Goal: Contribute content: Contribute content

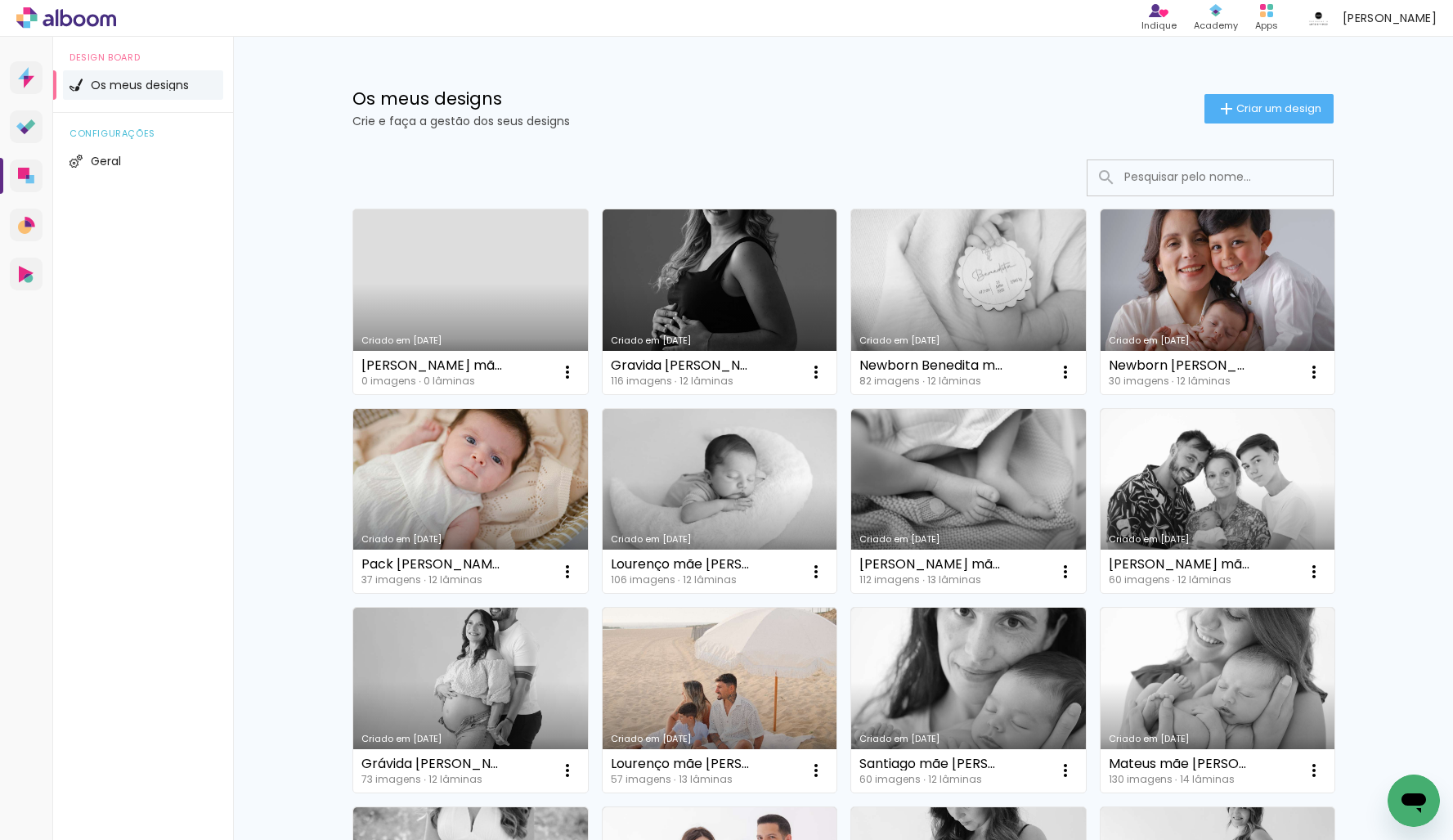
click at [490, 311] on link "Criado em [DATE]" at bounding box center [470, 302] width 234 height 185
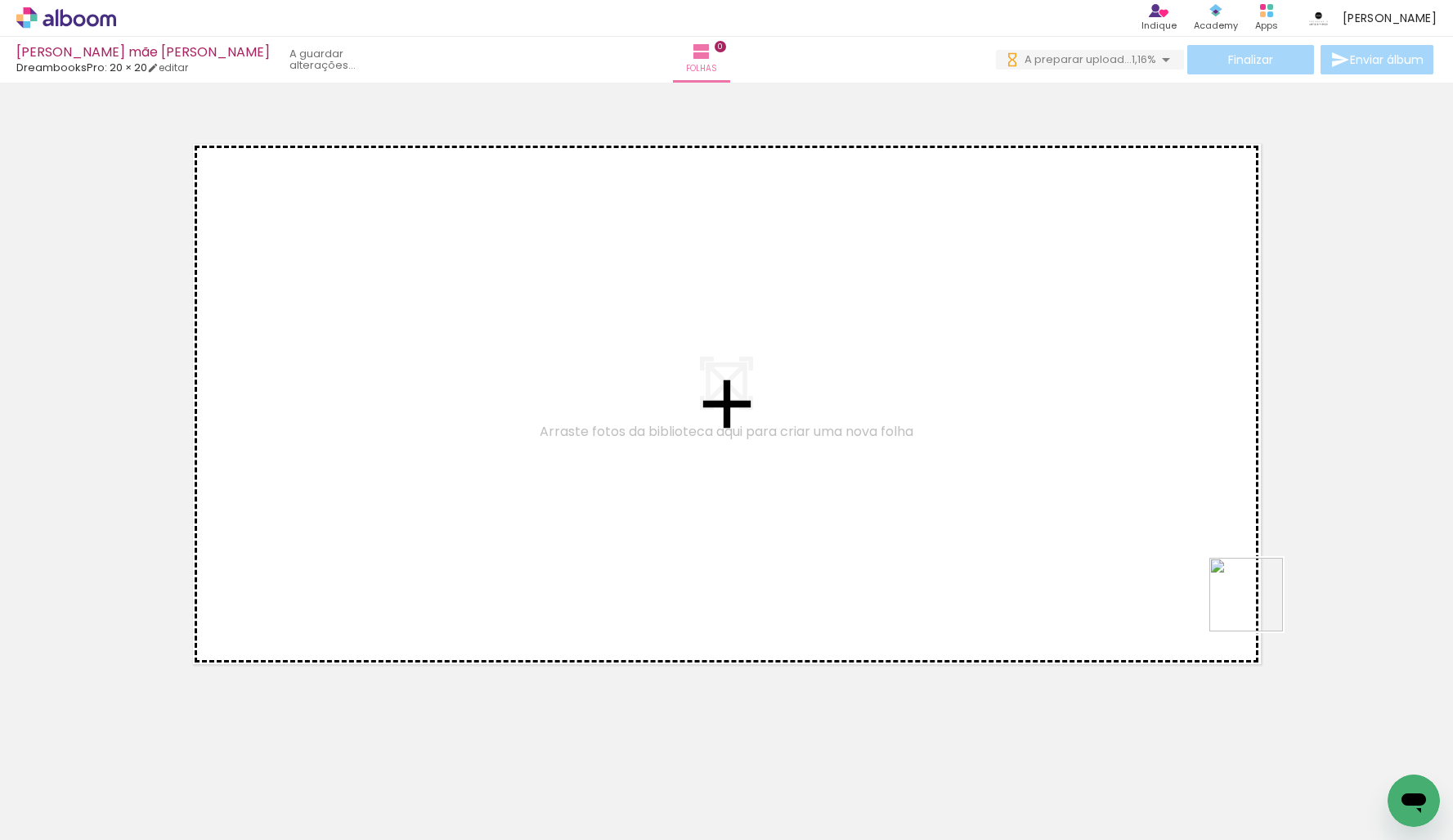
drag, startPoint x: 1258, startPoint y: 607, endPoint x: 1035, endPoint y: 495, distance: 249.5
click at [923, 325] on quentale-workspace at bounding box center [726, 420] width 1453 height 840
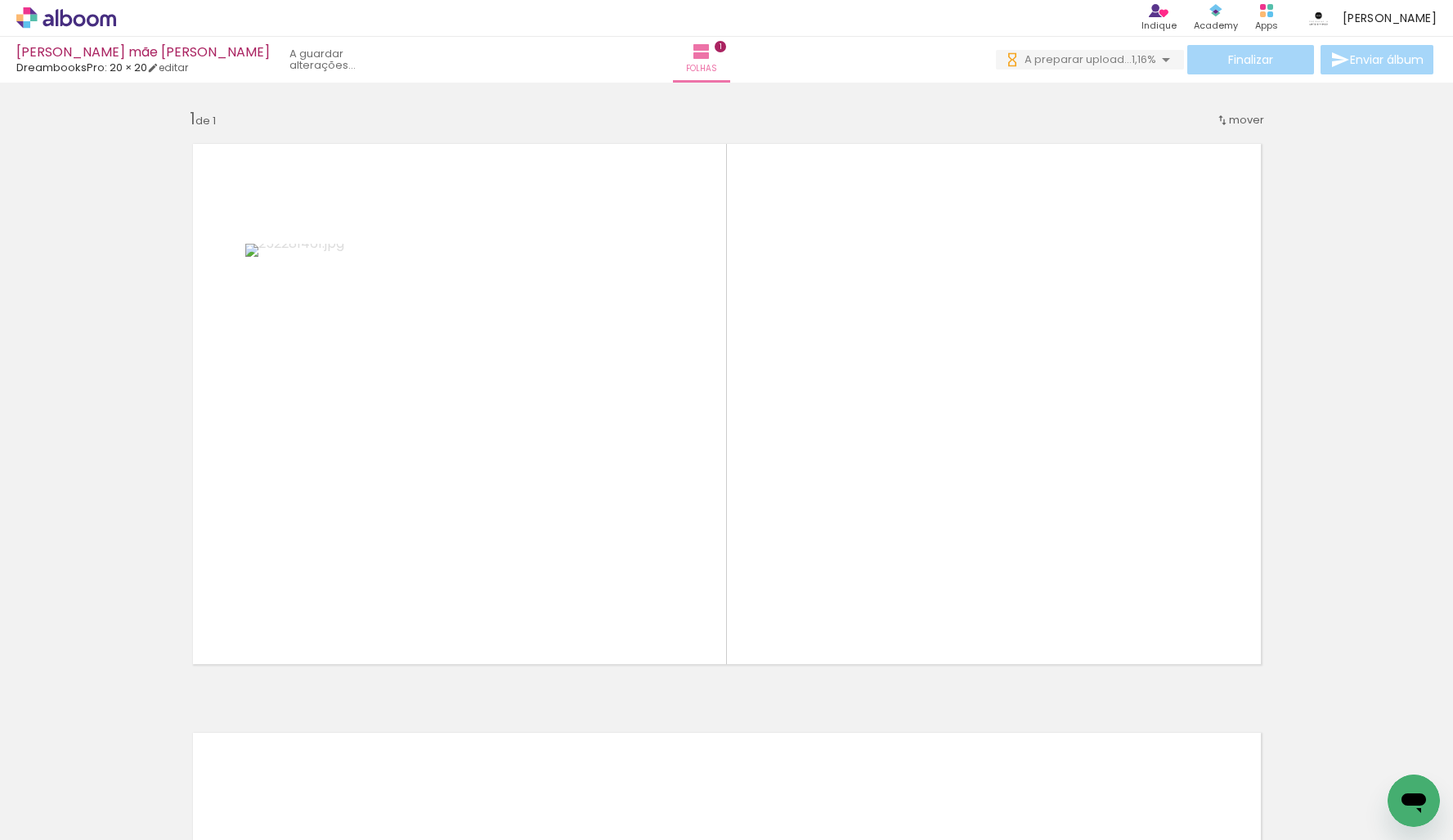
drag, startPoint x: 1048, startPoint y: 564, endPoint x: 902, endPoint y: 478, distance: 169.4
click at [897, 422] on quentale-workspace at bounding box center [726, 420] width 1453 height 840
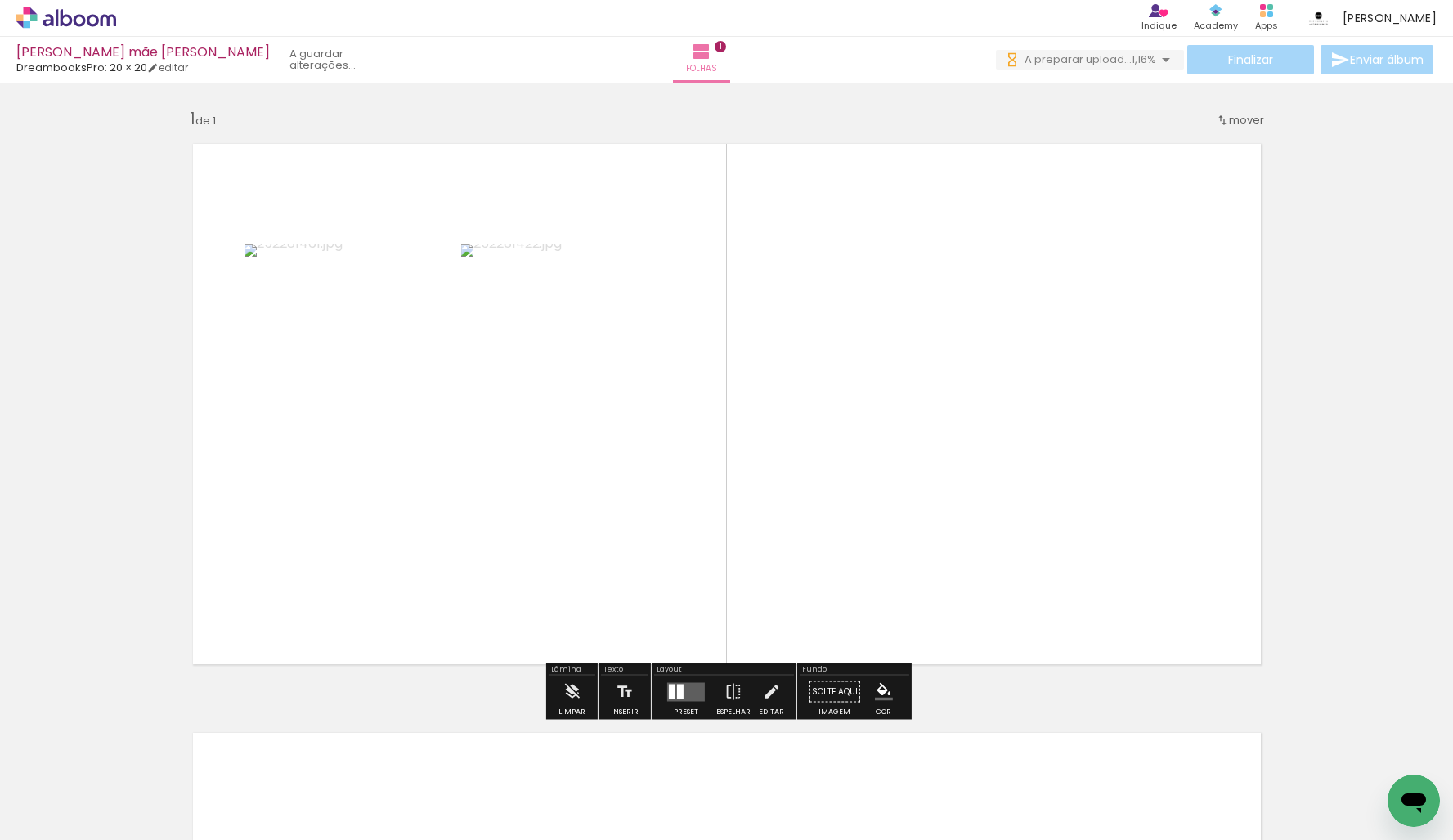
drag, startPoint x: 1030, startPoint y: 787, endPoint x: 892, endPoint y: 484, distance: 332.9
click at [912, 487] on quentale-workspace at bounding box center [726, 420] width 1453 height 840
click at [705, 520] on quentale-workspace at bounding box center [726, 420] width 1453 height 840
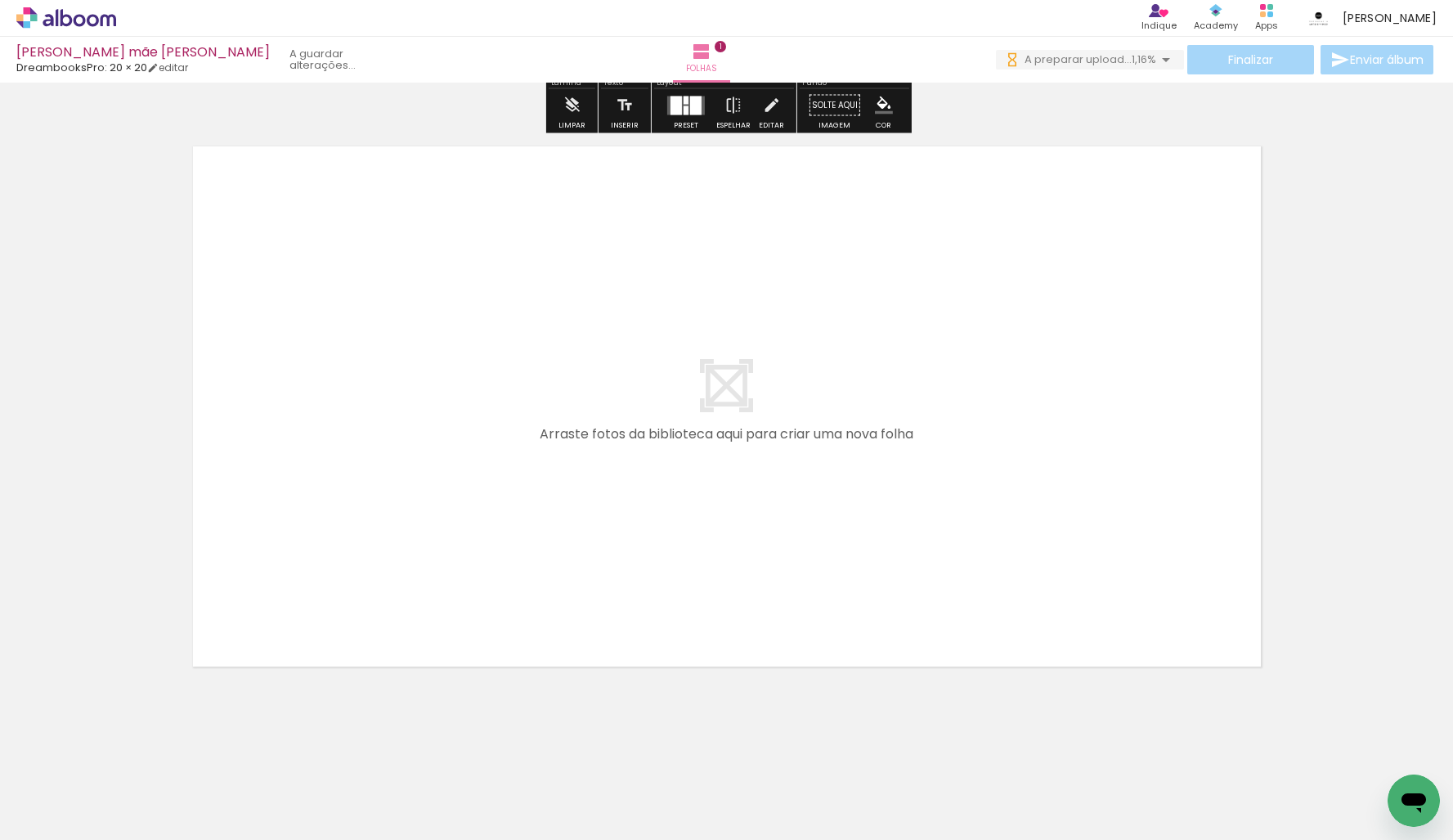
drag, startPoint x: 654, startPoint y: 618, endPoint x: 593, endPoint y: 710, distance: 110.4
click at [635, 540] on quentale-workspace at bounding box center [726, 420] width 1453 height 840
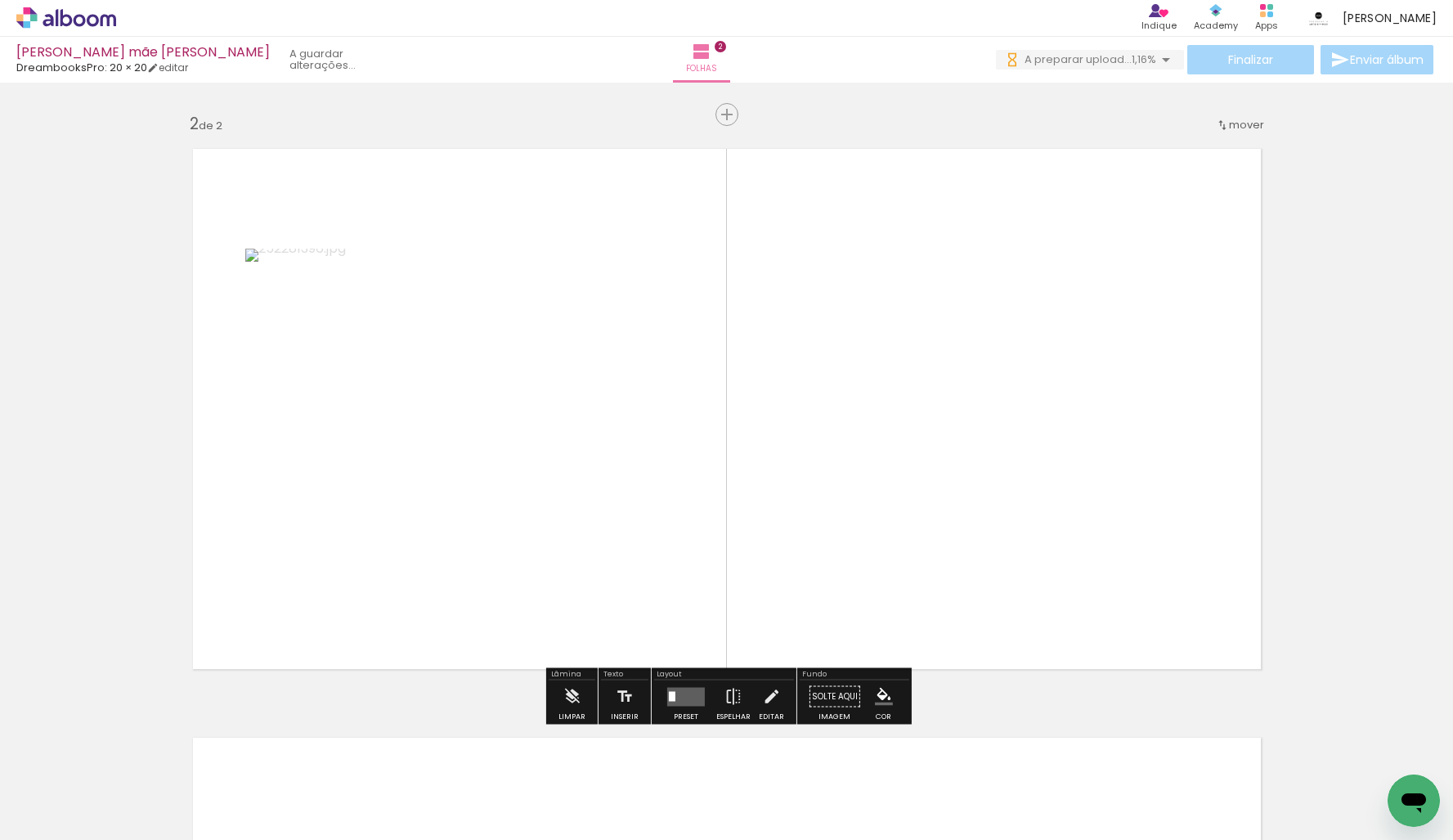
scroll to position [582, 0]
click at [593, 547] on quentale-workspace at bounding box center [726, 420] width 1453 height 840
drag, startPoint x: 296, startPoint y: 799, endPoint x: 891, endPoint y: 590, distance: 630.6
click at [915, 577] on quentale-workspace at bounding box center [726, 420] width 1453 height 840
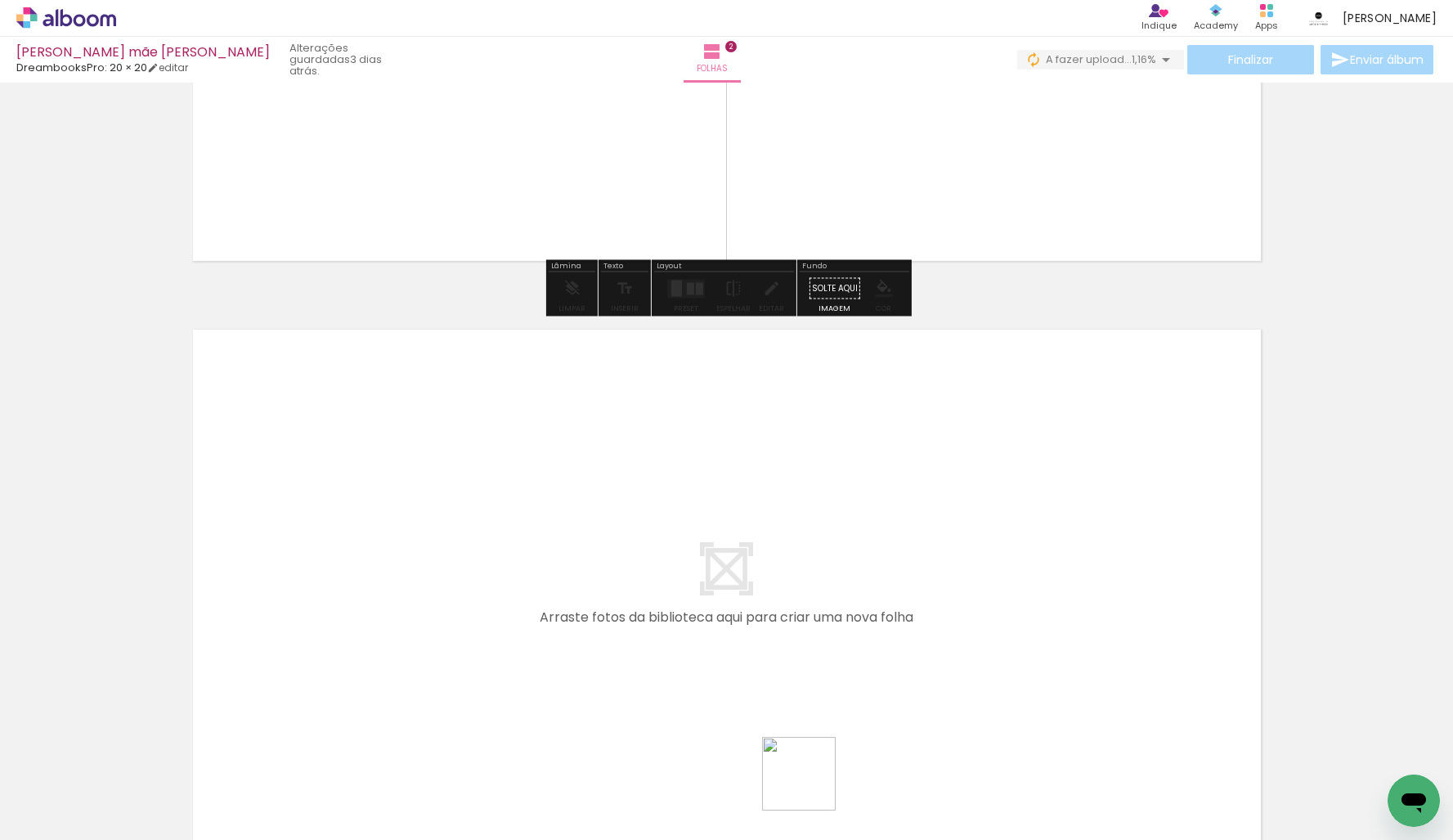
click at [797, 545] on quentale-workspace at bounding box center [726, 420] width 1453 height 840
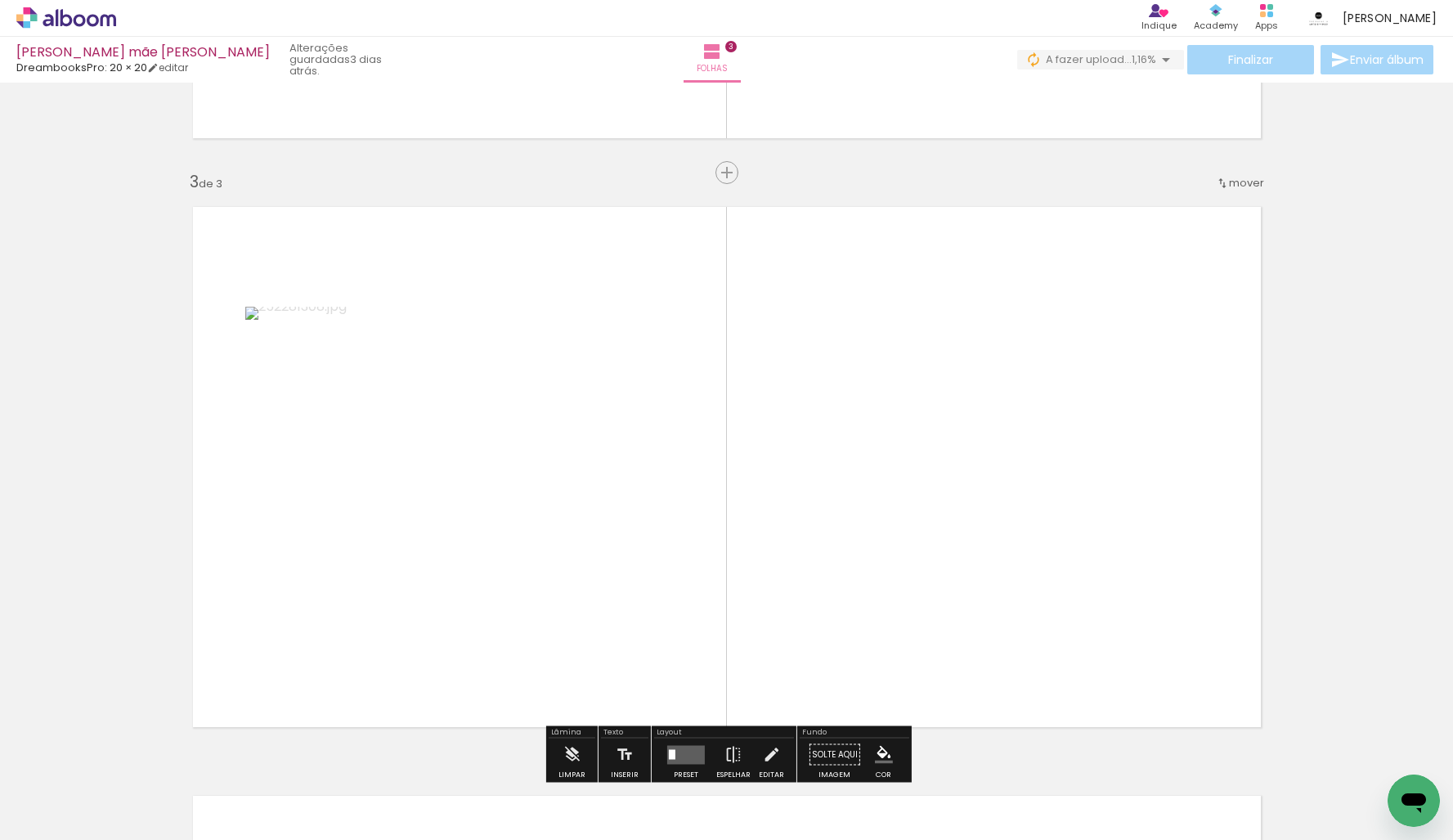
scroll to position [1171, 0]
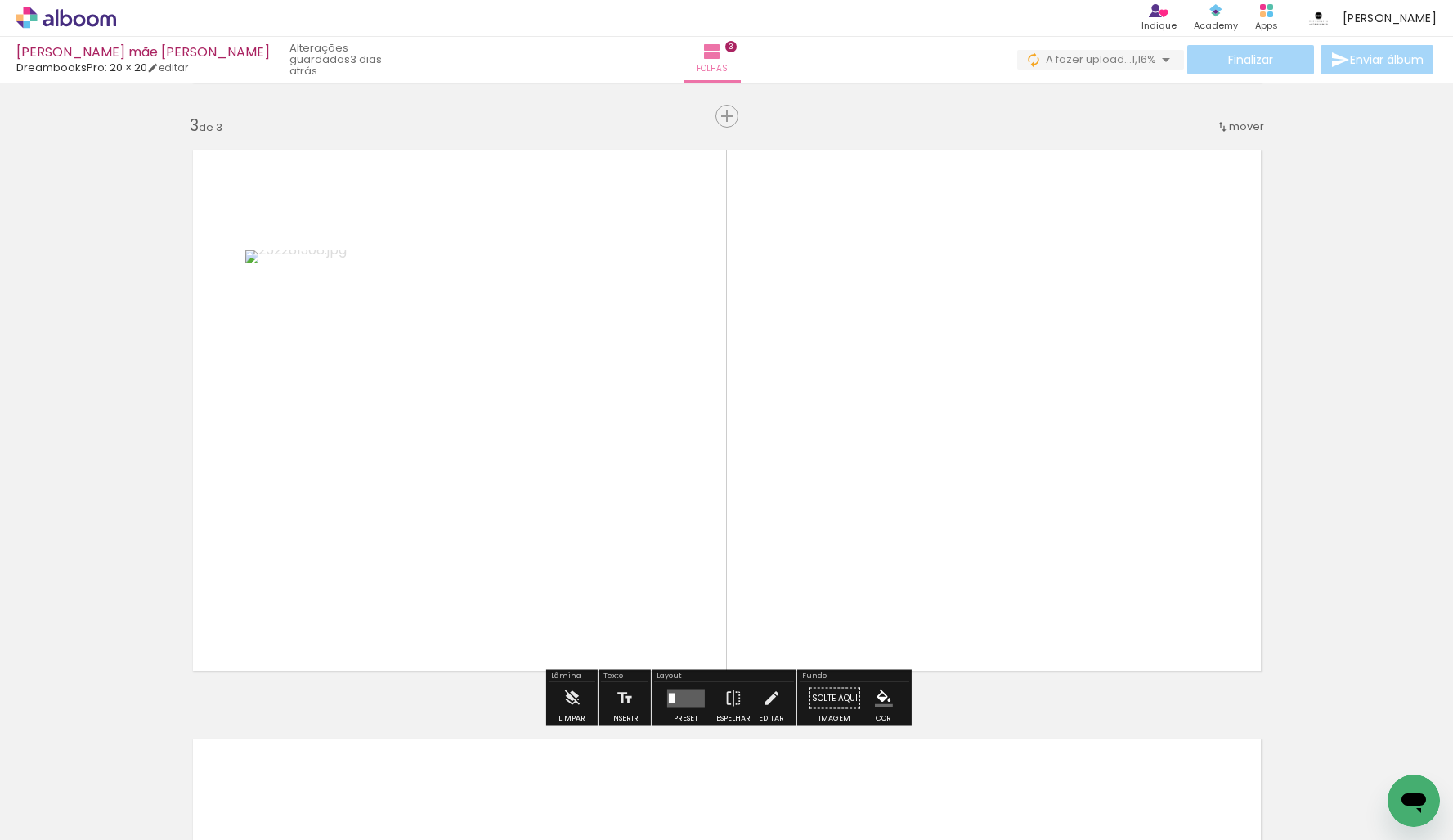
click at [661, 525] on quentale-workspace at bounding box center [726, 420] width 1453 height 840
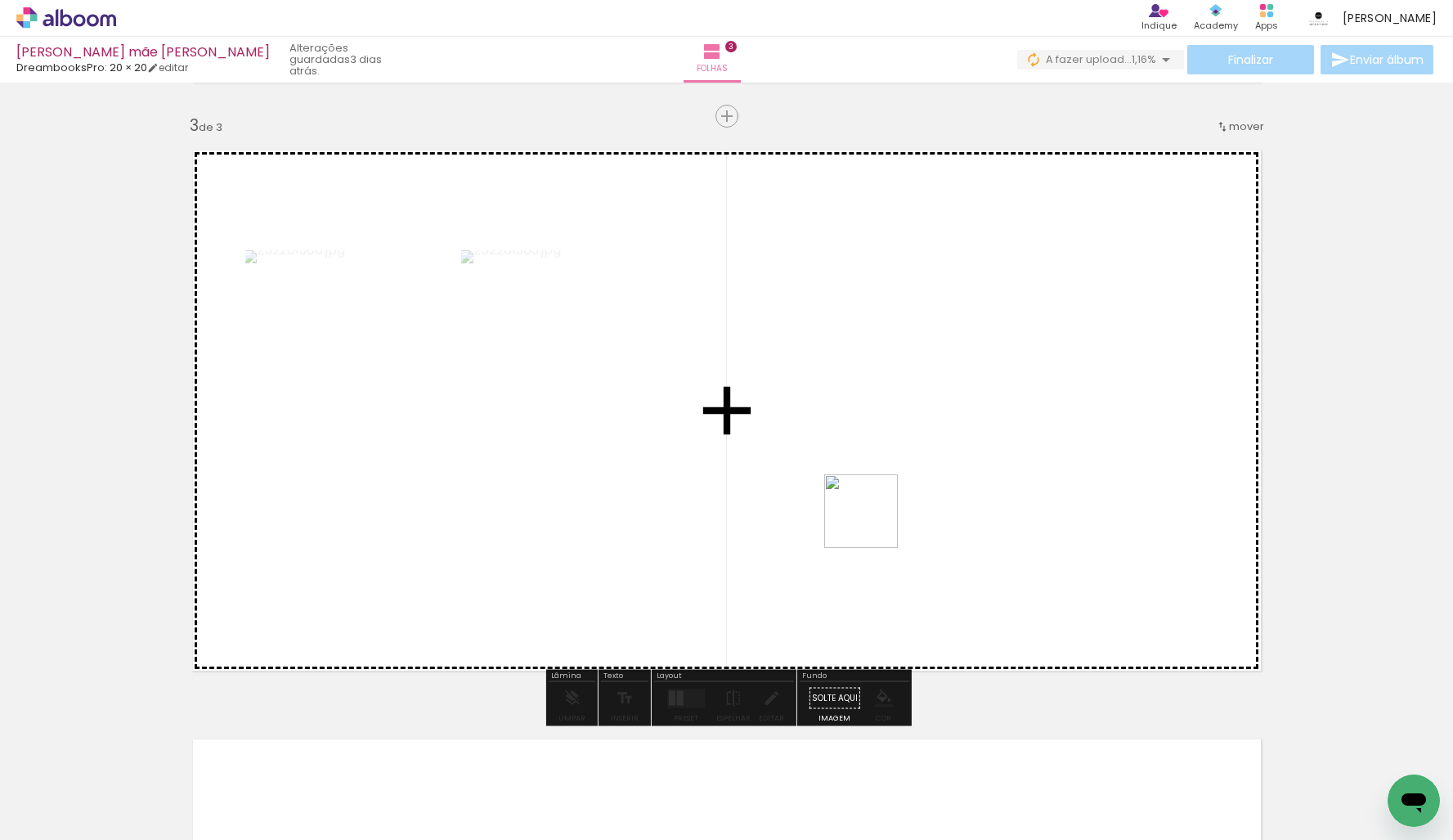
drag, startPoint x: 475, startPoint y: 783, endPoint x: 879, endPoint y: 520, distance: 482.1
click at [895, 512] on quentale-workspace at bounding box center [726, 420] width 1453 height 840
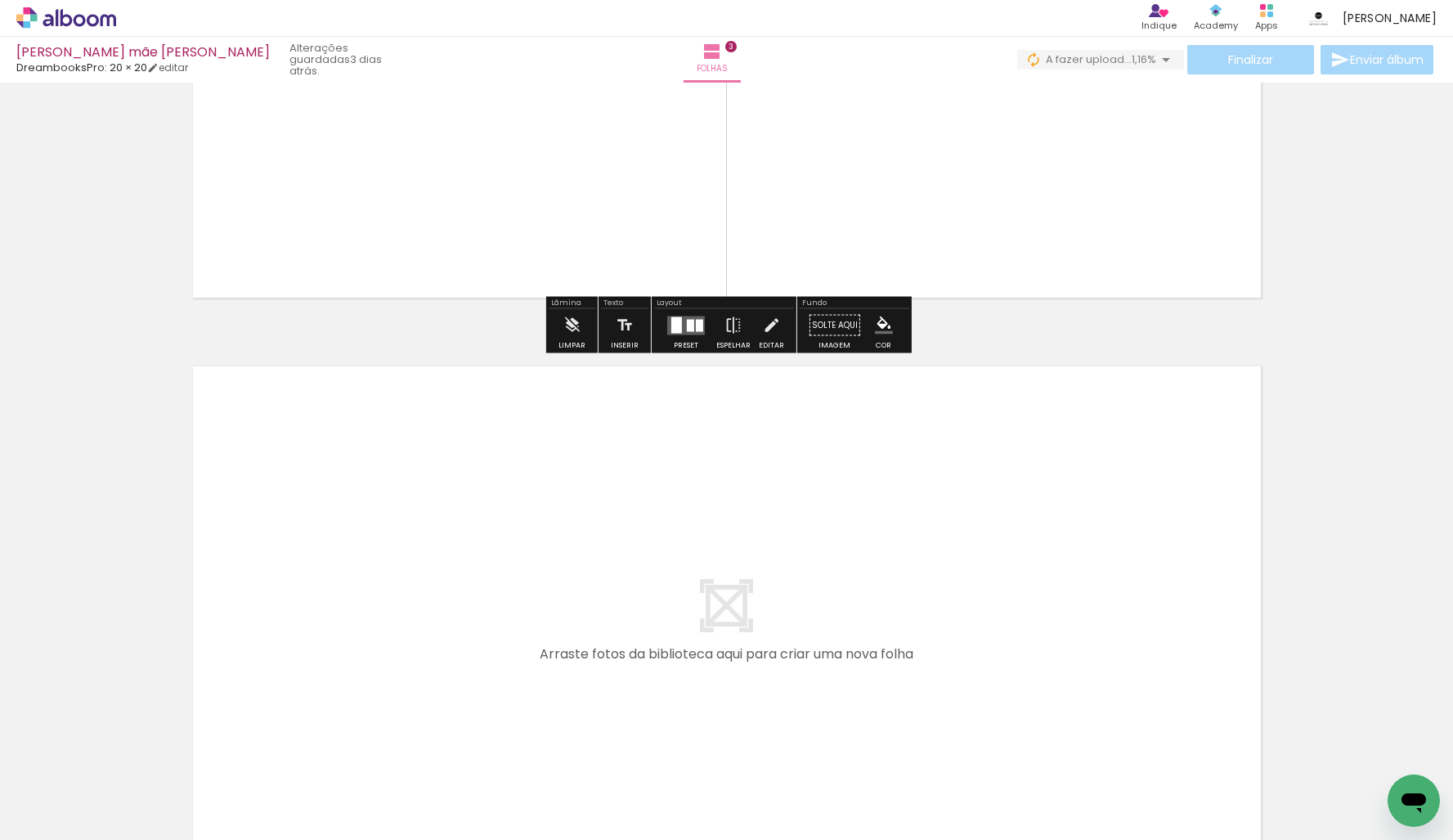
scroll to position [0, 5120]
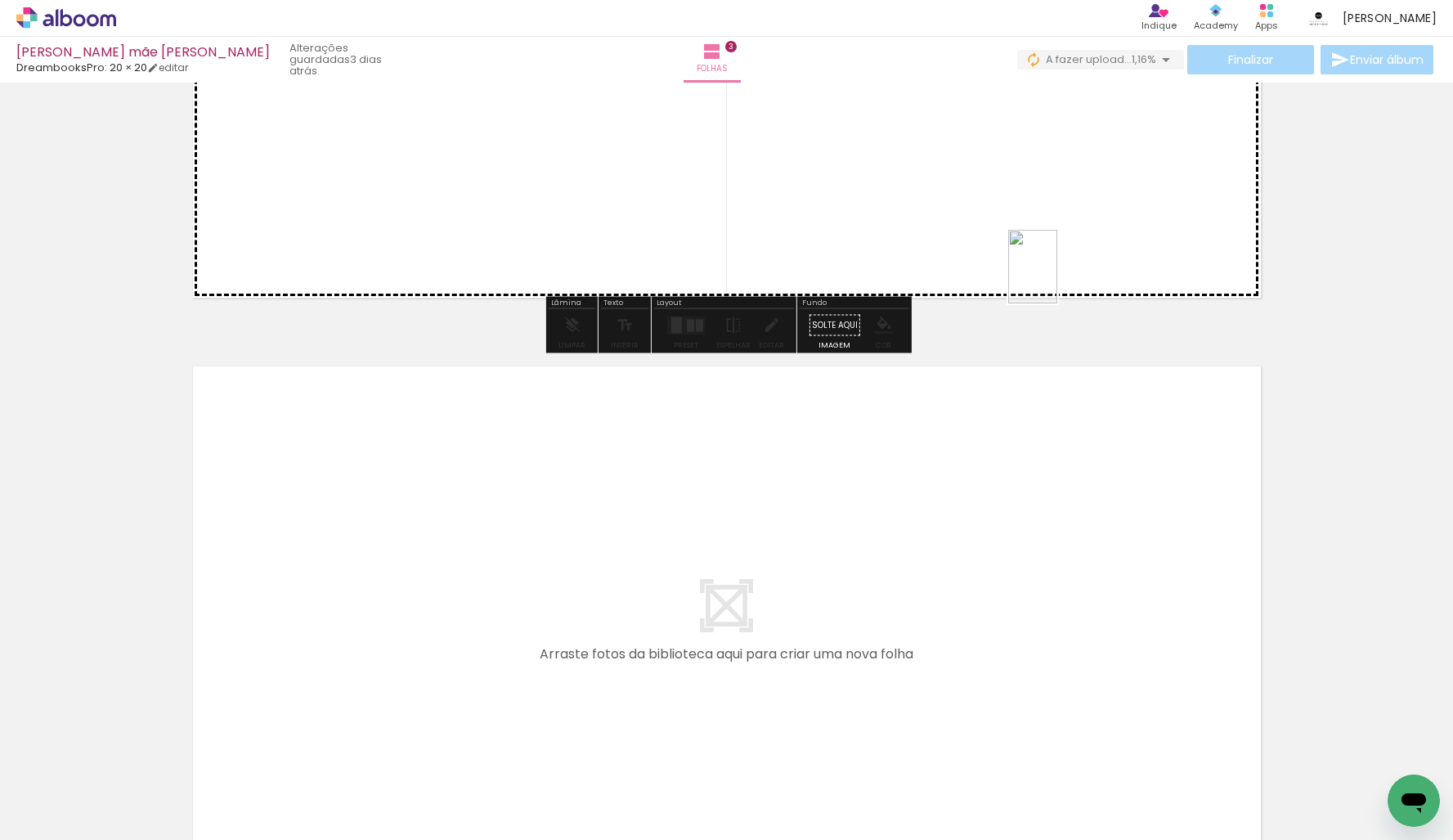
drag, startPoint x: 818, startPoint y: 791, endPoint x: 1009, endPoint y: 327, distance: 501.8
click at [1057, 279] on quentale-workspace at bounding box center [726, 420] width 1453 height 840
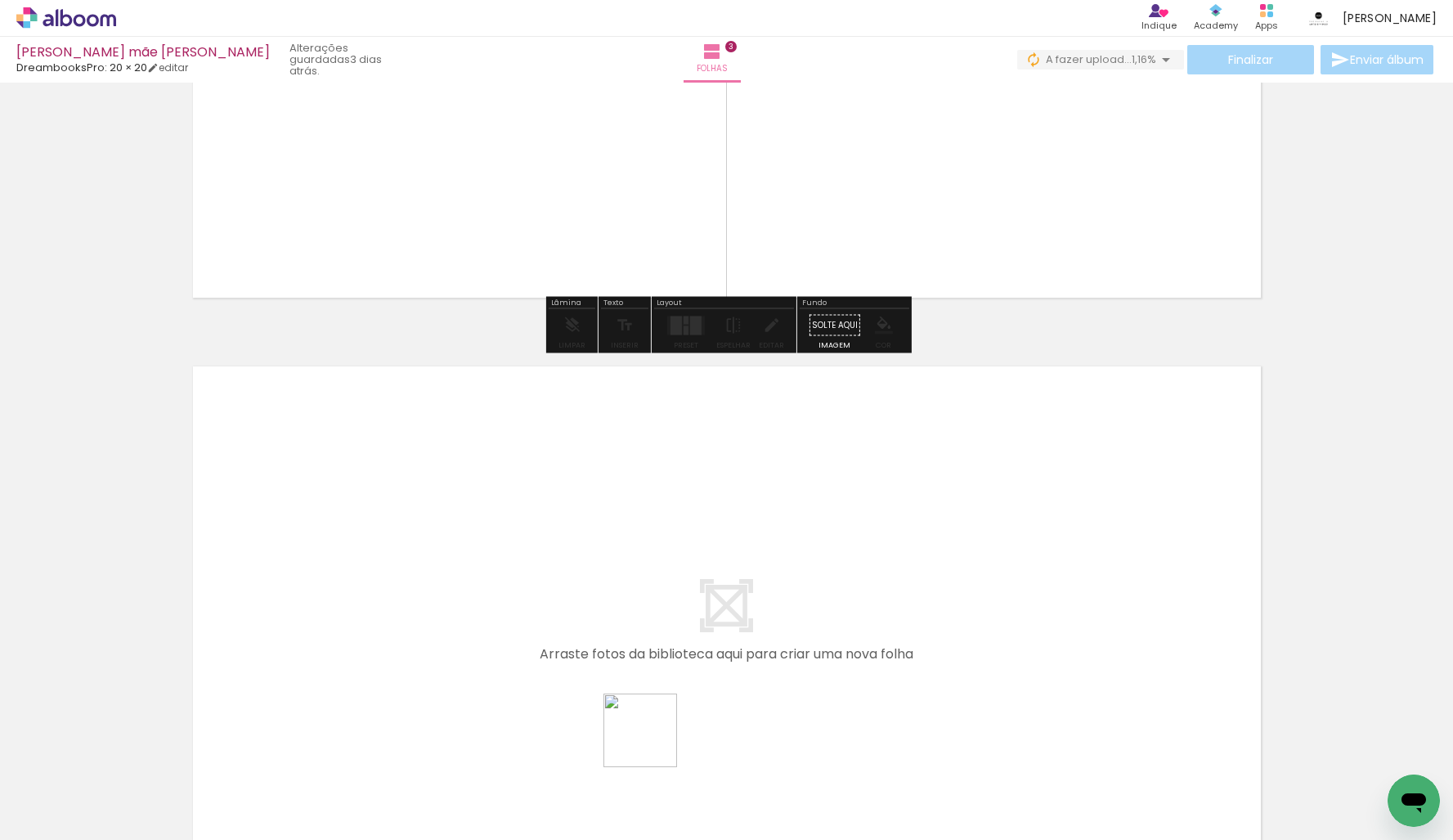
click at [783, 546] on quentale-workspace at bounding box center [726, 420] width 1453 height 840
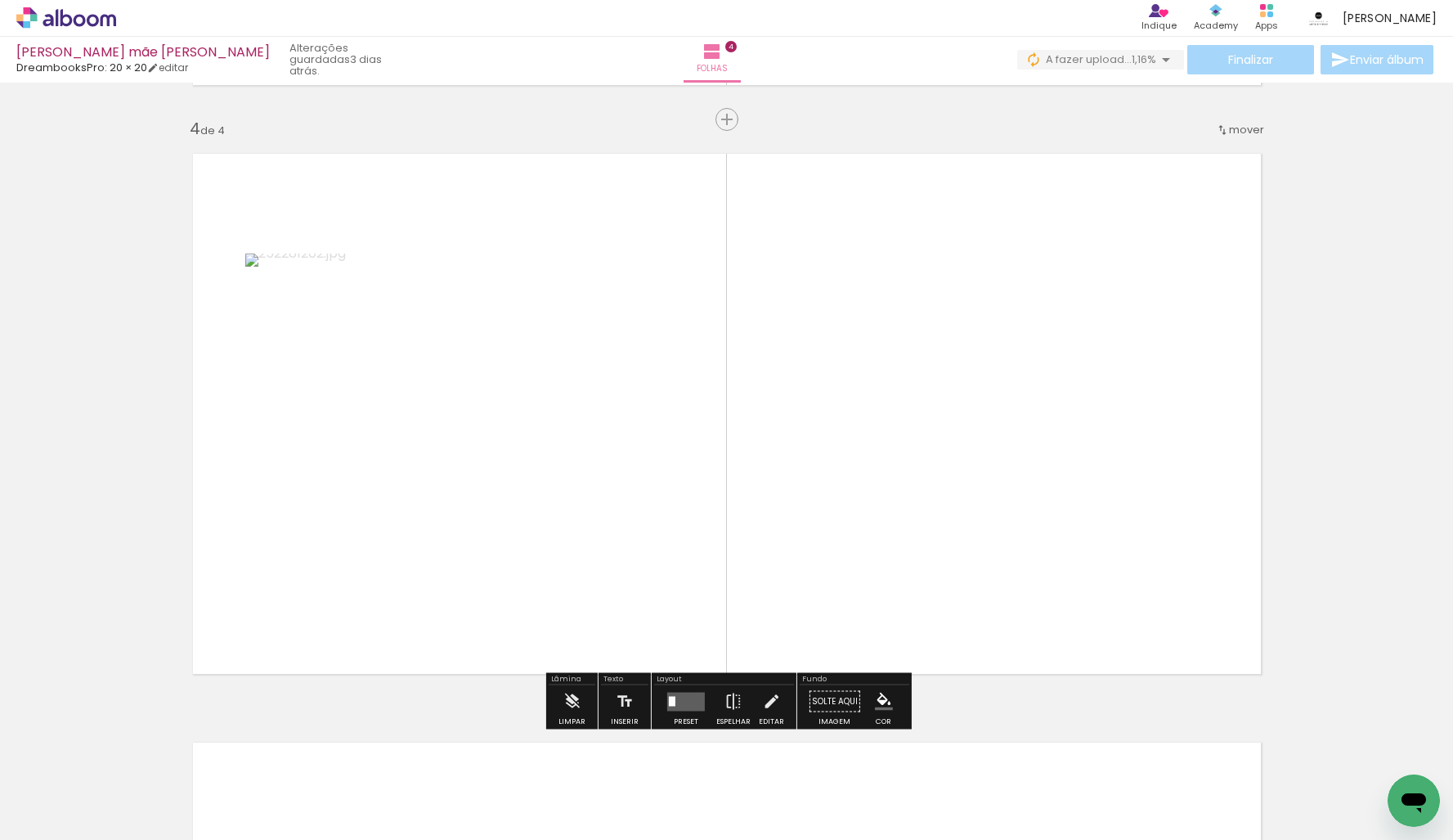
scroll to position [1760, 0]
drag, startPoint x: 599, startPoint y: 661, endPoint x: 509, endPoint y: 635, distance: 93.7
click at [733, 546] on quentale-workspace at bounding box center [726, 420] width 1453 height 840
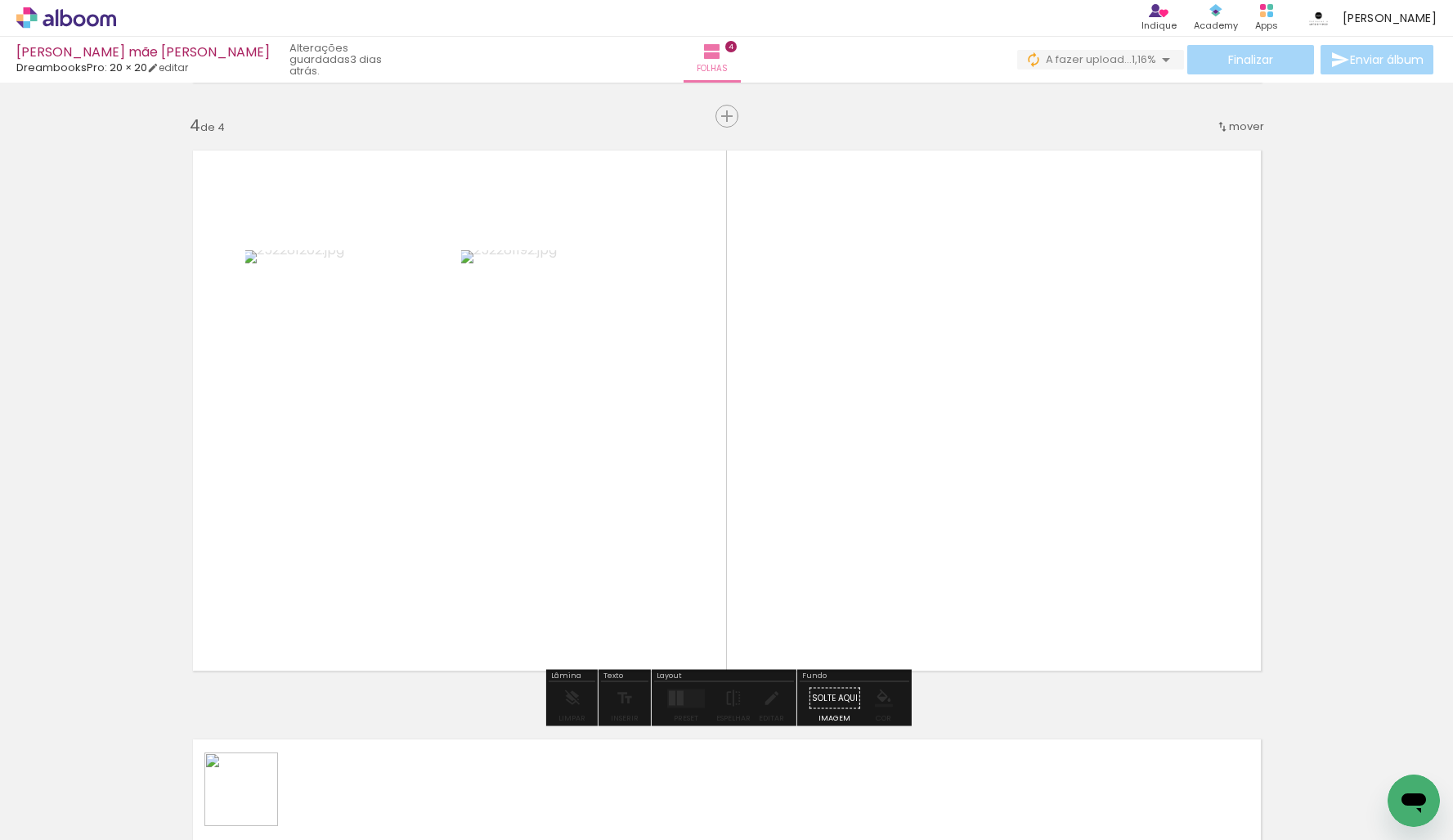
drag, startPoint x: 253, startPoint y: 801, endPoint x: 790, endPoint y: 611, distance: 569.6
click at [851, 555] on quentale-workspace at bounding box center [726, 420] width 1453 height 840
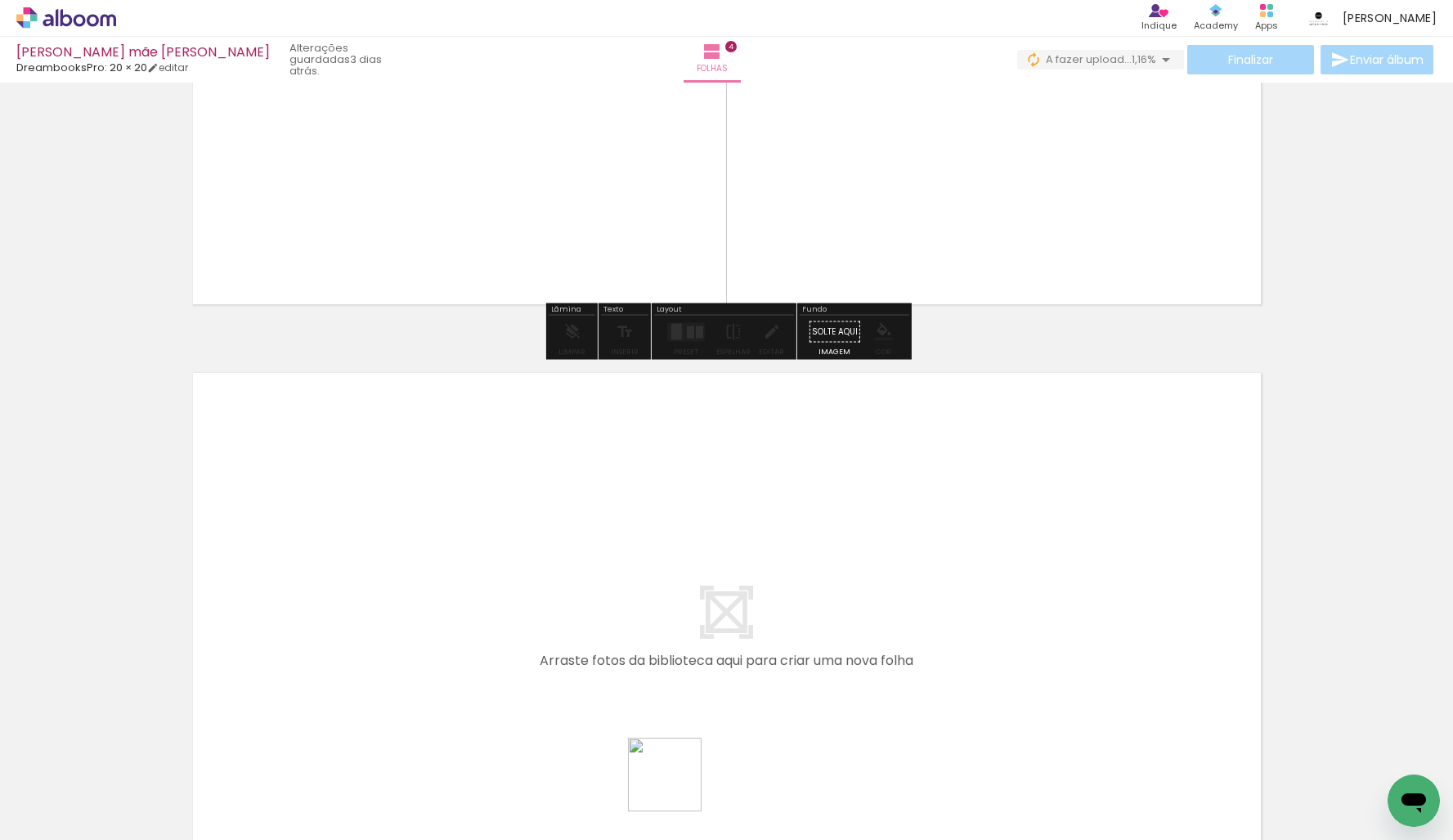
click at [675, 586] on quentale-workspace at bounding box center [726, 420] width 1453 height 840
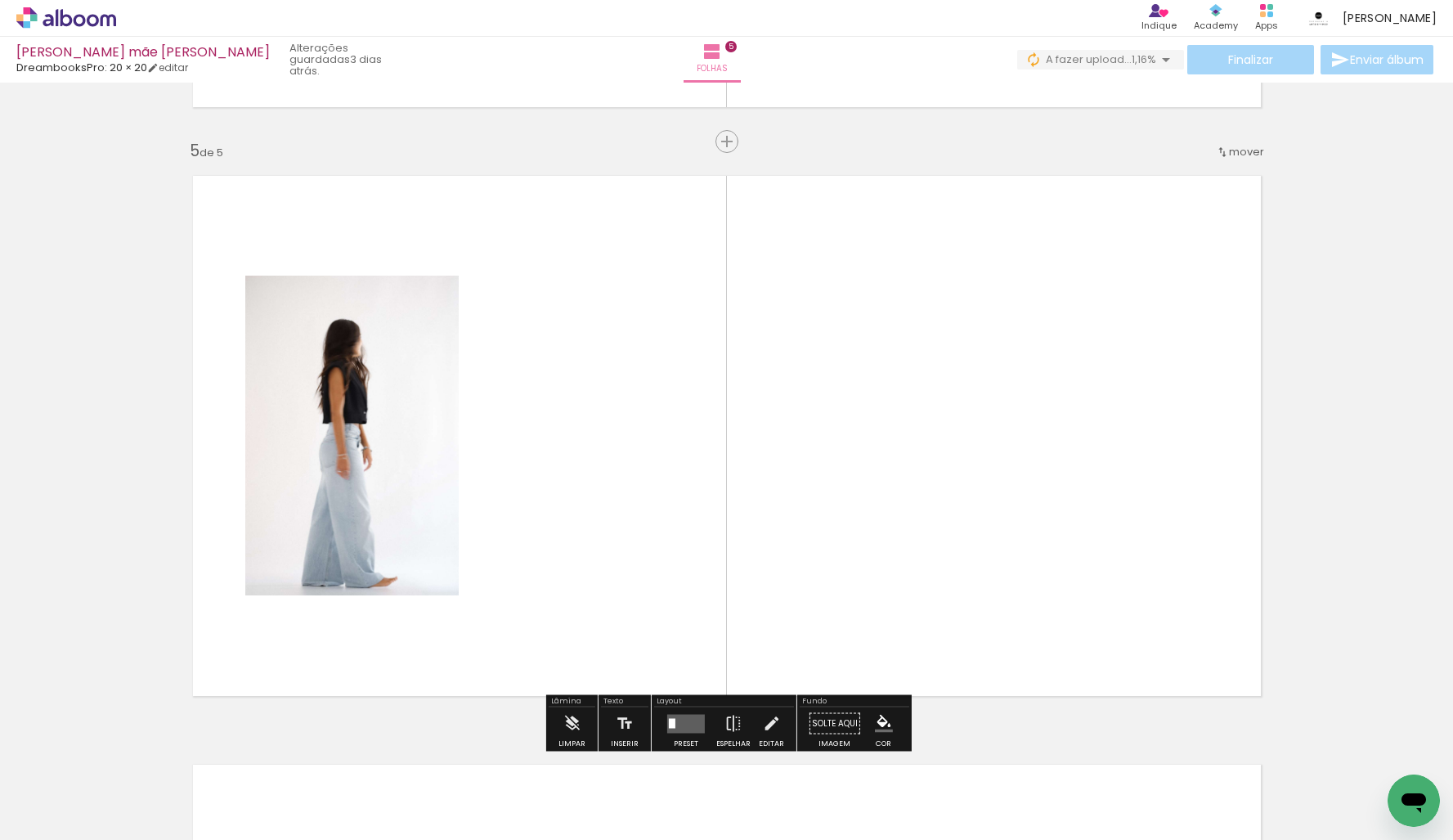
scroll to position [2349, 0]
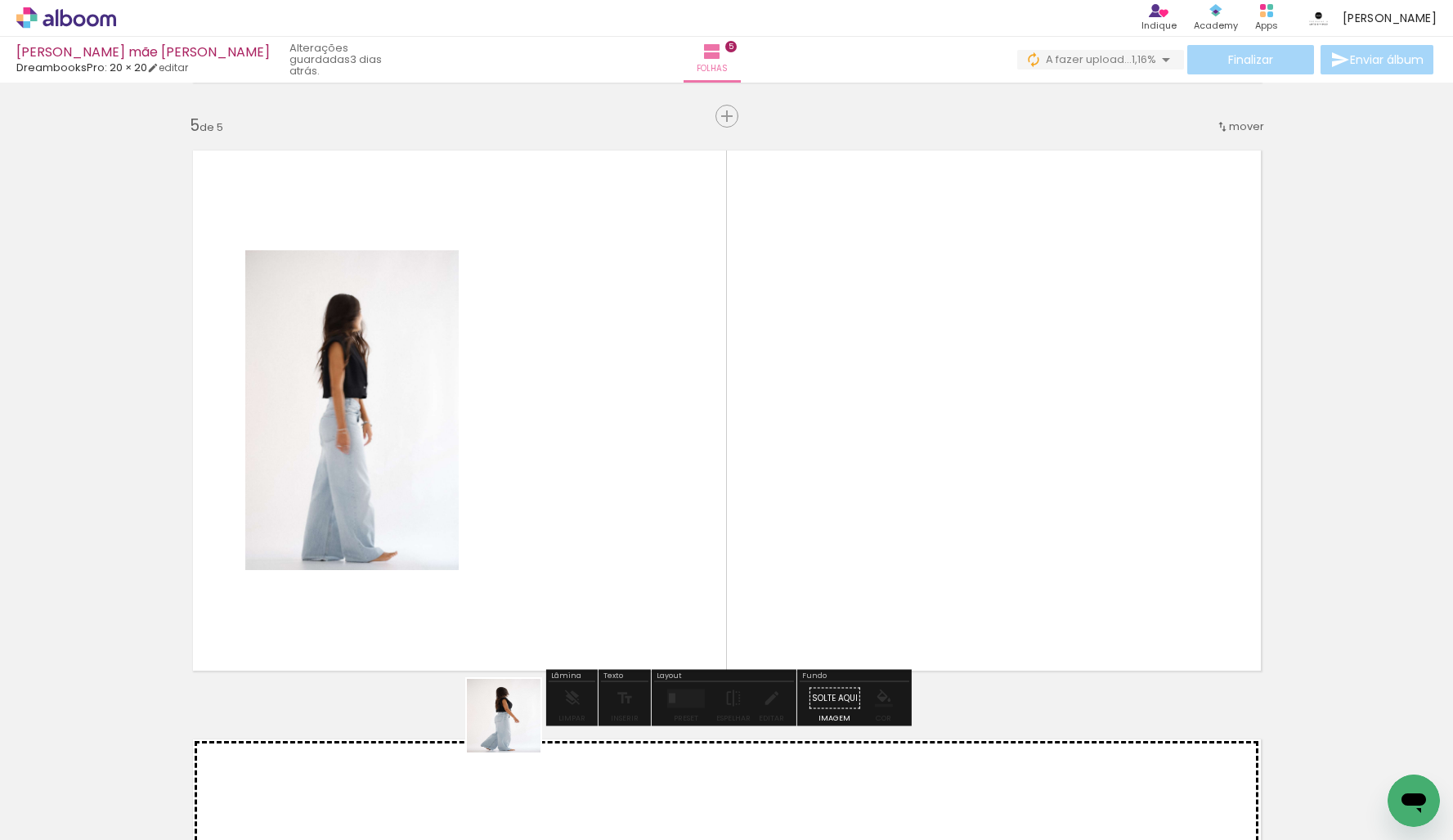
click at [573, 490] on quentale-workspace at bounding box center [726, 420] width 1453 height 840
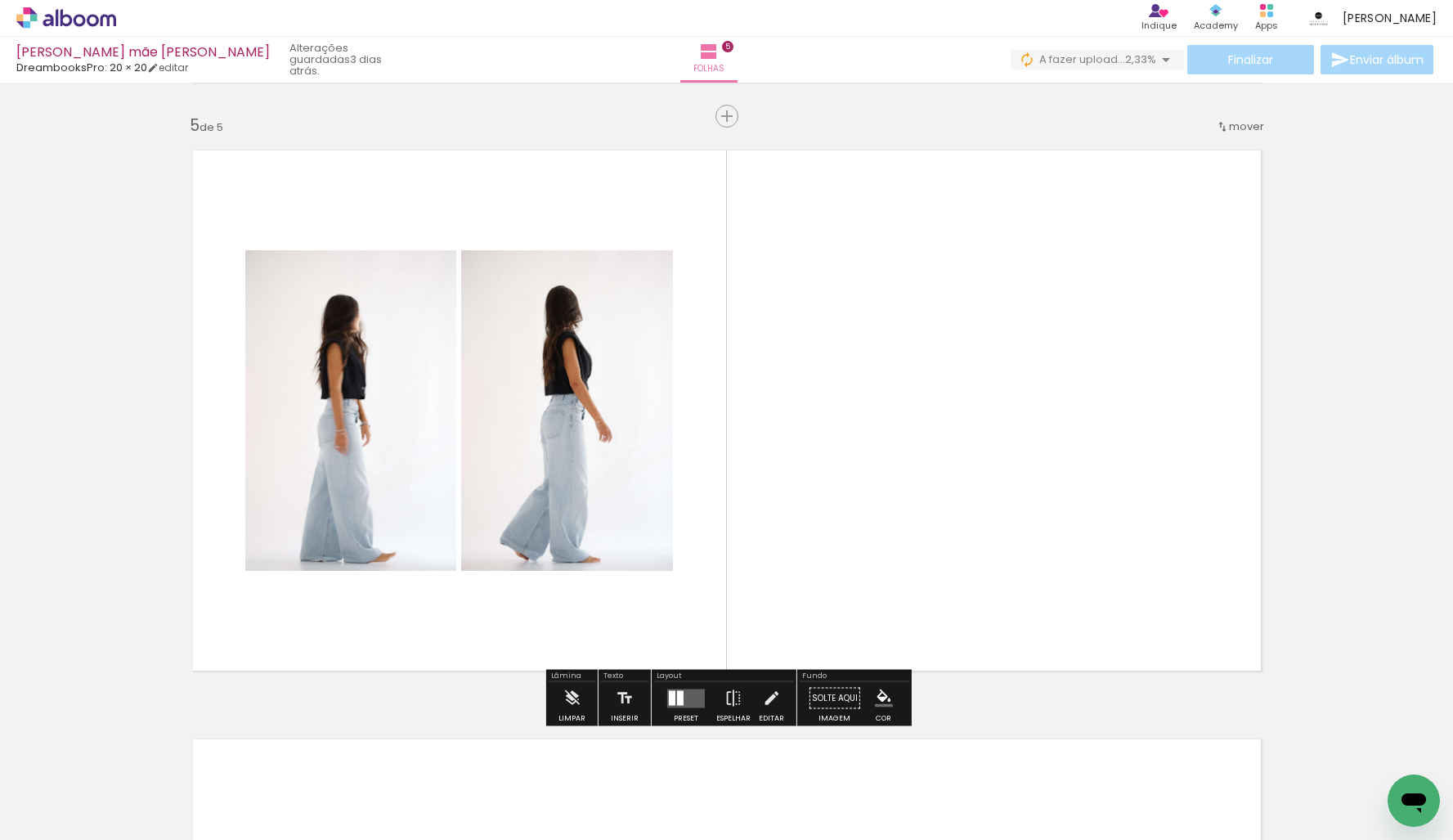
scroll to position [0, 3787]
drag, startPoint x: 885, startPoint y: 774, endPoint x: 900, endPoint y: 535, distance: 239.5
click at [937, 497] on quentale-workspace at bounding box center [726, 420] width 1453 height 840
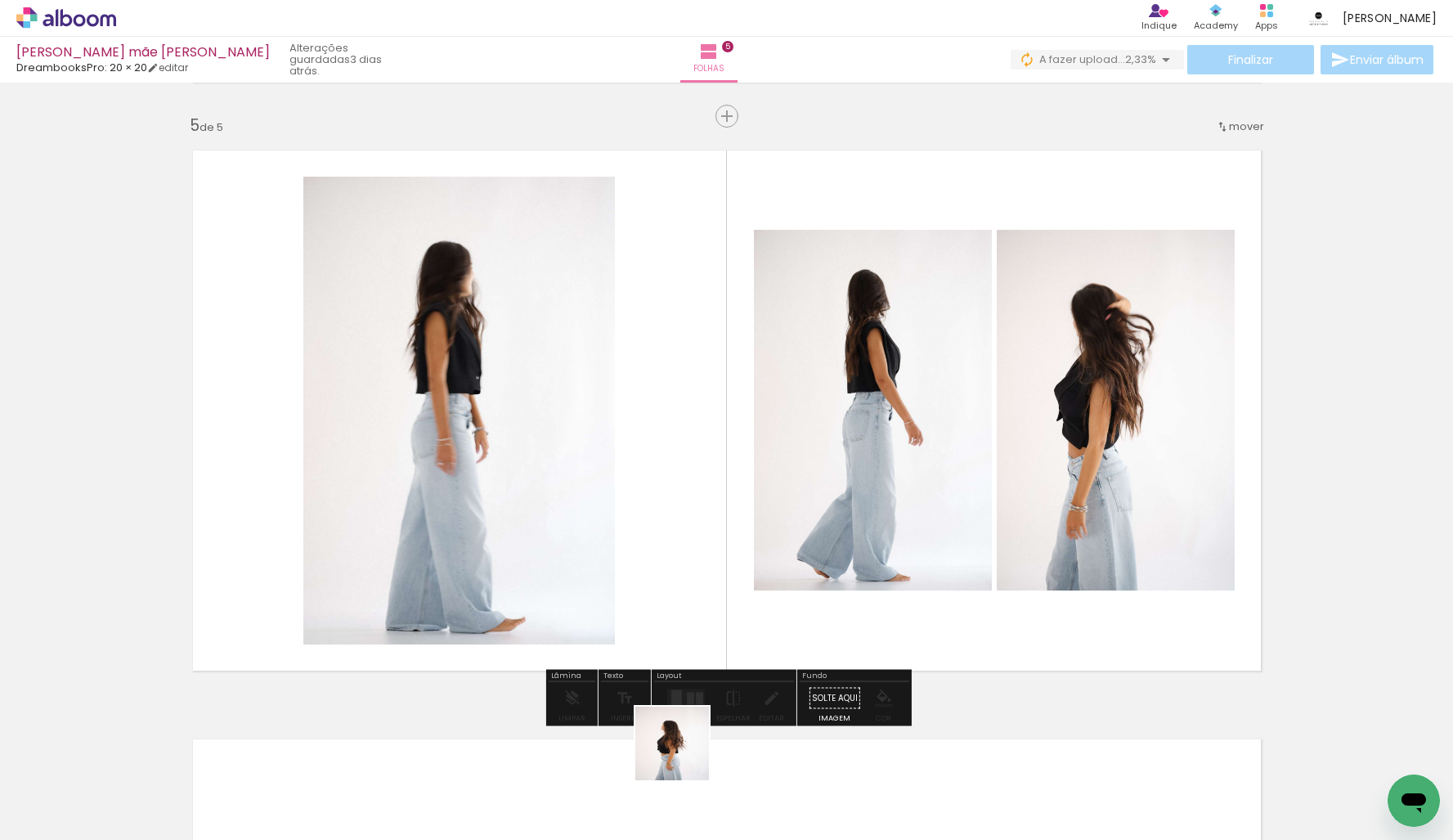
click at [691, 542] on quentale-workspace at bounding box center [726, 420] width 1453 height 840
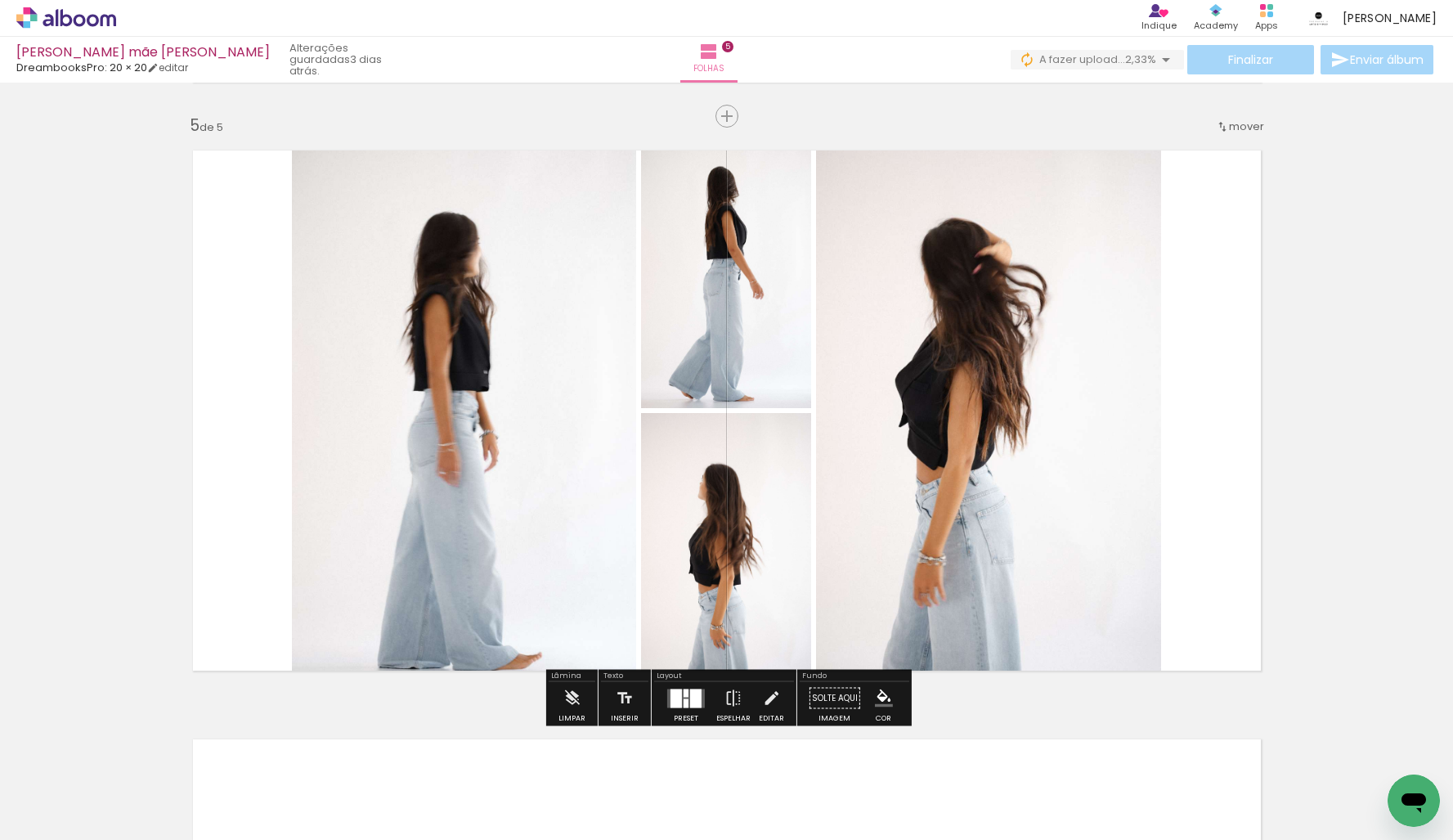
scroll to position [2925, 0]
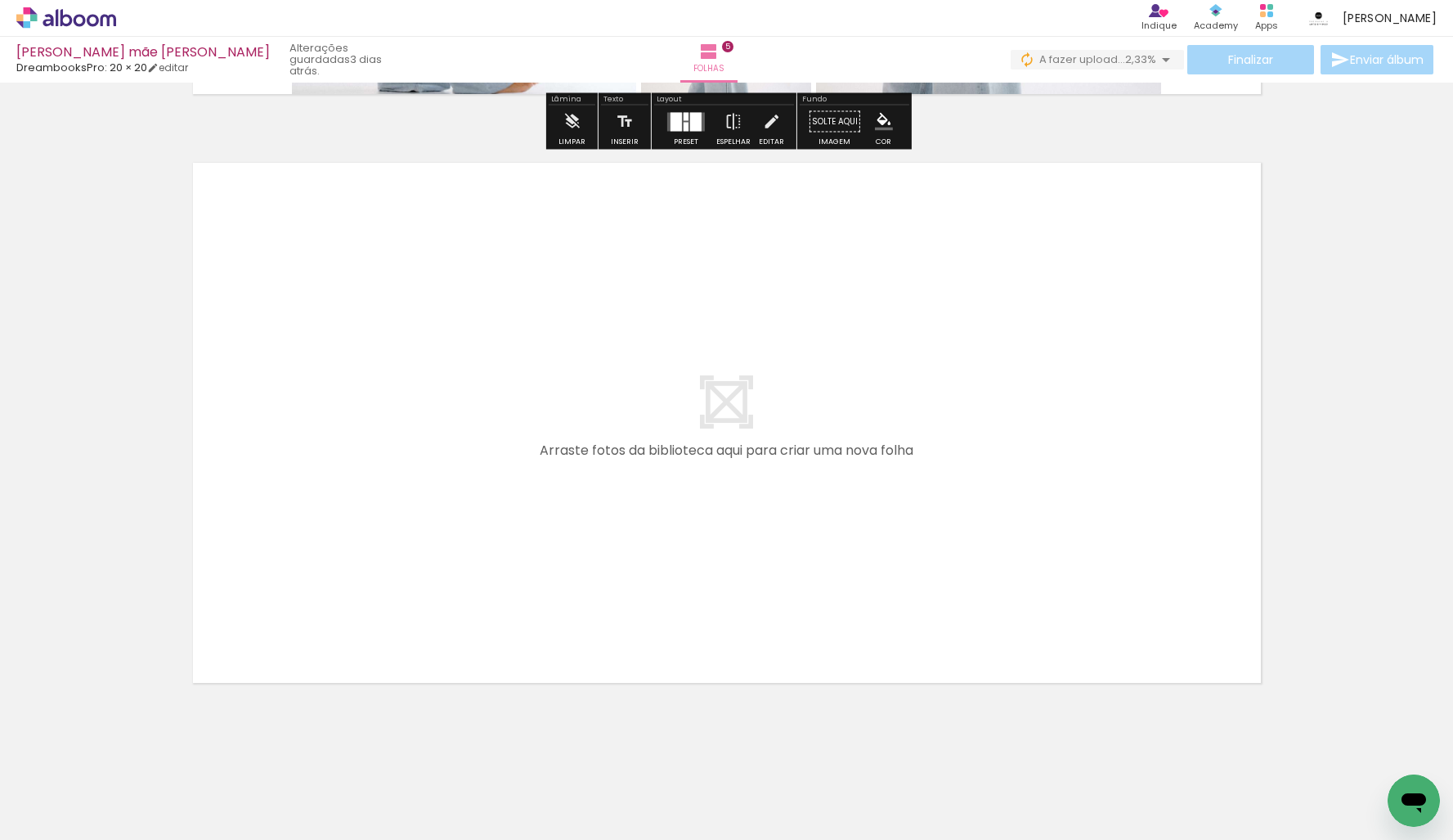
click at [556, 564] on quentale-workspace at bounding box center [726, 420] width 1453 height 840
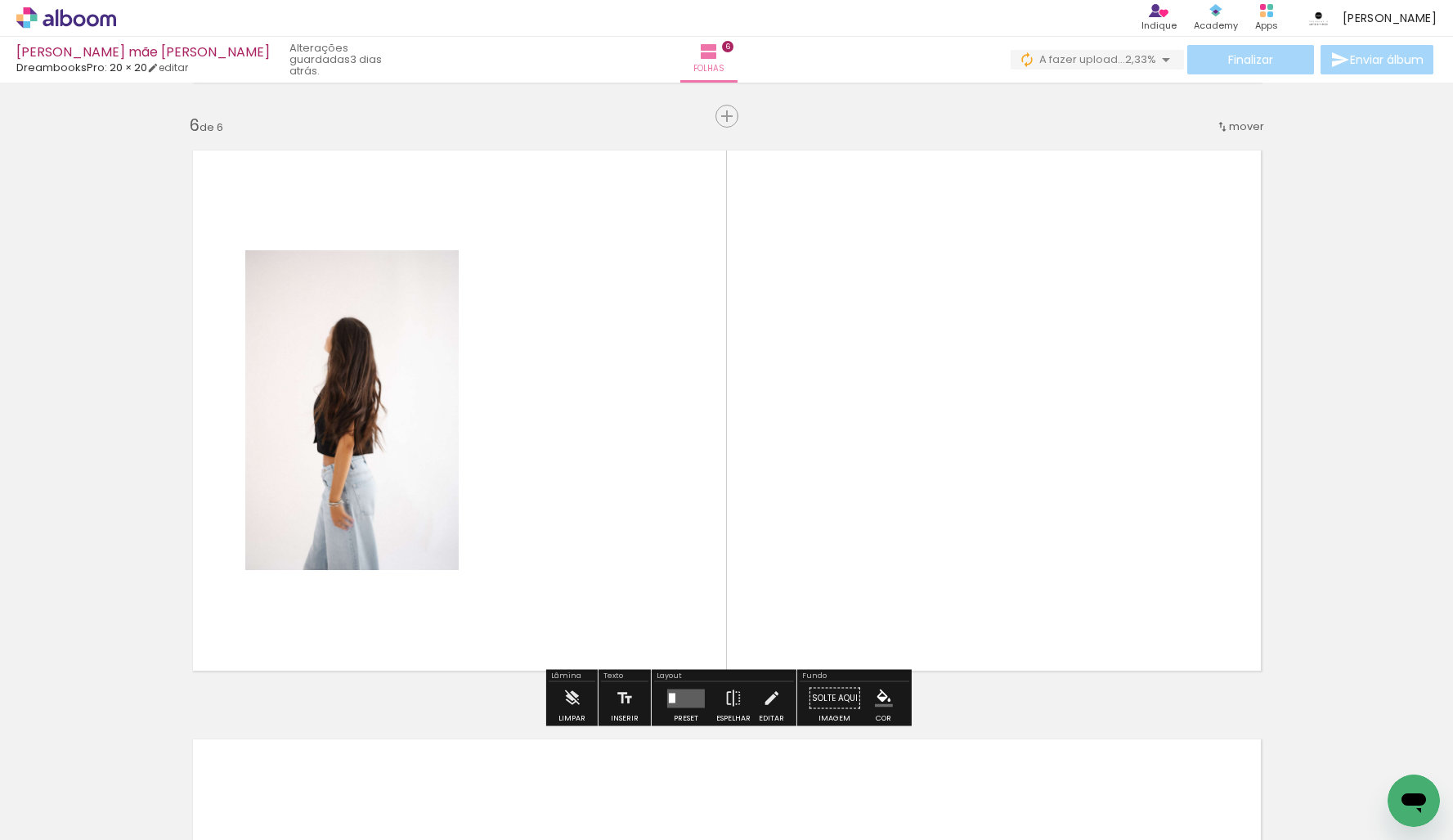
scroll to position [0, 3182]
drag, startPoint x: 924, startPoint y: 794, endPoint x: 901, endPoint y: 508, distance: 286.9
click at [906, 501] on quentale-workspace at bounding box center [726, 420] width 1453 height 840
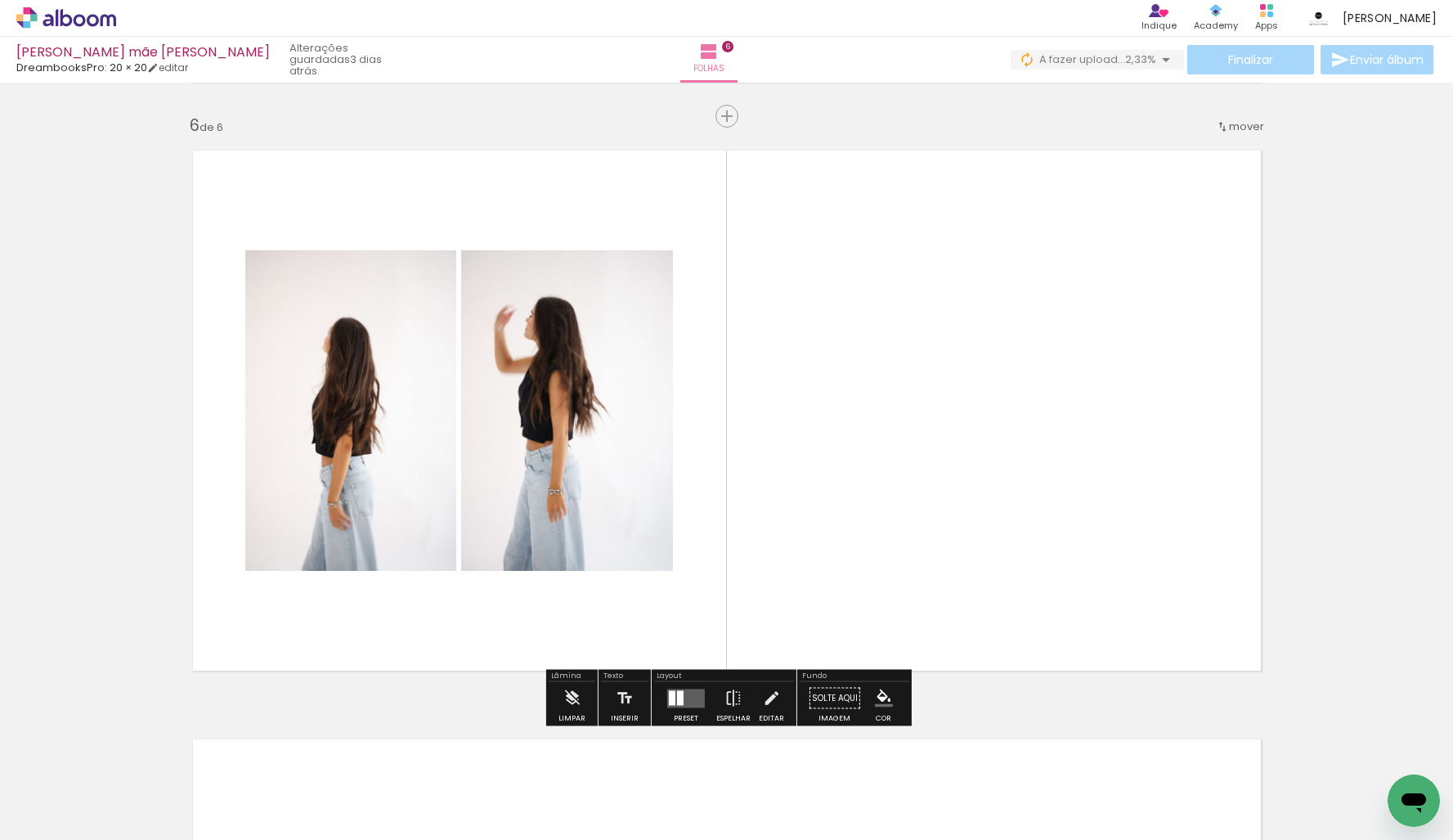
drag, startPoint x: 780, startPoint y: 683, endPoint x: 816, endPoint y: 529, distance: 158.2
click at [829, 533] on quentale-workspace at bounding box center [726, 420] width 1453 height 840
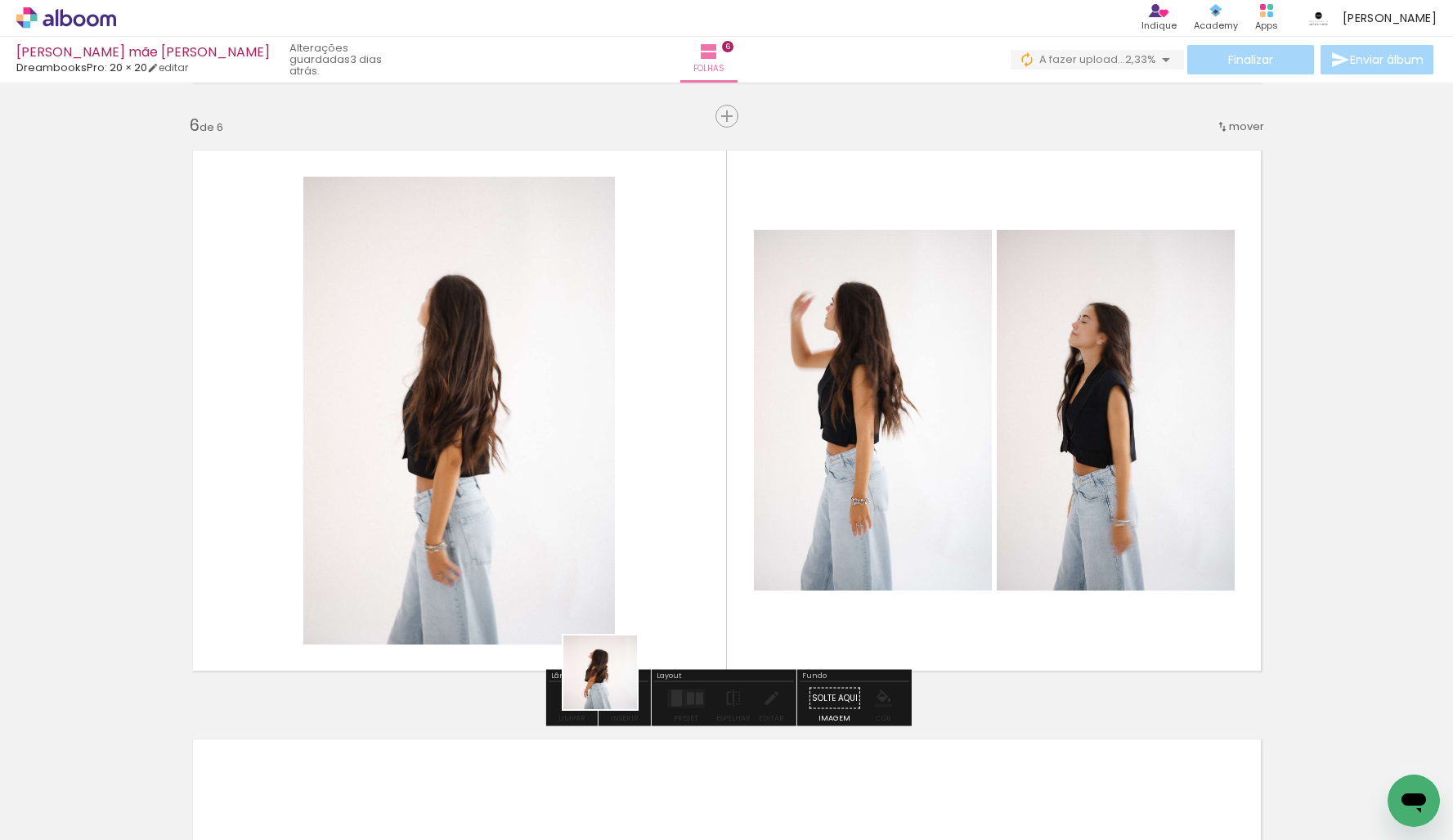
click at [654, 564] on quentale-workspace at bounding box center [726, 420] width 1453 height 840
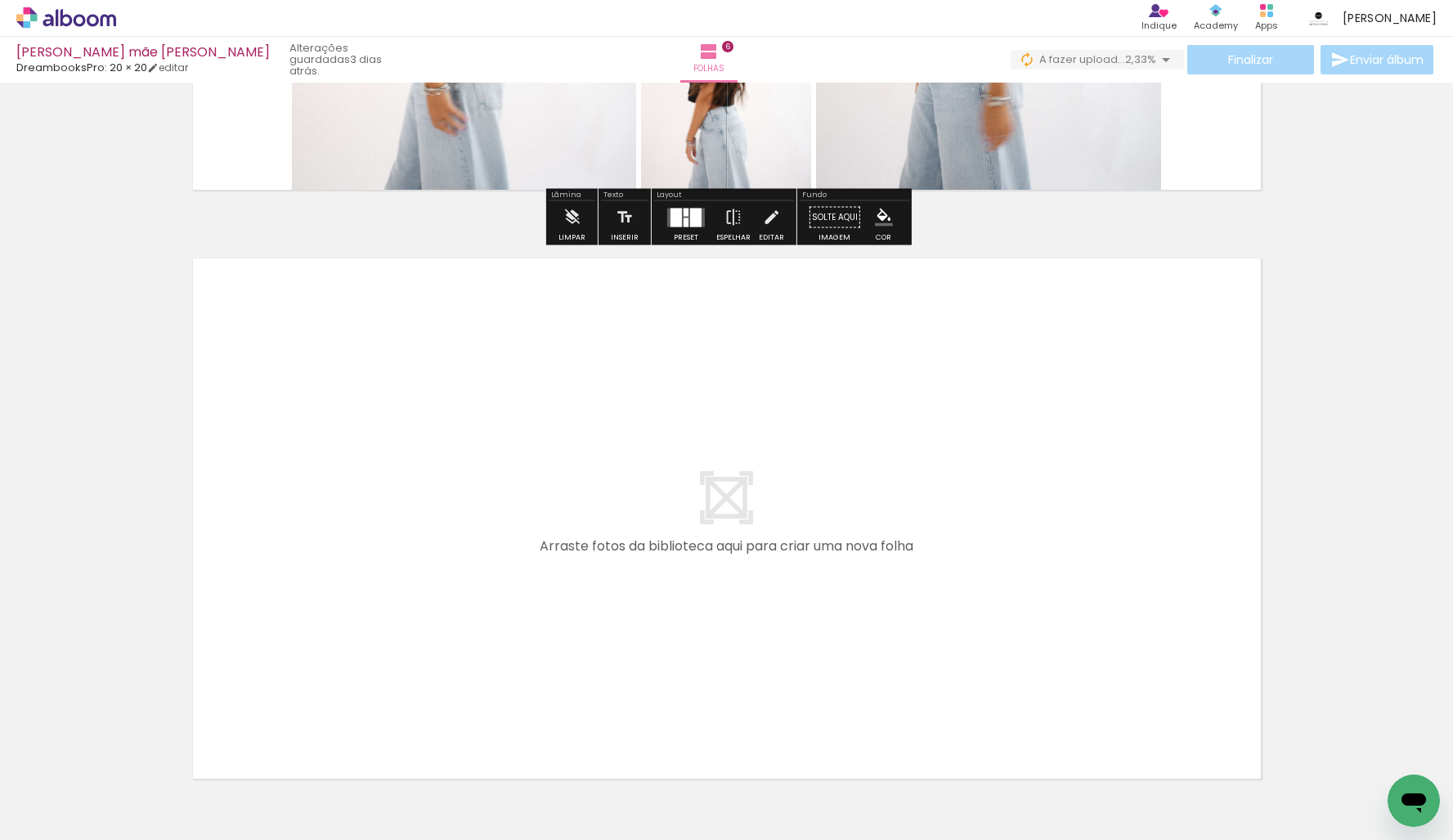
scroll to position [0, 2761]
drag, startPoint x: 776, startPoint y: 798, endPoint x: 805, endPoint y: 564, distance: 235.8
click at [805, 564] on quentale-workspace at bounding box center [726, 420] width 1453 height 840
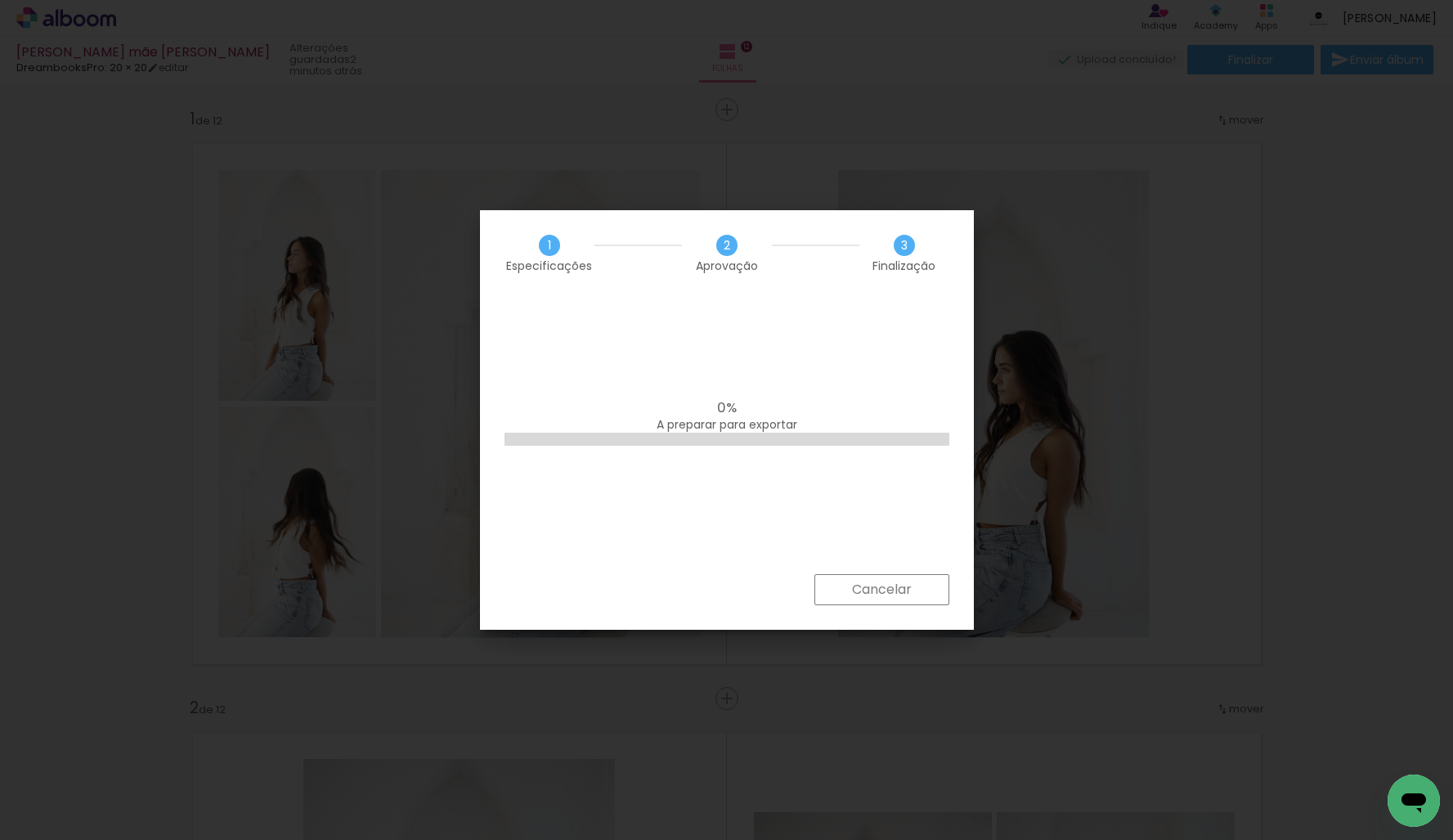
scroll to position [0, 3120]
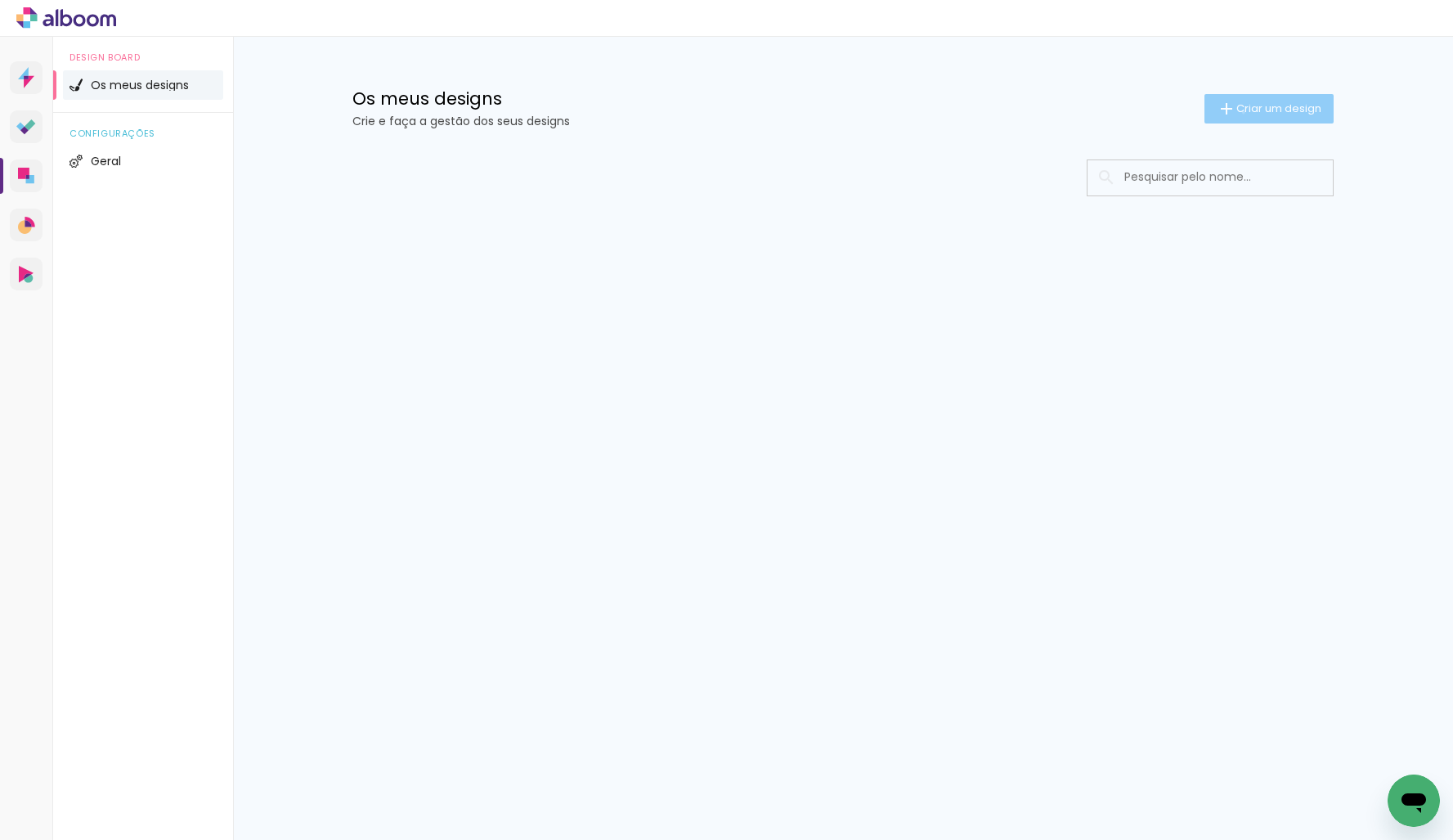
click at [1240, 112] on span "Criar um design" at bounding box center [1279, 109] width 85 height 11
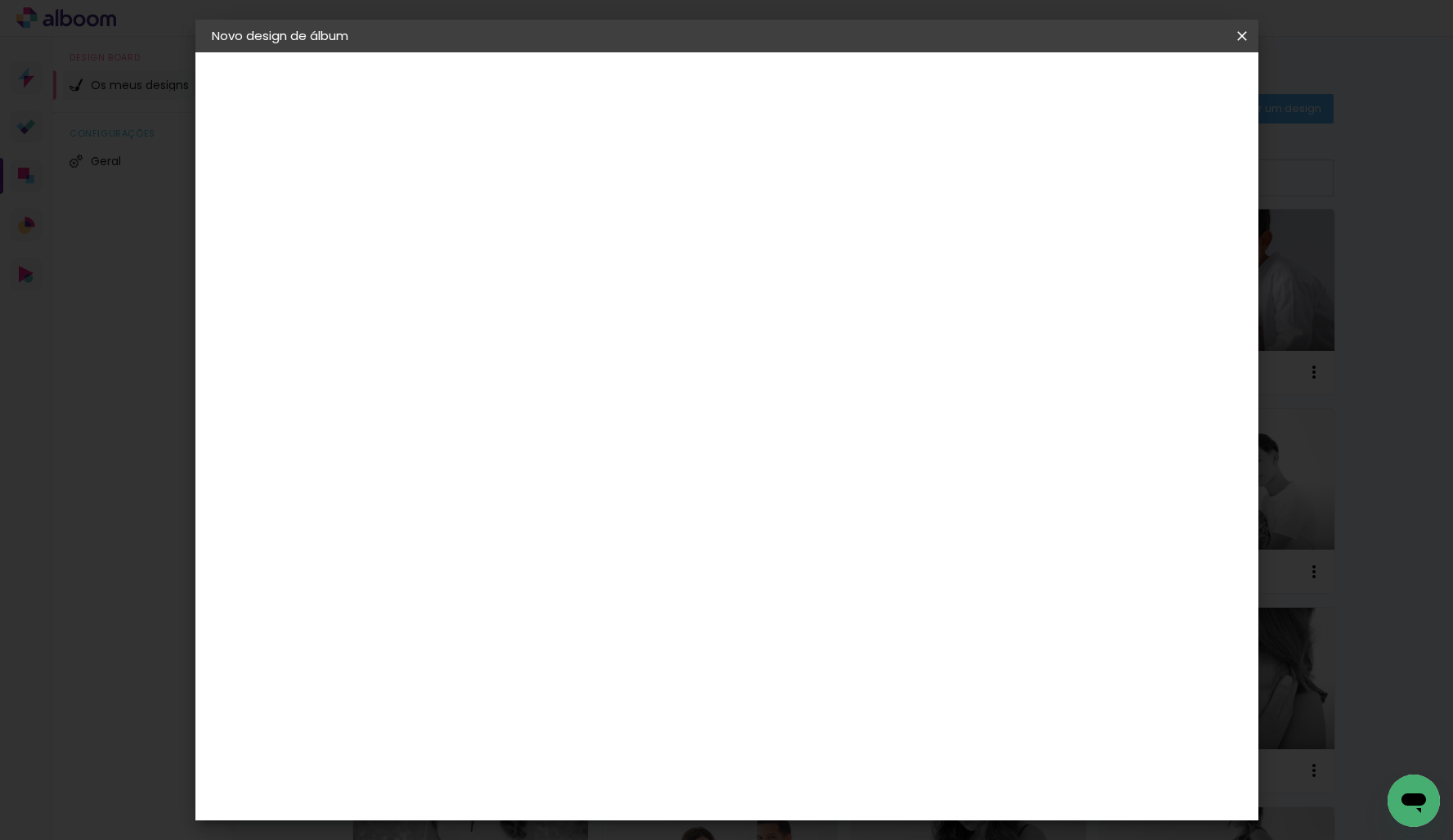
click at [479, 216] on input at bounding box center [479, 220] width 0 height 25
type input "Newborn Teresa mãe Marilia"
type paper-input "Newborn Teresa mãe Marilia"
click at [647, 78] on paper-button "Avançar" at bounding box center [606, 86] width 80 height 28
click at [575, 379] on paper-item "DreambooksPro" at bounding box center [503, 370] width 143 height 36
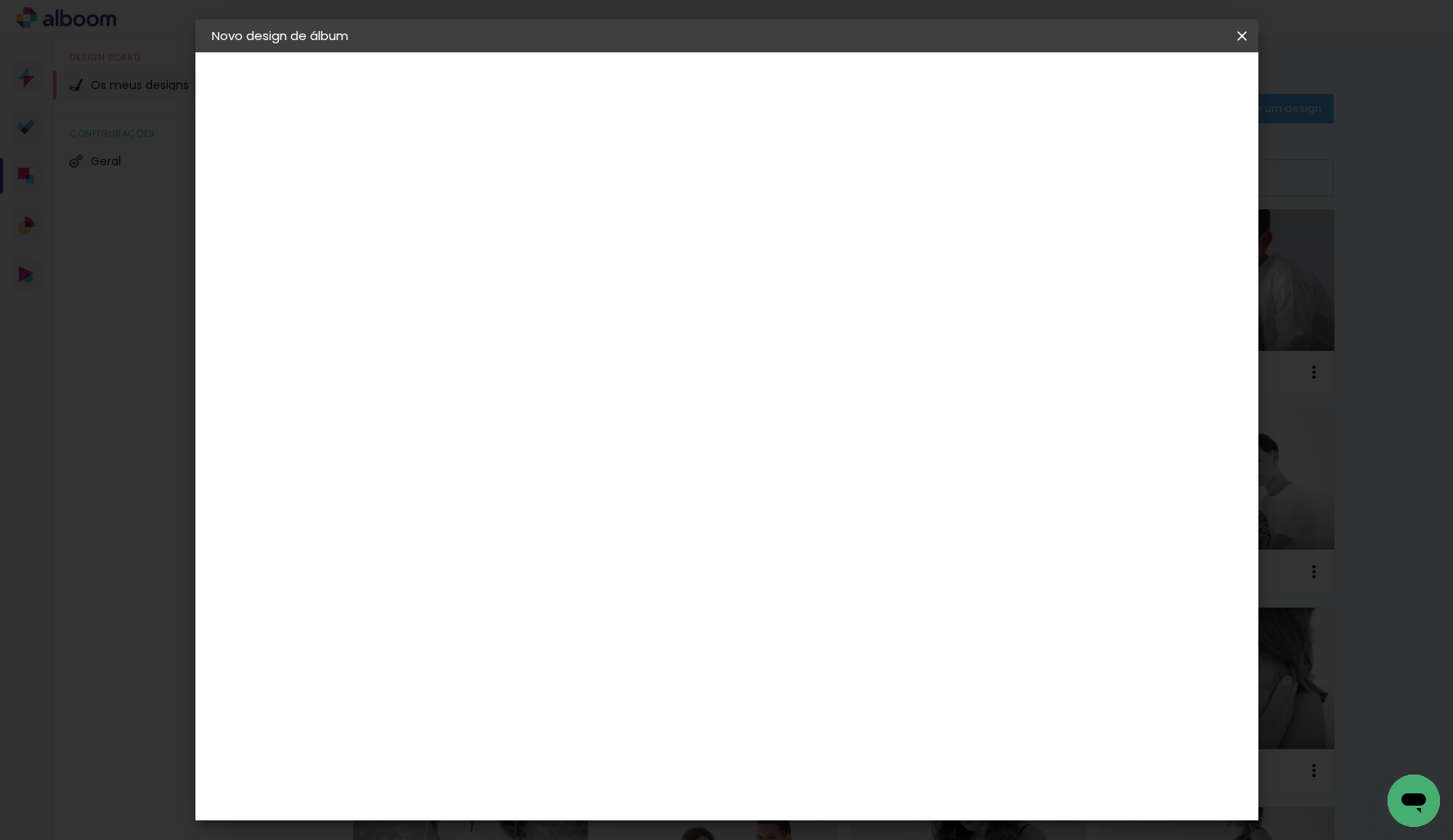
click at [719, 96] on paper-button "Avançar" at bounding box center [678, 86] width 80 height 28
click at [568, 283] on paper-input-container "Linha" at bounding box center [521, 285] width 95 height 41
click at [740, 278] on paper-item "Álbum" at bounding box center [833, 271] width 327 height 32
type input "Álbum"
click at [590, 742] on span "20 × 20" at bounding box center [551, 758] width 76 height 33
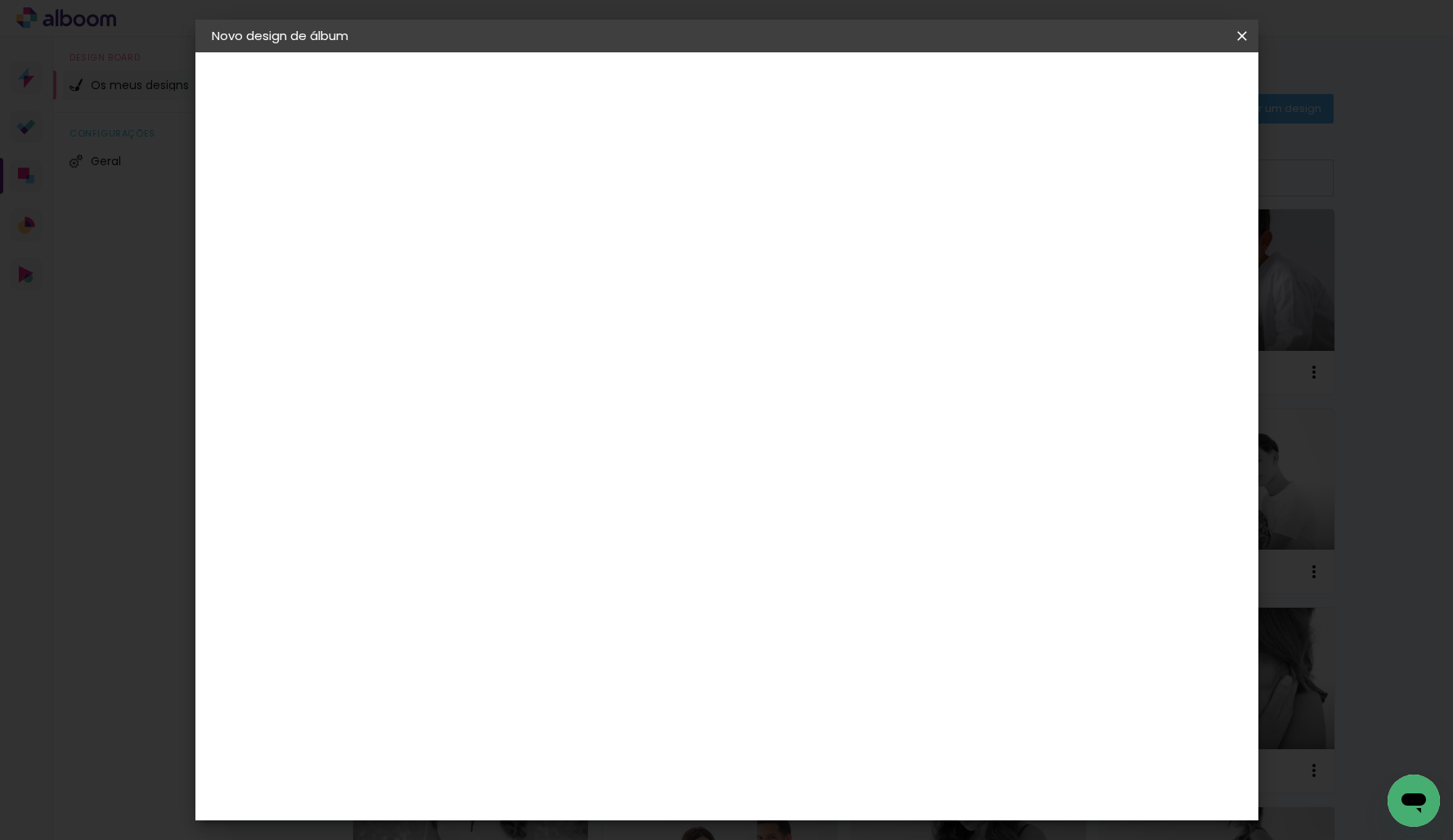
click at [0, 0] on slot "Avançar" at bounding box center [0, 0] width 0 height 0
click at [1152, 84] on span "Iniciar design" at bounding box center [1115, 86] width 74 height 12
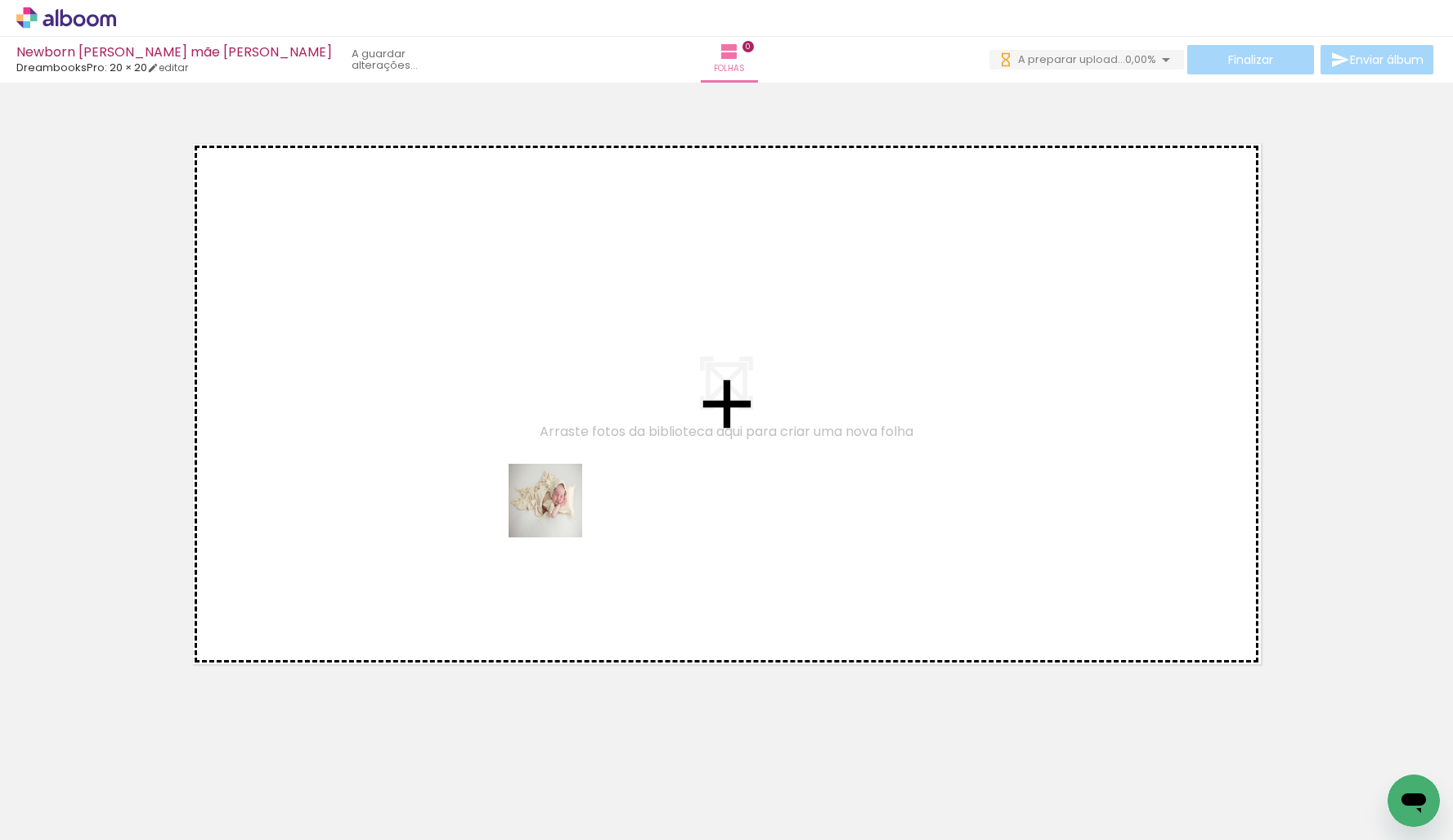
drag, startPoint x: 165, startPoint y: 796, endPoint x: 621, endPoint y: 499, distance: 544.2
click at [621, 496] on quentale-workspace at bounding box center [726, 420] width 1453 height 840
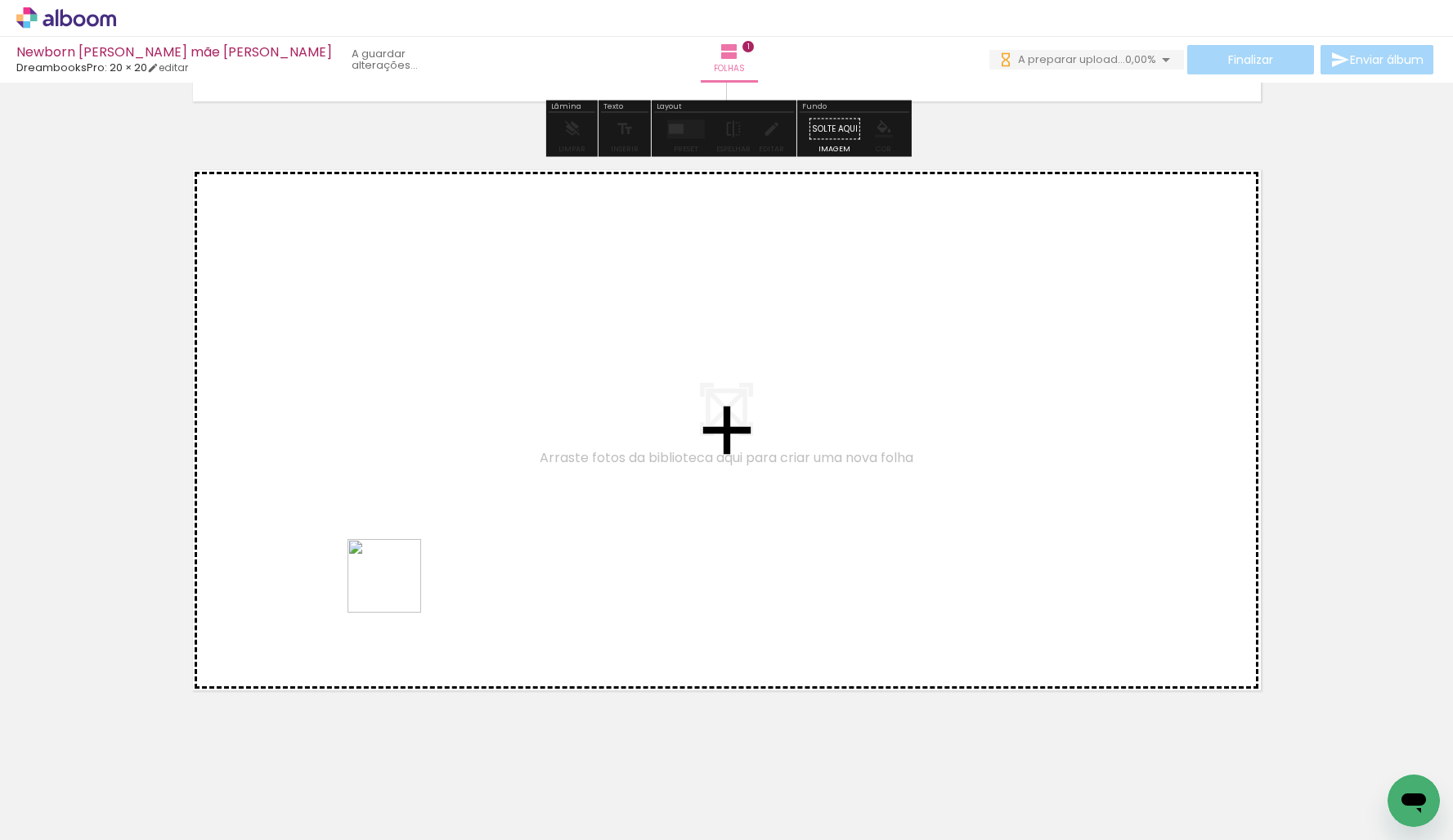
drag, startPoint x: 361, startPoint y: 763, endPoint x: 397, endPoint y: 588, distance: 178.7
click at [397, 588] on quentale-workspace at bounding box center [726, 420] width 1453 height 840
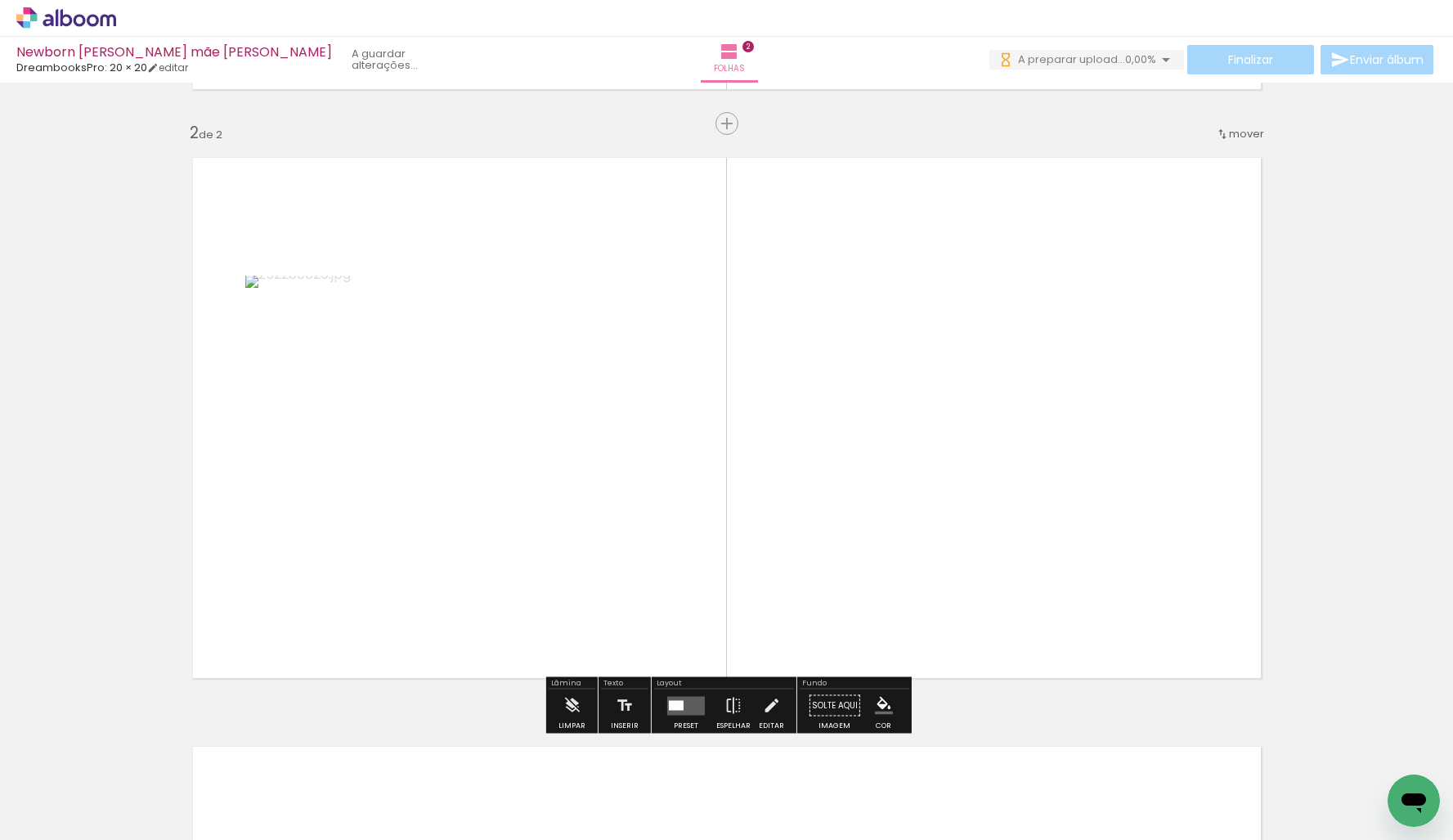
scroll to position [582, 0]
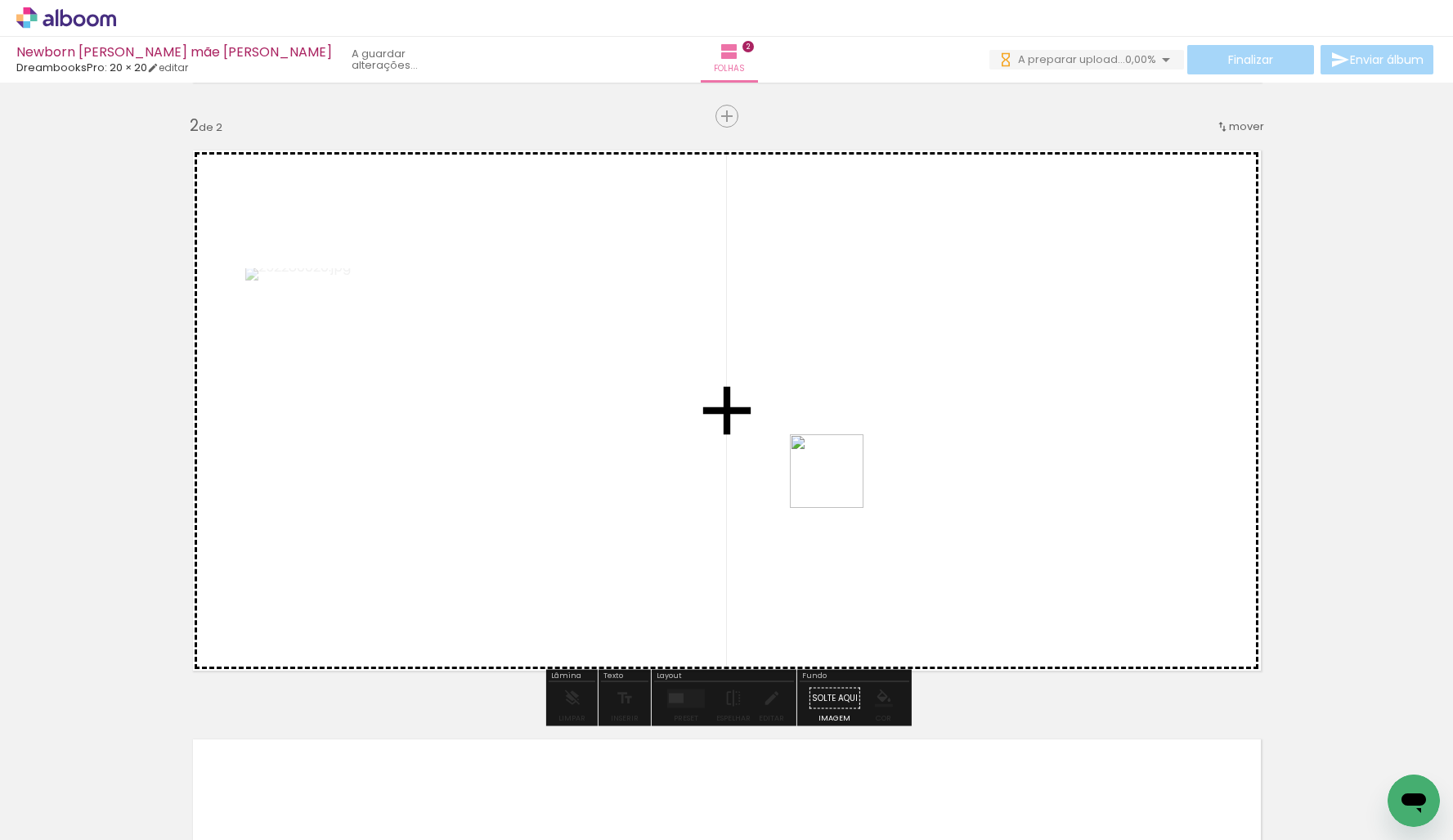
drag, startPoint x: 453, startPoint y: 786, endPoint x: 839, endPoint y: 483, distance: 490.7
click at [839, 483] on quentale-workspace at bounding box center [726, 420] width 1453 height 840
drag, startPoint x: 530, startPoint y: 798, endPoint x: 585, endPoint y: 628, distance: 178.7
click at [587, 640] on quentale-workspace at bounding box center [726, 420] width 1453 height 840
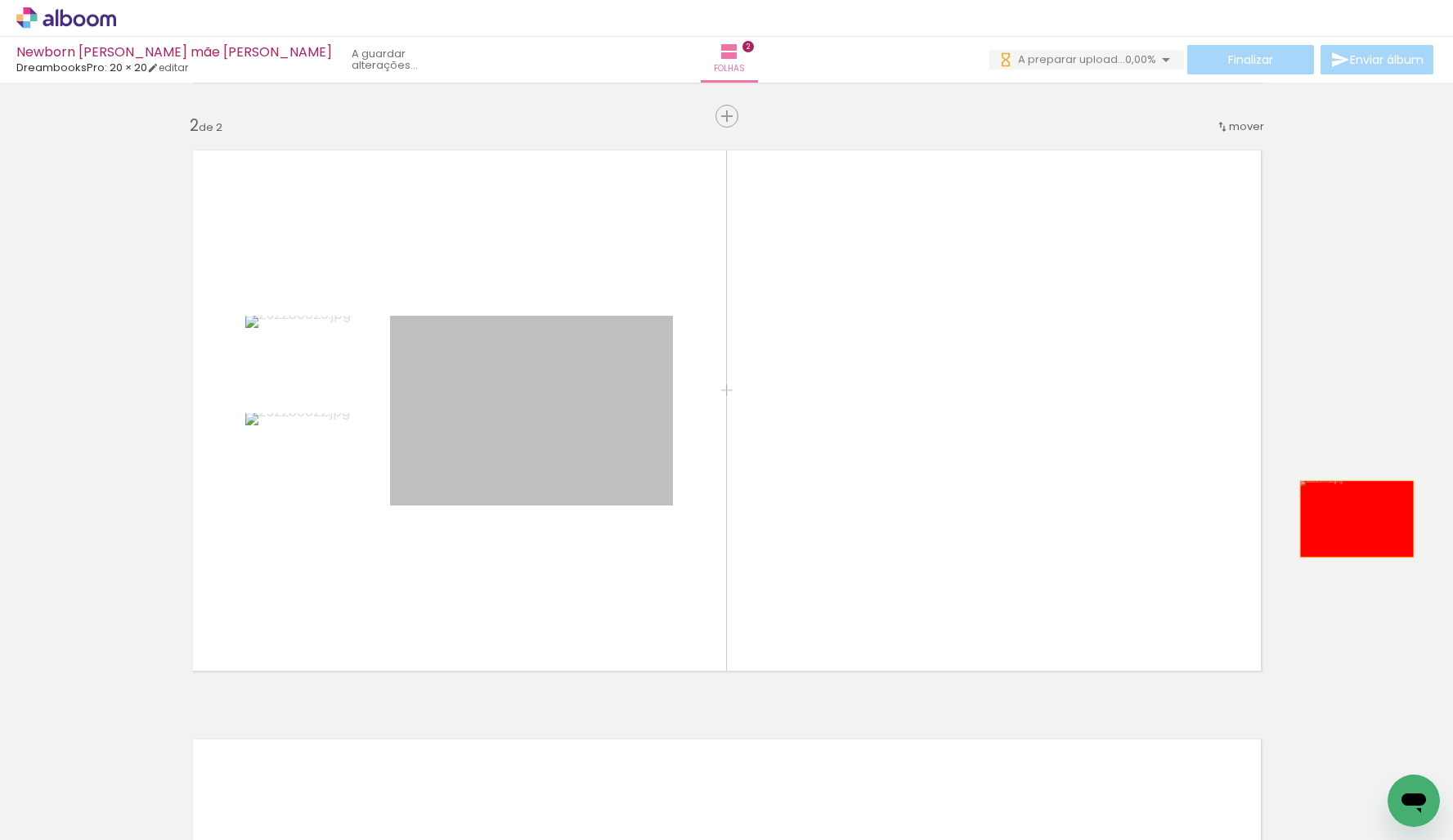
drag, startPoint x: 510, startPoint y: 436, endPoint x: 1351, endPoint y: 520, distance: 845.2
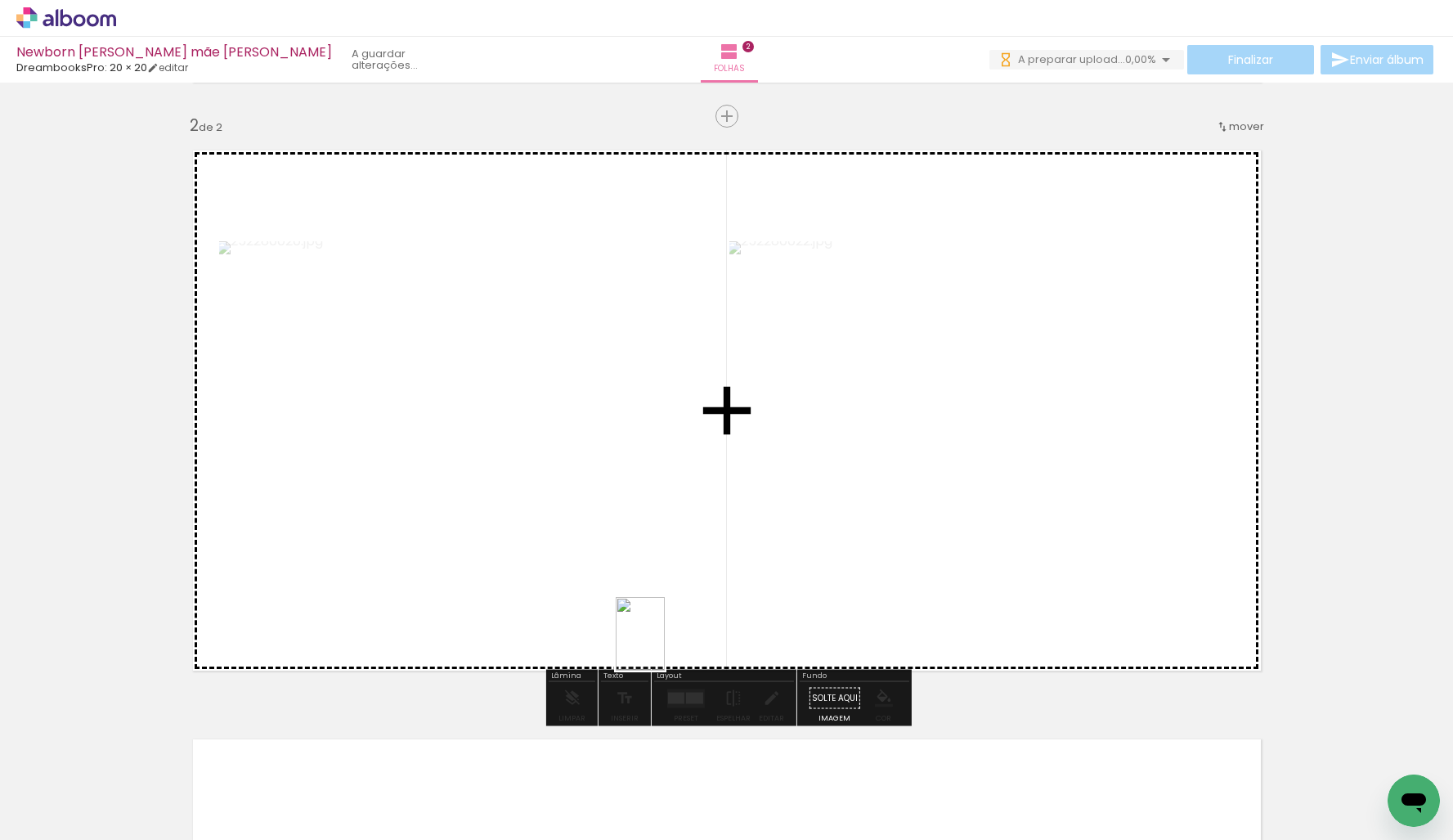
drag, startPoint x: 722, startPoint y: 798, endPoint x: 665, endPoint y: 621, distance: 186.0
click at [665, 625] on quentale-workspace at bounding box center [726, 420] width 1453 height 840
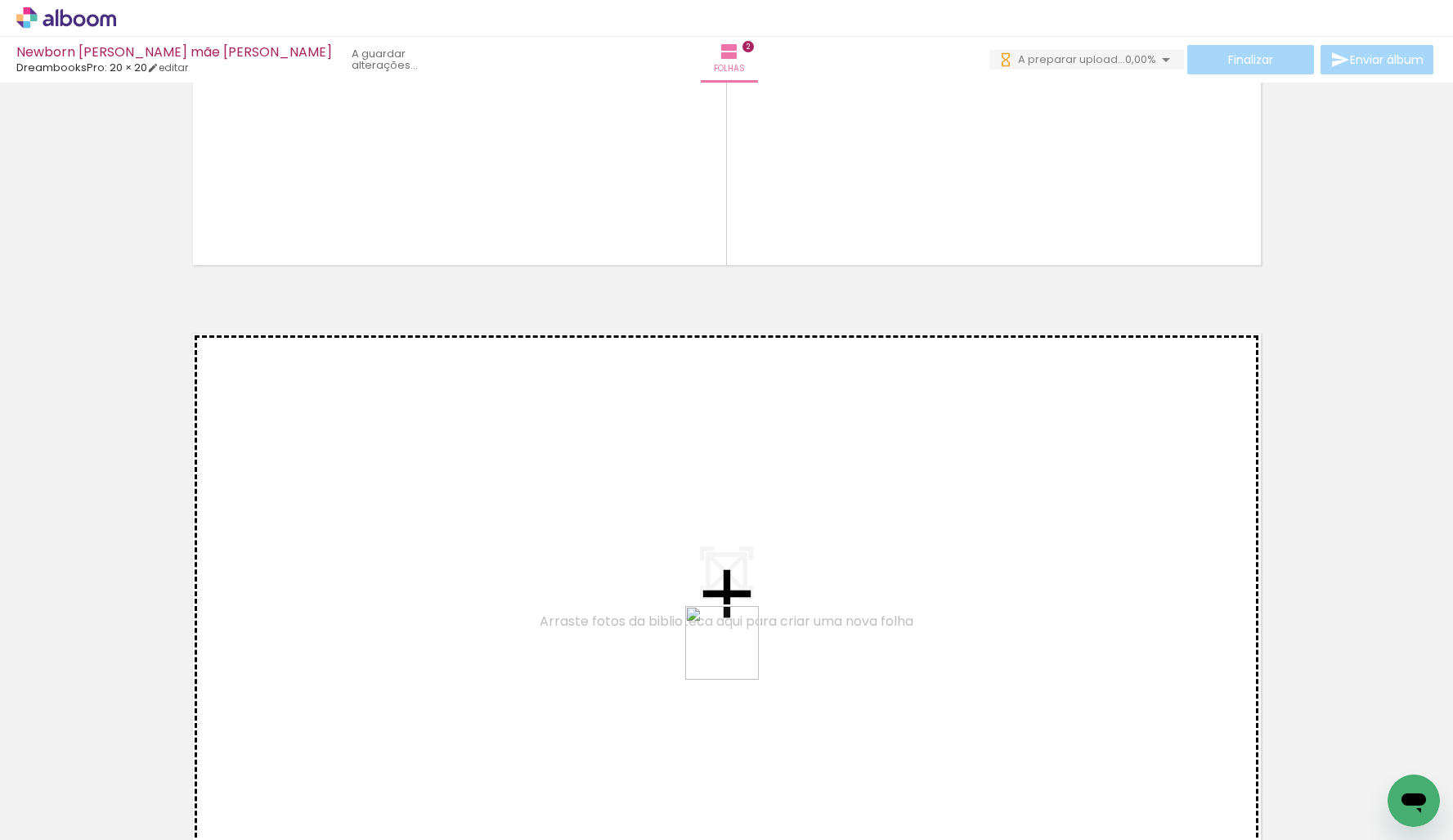
scroll to position [0, 0]
click at [697, 582] on quentale-workspace at bounding box center [726, 420] width 1453 height 840
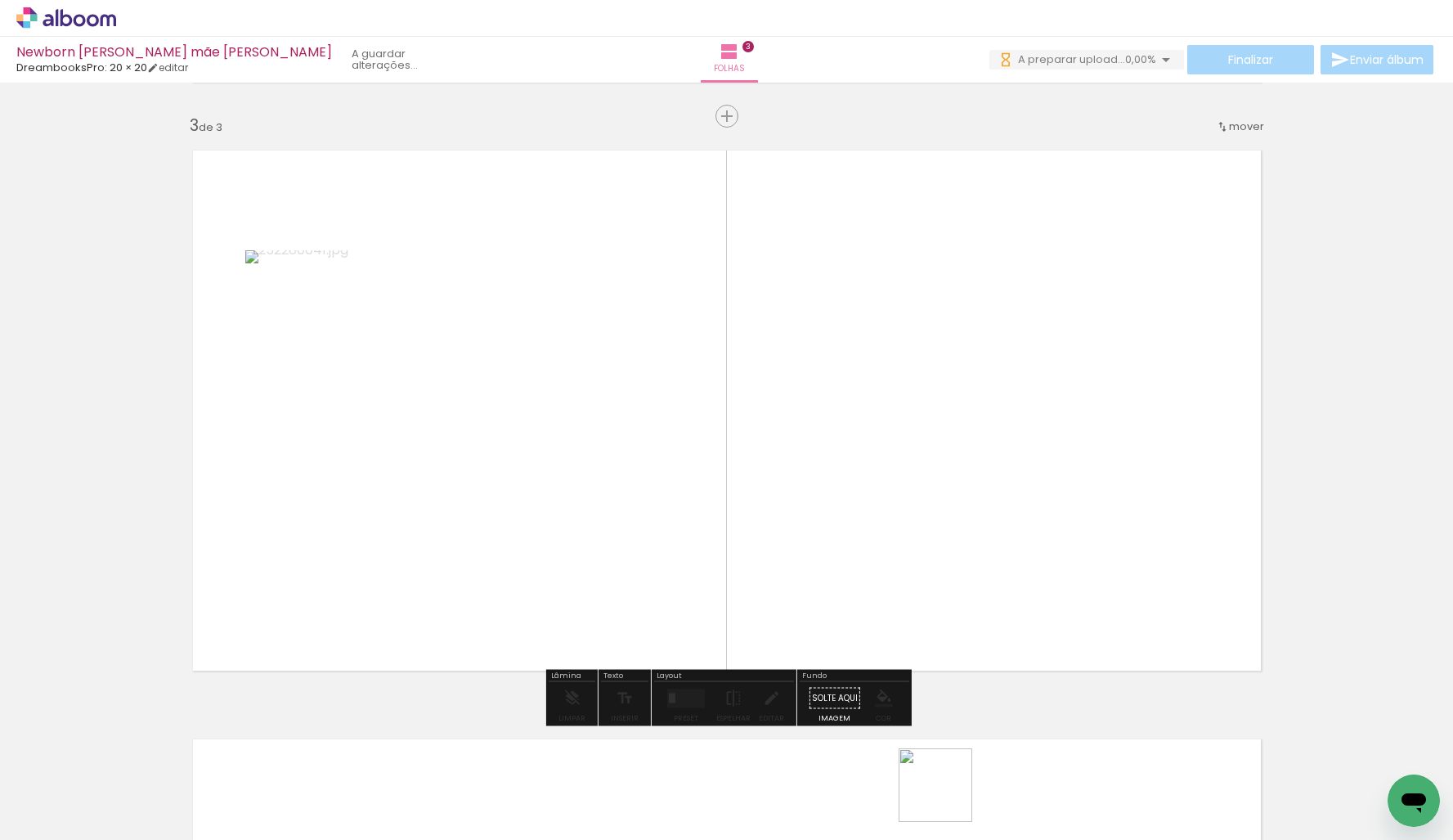
drag, startPoint x: 948, startPoint y: 797, endPoint x: 927, endPoint y: 562, distance: 235.9
click at [928, 567] on quentale-workspace at bounding box center [726, 420] width 1453 height 840
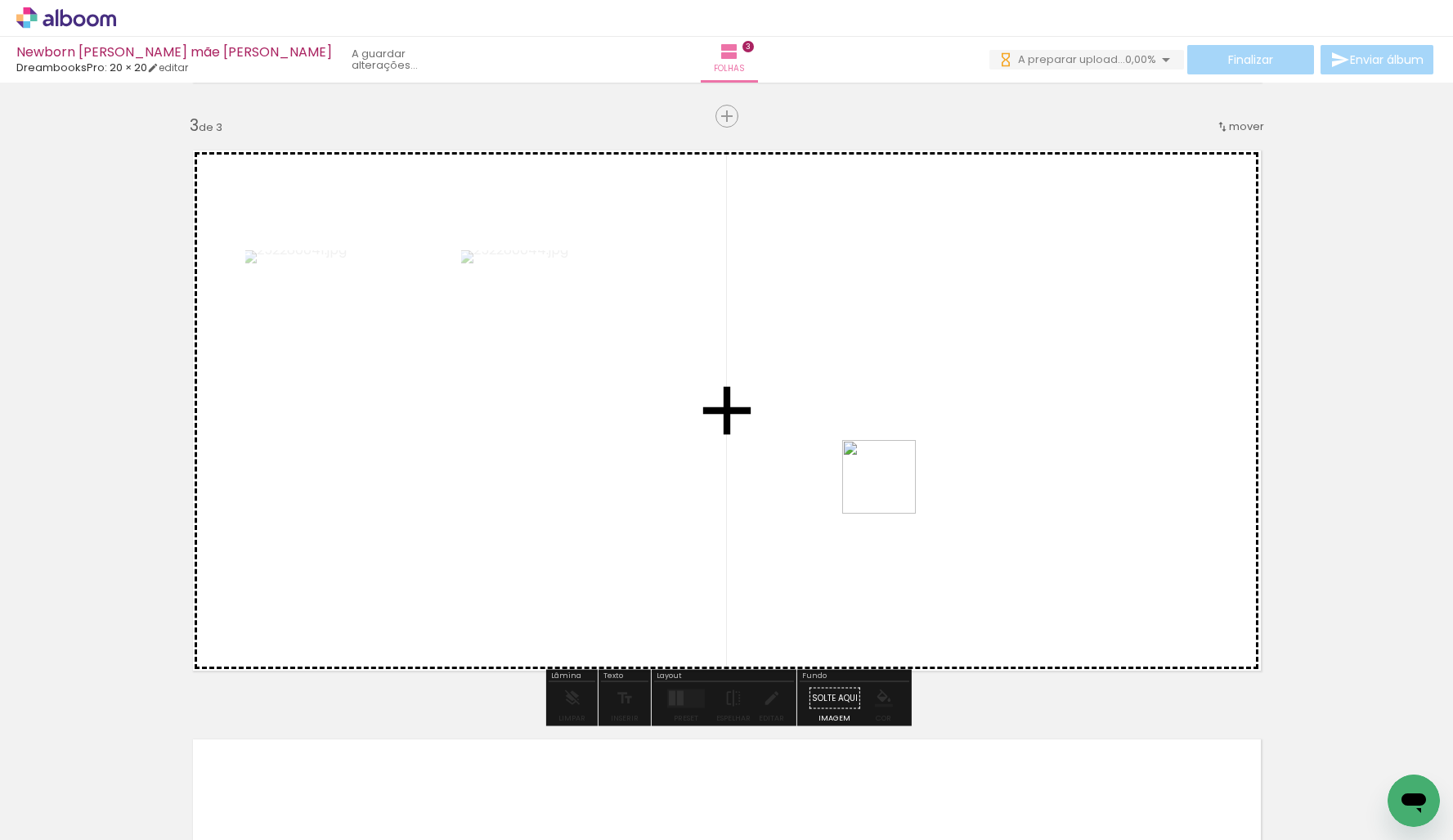
drag, startPoint x: 775, startPoint y: 606, endPoint x: 902, endPoint y: 477, distance: 181.0
click at [908, 474] on quentale-workspace at bounding box center [726, 420] width 1453 height 840
drag, startPoint x: 740, startPoint y: 745, endPoint x: 1055, endPoint y: 516, distance: 389.4
click at [1054, 518] on quentale-workspace at bounding box center [726, 420] width 1453 height 840
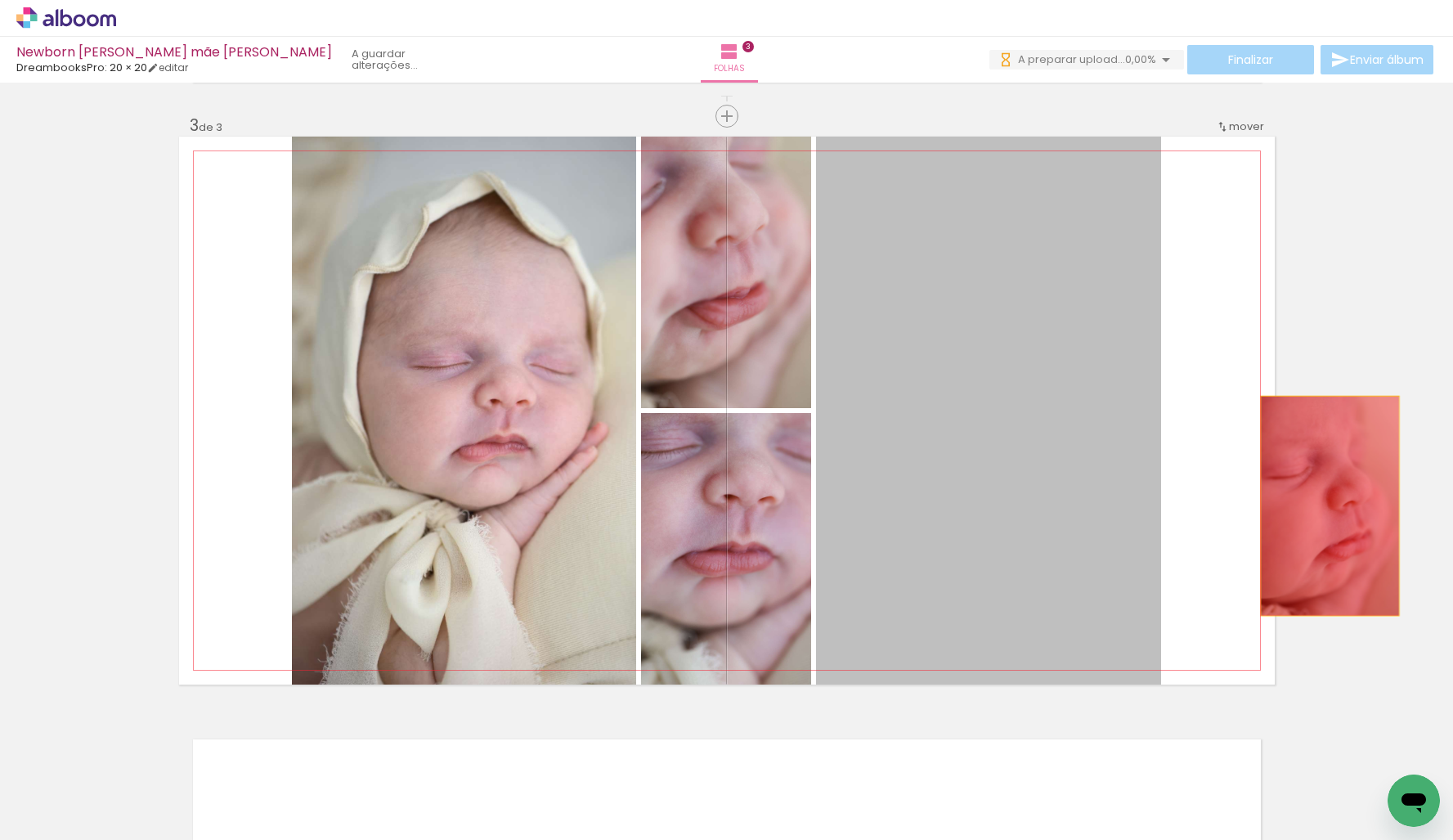
drag, startPoint x: 963, startPoint y: 491, endPoint x: 1326, endPoint y: 508, distance: 363.4
click at [1329, 505] on div "Inserir folha 1 de 3 Inserir folha 2 de 3 Inserir folha 3 de 3" at bounding box center [726, 95] width 1453 height 2356
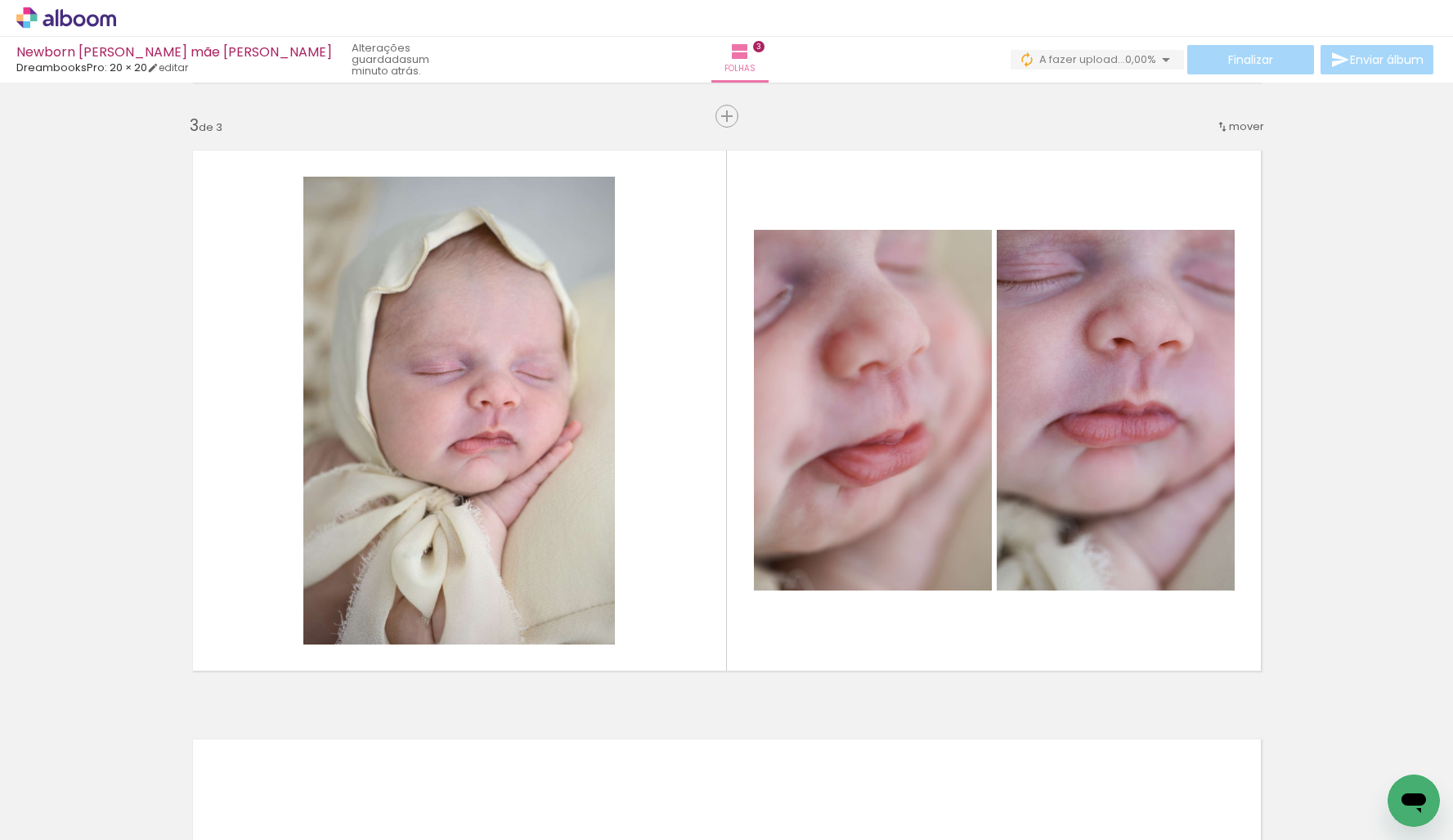
scroll to position [0, 1043]
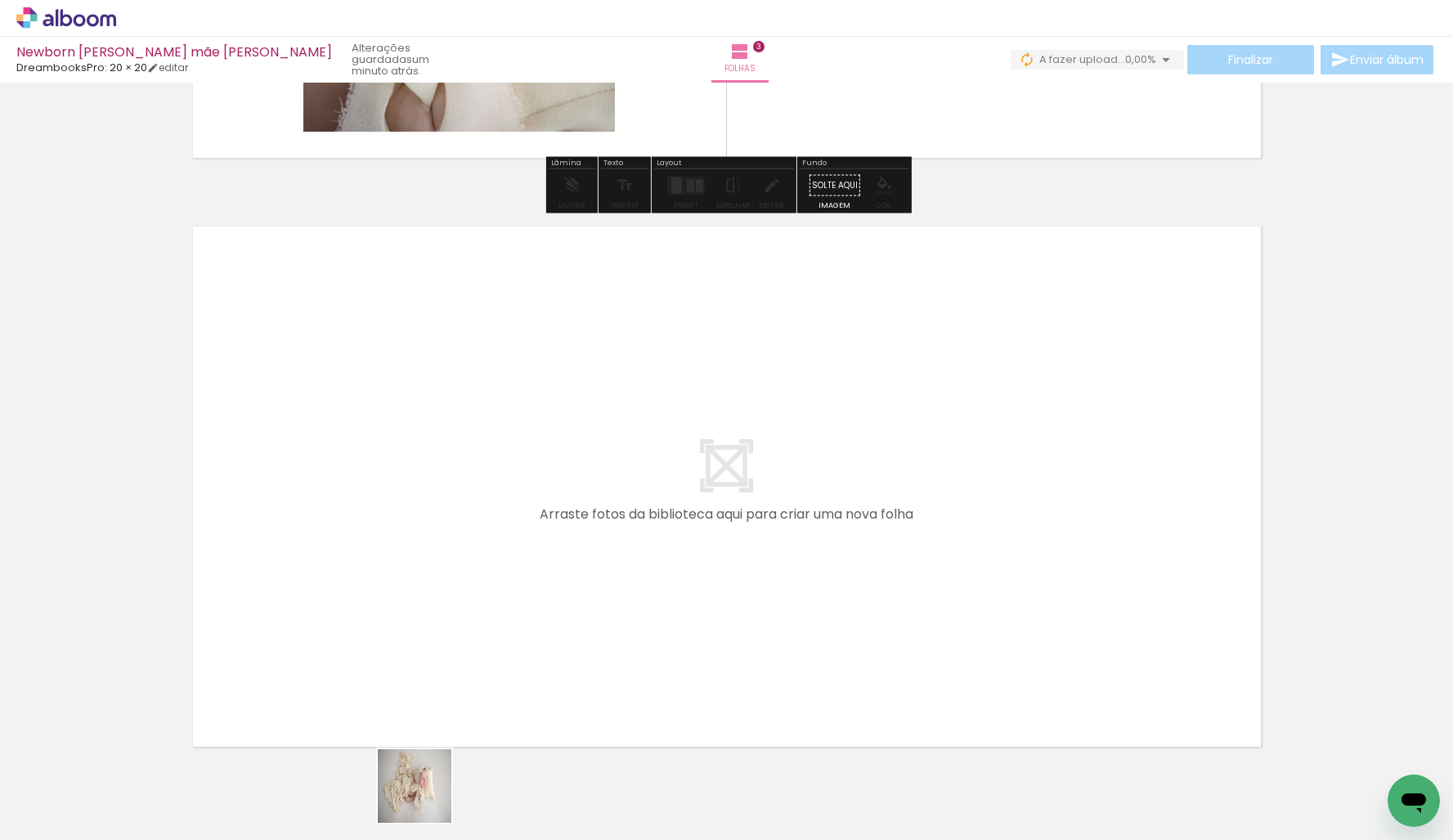
drag, startPoint x: 427, startPoint y: 798, endPoint x: 468, endPoint y: 615, distance: 187.5
click at [468, 615] on quentale-workspace at bounding box center [726, 420] width 1453 height 840
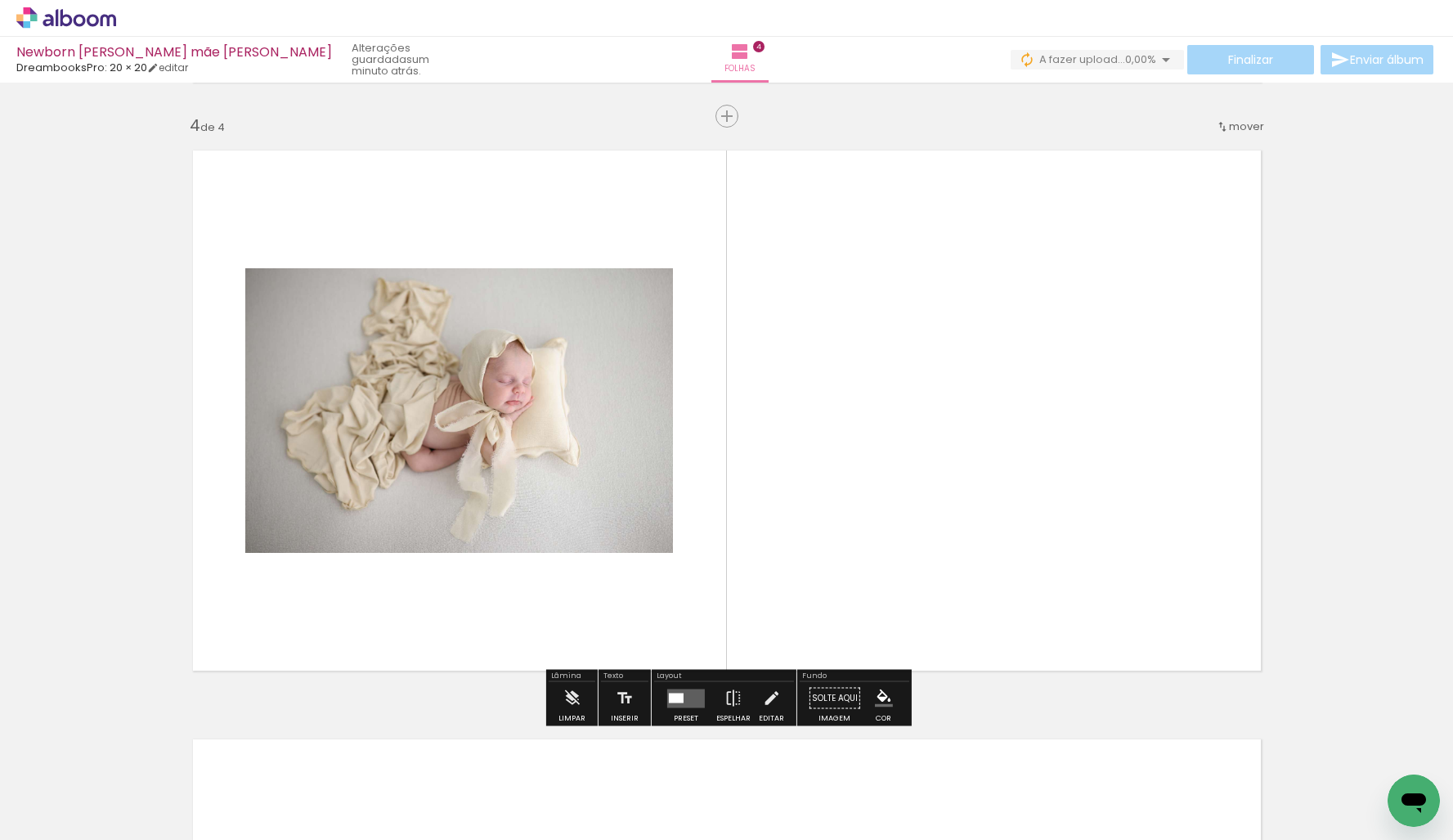
click at [836, 510] on quentale-workspace at bounding box center [726, 420] width 1453 height 840
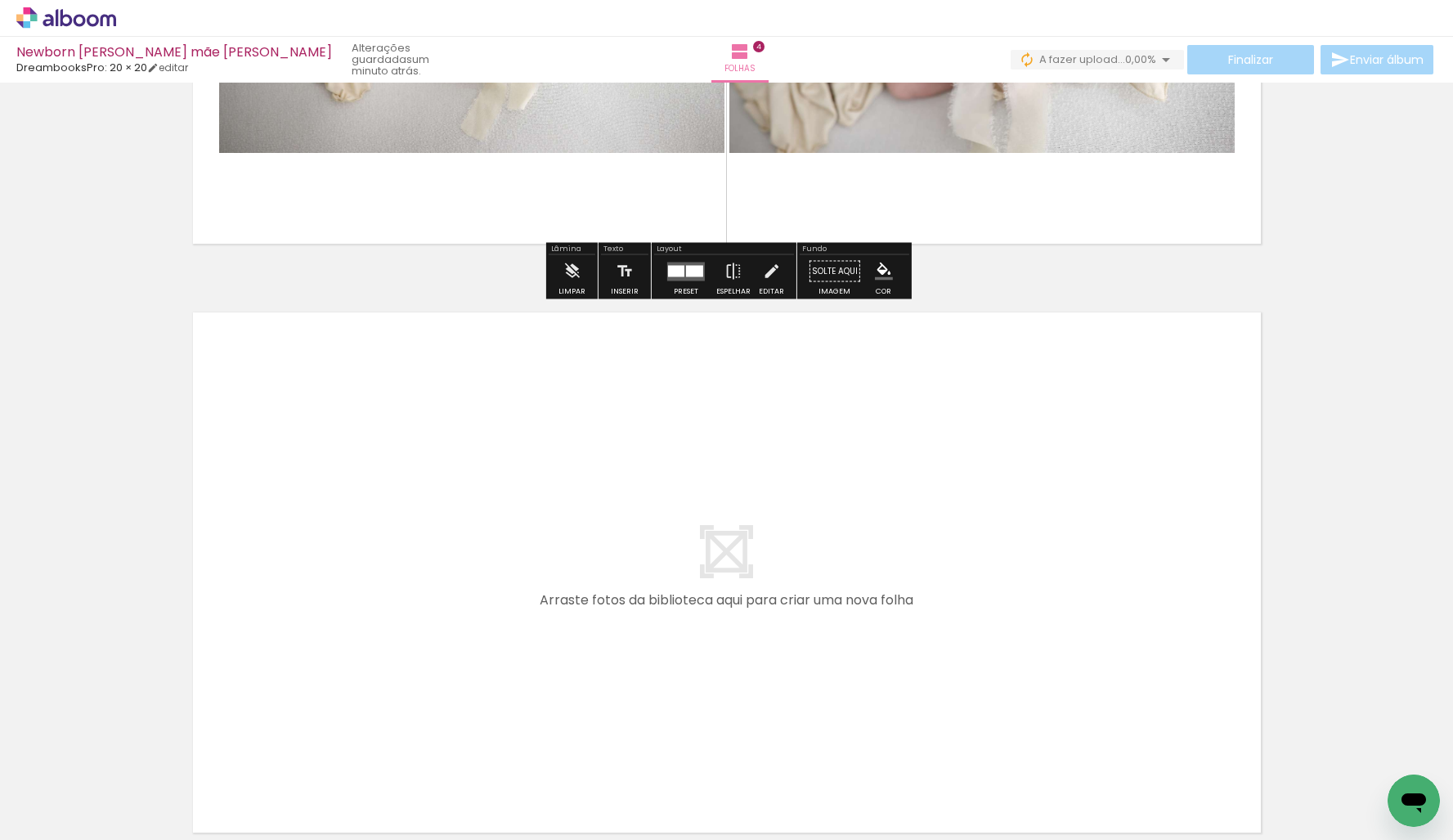
click at [626, 591] on quentale-workspace at bounding box center [726, 420] width 1453 height 840
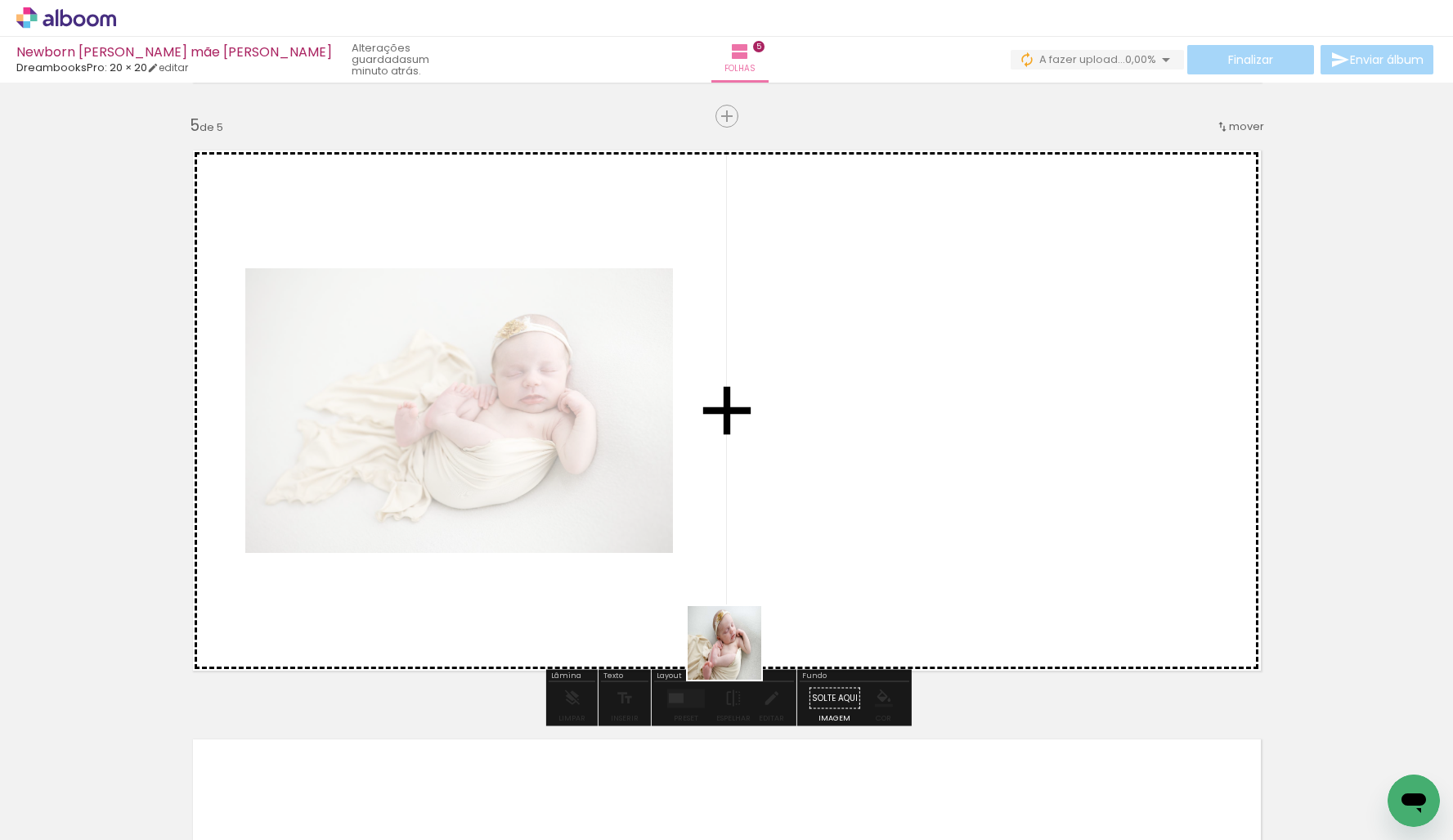
click at [778, 532] on quentale-workspace at bounding box center [726, 420] width 1453 height 840
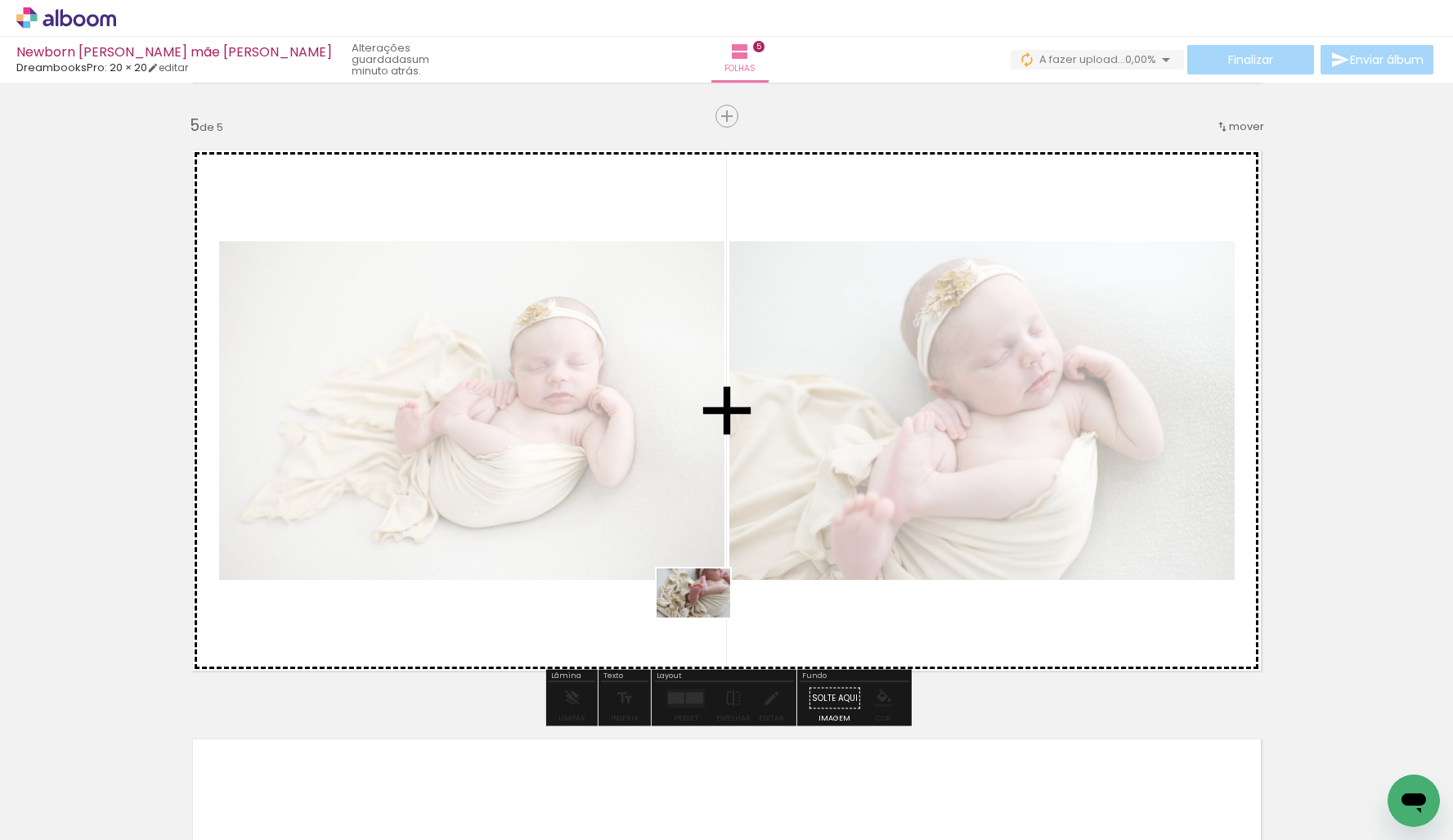
drag, startPoint x: 778, startPoint y: 792, endPoint x: 723, endPoint y: 635, distance: 166.4
click at [702, 613] on quentale-workspace at bounding box center [726, 420] width 1453 height 840
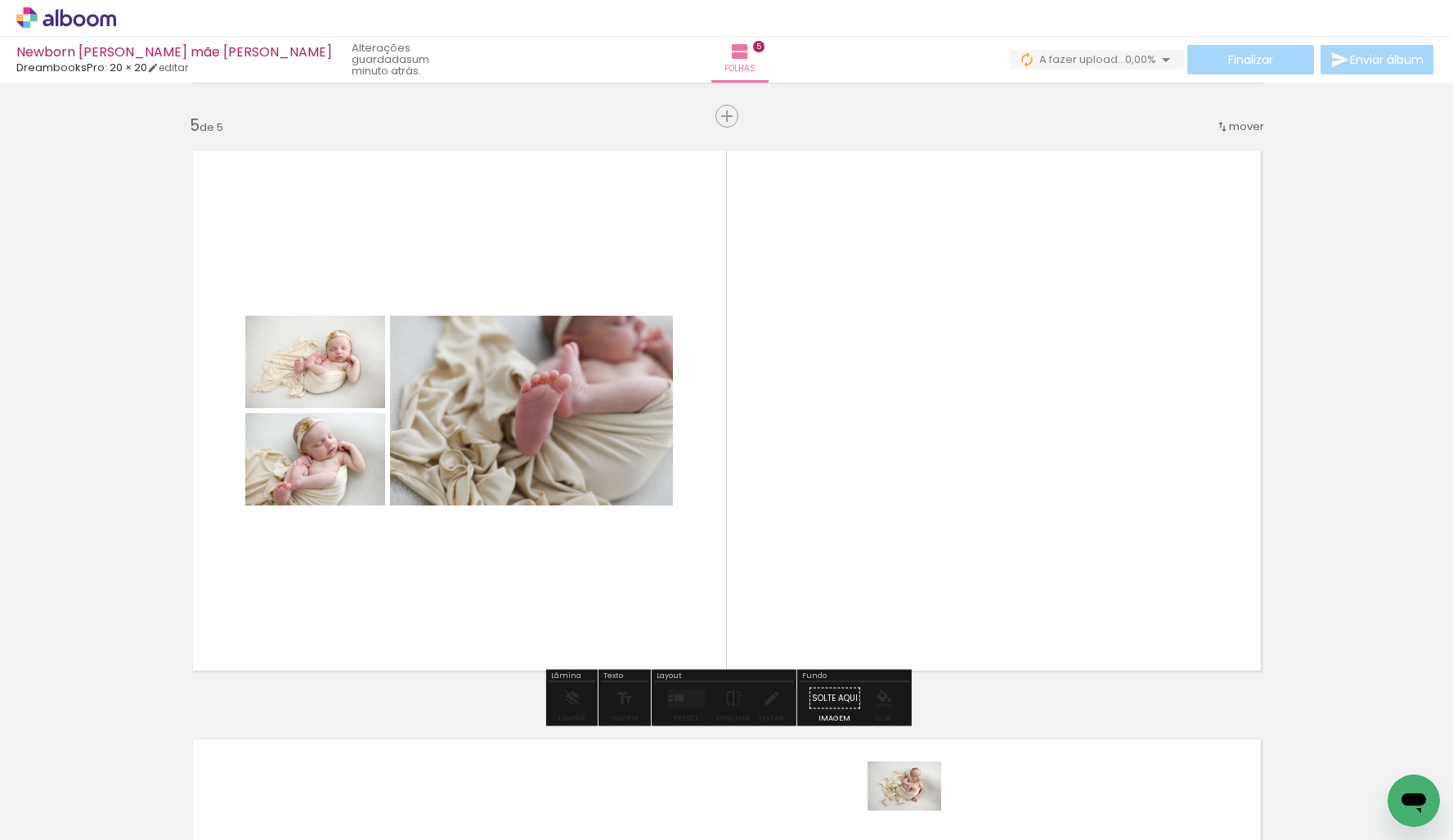
drag, startPoint x: 880, startPoint y: 727, endPoint x: 800, endPoint y: 722, distance: 80.2
click at [897, 807] on div at bounding box center [861, 783] width 74 height 49
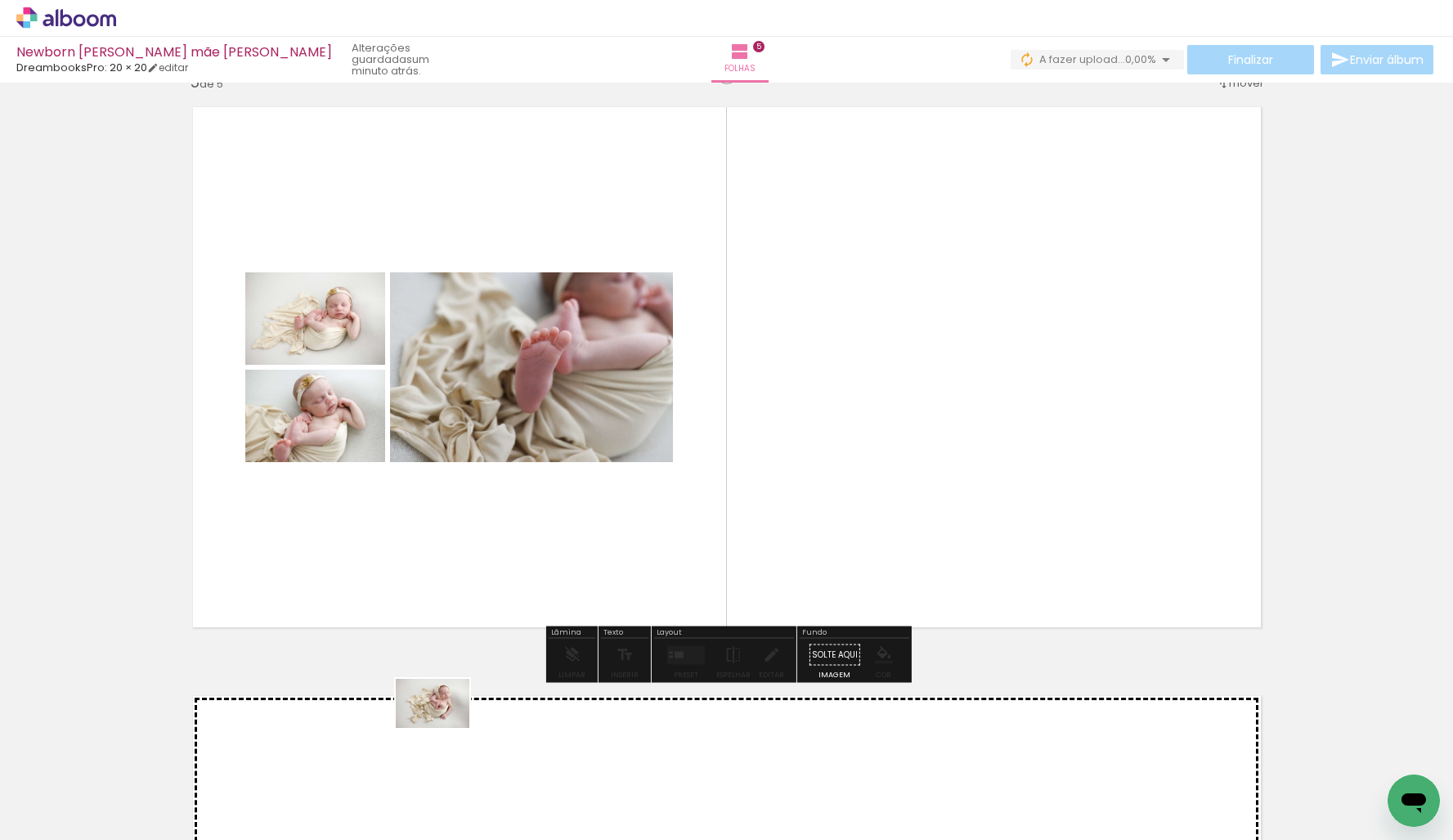
click at [446, 728] on quentale-workspace at bounding box center [726, 420] width 1453 height 840
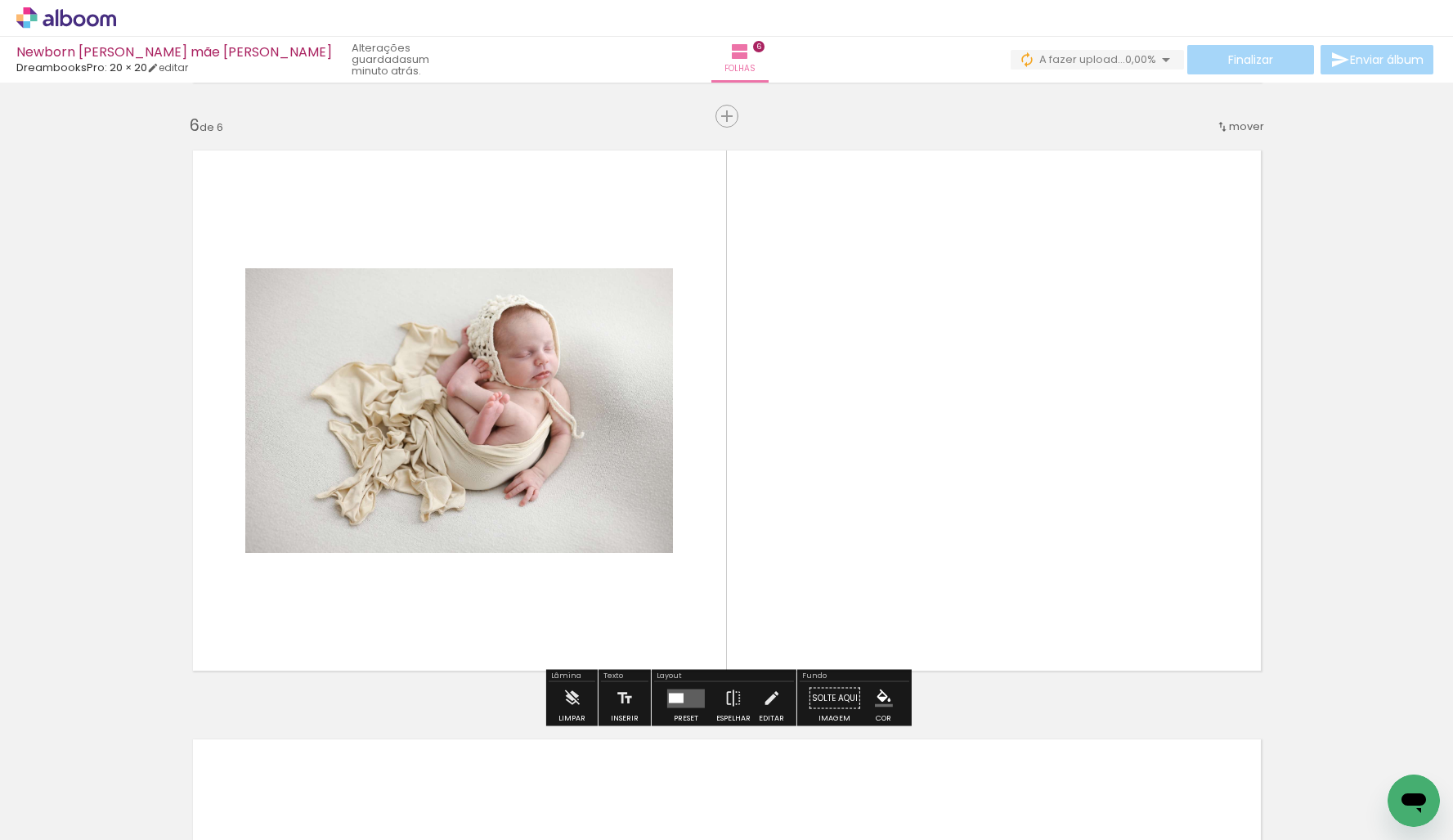
drag, startPoint x: 958, startPoint y: 805, endPoint x: 871, endPoint y: 544, distance: 275.1
click at [871, 546] on quentale-workspace at bounding box center [726, 420] width 1453 height 840
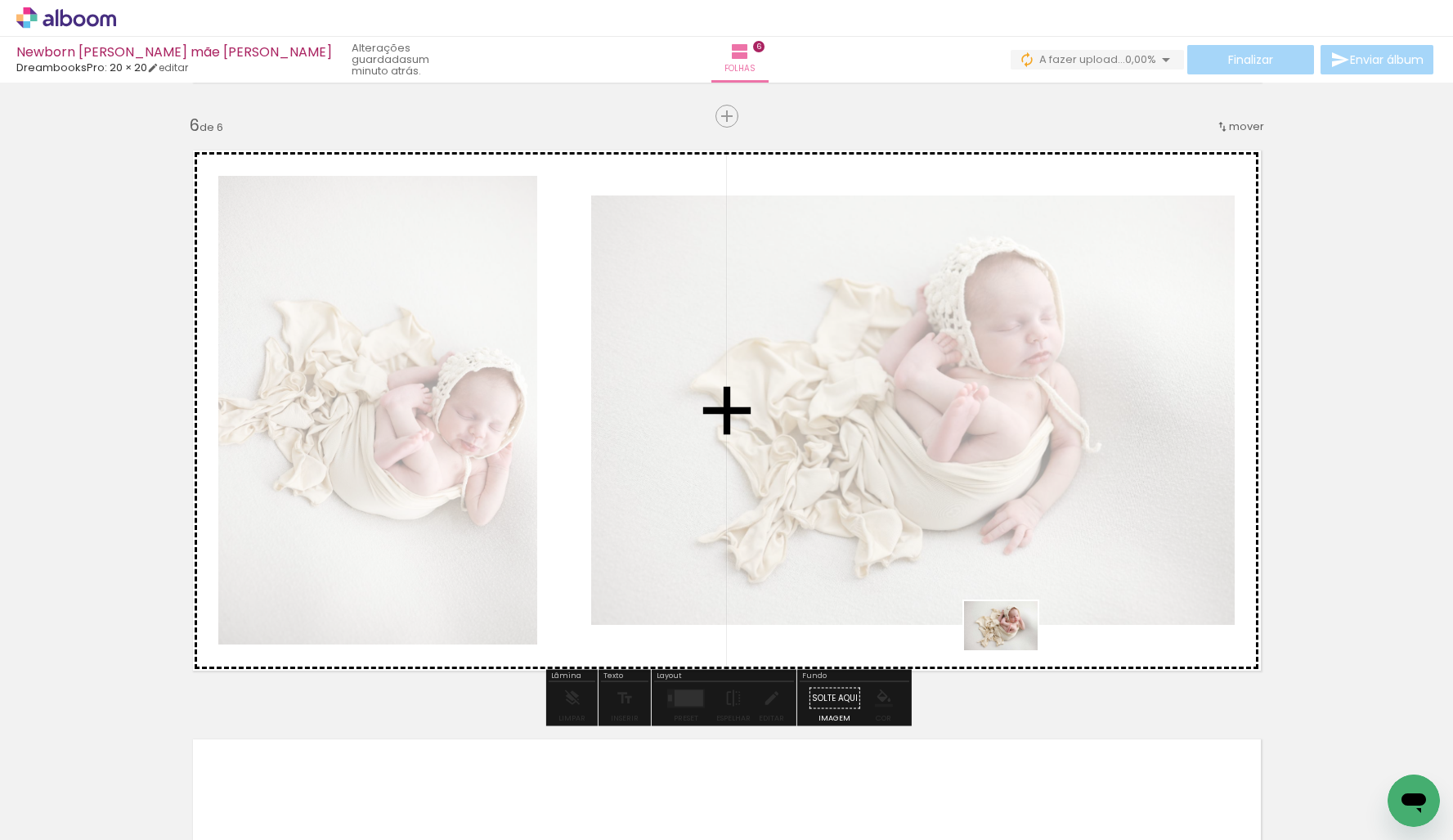
drag, startPoint x: 1076, startPoint y: 809, endPoint x: 1014, endPoint y: 661, distance: 160.5
click at [1014, 661] on quentale-workspace at bounding box center [726, 420] width 1453 height 840
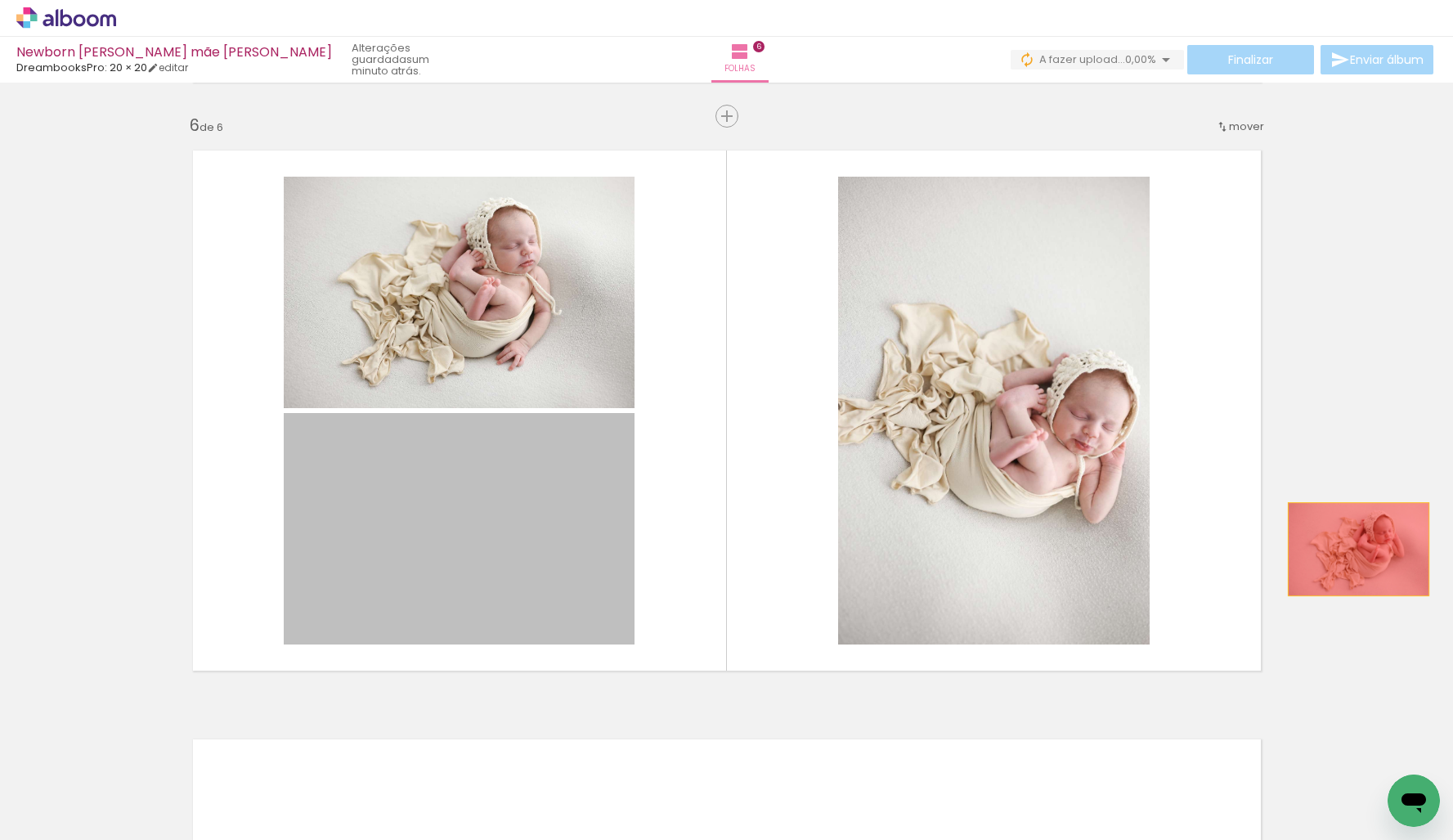
drag, startPoint x: 533, startPoint y: 530, endPoint x: 1298, endPoint y: 614, distance: 769.6
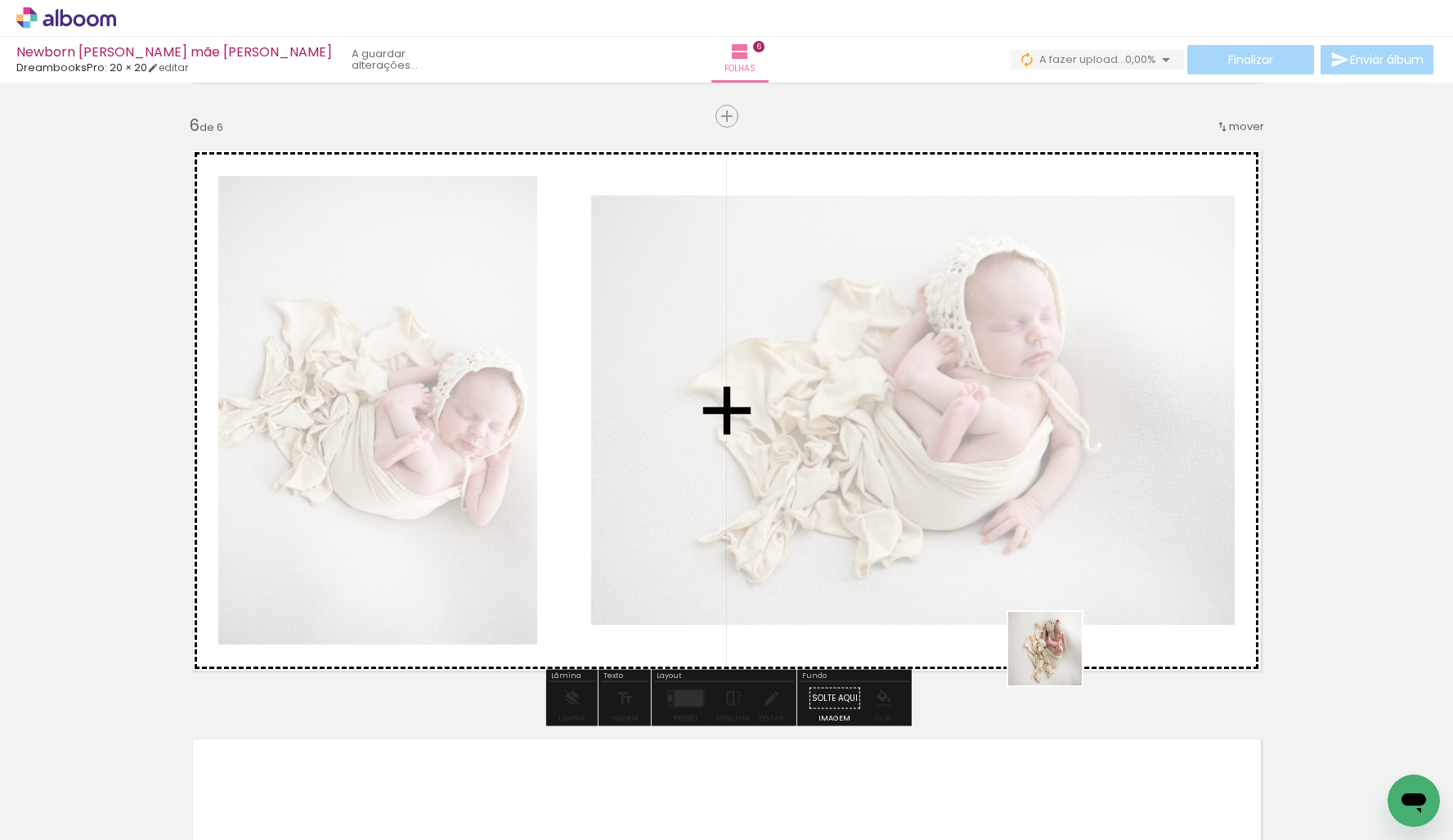
drag, startPoint x: 1240, startPoint y: 801, endPoint x: 1048, endPoint y: 651, distance: 243.6
click at [1049, 651] on quentale-workspace at bounding box center [726, 420] width 1453 height 840
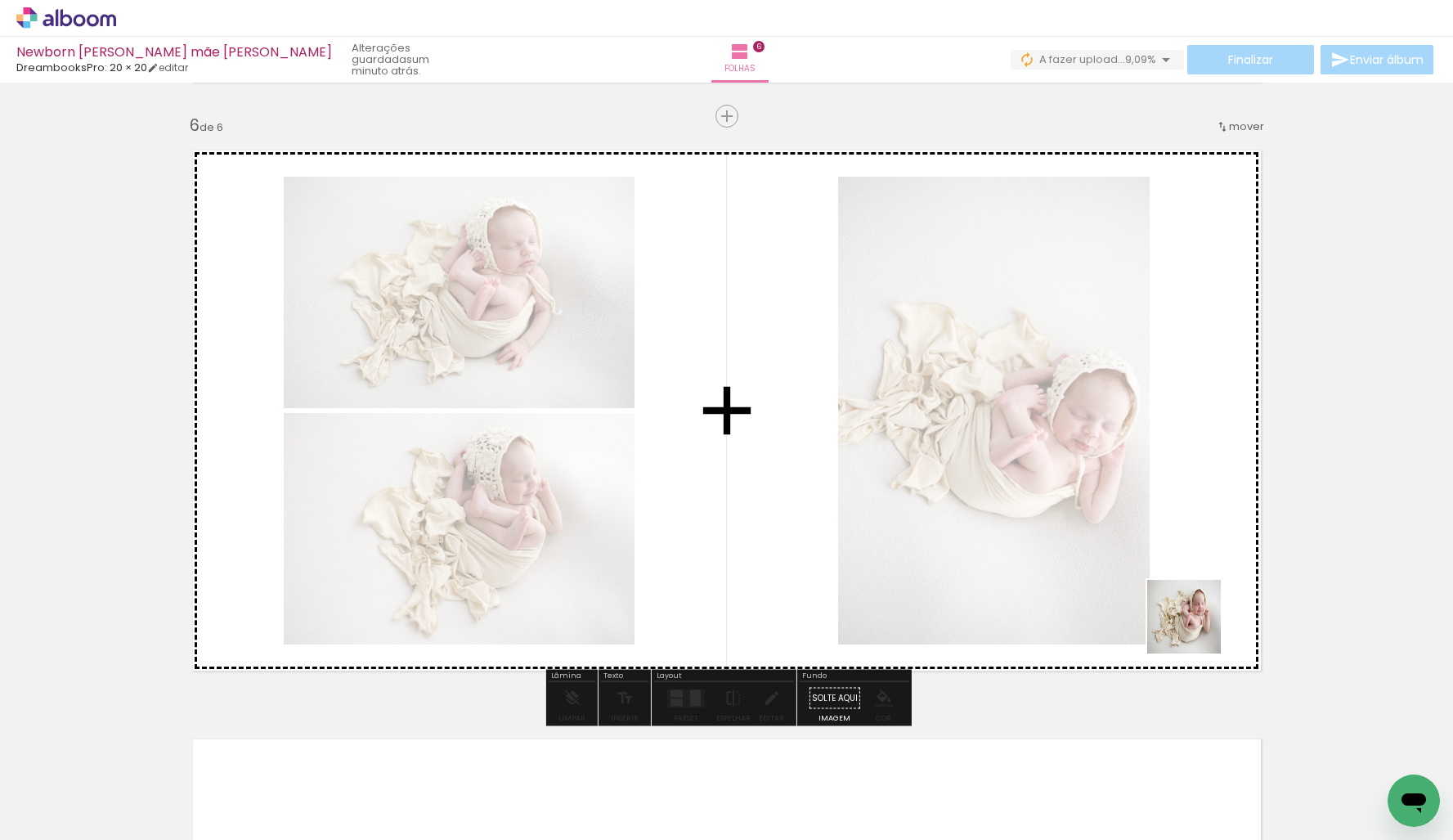
drag, startPoint x: 1185, startPoint y: 753, endPoint x: 1197, endPoint y: 614, distance: 139.5
click at [1197, 615] on quentale-workspace at bounding box center [726, 420] width 1453 height 840
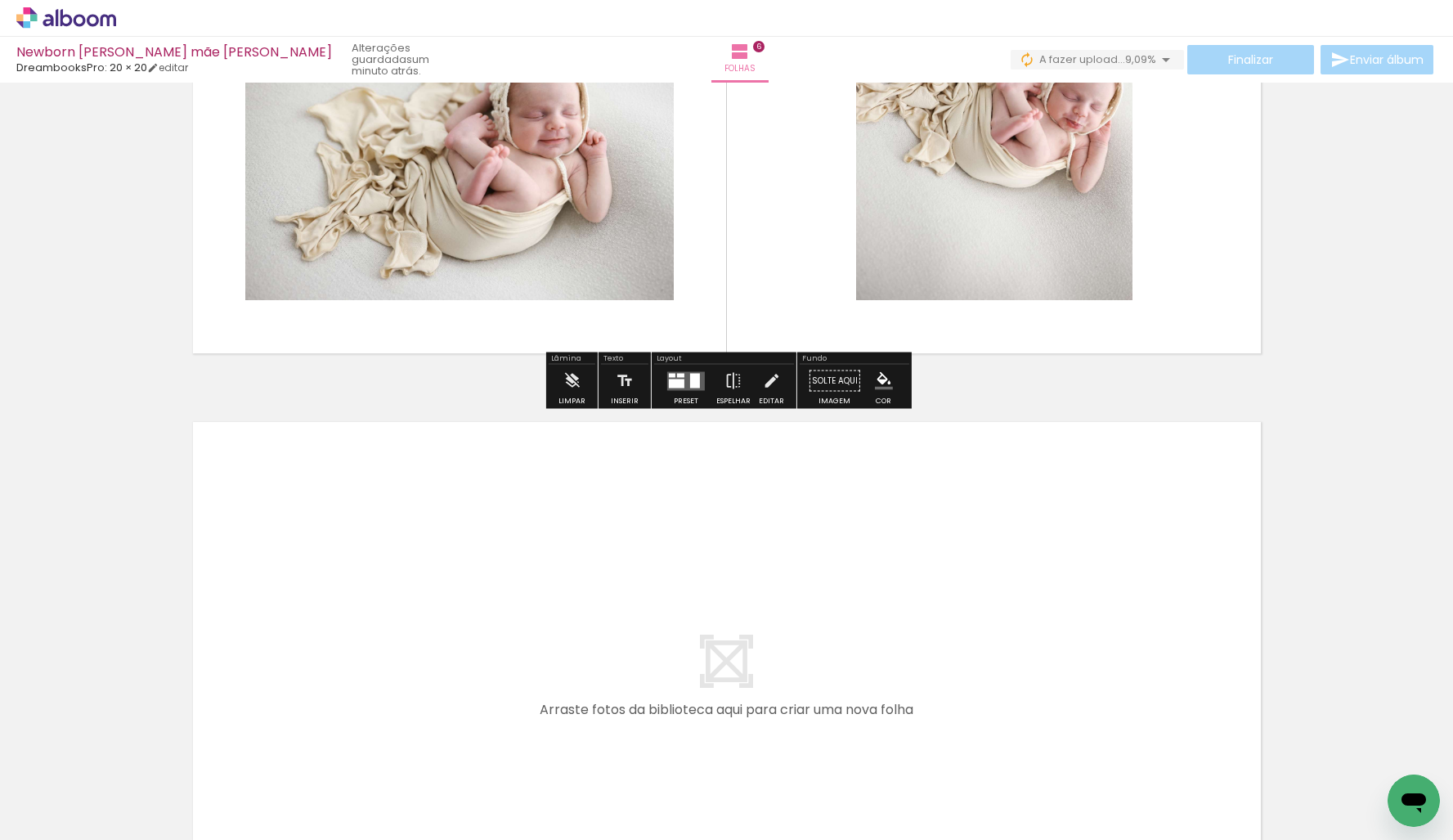
scroll to position [0, 2064]
click at [483, 587] on quentale-workspace at bounding box center [726, 420] width 1453 height 840
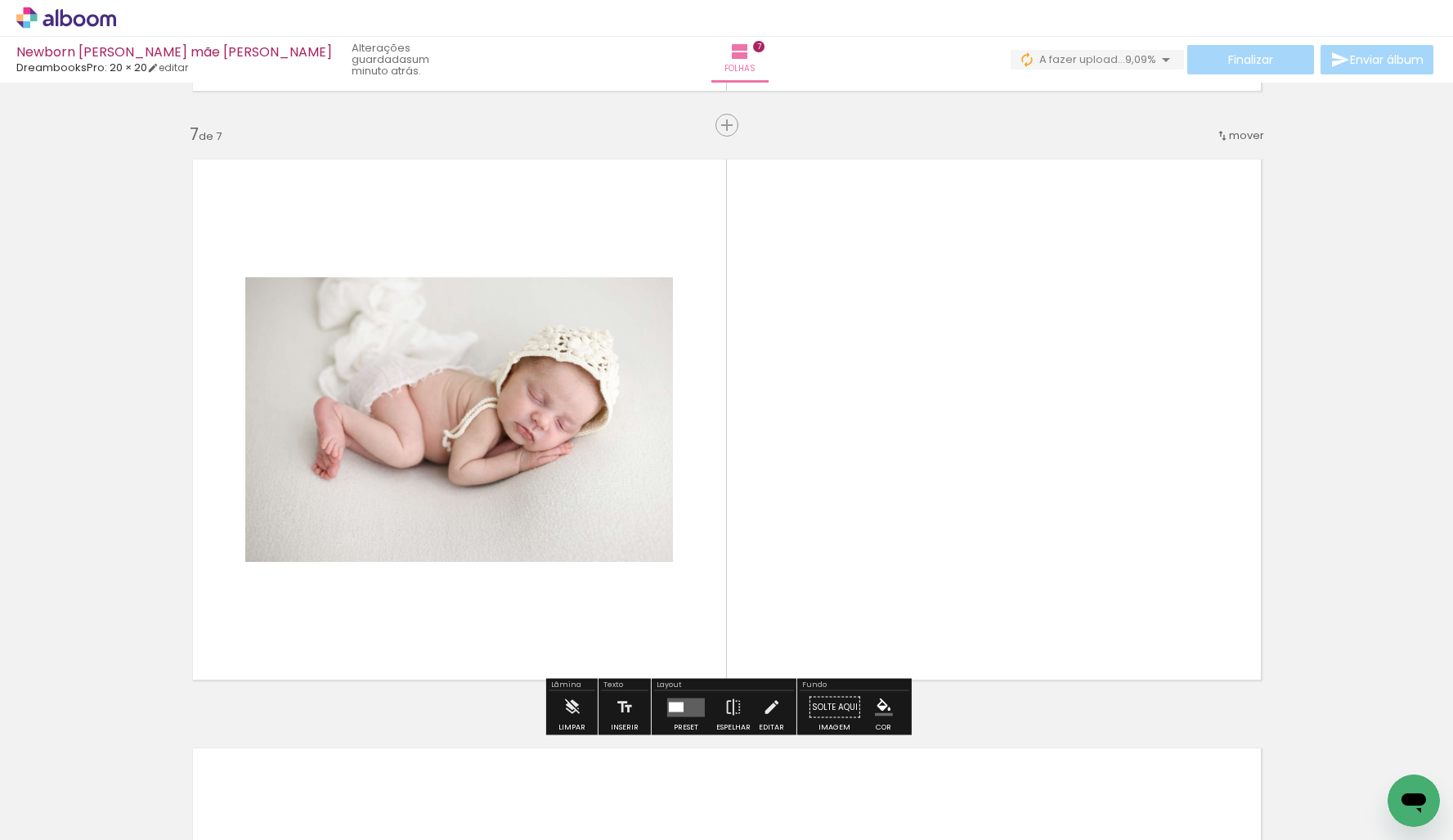
scroll to position [3526, 0]
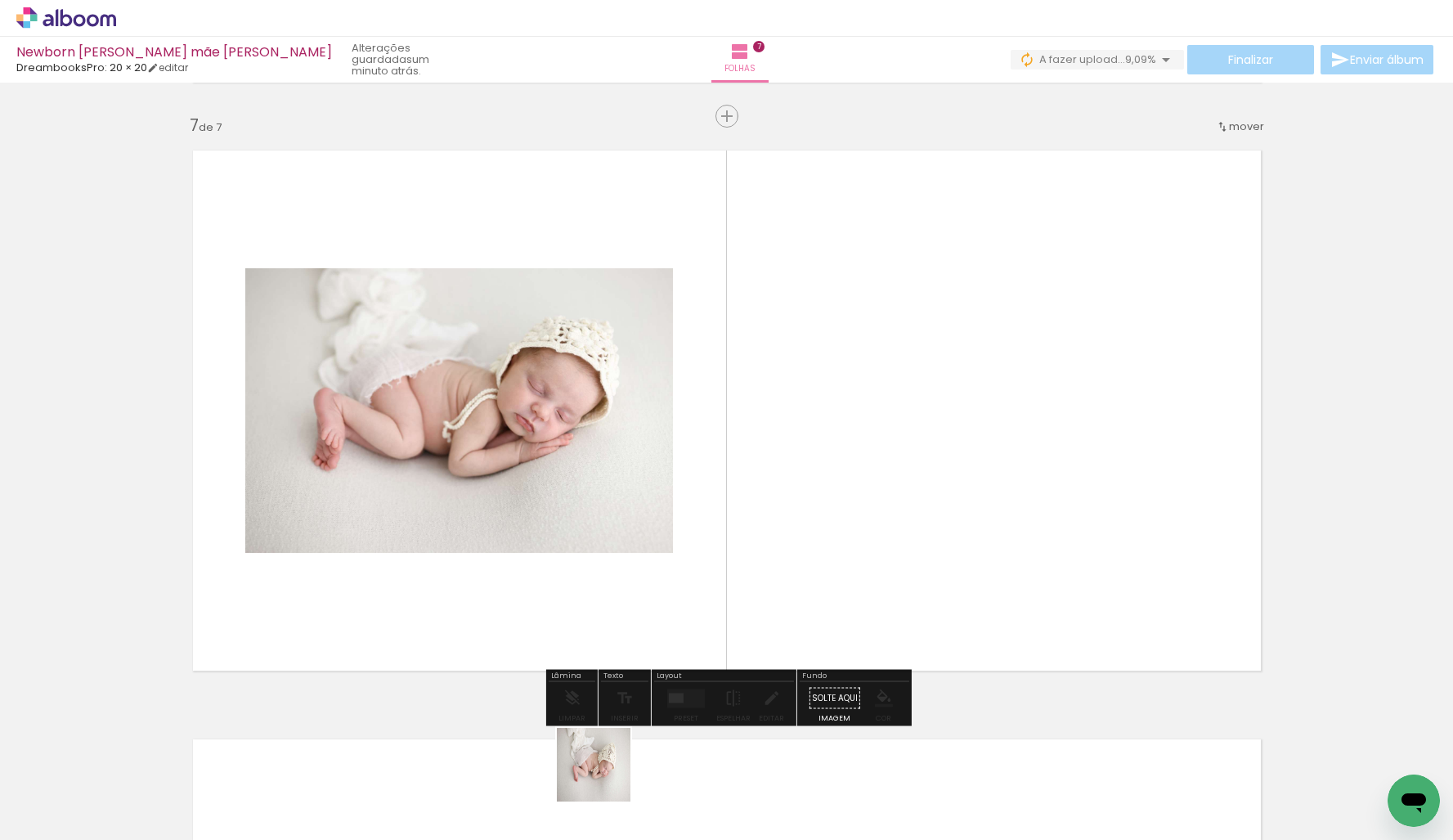
click at [860, 499] on quentale-workspace at bounding box center [726, 420] width 1453 height 840
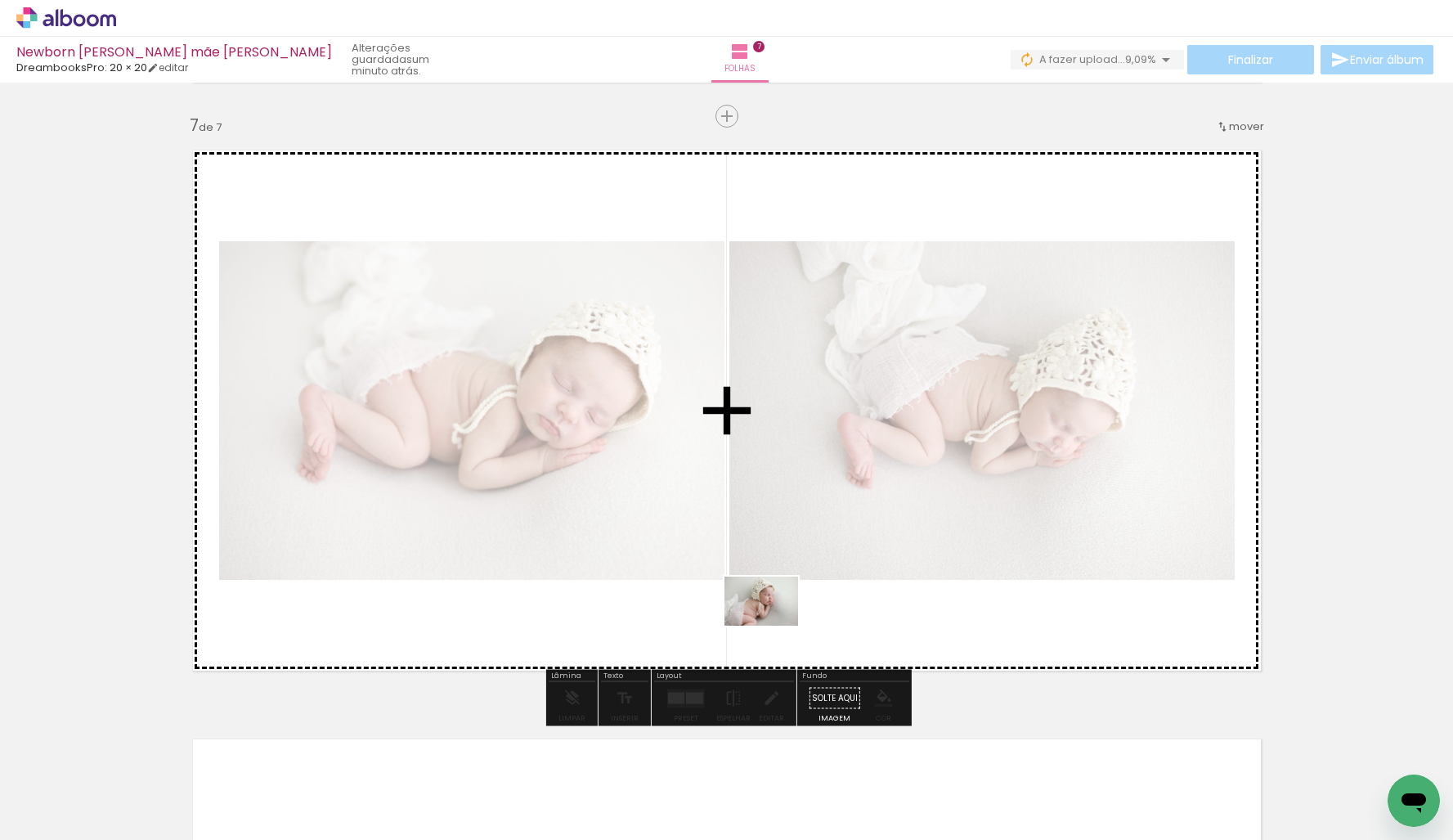
drag, startPoint x: 762, startPoint y: 802, endPoint x: 774, endPoint y: 626, distance: 176.4
click at [774, 626] on quentale-workspace at bounding box center [726, 420] width 1453 height 840
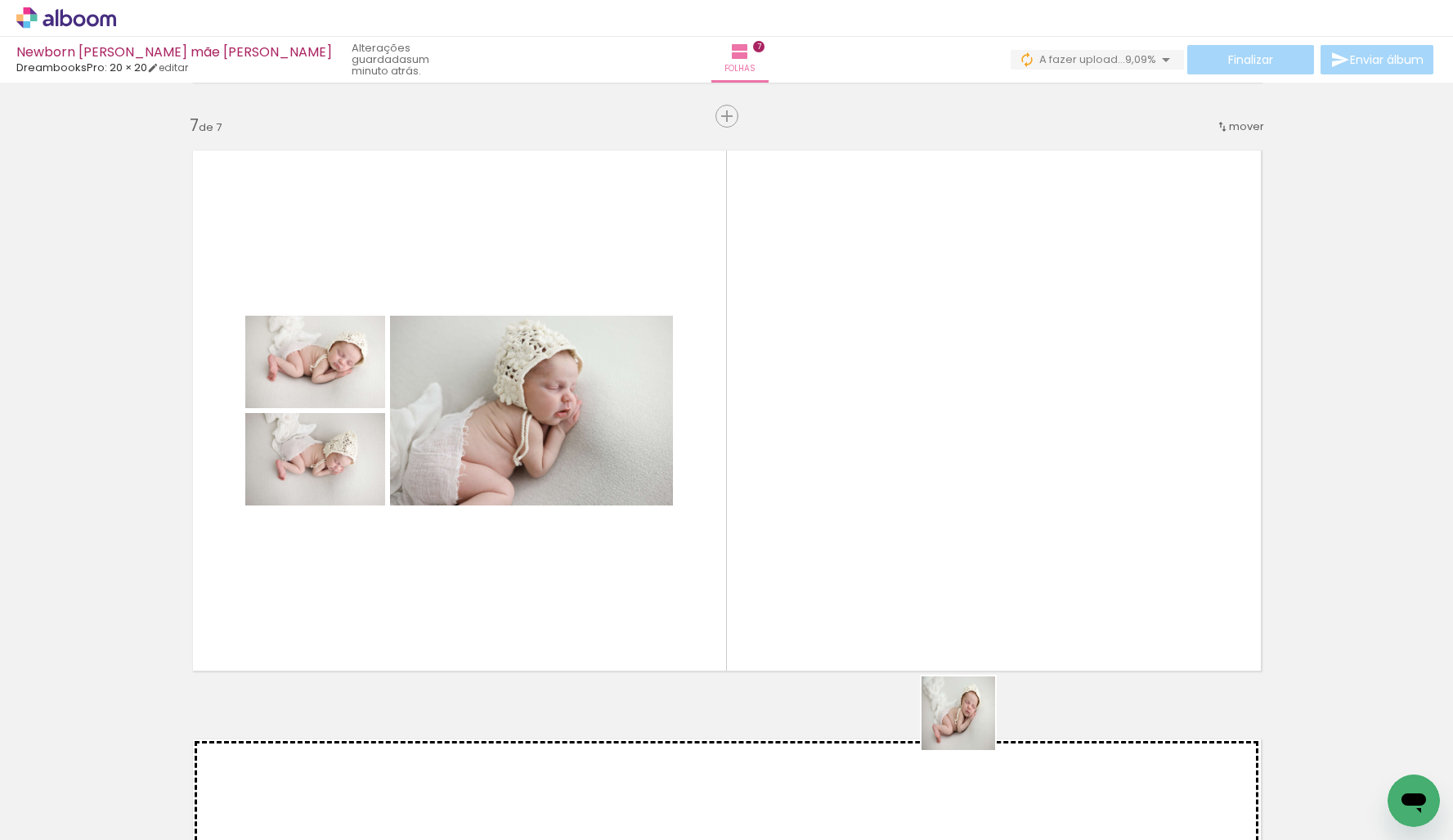
drag, startPoint x: 971, startPoint y: 725, endPoint x: 972, endPoint y: 529, distance: 196.0
click at [972, 529] on quentale-workspace at bounding box center [726, 420] width 1453 height 840
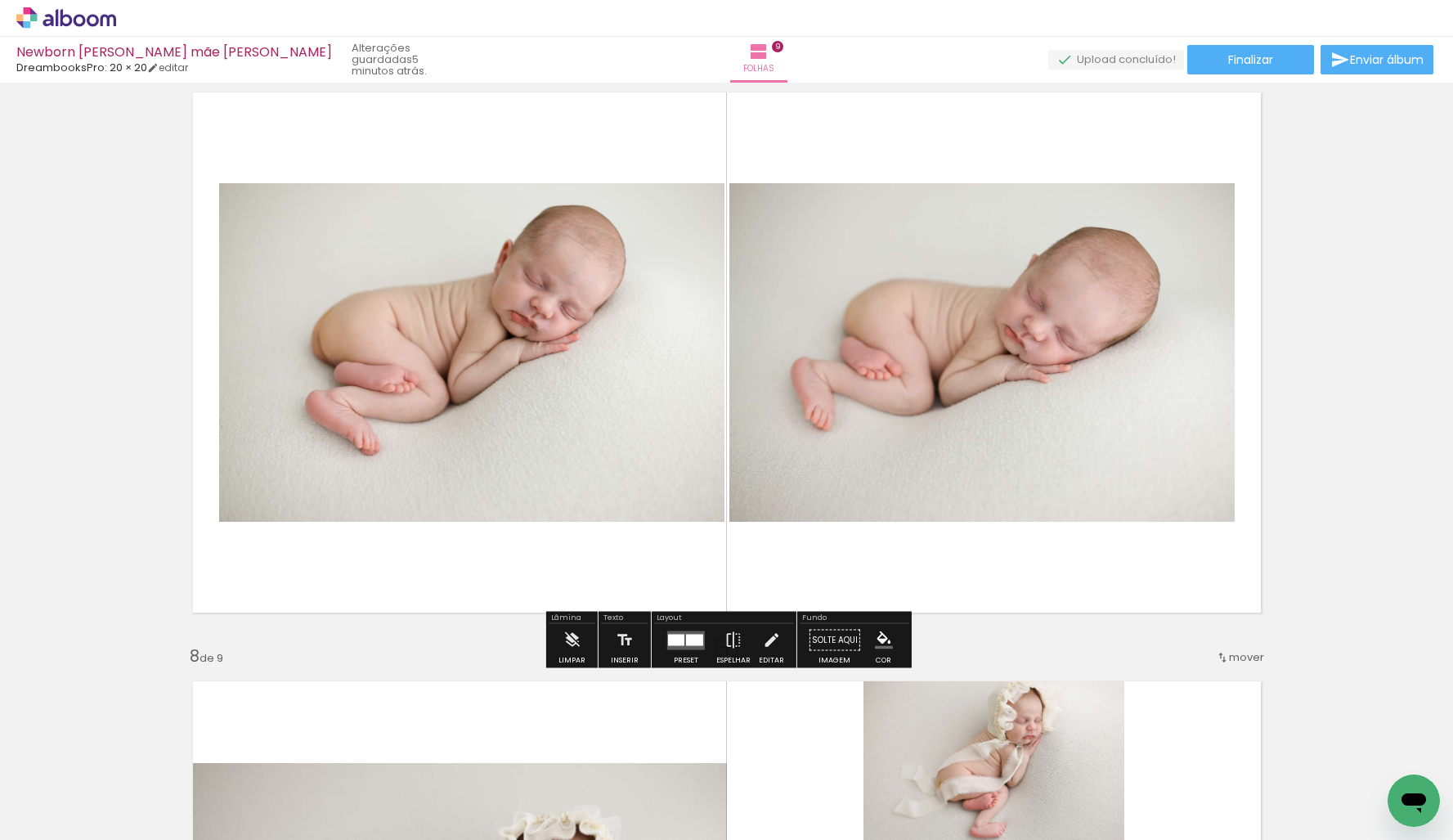
scroll to position [3597, 0]
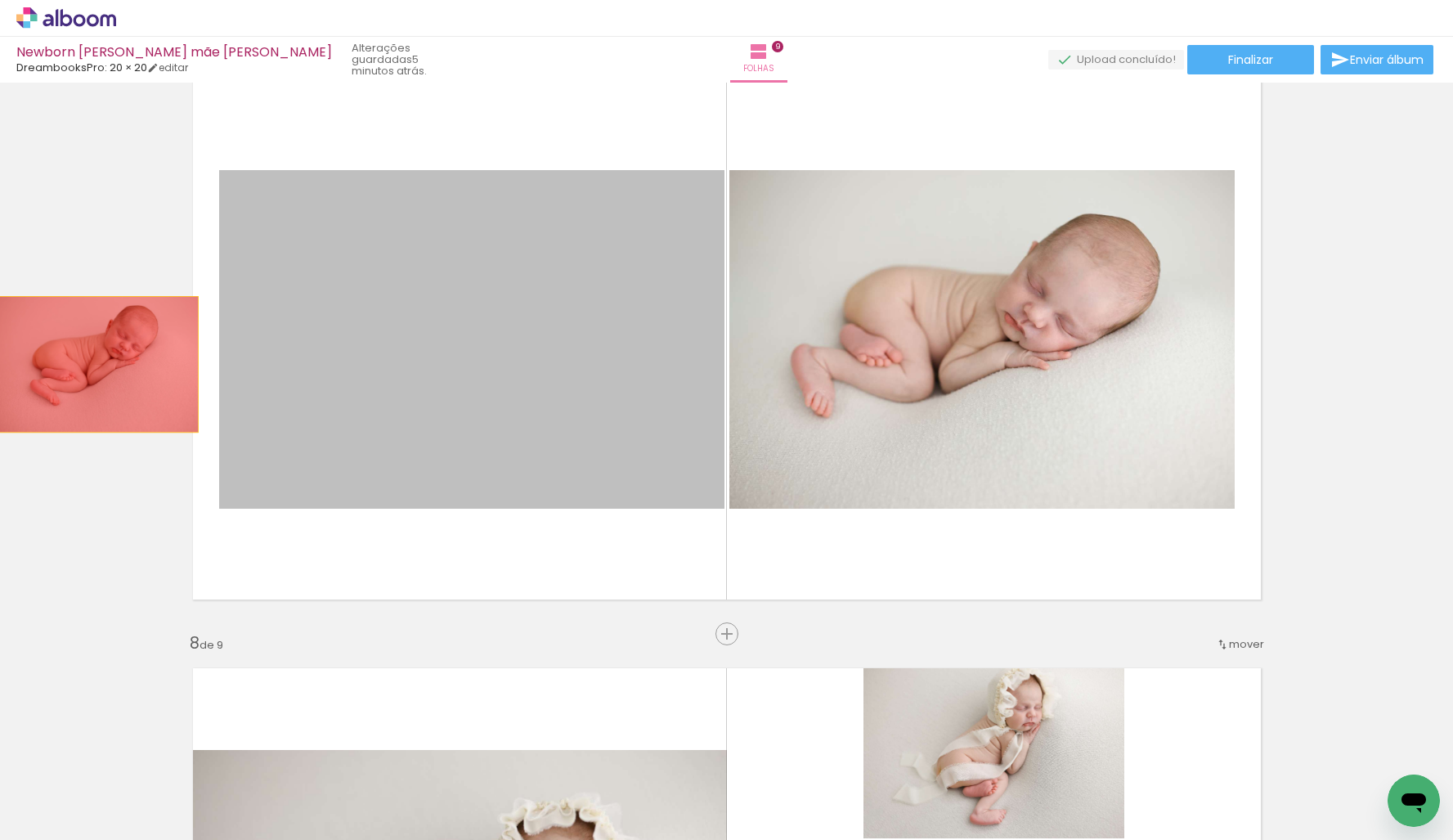
drag, startPoint x: 214, startPoint y: 356, endPoint x: 129, endPoint y: 365, distance: 85.5
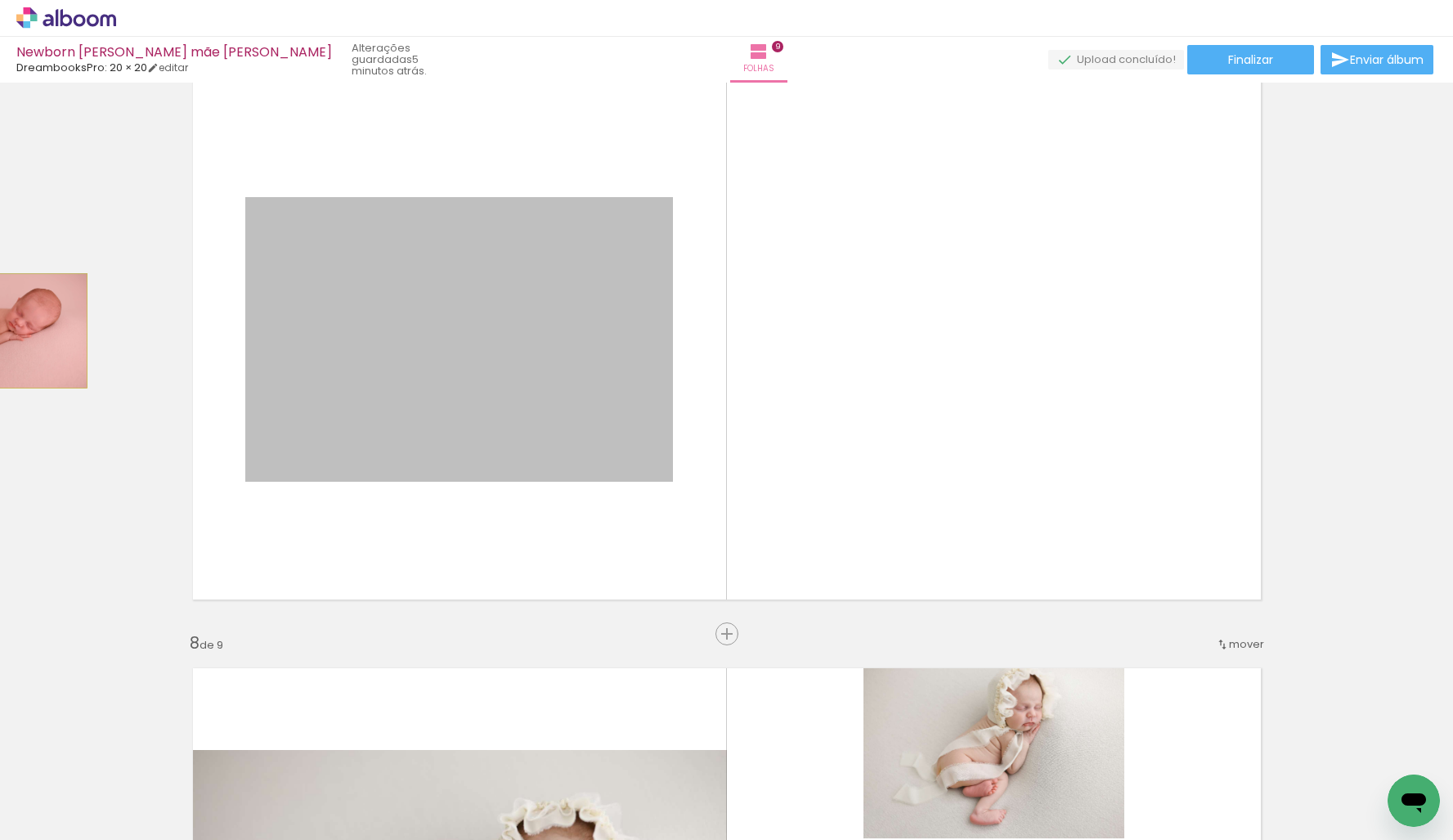
drag, startPoint x: 492, startPoint y: 341, endPoint x: 48, endPoint y: 339, distance: 444.0
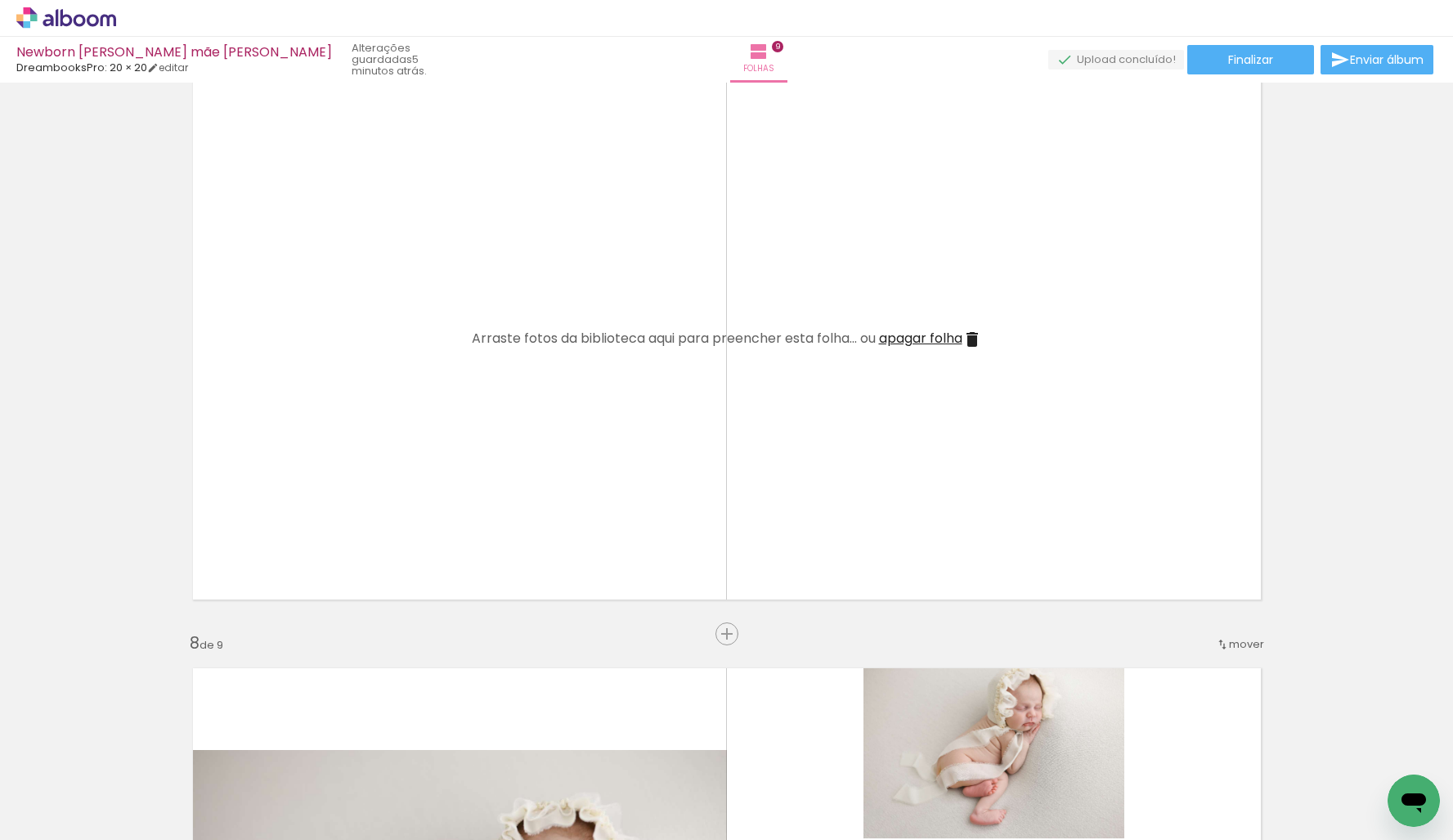
click at [912, 334] on span "apagar folha" at bounding box center [920, 337] width 83 height 19
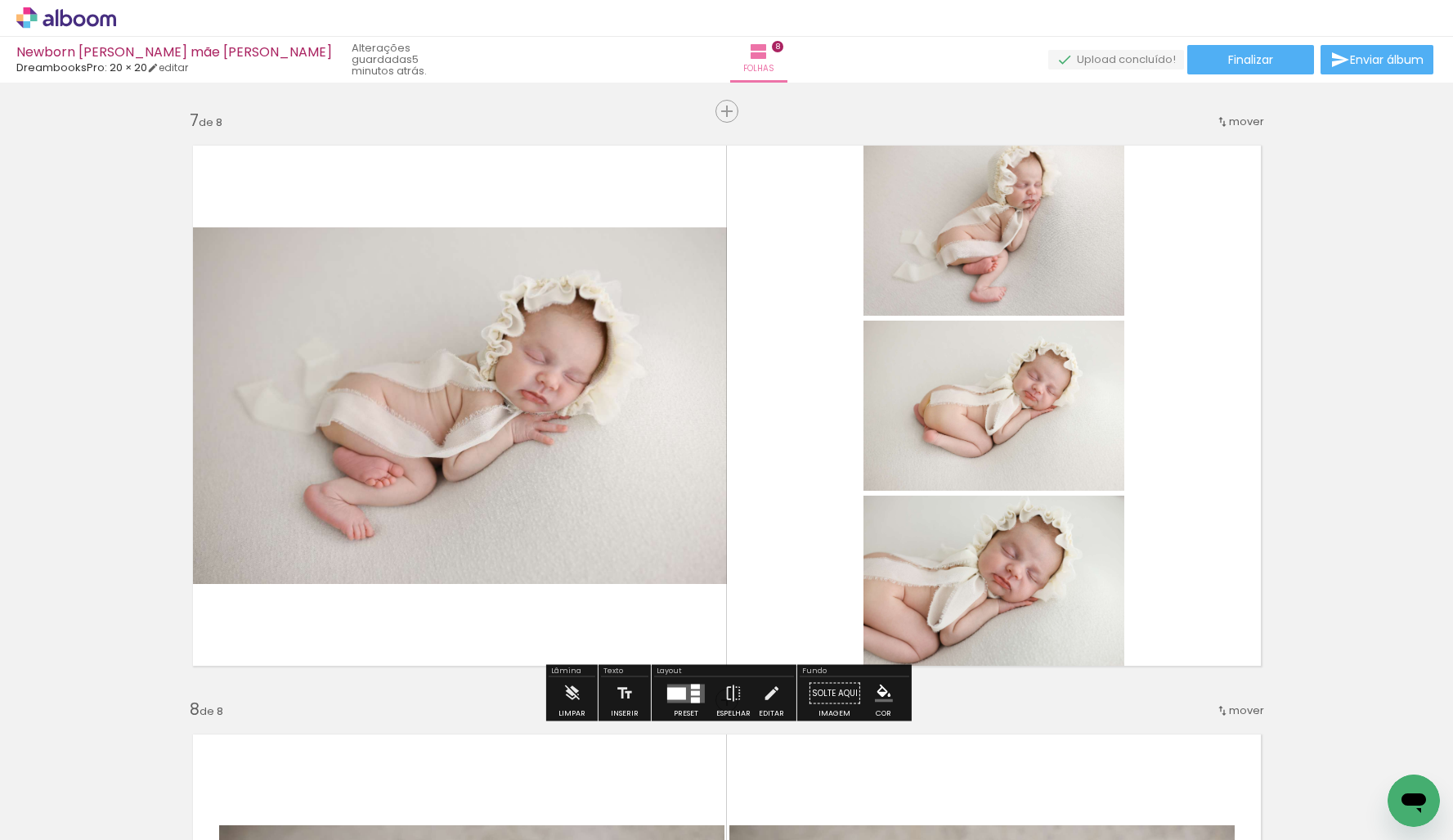
scroll to position [3522, 0]
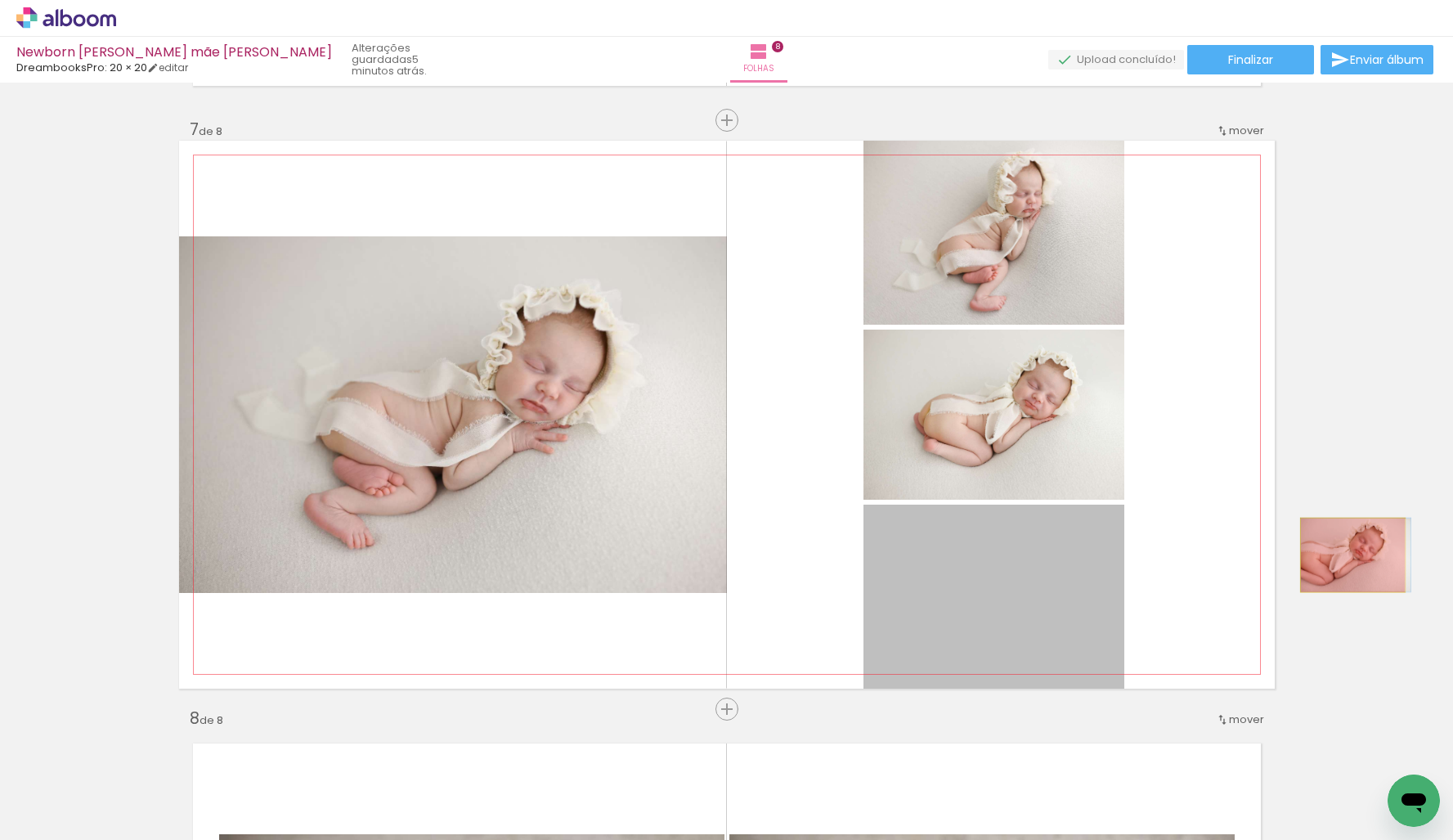
drag, startPoint x: 1017, startPoint y: 621, endPoint x: 1326, endPoint y: 547, distance: 317.7
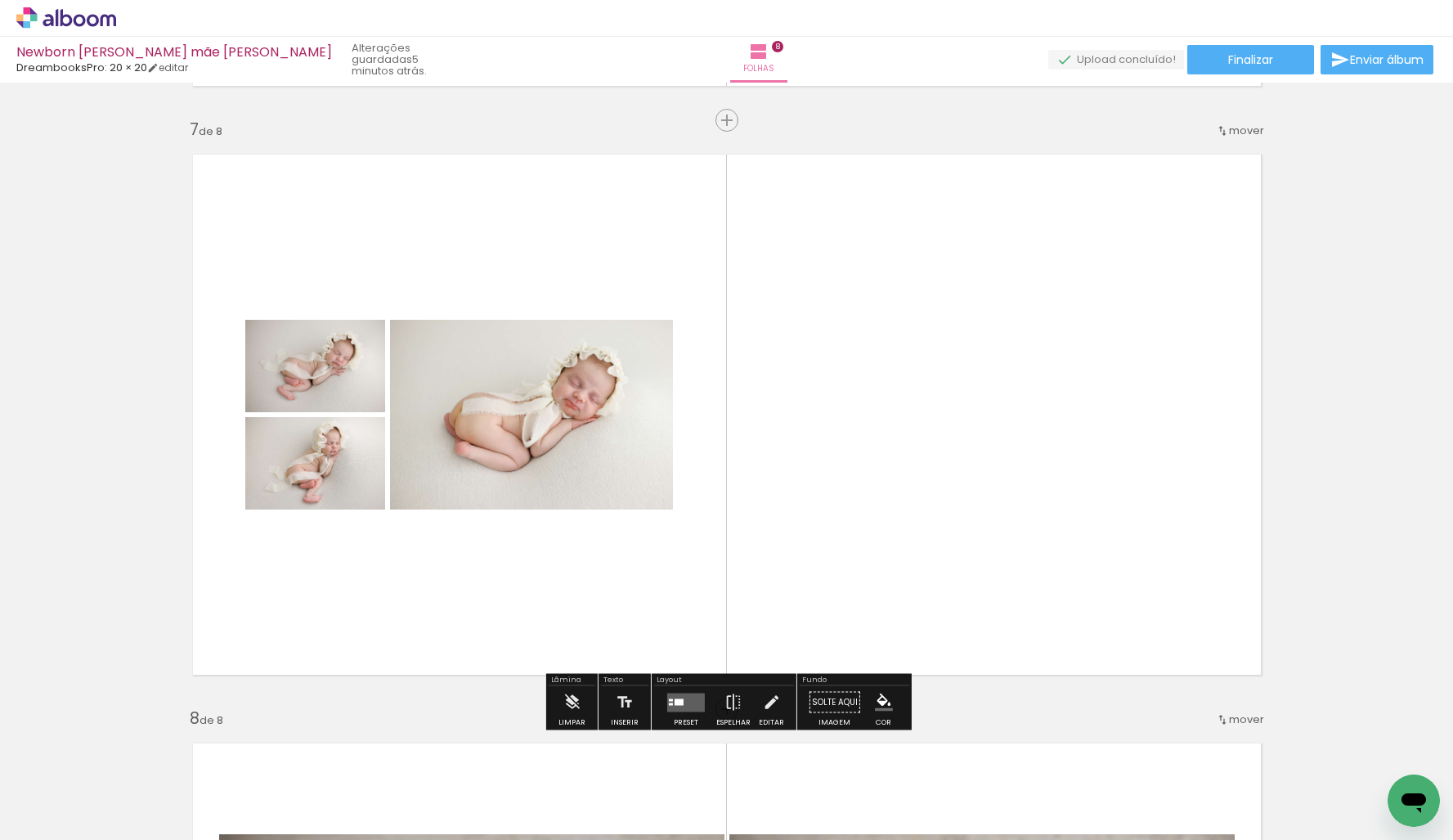
drag, startPoint x: 688, startPoint y: 693, endPoint x: 987, endPoint y: 632, distance: 305.2
click at [690, 693] on quentale-layouter at bounding box center [686, 702] width 38 height 19
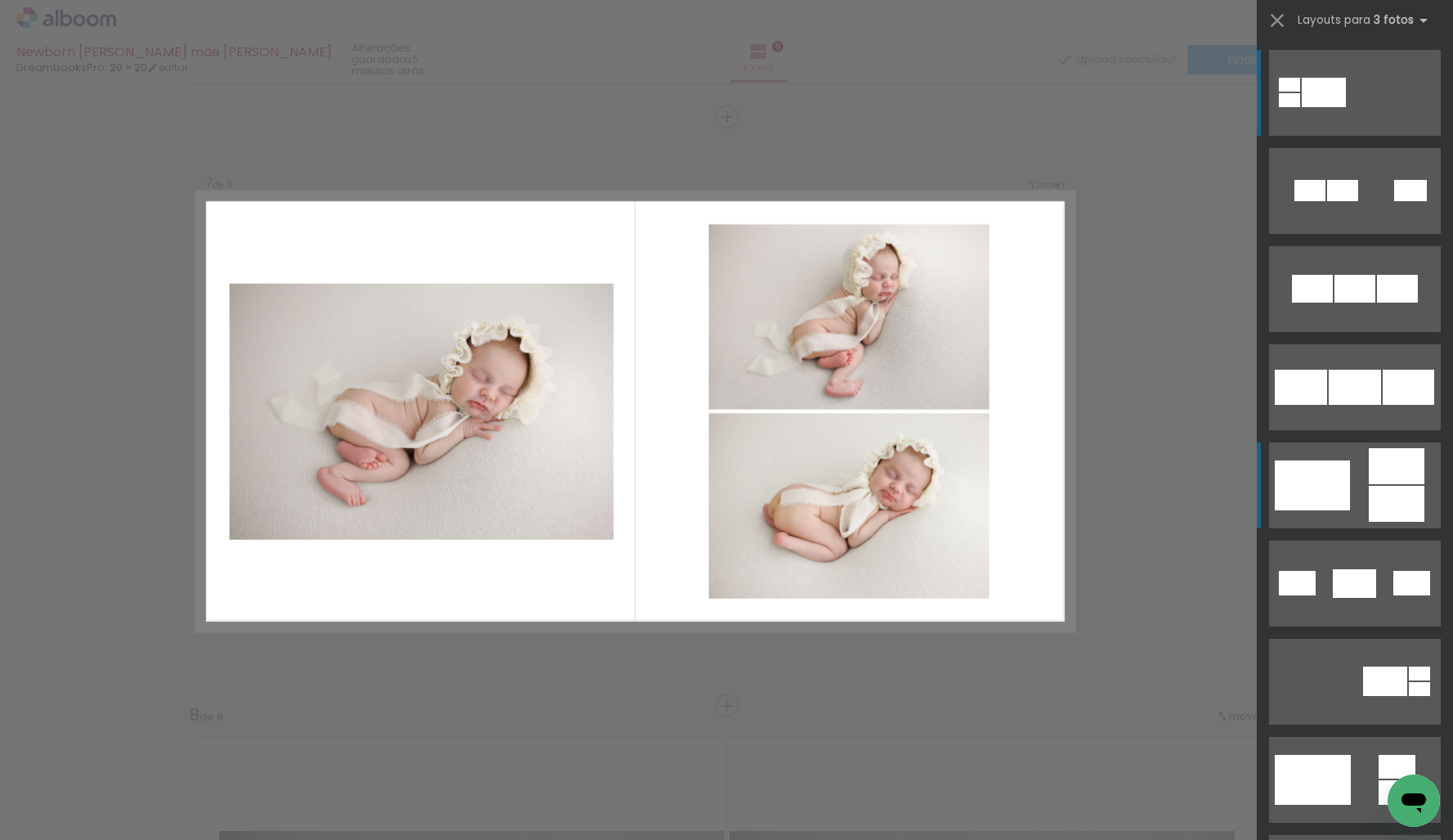
scroll to position [3526, 0]
click at [1403, 484] on quentale-layouter at bounding box center [1354, 486] width 171 height 86
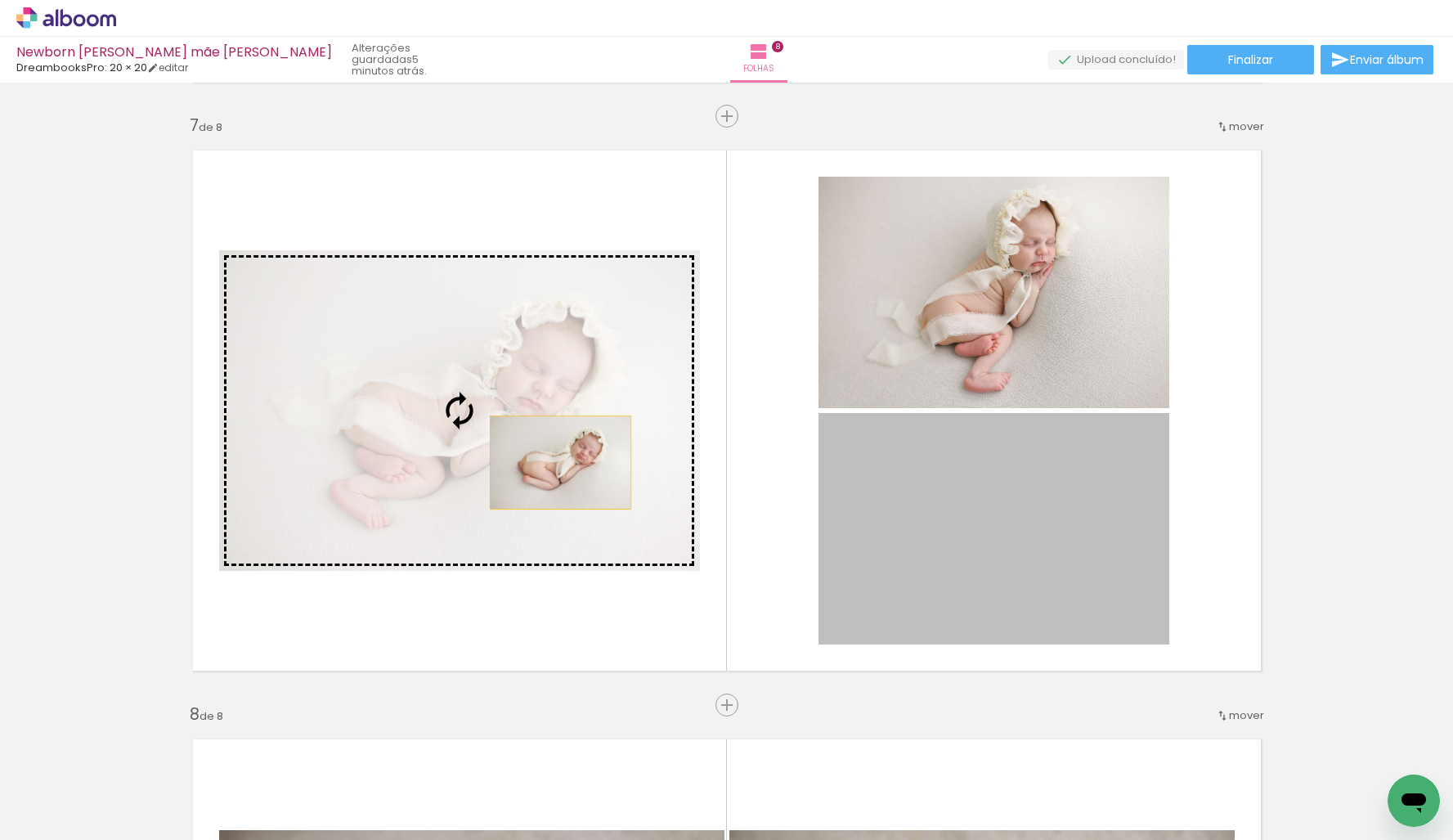
drag, startPoint x: 1058, startPoint y: 529, endPoint x: 536, endPoint y: 443, distance: 529.0
click at [0, 0] on slot at bounding box center [0, 0] width 0 height 0
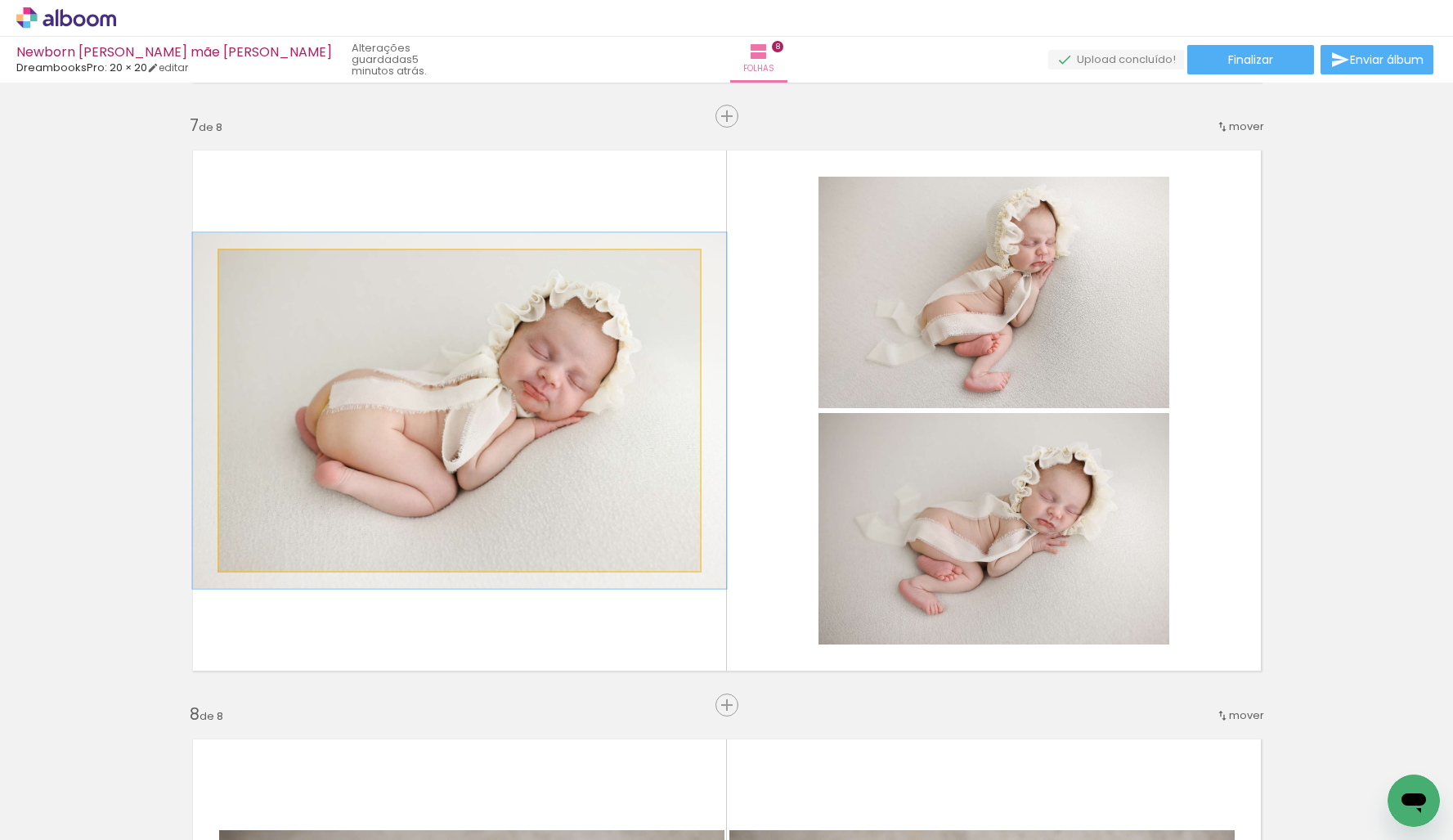
type paper-slider "111"
click at [261, 268] on div at bounding box center [263, 267] width 14 height 14
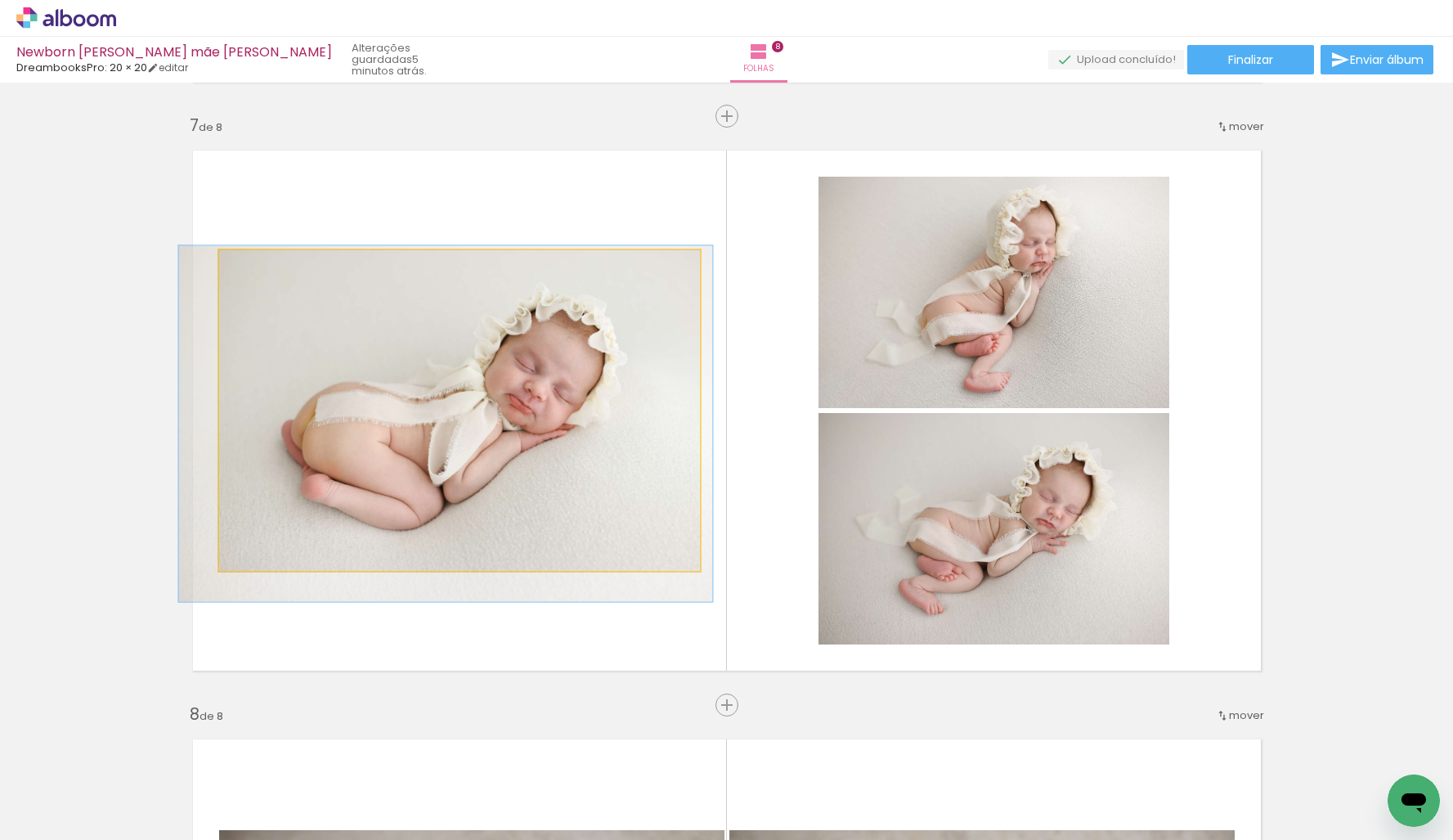
drag, startPoint x: 358, startPoint y: 321, endPoint x: 347, endPoint y: 331, distance: 14.9
click at [346, 331] on div at bounding box center [445, 423] width 534 height 355
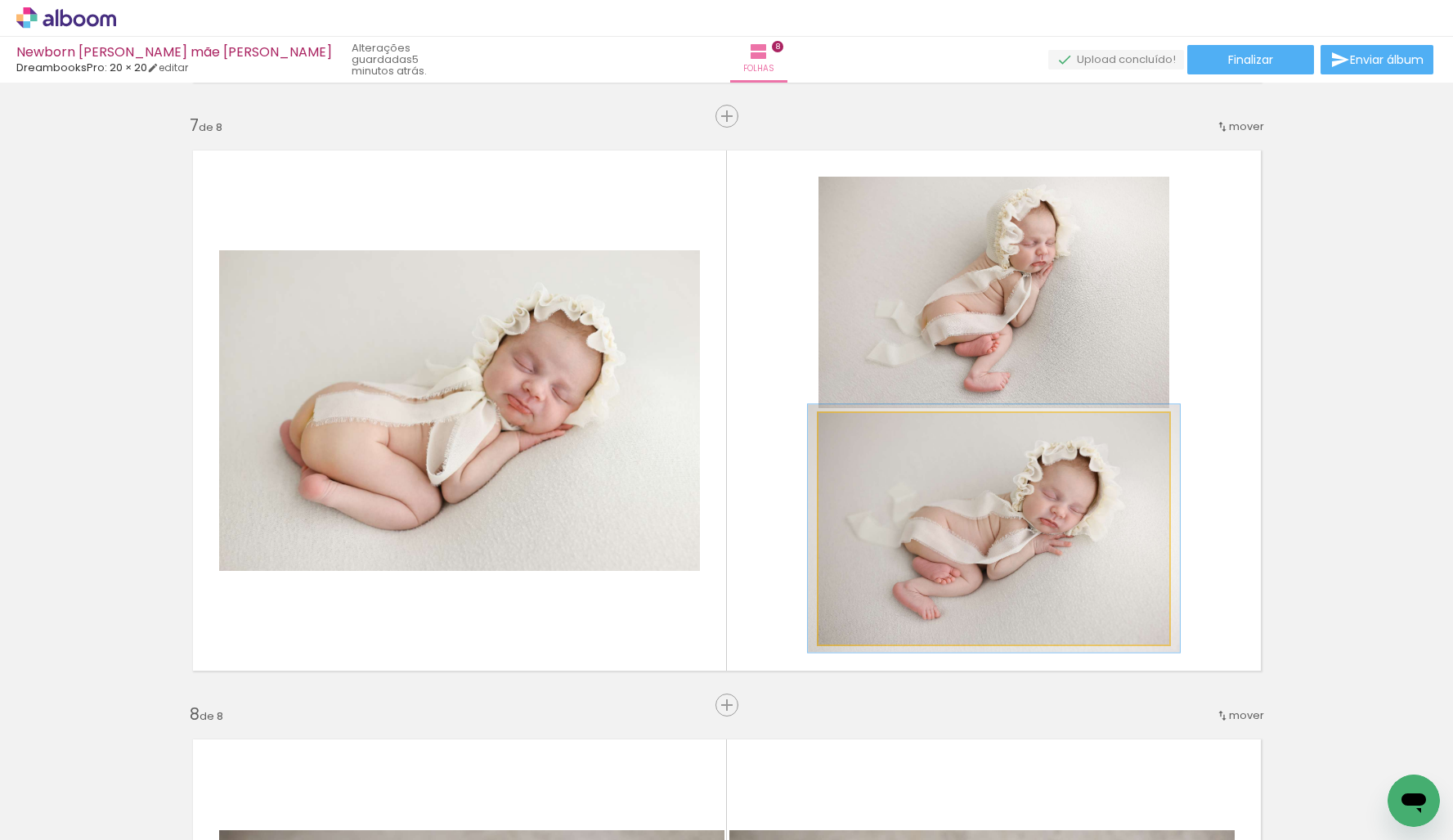
type paper-slider "107"
drag, startPoint x: 861, startPoint y: 440, endPoint x: 869, endPoint y: 447, distance: 10.6
click at [865, 446] on quentale-photo at bounding box center [993, 529] width 351 height 232
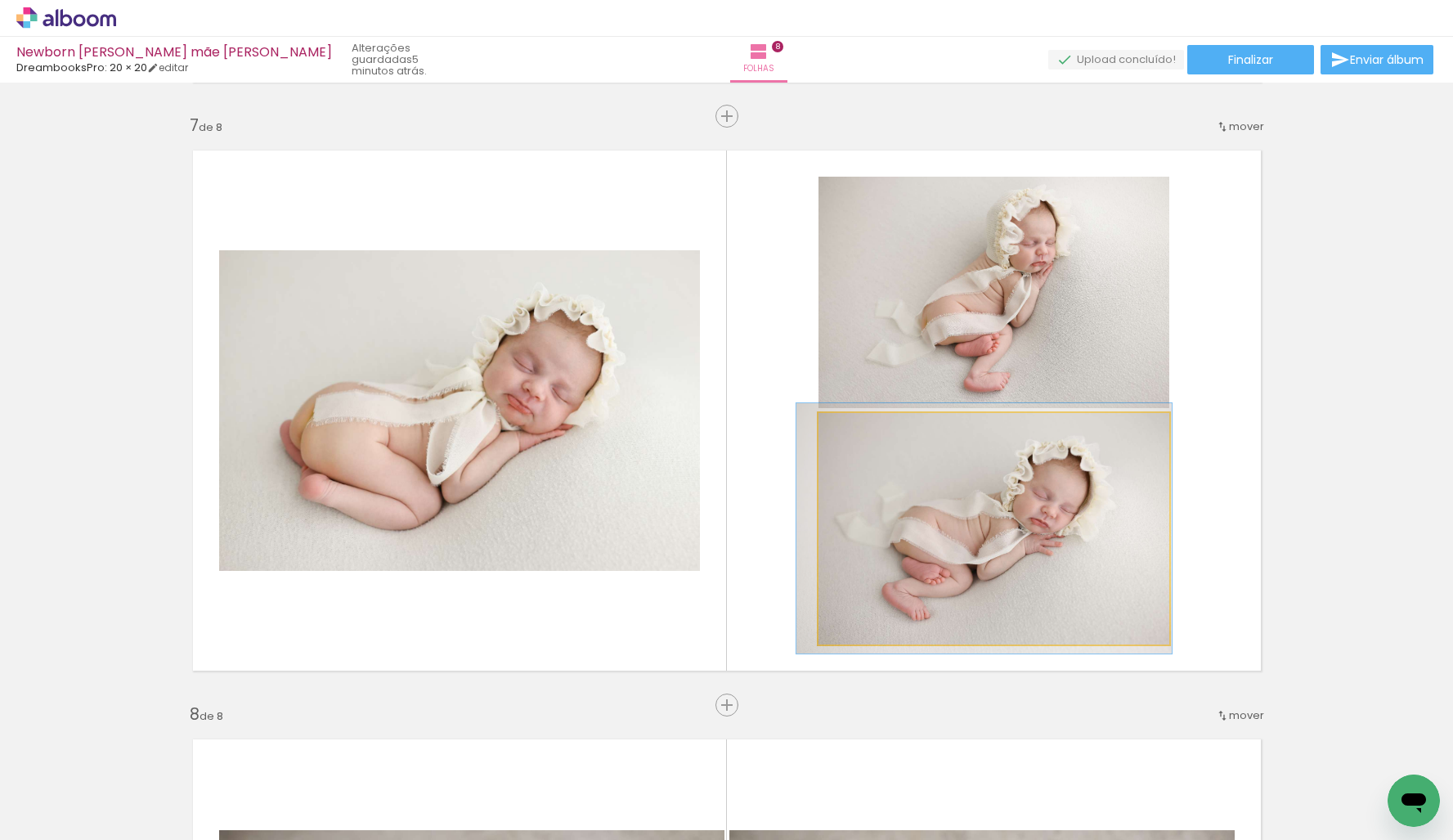
drag, startPoint x: 930, startPoint y: 475, endPoint x: 921, endPoint y: 477, distance: 9.2
click at [921, 478] on div at bounding box center [984, 528] width 375 height 250
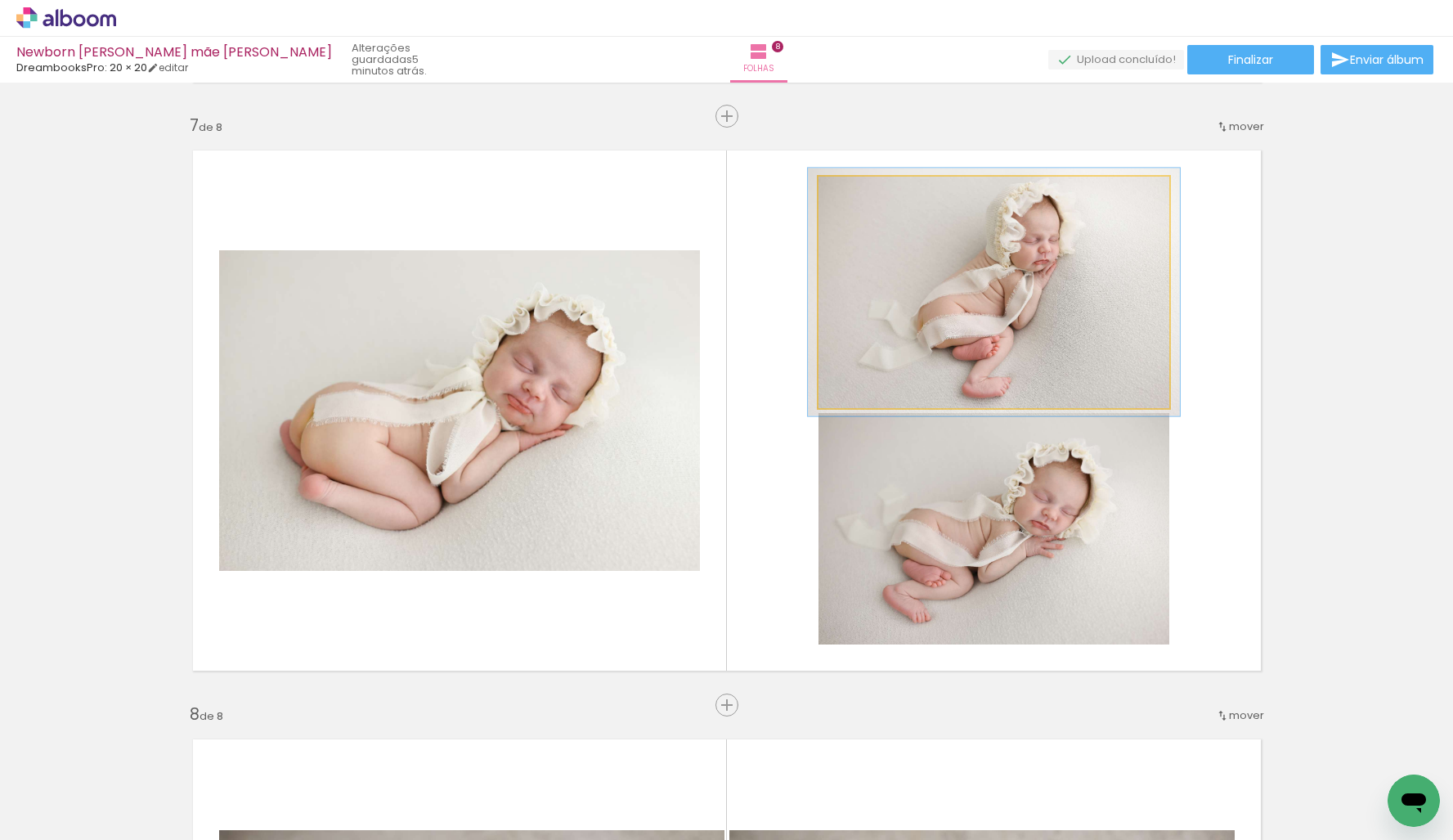
click at [861, 197] on div at bounding box center [860, 194] width 14 height 14
type paper-slider "105"
drag, startPoint x: 861, startPoint y: 197, endPoint x: 874, endPoint y: 203, distance: 14.3
click at [860, 199] on div at bounding box center [858, 194] width 14 height 14
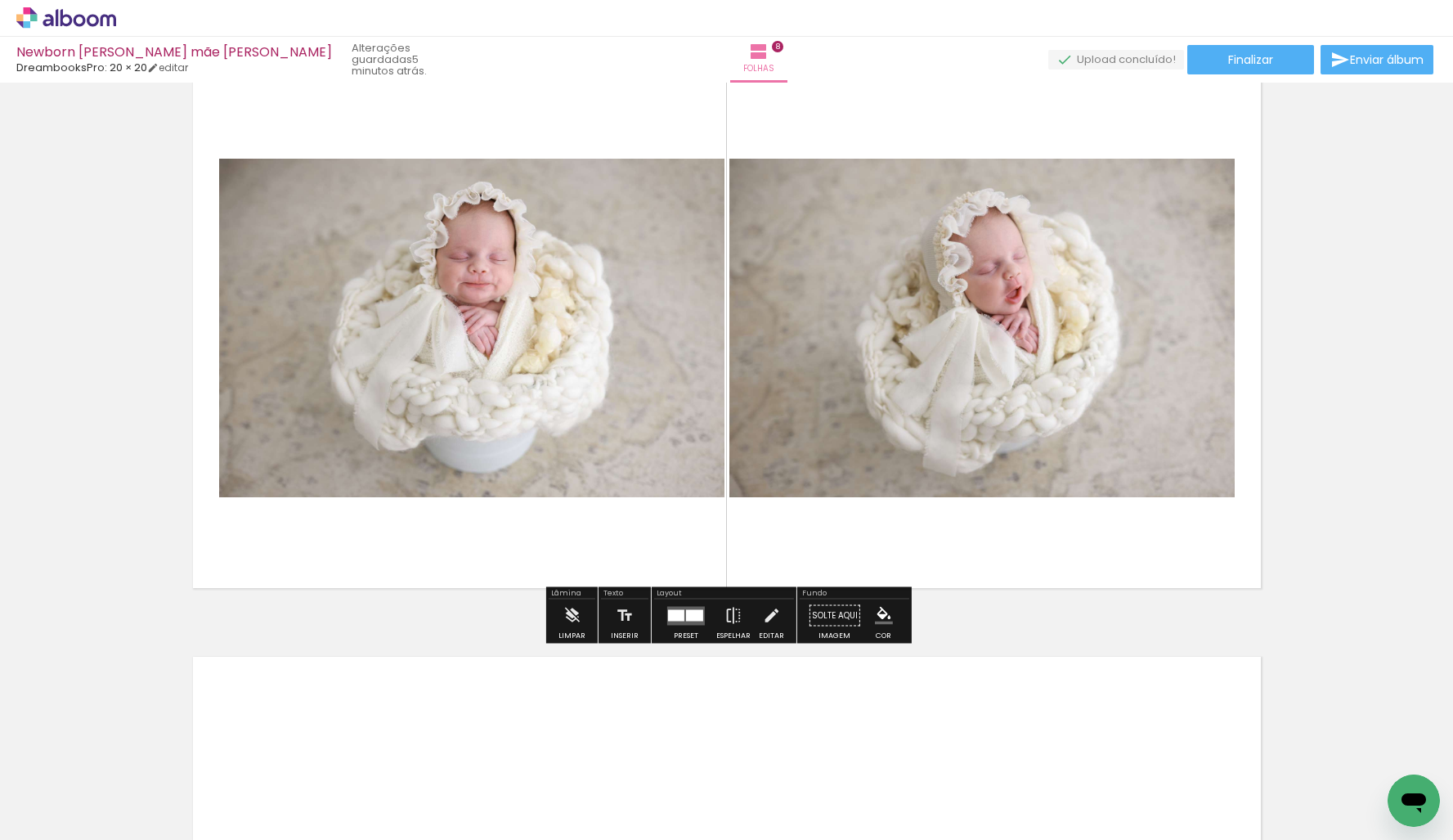
scroll to position [4169, 0]
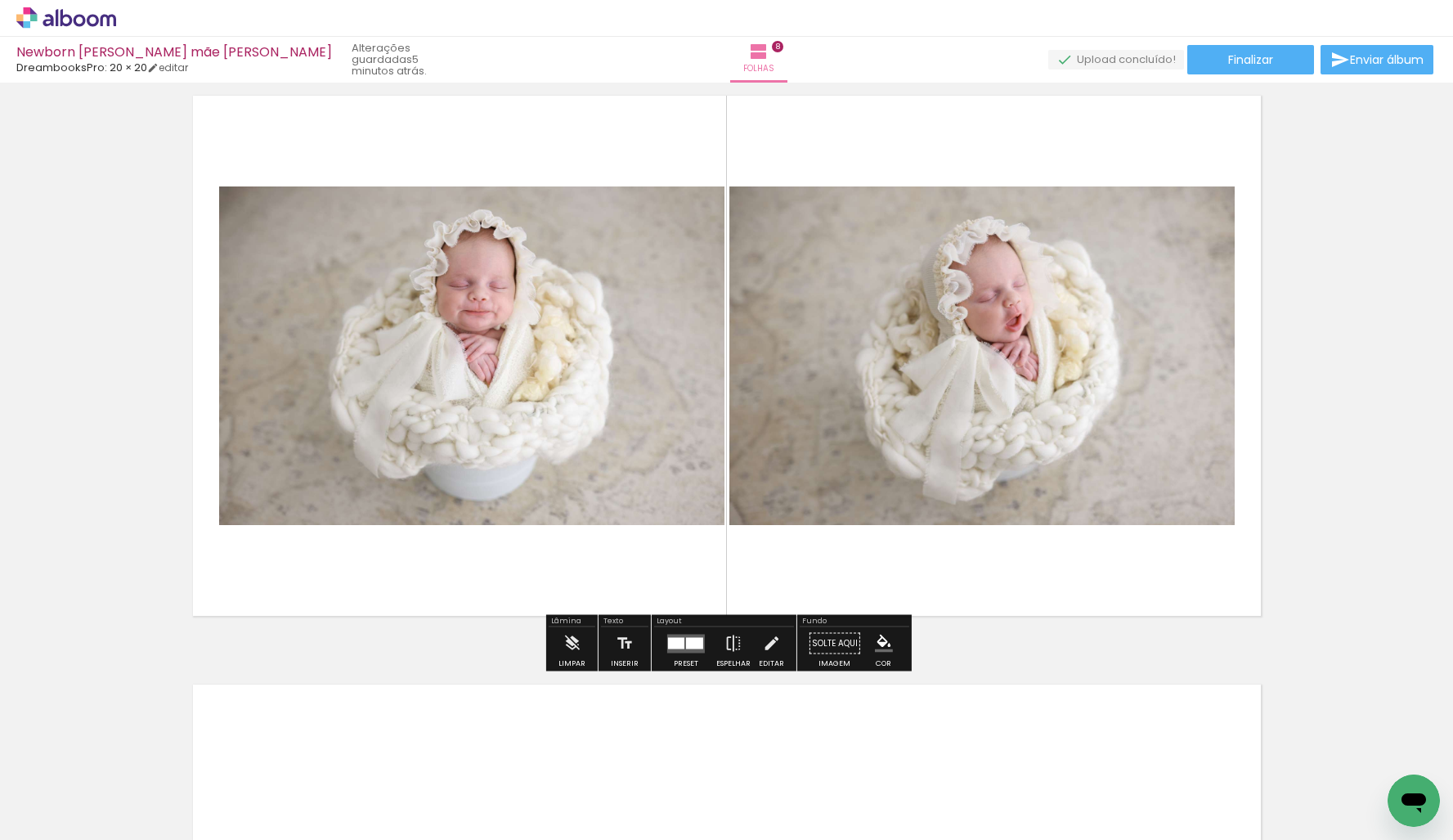
drag, startPoint x: 981, startPoint y: 345, endPoint x: 443, endPoint y: 316, distance: 538.8
click at [0, 0] on slot at bounding box center [0, 0] width 0 height 0
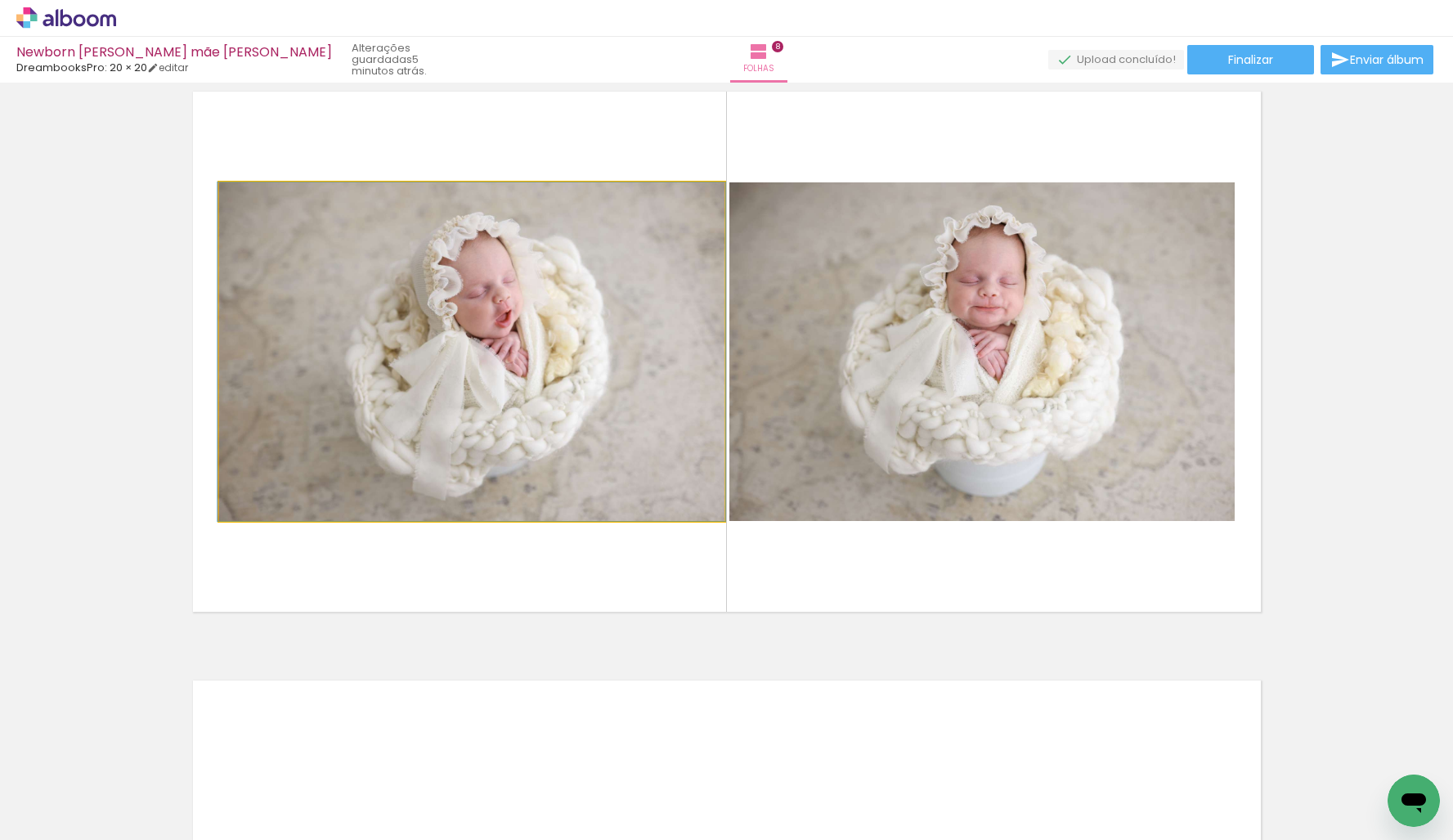
scroll to position [4174, 0]
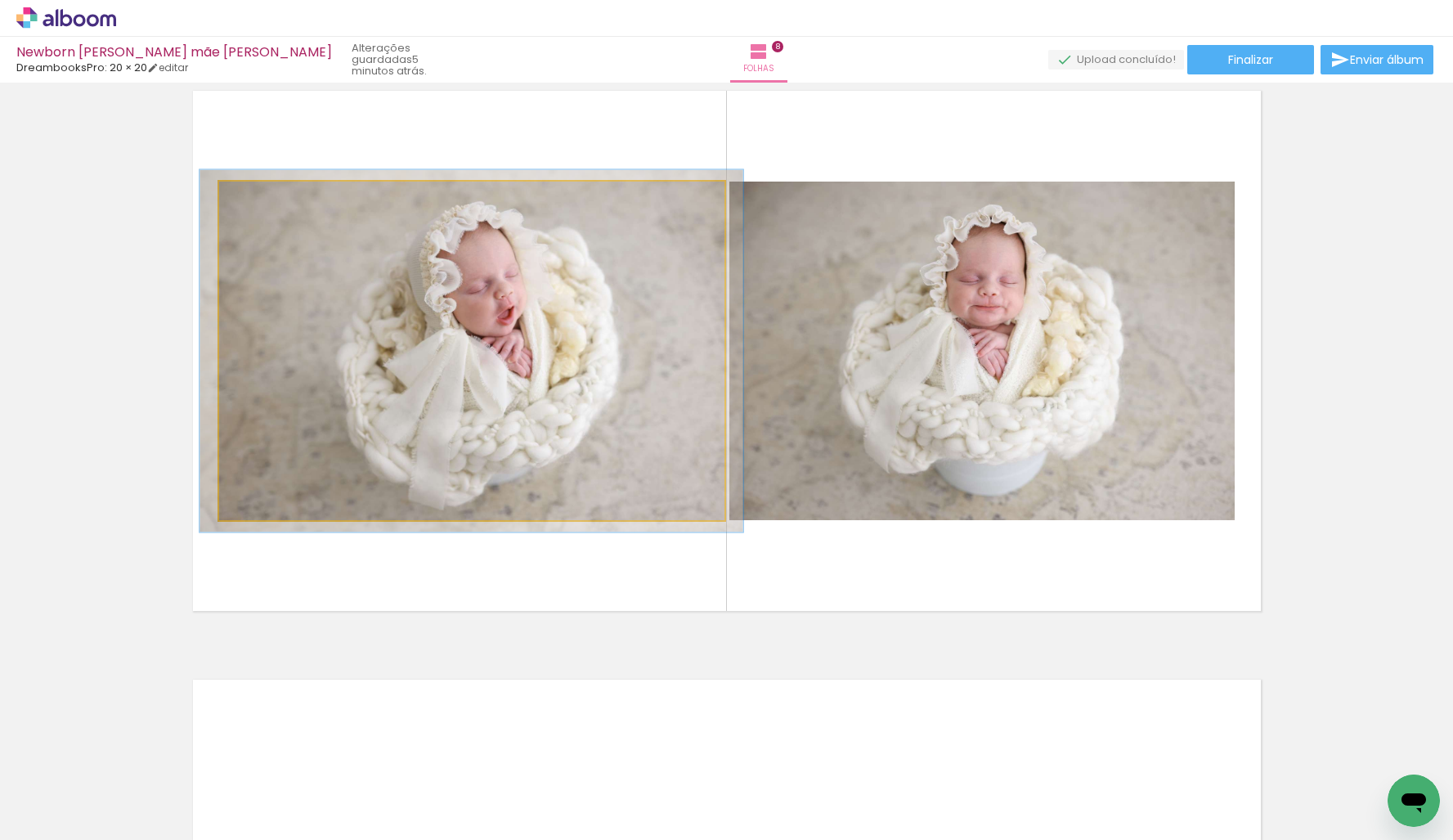
drag, startPoint x: 257, startPoint y: 203, endPoint x: 357, endPoint y: 235, distance: 105.0
type paper-slider "107"
click at [261, 206] on div at bounding box center [260, 198] width 26 height 26
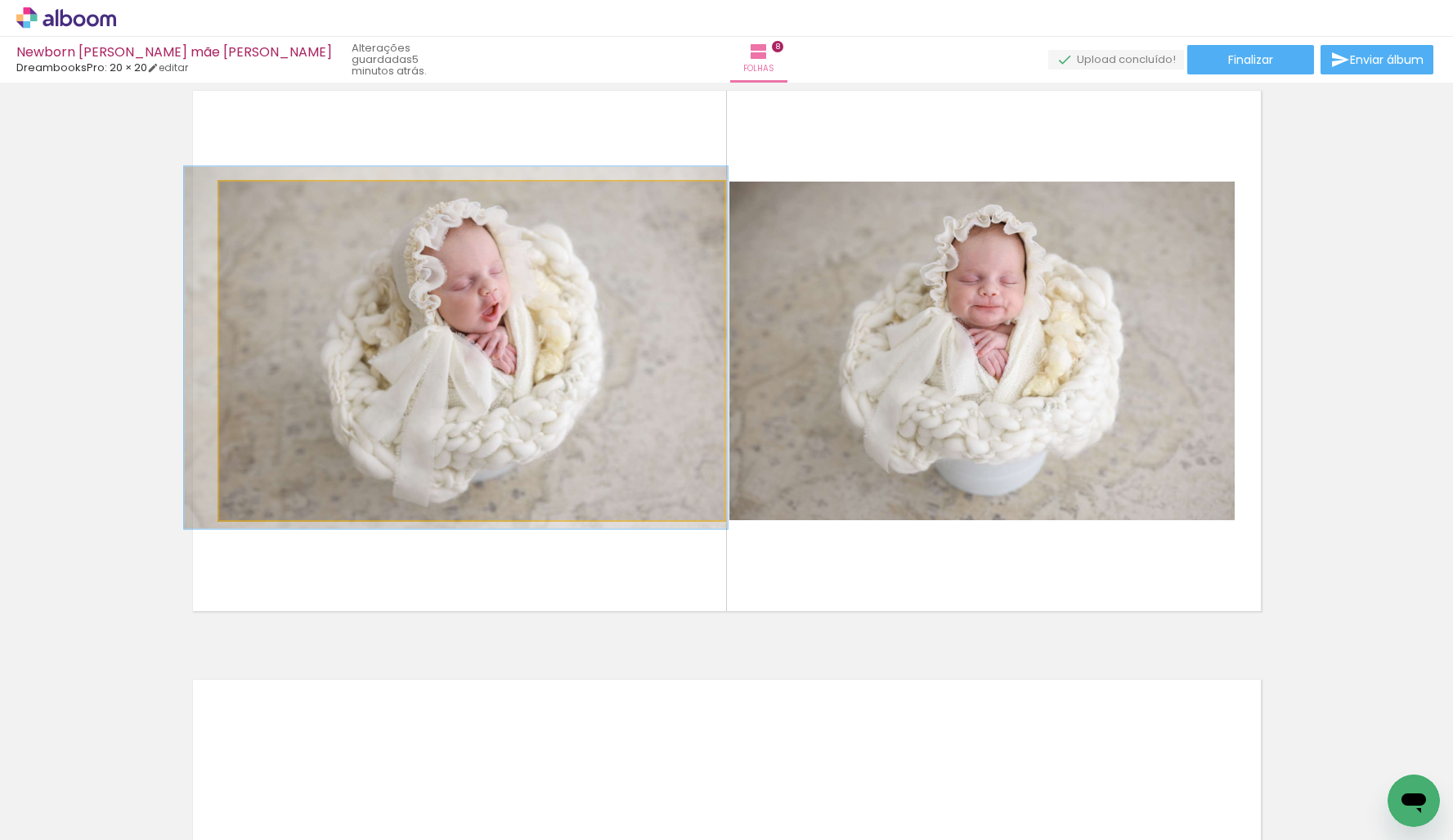
drag, startPoint x: 465, startPoint y: 263, endPoint x: 454, endPoint y: 260, distance: 11.4
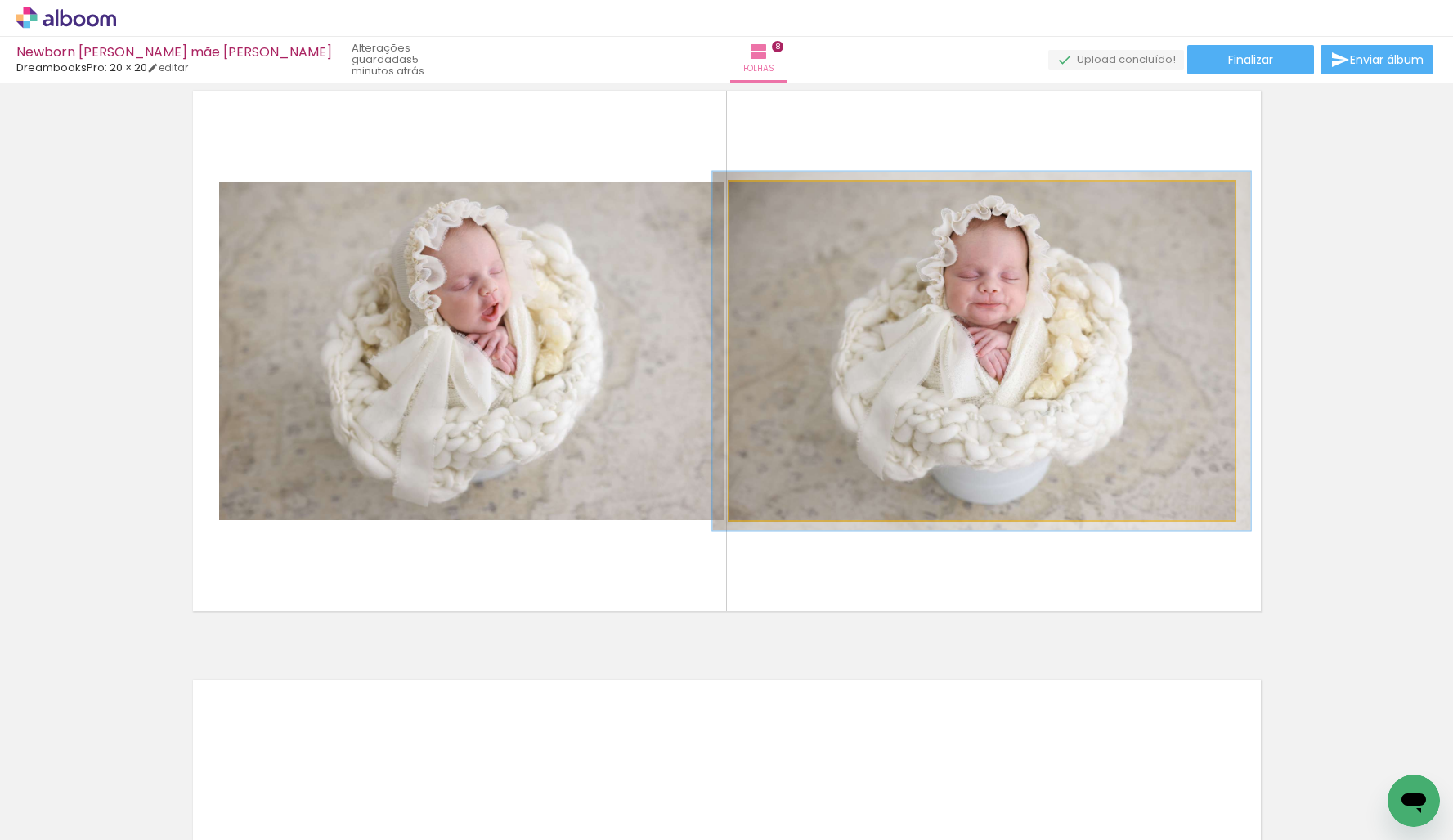
type paper-slider "106"
click at [770, 205] on div at bounding box center [771, 198] width 14 height 14
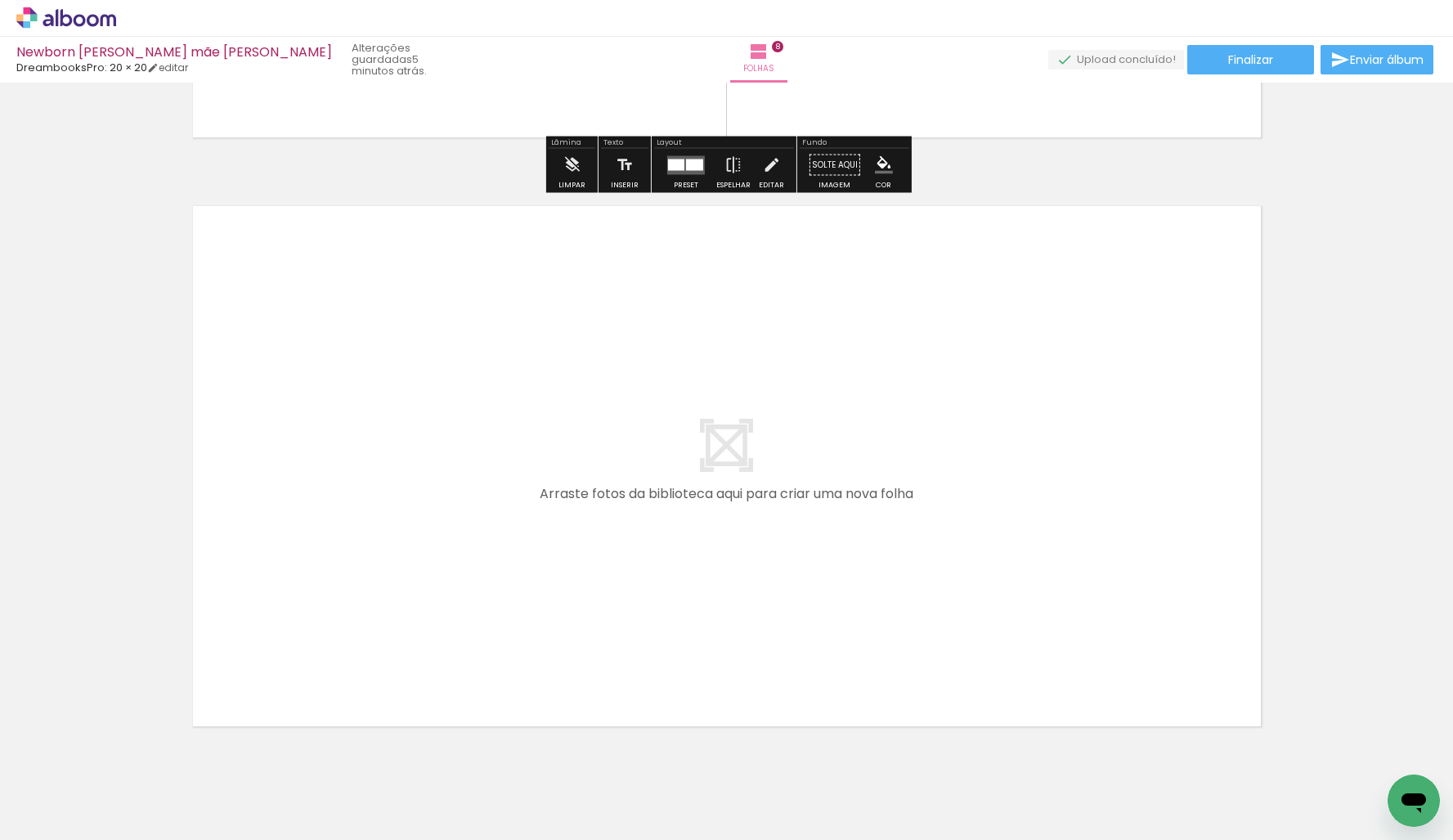
scroll to position [4707, 0]
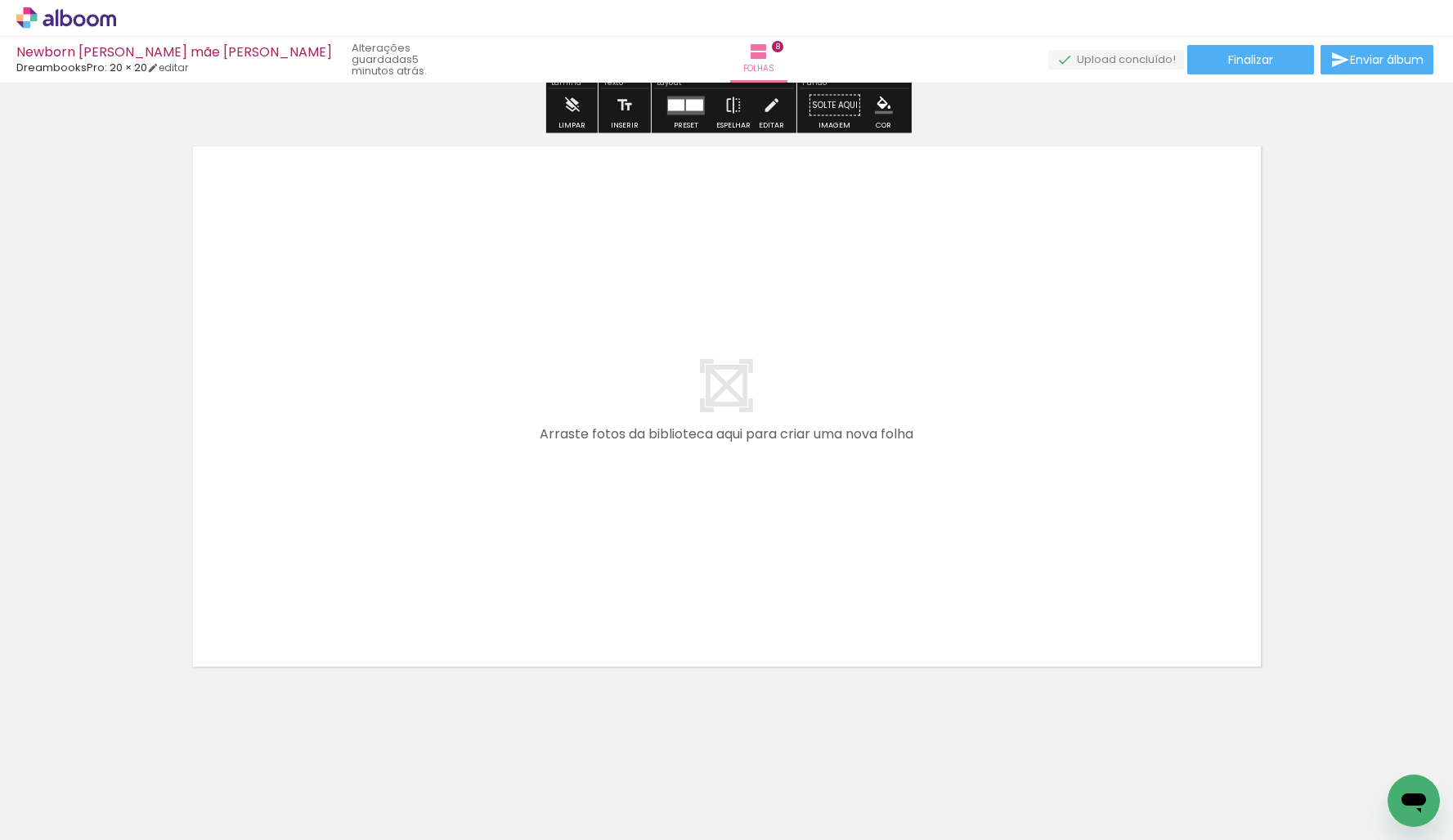
drag, startPoint x: 658, startPoint y: 612, endPoint x: 670, endPoint y: 509, distance: 103.7
click at [670, 509] on quentale-workspace at bounding box center [726, 420] width 1453 height 840
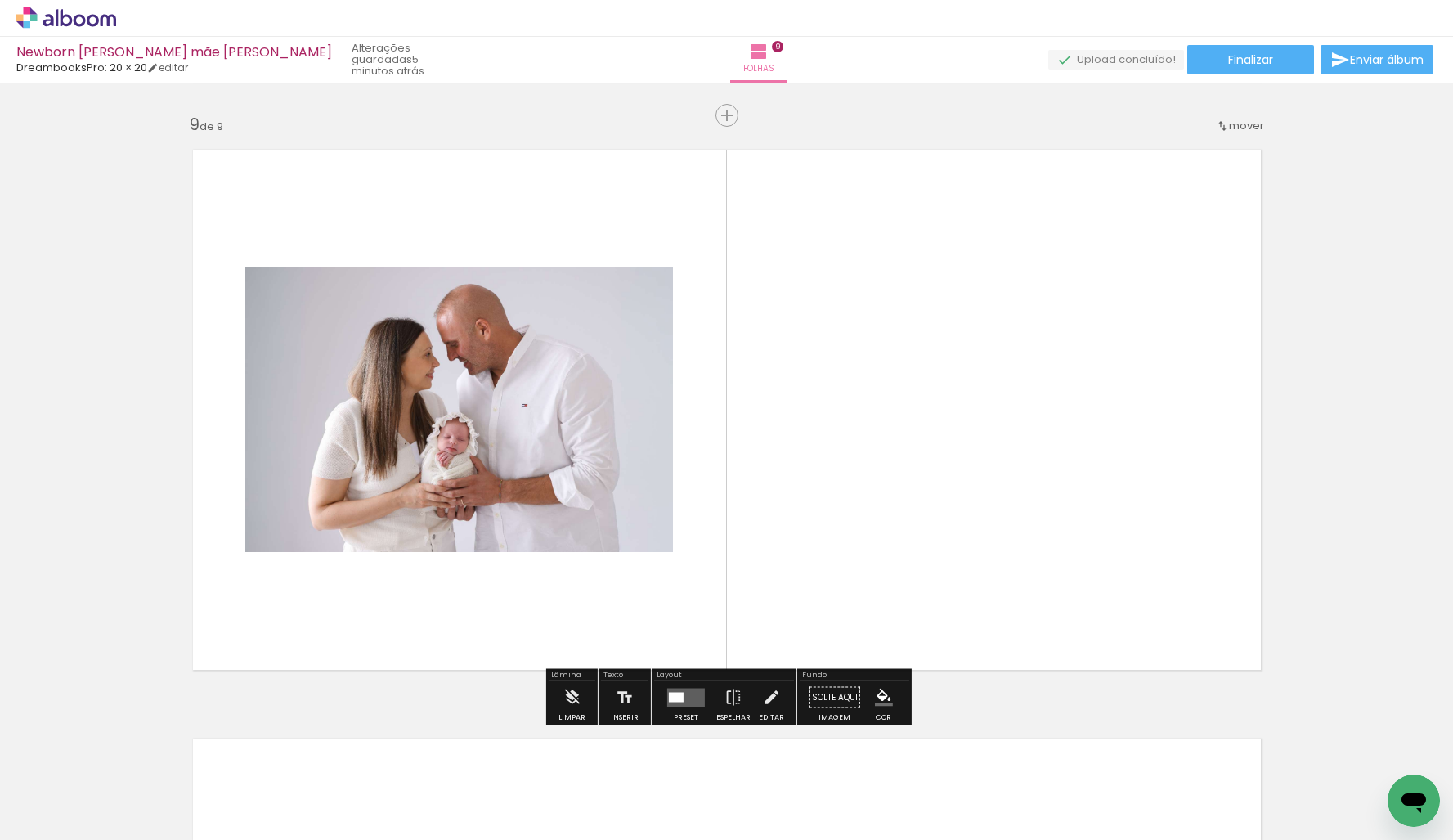
scroll to position [4703, 0]
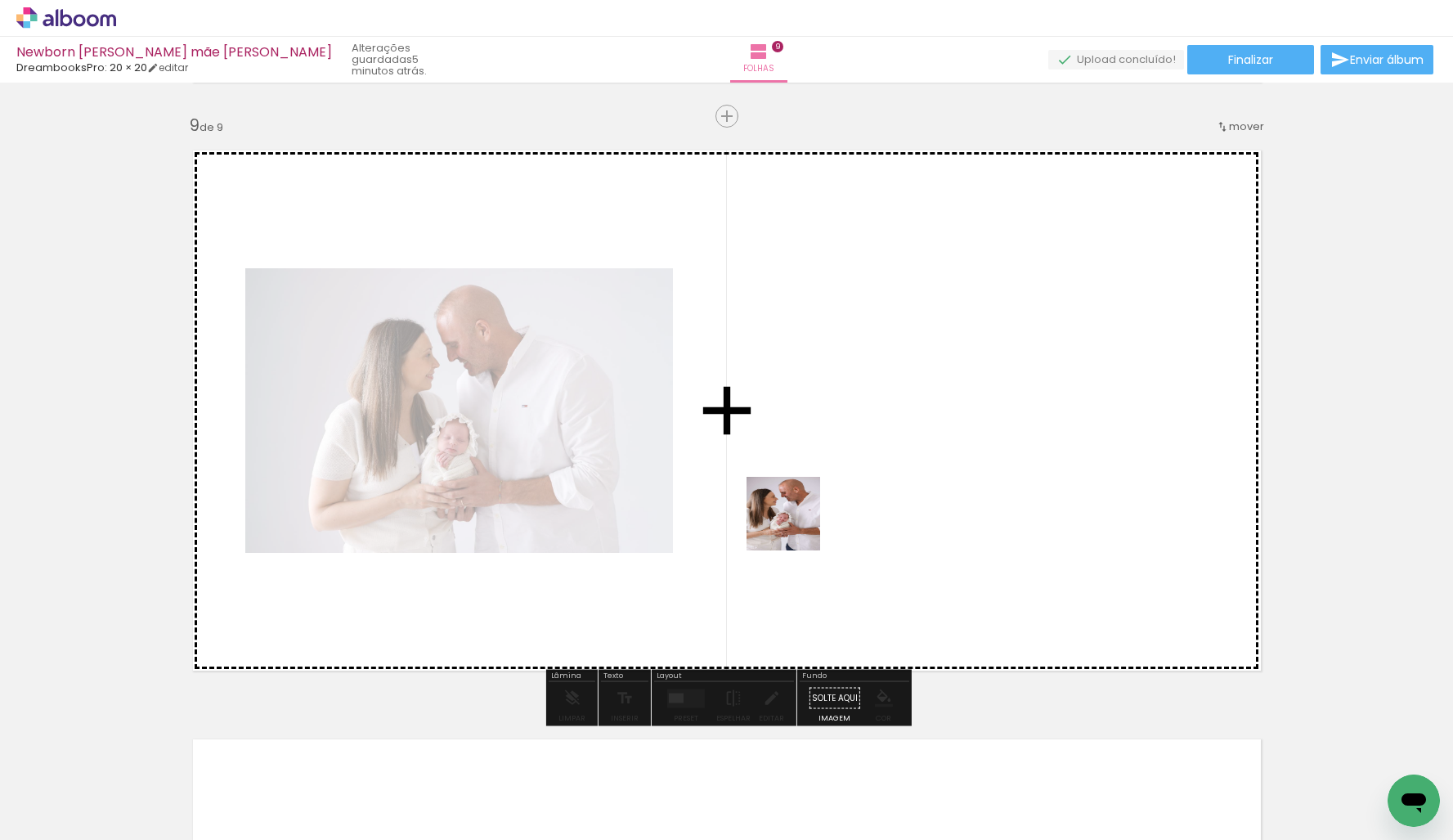
drag, startPoint x: 786, startPoint y: 638, endPoint x: 796, endPoint y: 526, distance: 112.4
click at [796, 526] on quentale-workspace at bounding box center [726, 420] width 1453 height 840
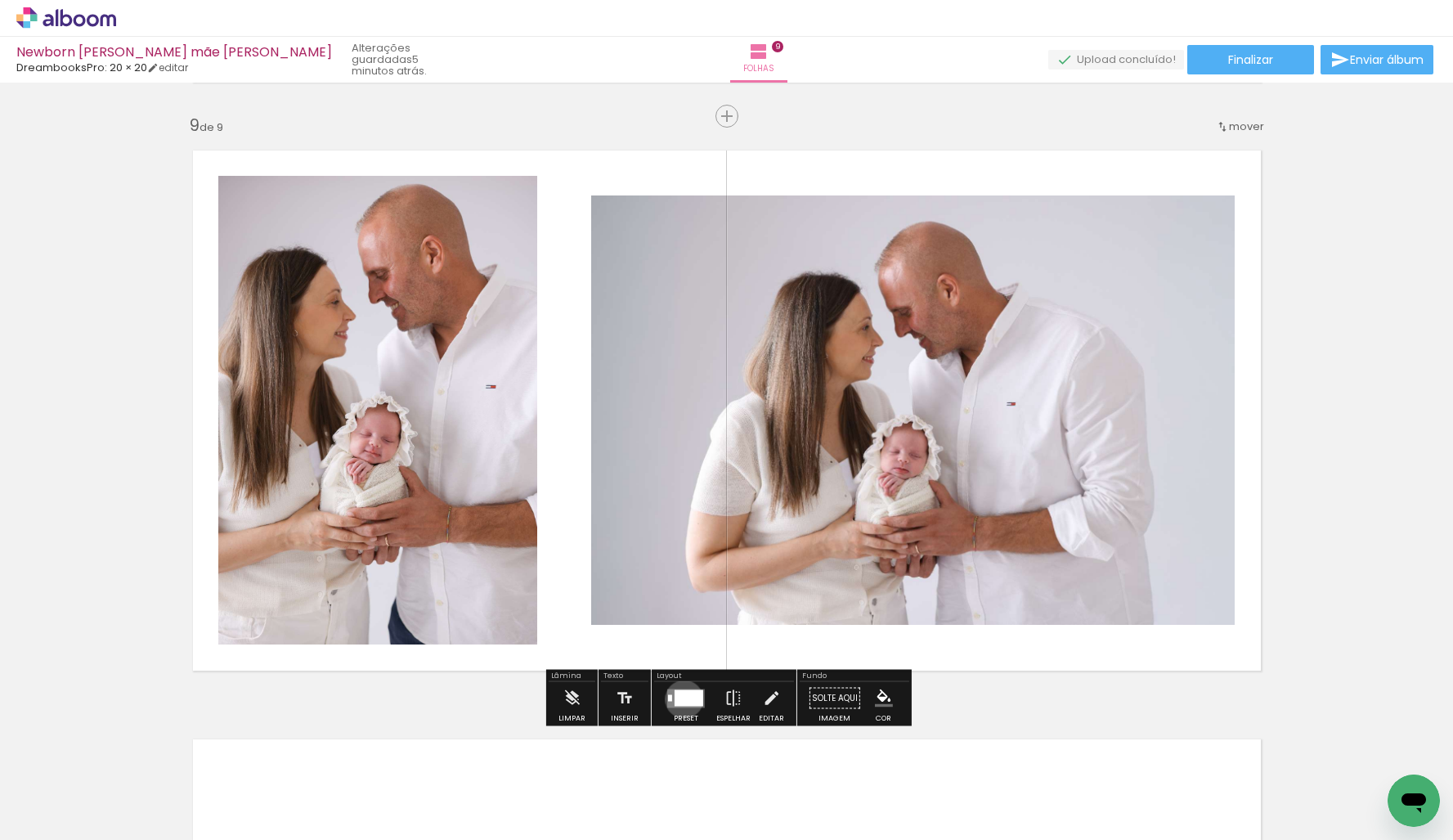
drag, startPoint x: 680, startPoint y: 698, endPoint x: 1249, endPoint y: 507, distance: 600.2
click at [681, 696] on div at bounding box center [689, 697] width 29 height 16
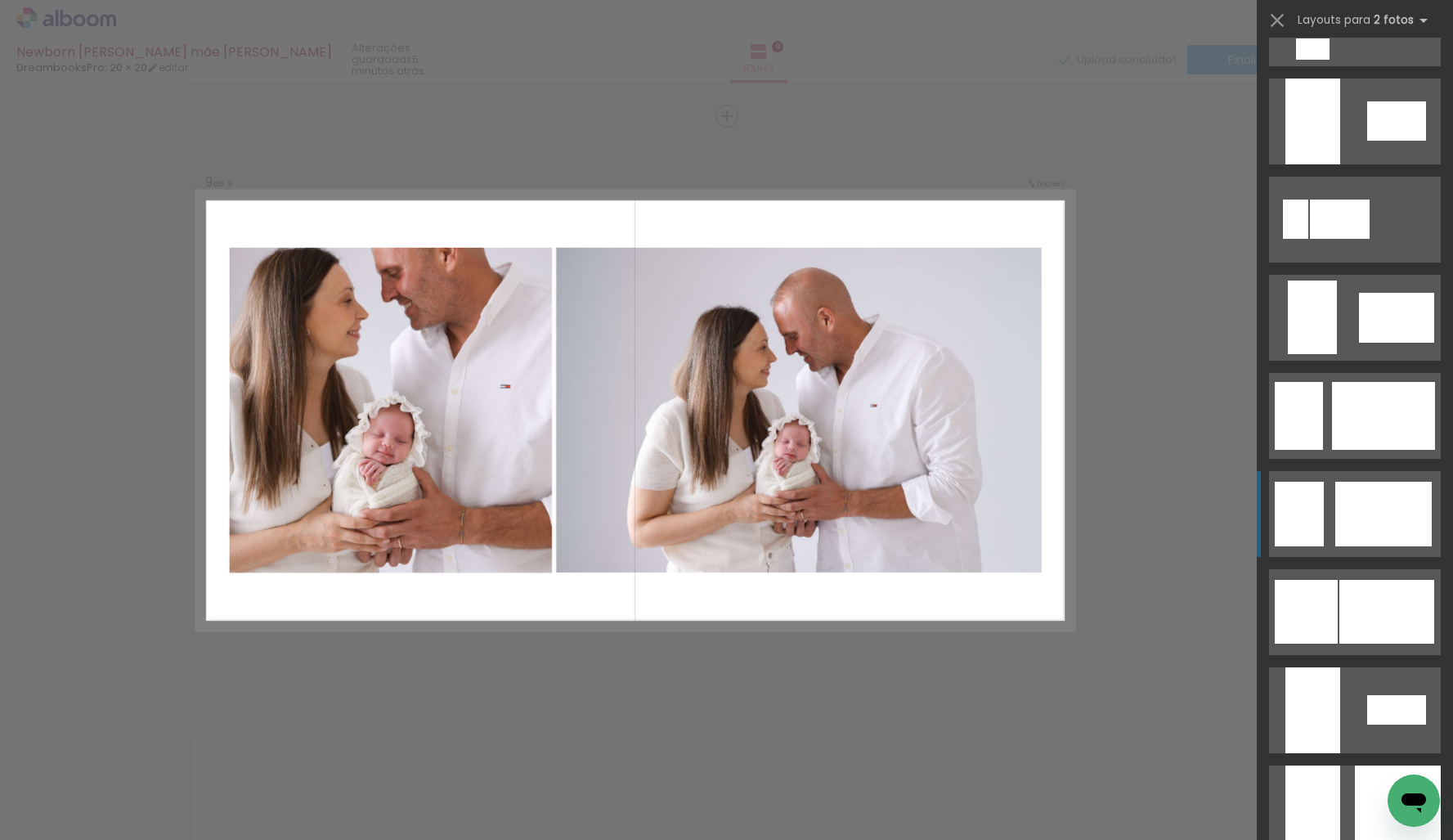
scroll to position [967, 0]
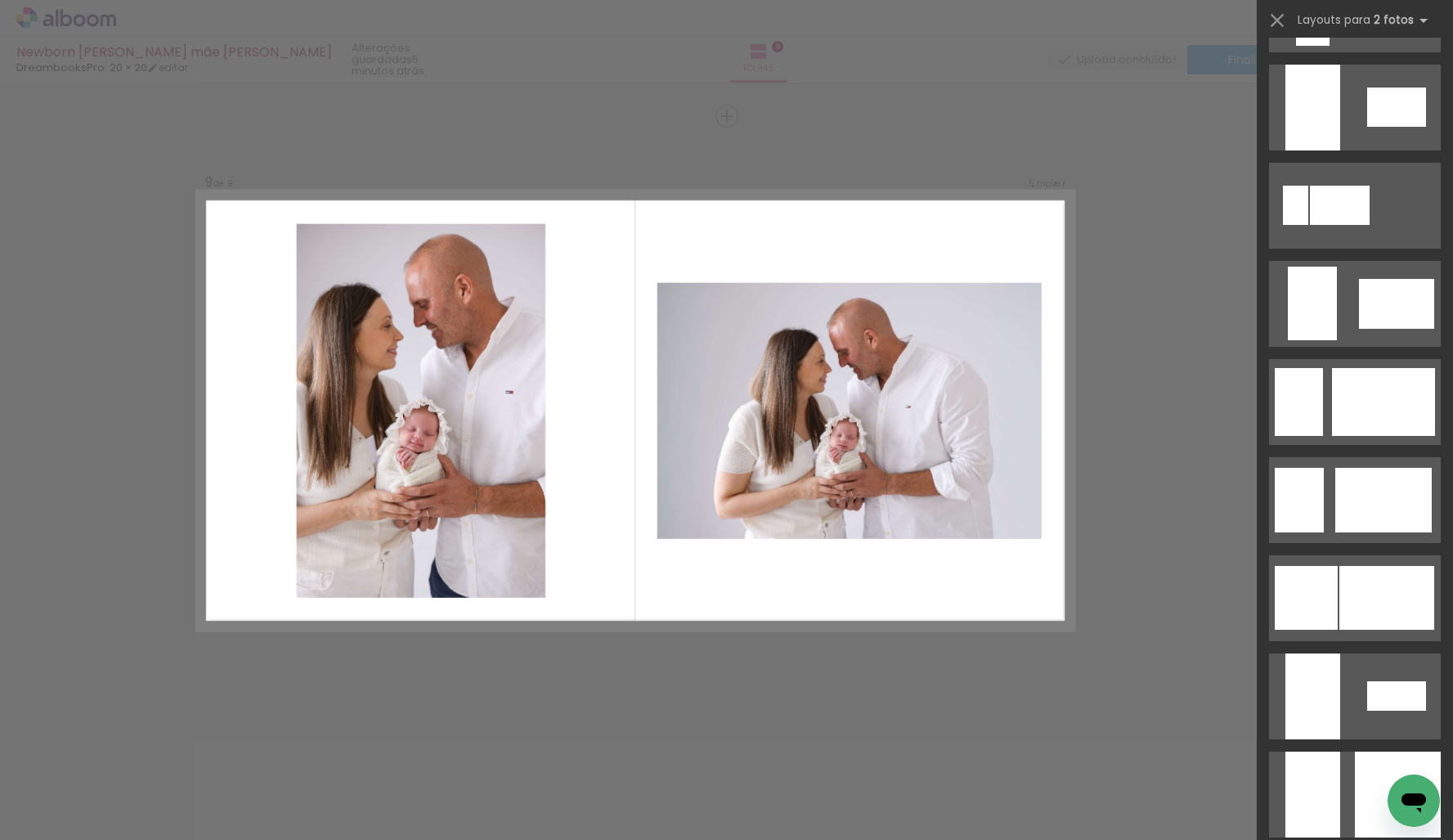
drag, startPoint x: 1367, startPoint y: 305, endPoint x: 1206, endPoint y: 509, distance: 259.9
click at [1367, 305] on div at bounding box center [1396, 304] width 75 height 50
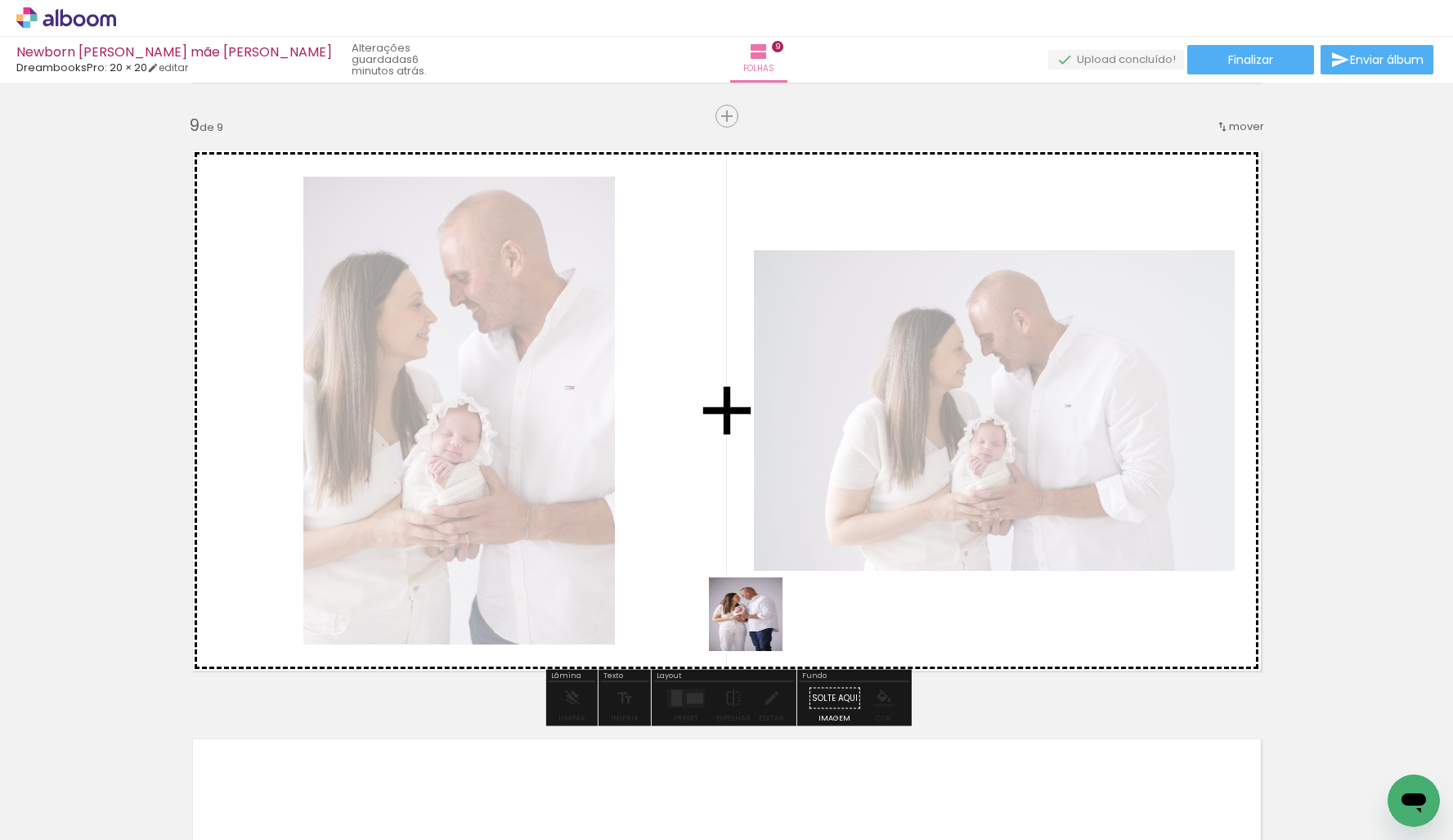
drag, startPoint x: 766, startPoint y: 632, endPoint x: 738, endPoint y: 609, distance: 36.2
click at [740, 610] on quentale-workspace at bounding box center [726, 420] width 1453 height 840
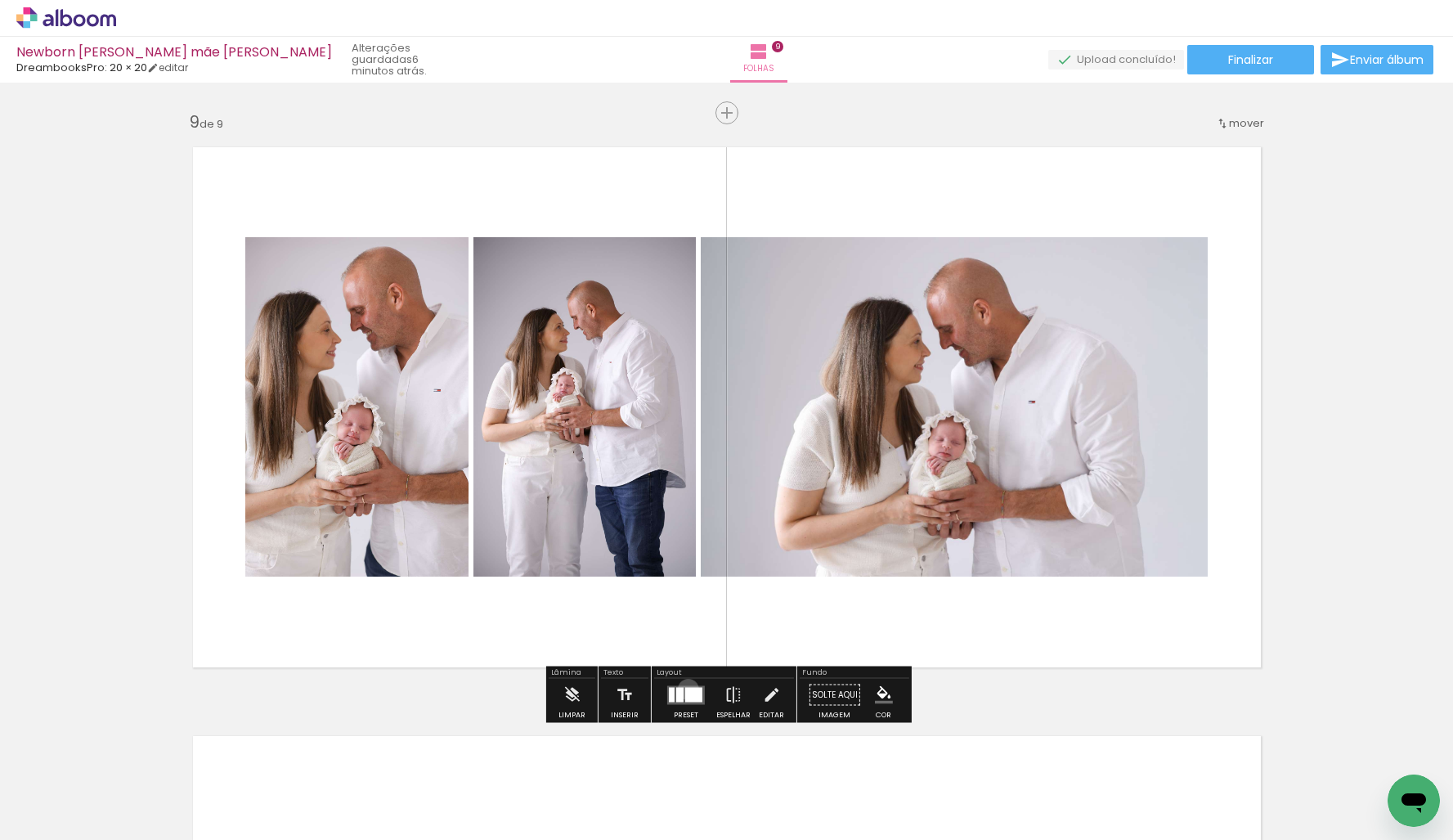
drag, startPoint x: 685, startPoint y: 688, endPoint x: 791, endPoint y: 647, distance: 113.7
click at [686, 688] on div at bounding box center [694, 694] width 17 height 14
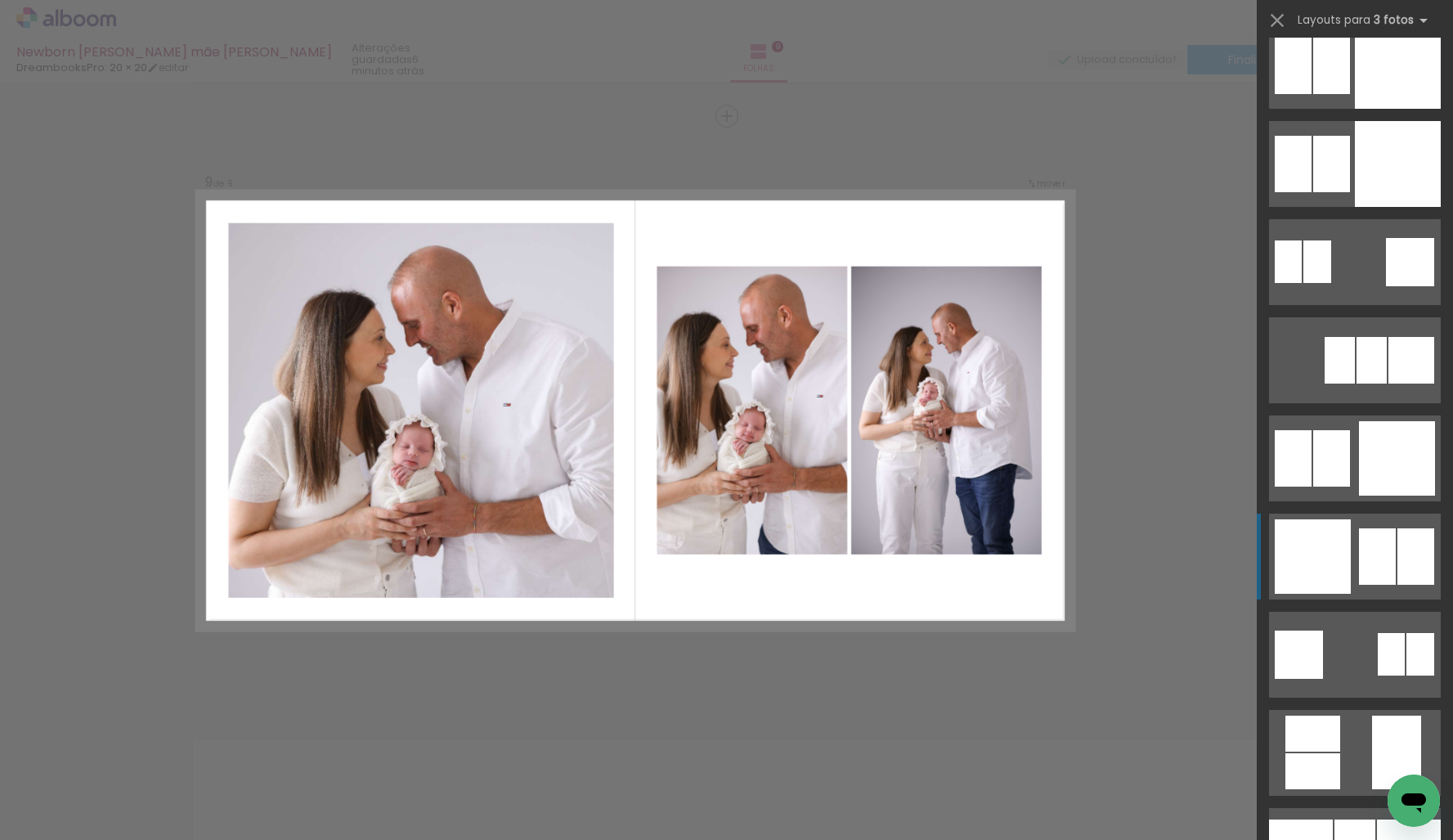
scroll to position [4059, 0]
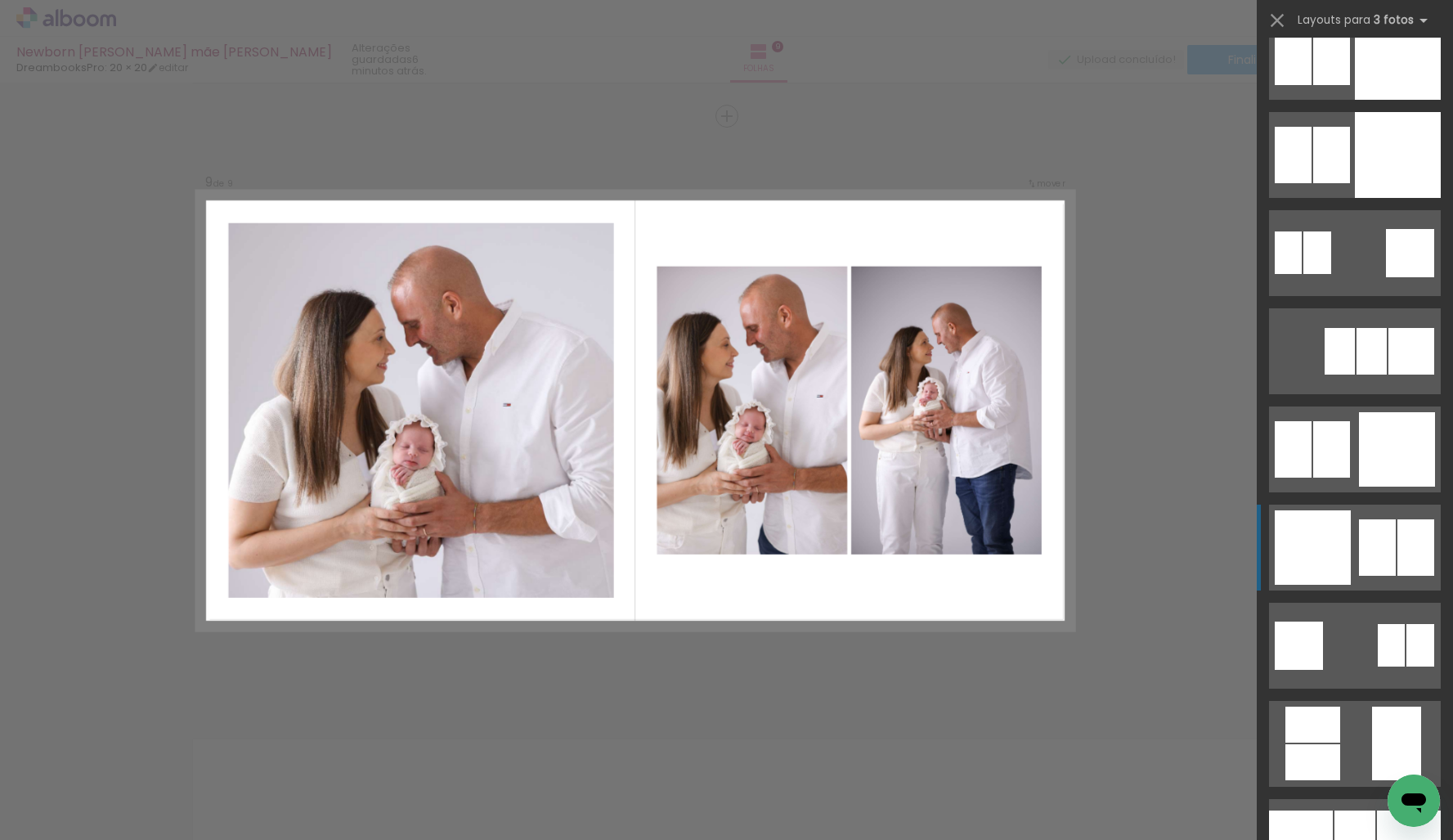
click at [1388, 541] on div at bounding box center [1377, 547] width 37 height 57
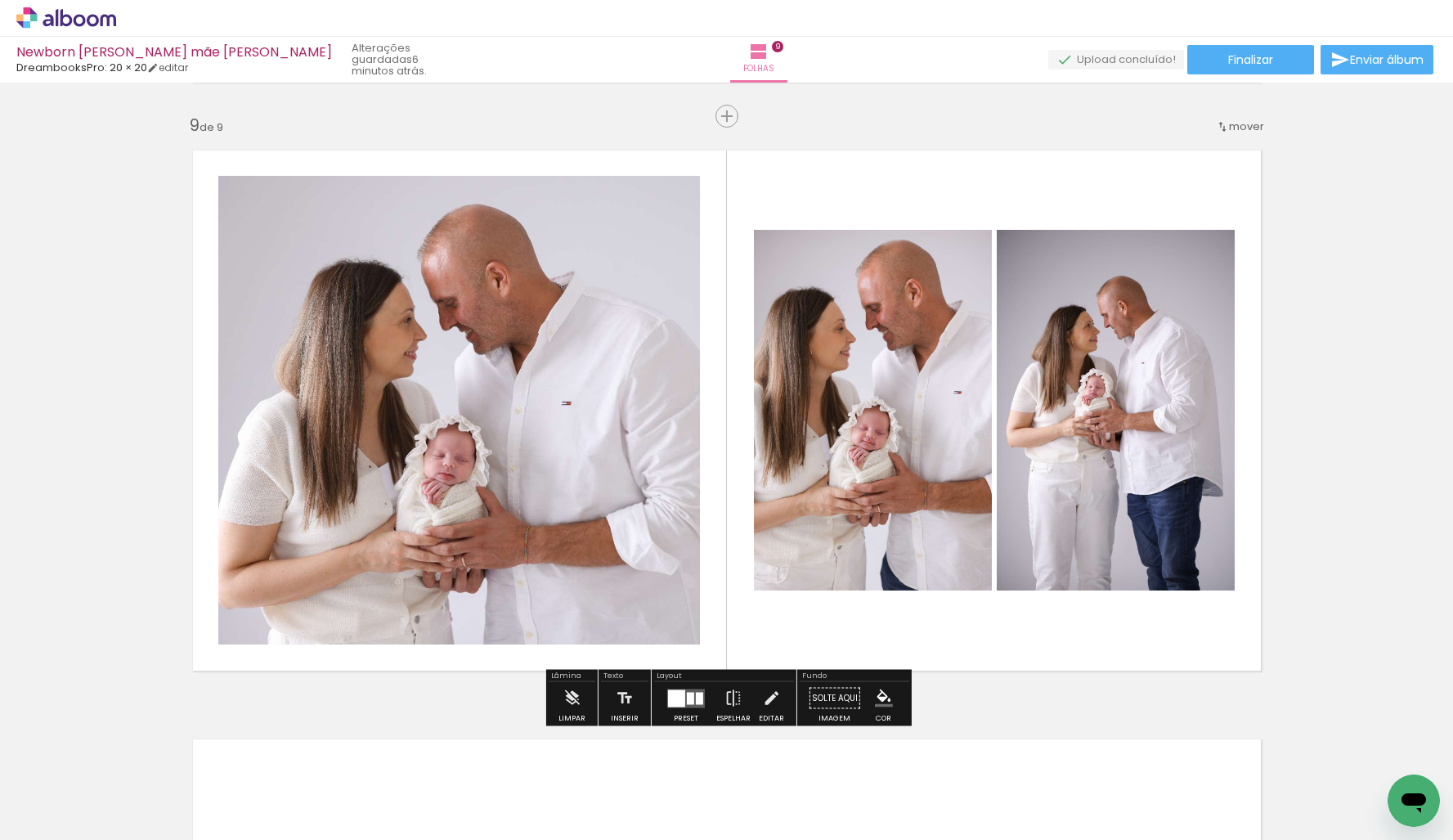
click at [567, 499] on quentale-photo at bounding box center [459, 410] width 482 height 468
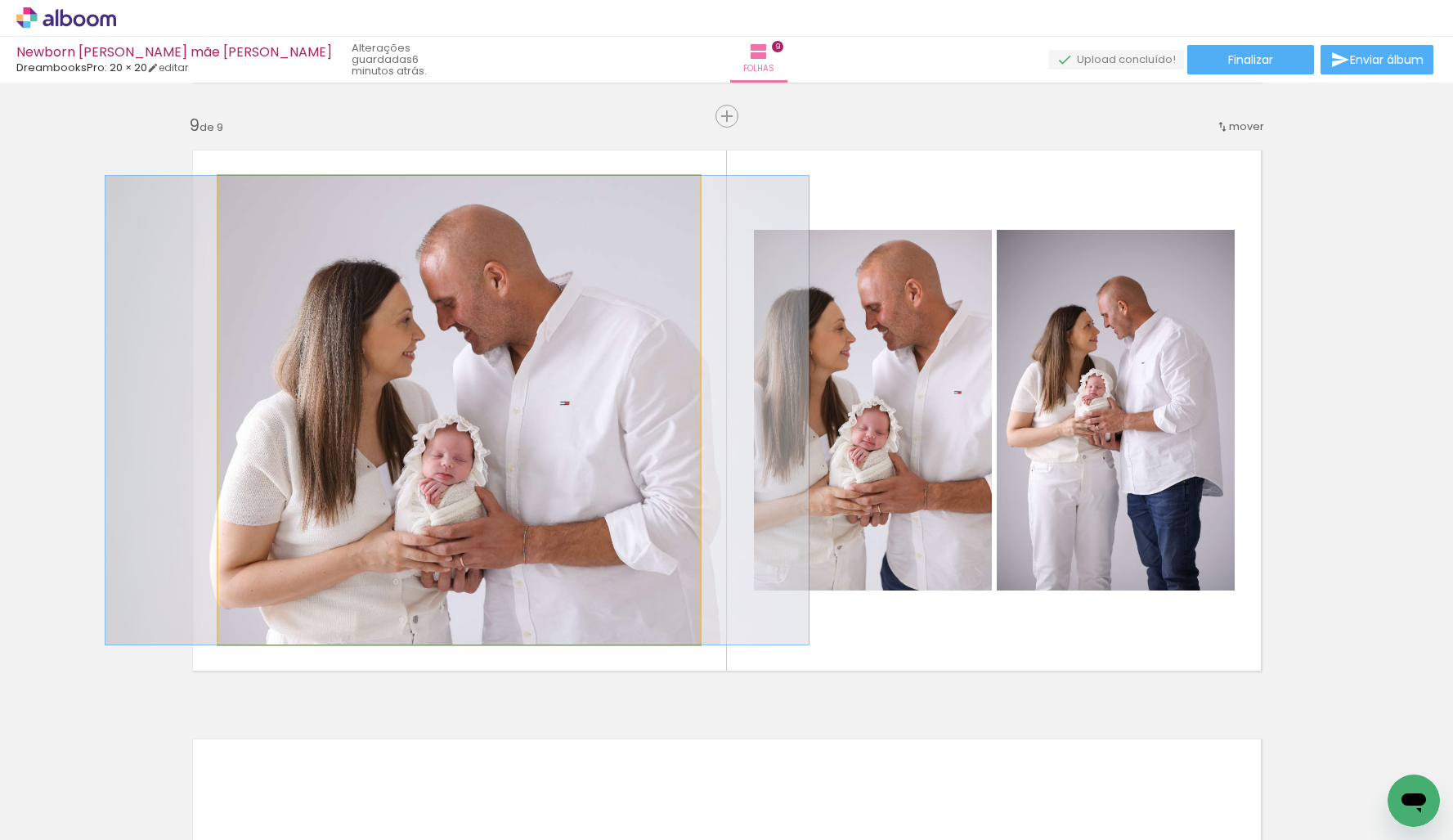
drag, startPoint x: 605, startPoint y: 515, endPoint x: 605, endPoint y: 506, distance: 9.0
click at [607, 503] on div at bounding box center [458, 410] width 704 height 468
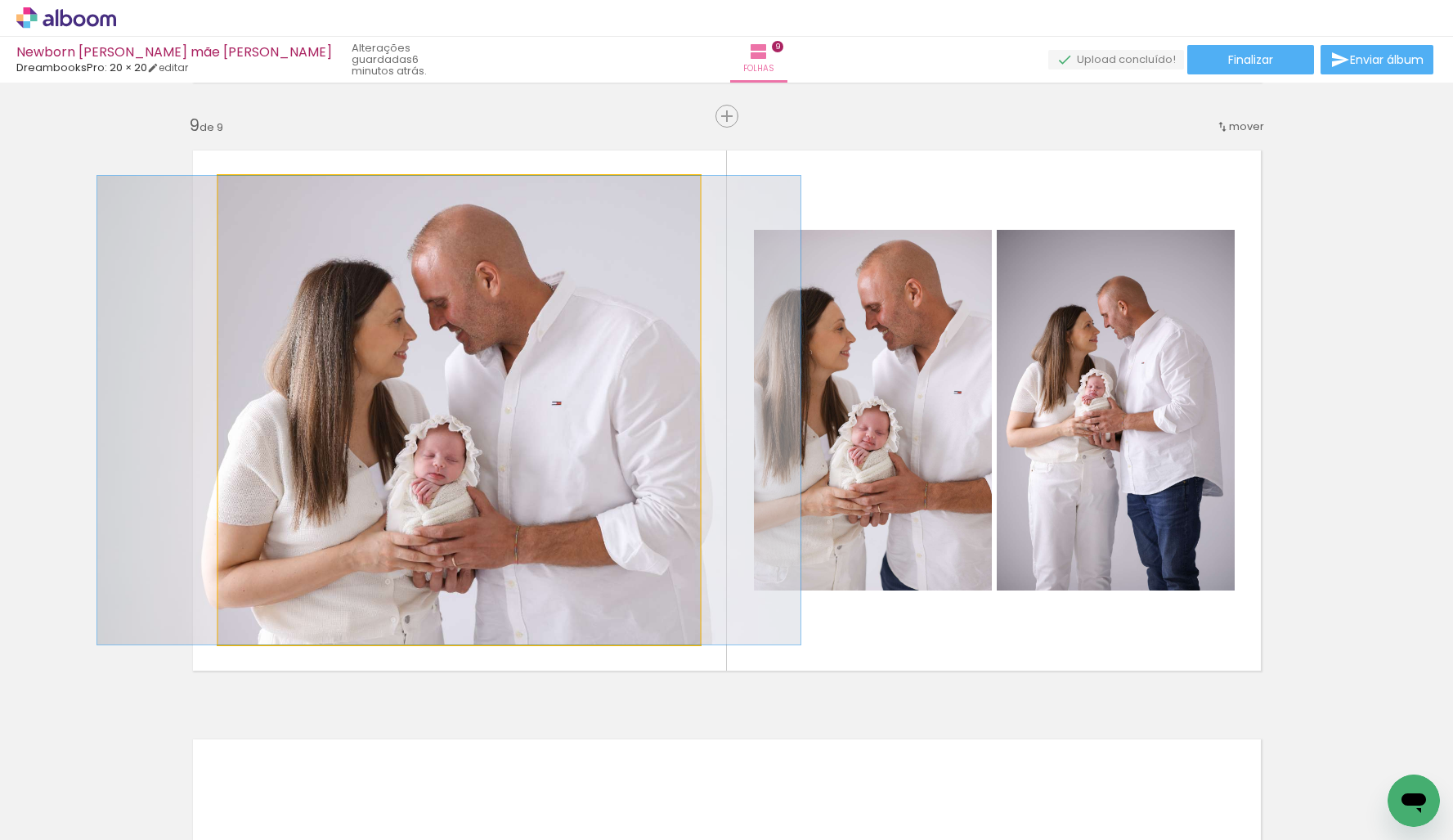
drag, startPoint x: 601, startPoint y: 474, endPoint x: 593, endPoint y: 469, distance: 9.4
click at [593, 469] on div at bounding box center [449, 410] width 704 height 468
click at [600, 470] on quentale-photo at bounding box center [459, 410] width 482 height 468
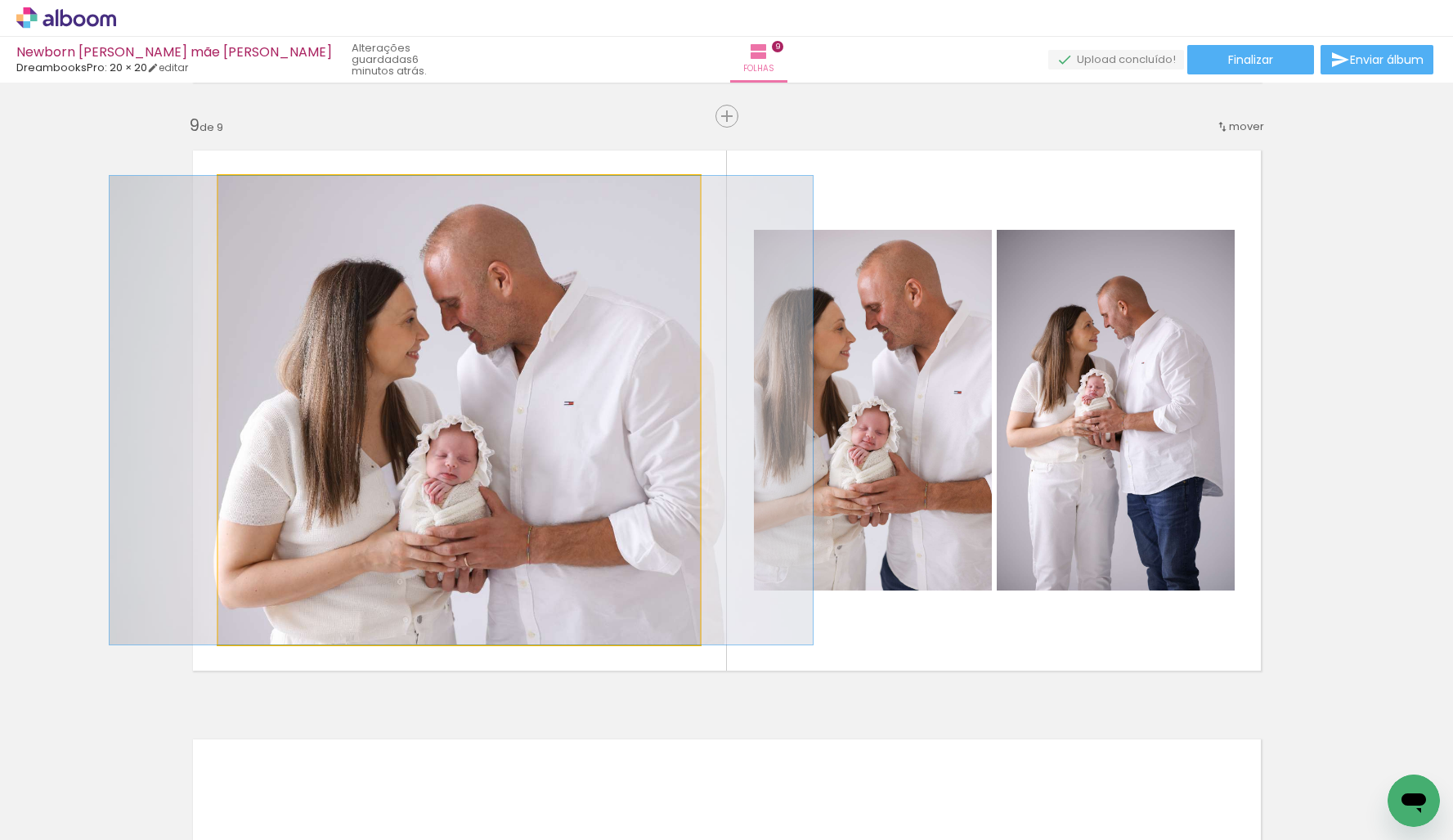
drag, startPoint x: 492, startPoint y: 372, endPoint x: 530, endPoint y: 369, distance: 38.1
click at [504, 372] on div at bounding box center [461, 410] width 704 height 468
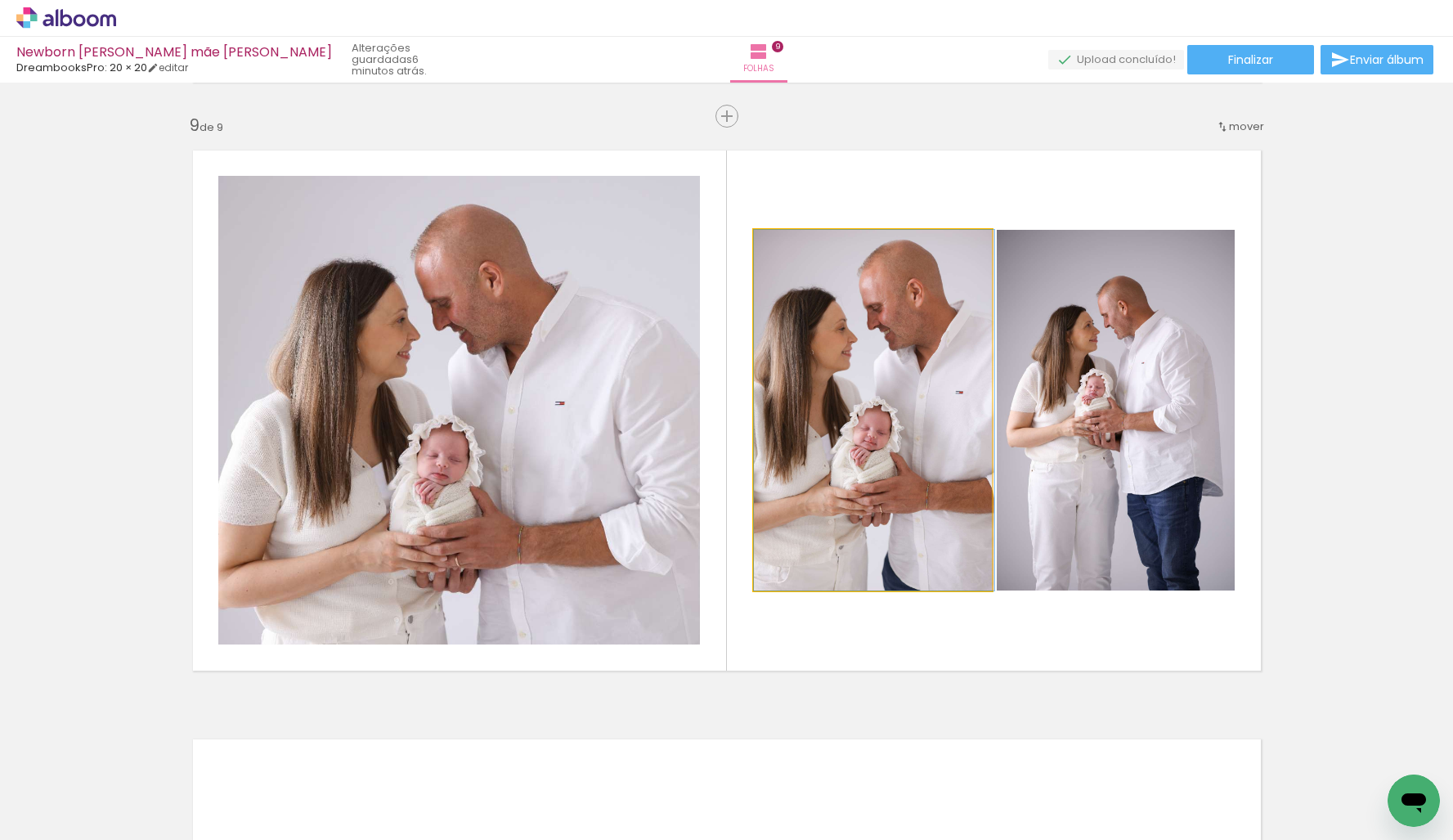
drag, startPoint x: 866, startPoint y: 354, endPoint x: 940, endPoint y: 365, distance: 74.8
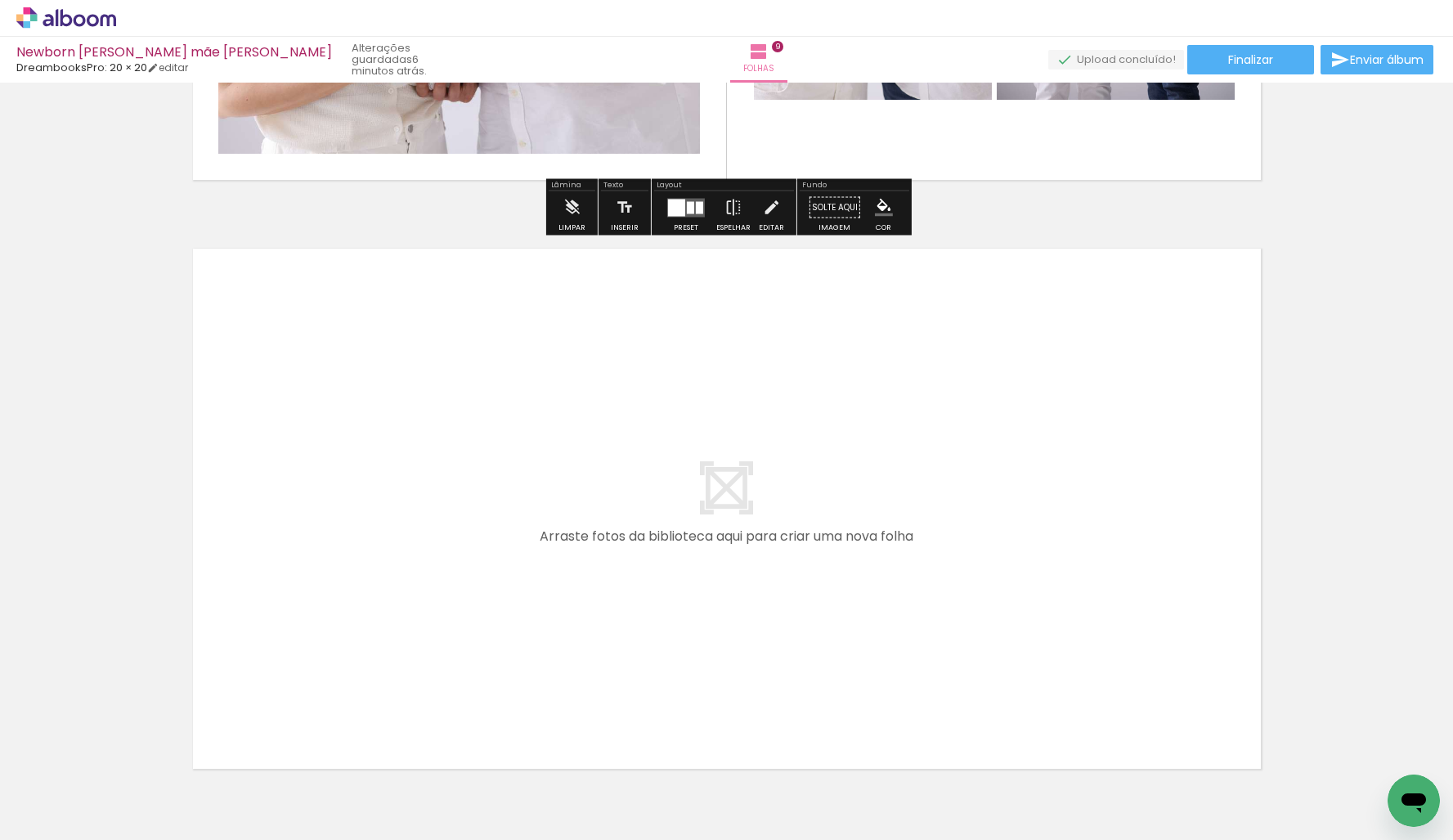
scroll to position [5223, 0]
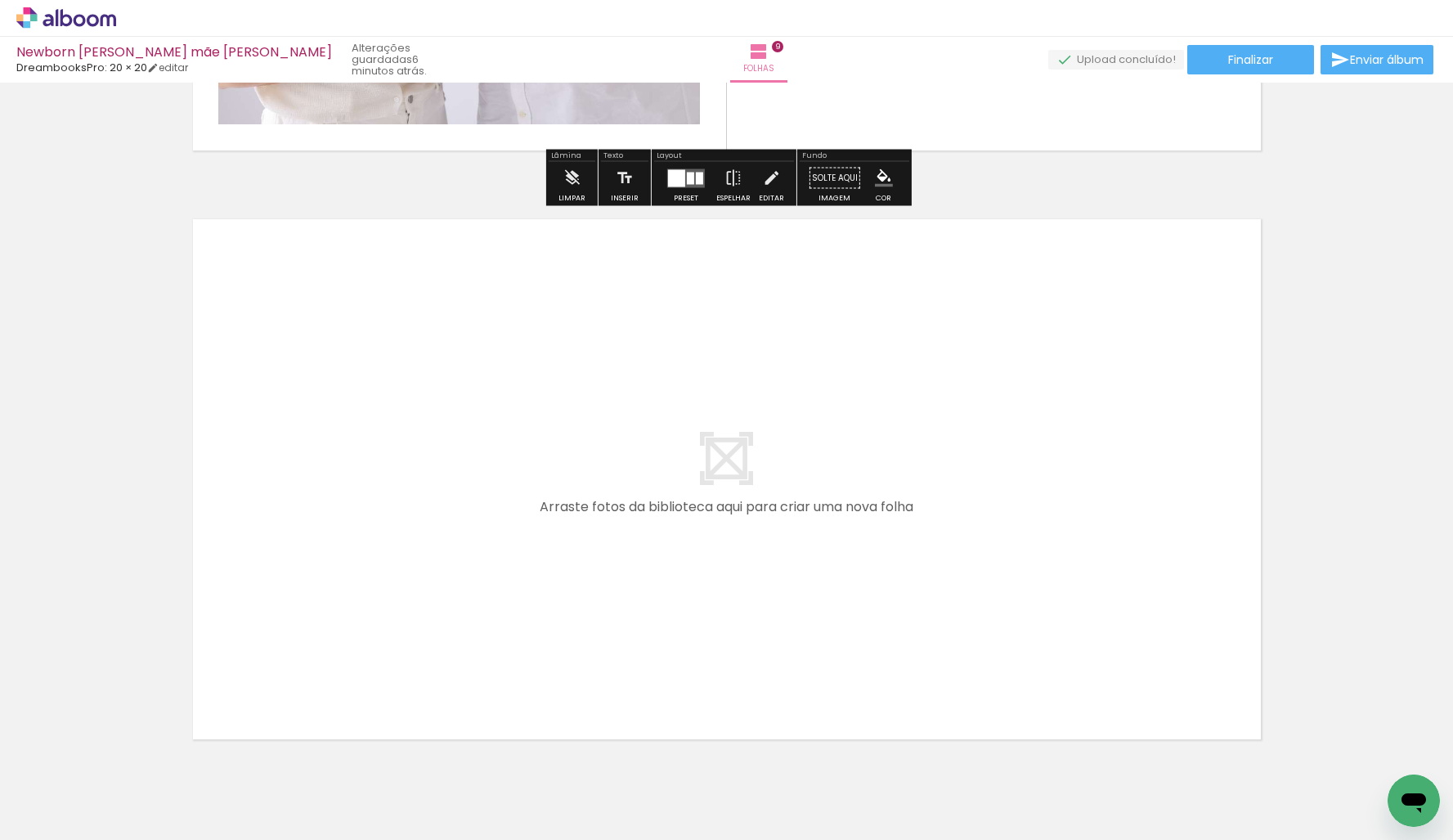
click at [952, 584] on quentale-workspace at bounding box center [726, 420] width 1453 height 840
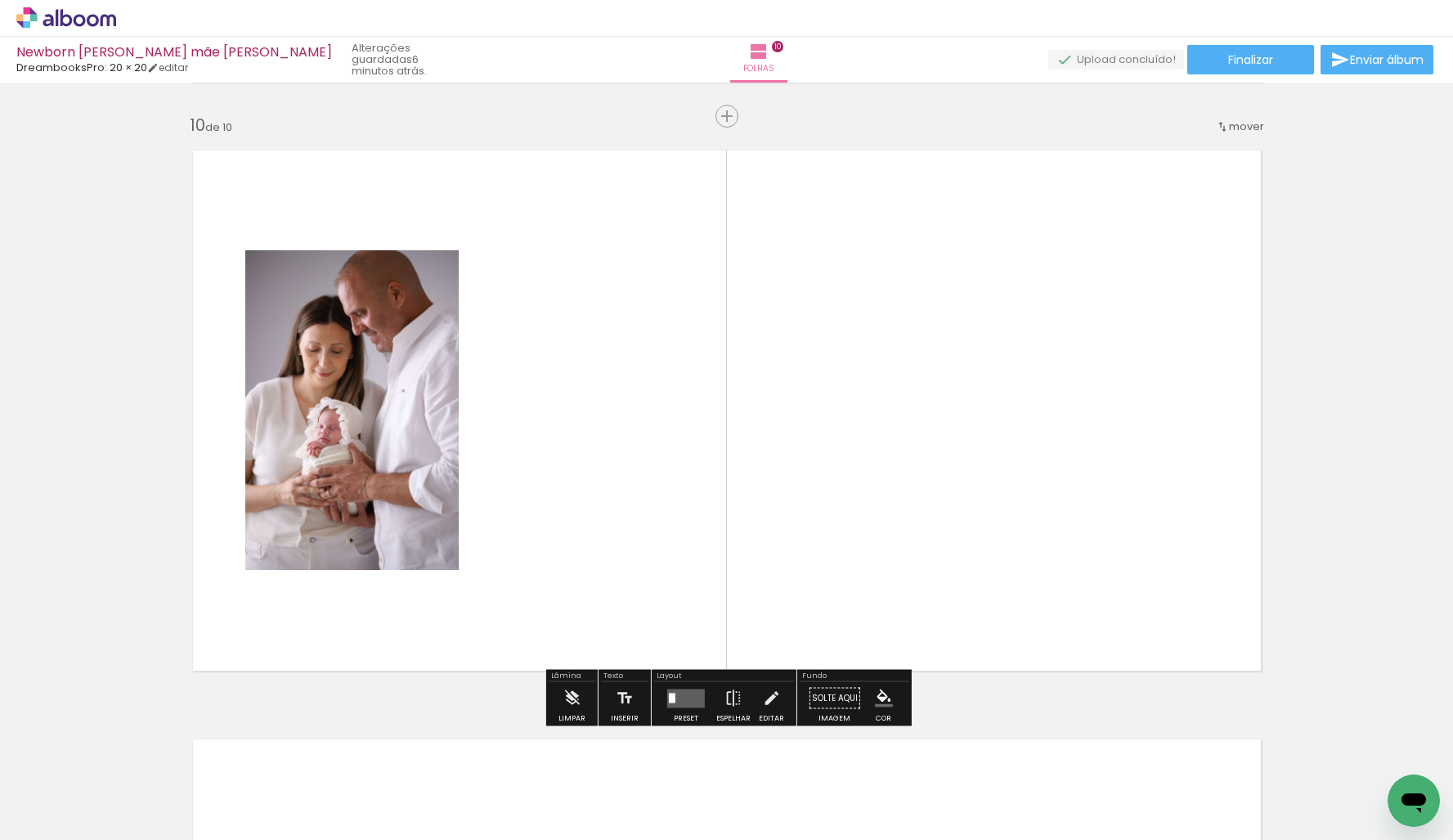
scroll to position [5292, 0]
drag, startPoint x: 1020, startPoint y: 644, endPoint x: 1078, endPoint y: 658, distance: 59.7
click at [1016, 558] on quentale-workspace at bounding box center [726, 420] width 1453 height 840
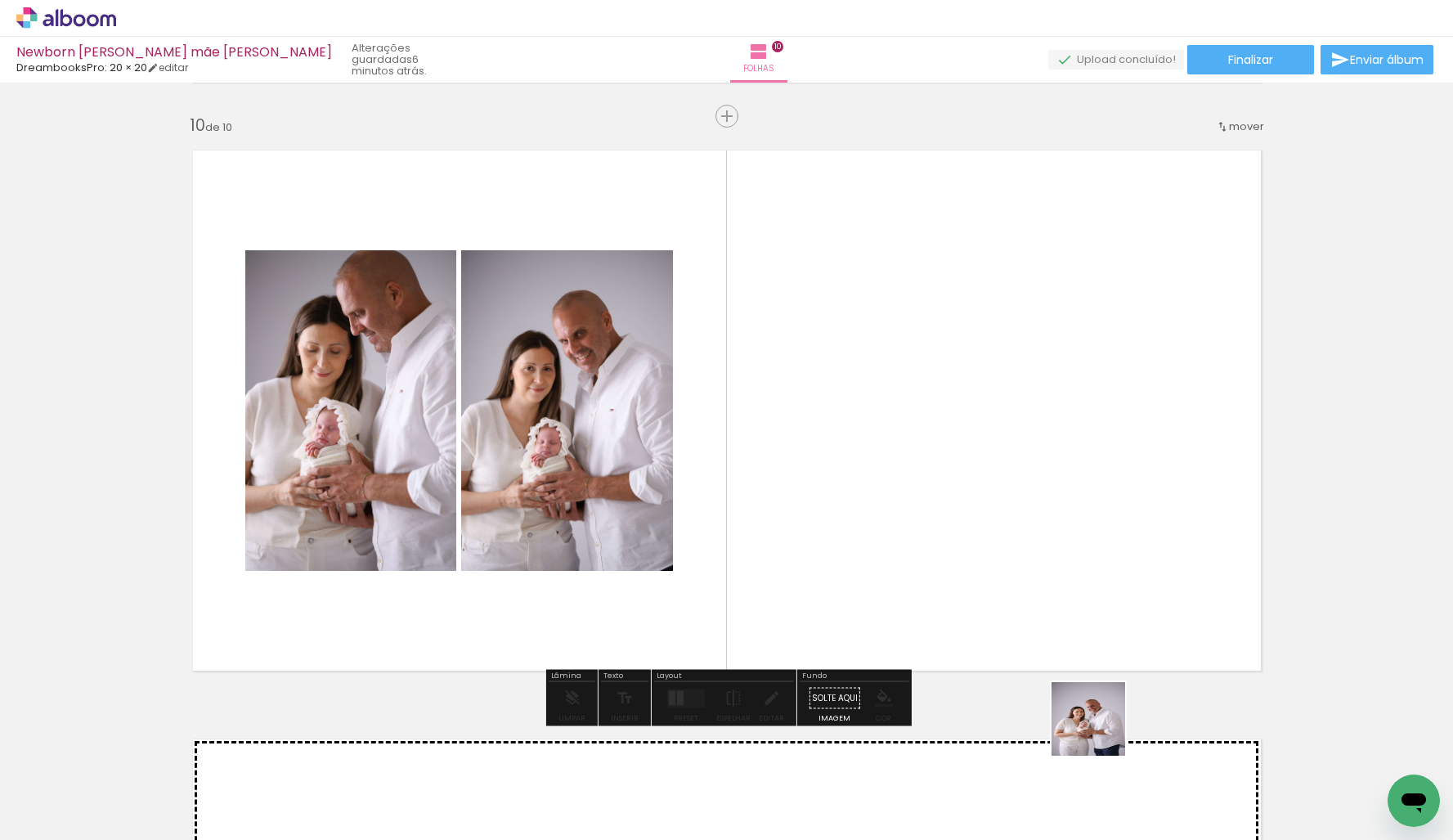
click at [1008, 492] on quentale-workspace at bounding box center [726, 420] width 1453 height 840
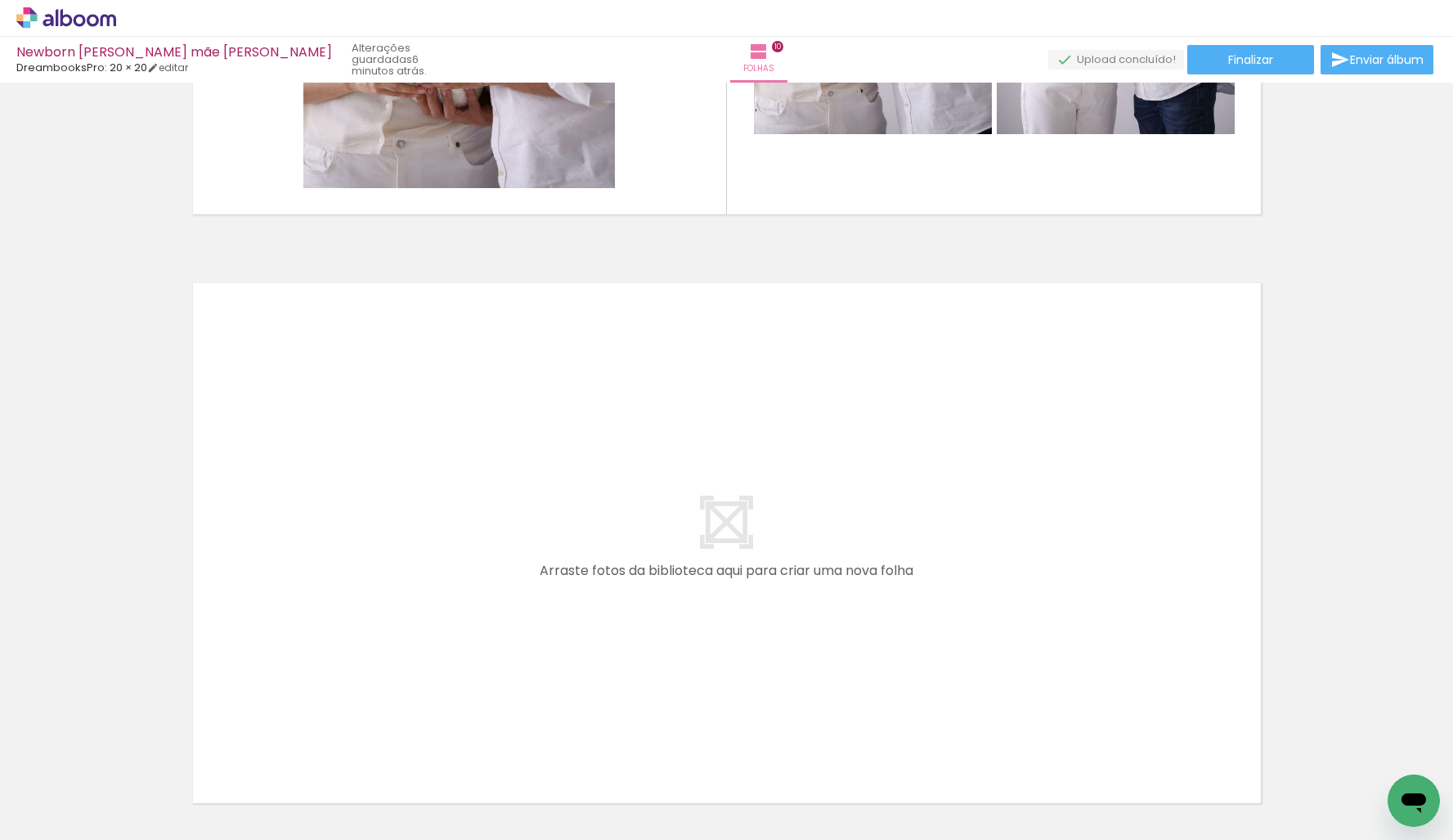
scroll to position [0, 5377]
drag, startPoint x: 301, startPoint y: 796, endPoint x: 337, endPoint y: 592, distance: 207.2
click at [337, 592] on quentale-workspace at bounding box center [726, 420] width 1453 height 840
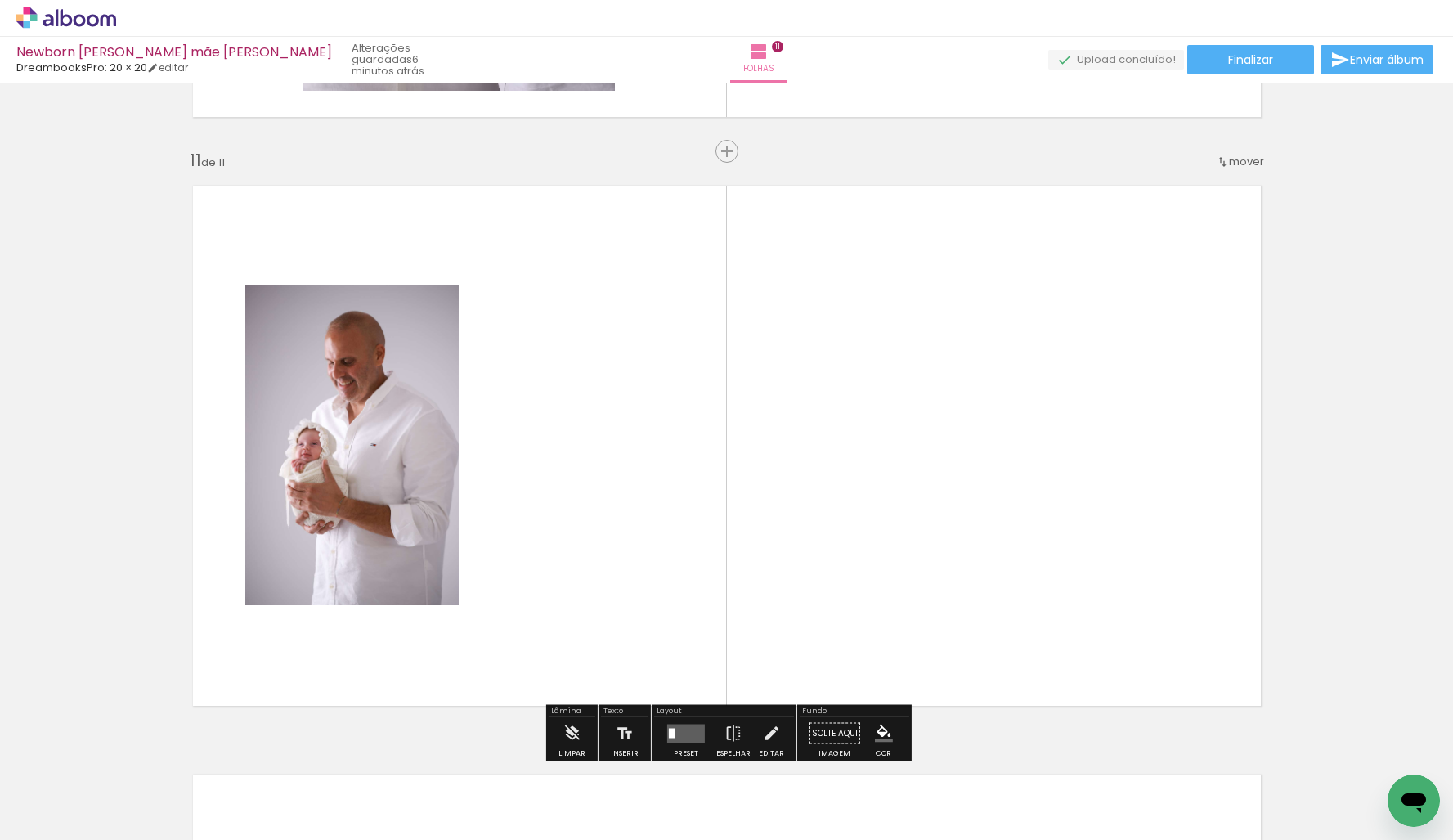
scroll to position [5881, 0]
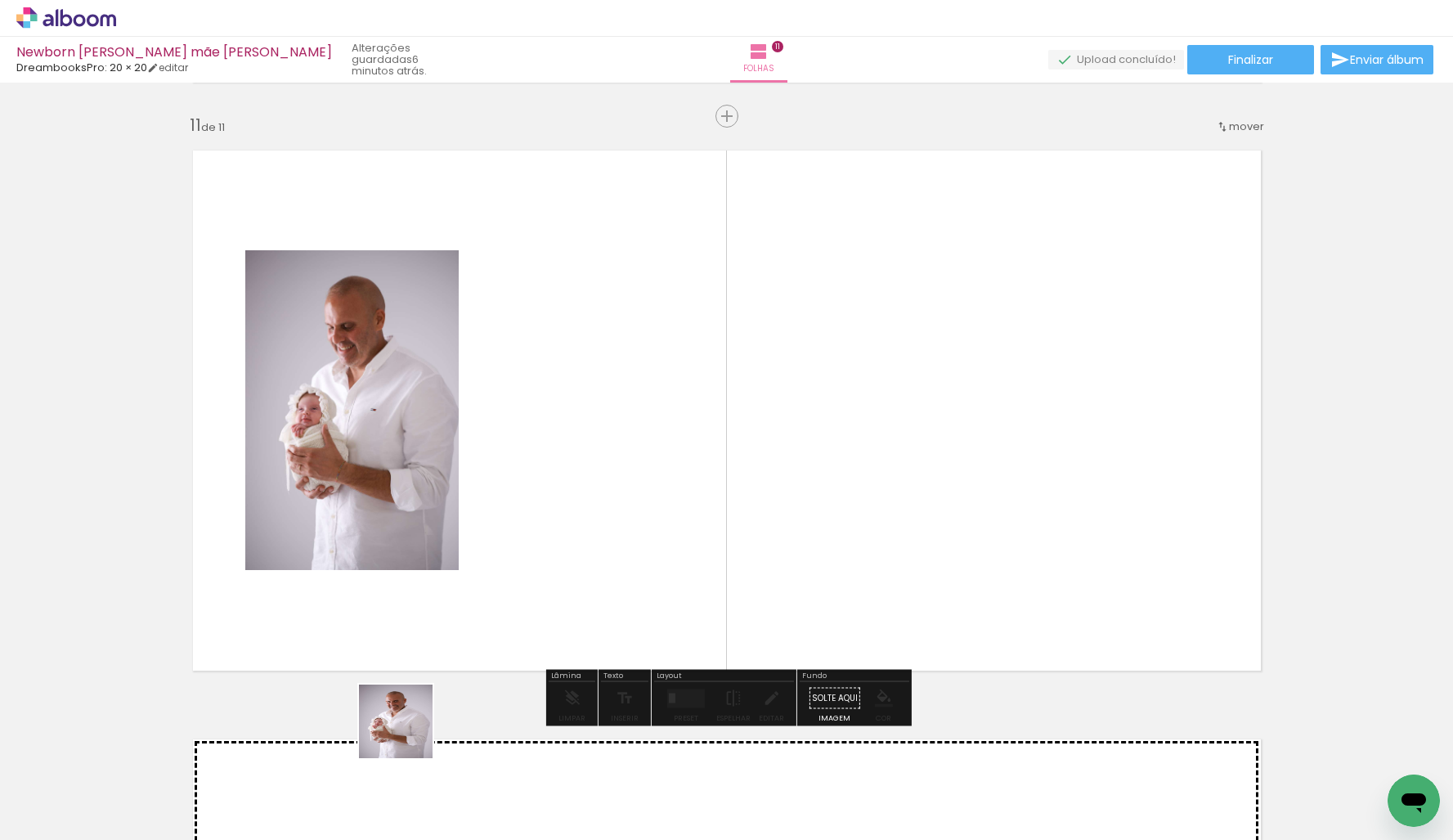
drag, startPoint x: 394, startPoint y: 760, endPoint x: 549, endPoint y: 541, distance: 268.3
click at [549, 541] on quentale-workspace at bounding box center [726, 420] width 1453 height 840
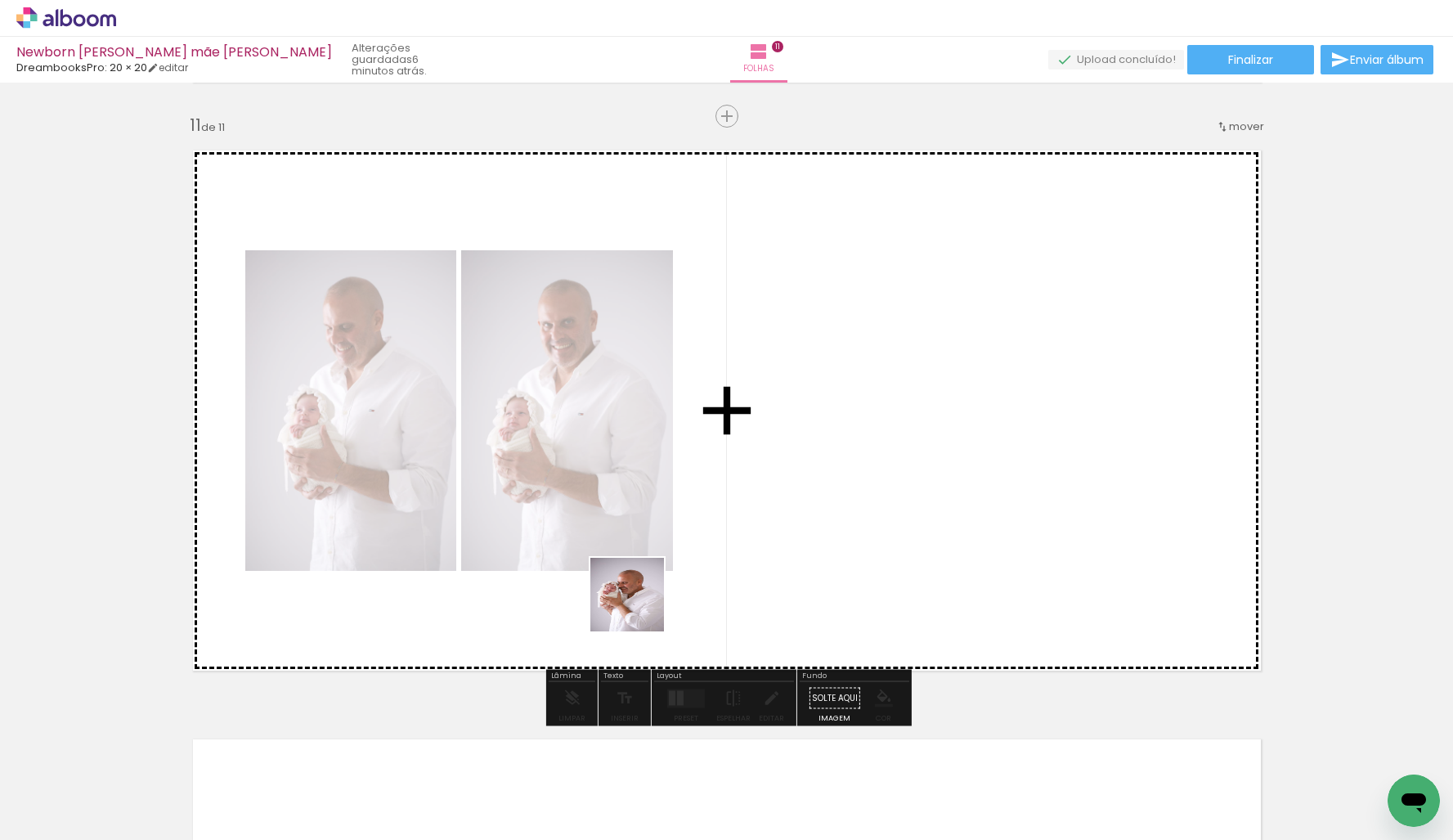
drag, startPoint x: 483, startPoint y: 759, endPoint x: 728, endPoint y: 567, distance: 311.3
click at [774, 479] on quentale-workspace at bounding box center [726, 420] width 1453 height 840
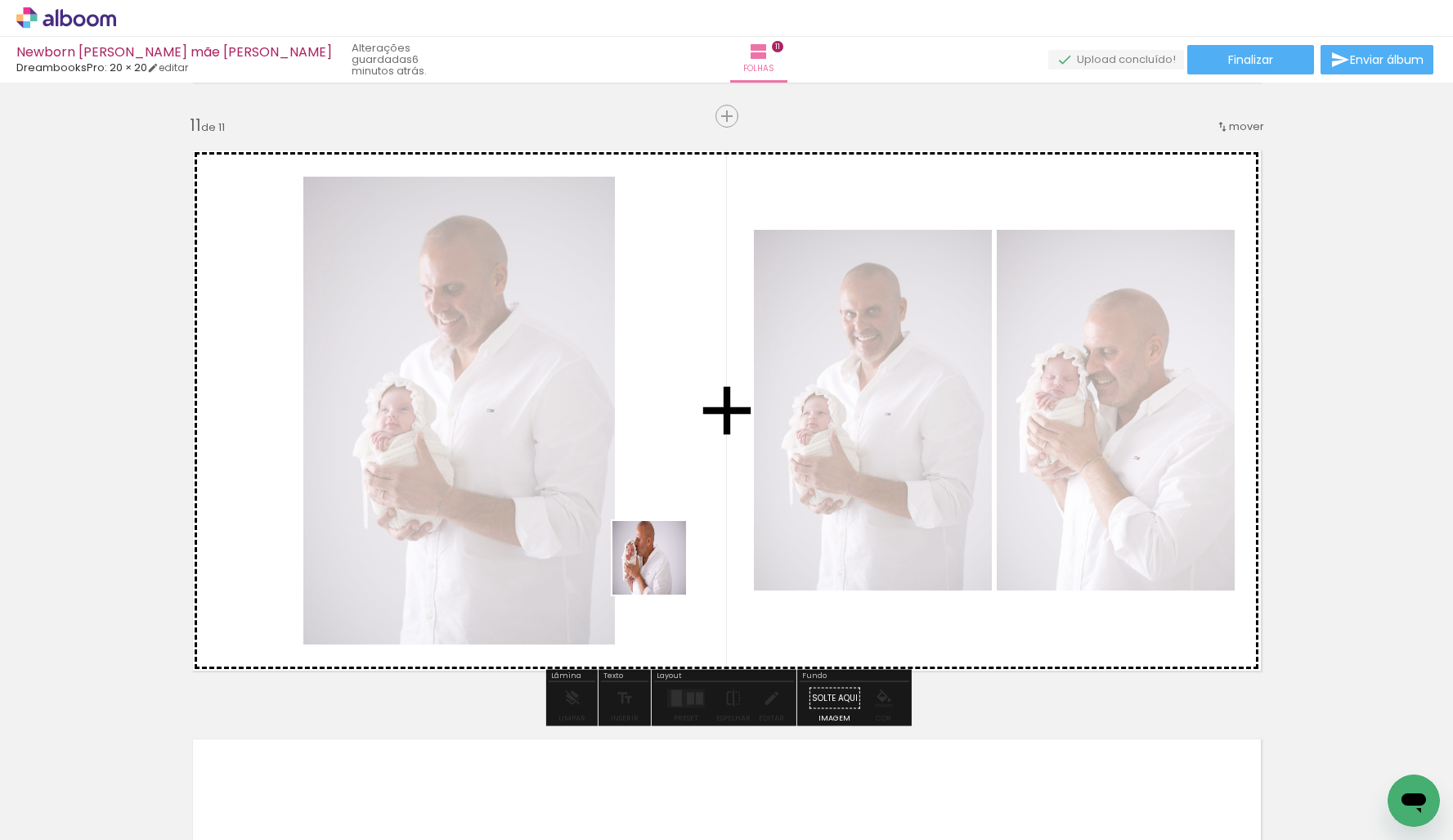
drag, startPoint x: 617, startPoint y: 655, endPoint x: 670, endPoint y: 773, distance: 129.4
click at [662, 568] on quentale-workspace at bounding box center [726, 420] width 1453 height 840
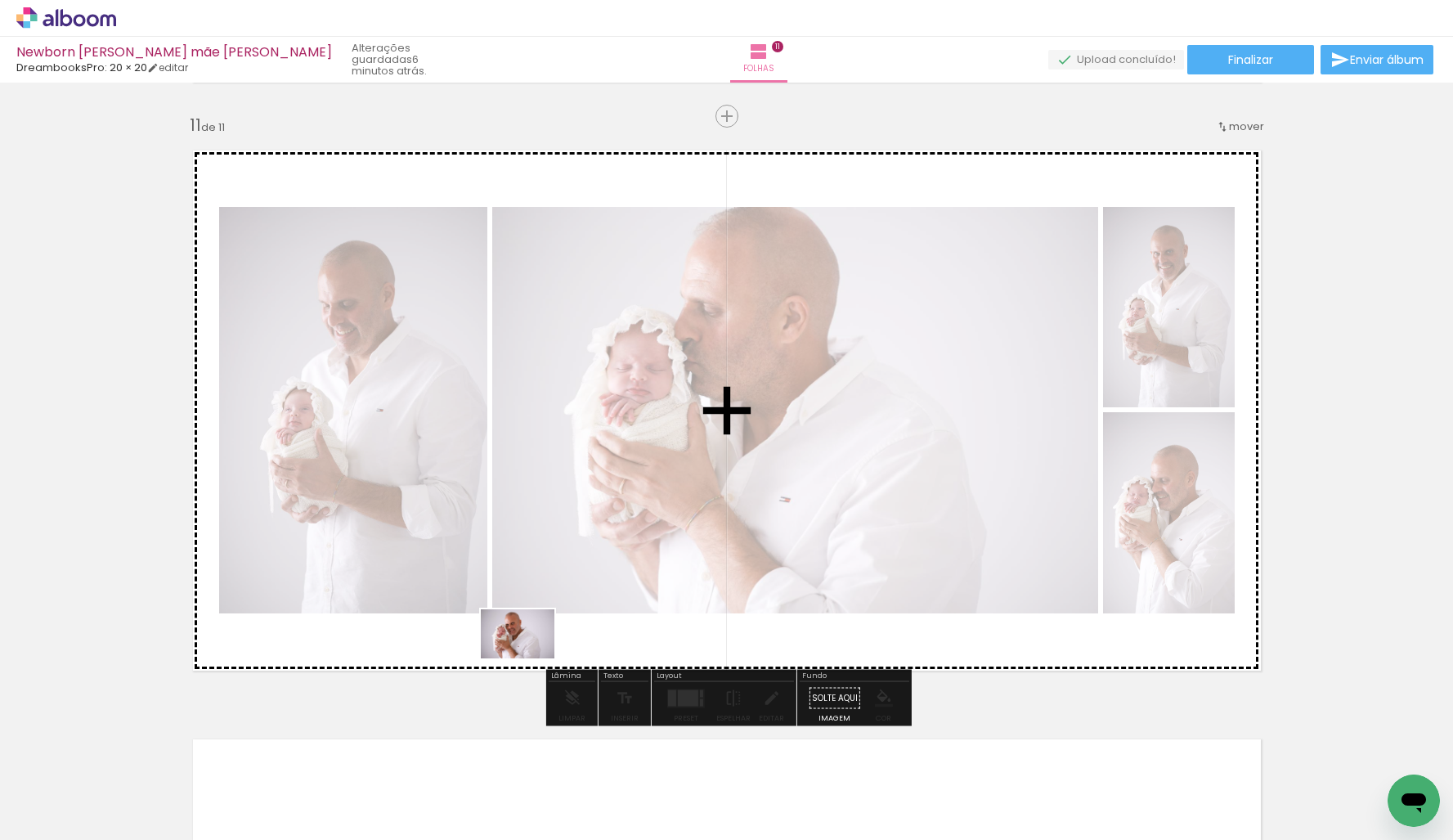
drag, startPoint x: 644, startPoint y: 725, endPoint x: 648, endPoint y: 749, distance: 24.3
click at [524, 643] on quentale-workspace at bounding box center [726, 420] width 1453 height 840
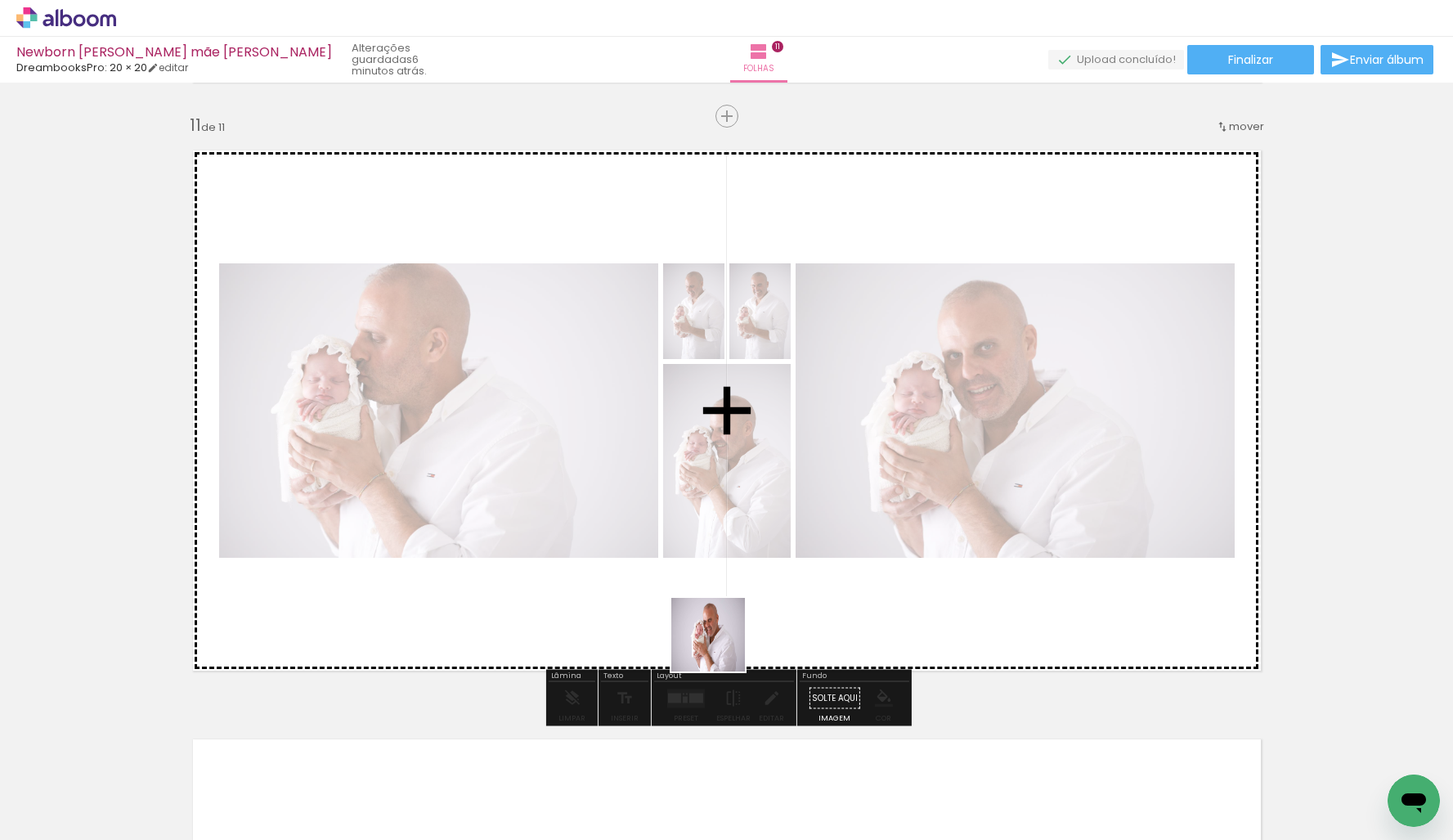
drag, startPoint x: 736, startPoint y: 703, endPoint x: 788, endPoint y: 630, distance: 89.6
click at [713, 628] on quentale-workspace at bounding box center [726, 420] width 1453 height 840
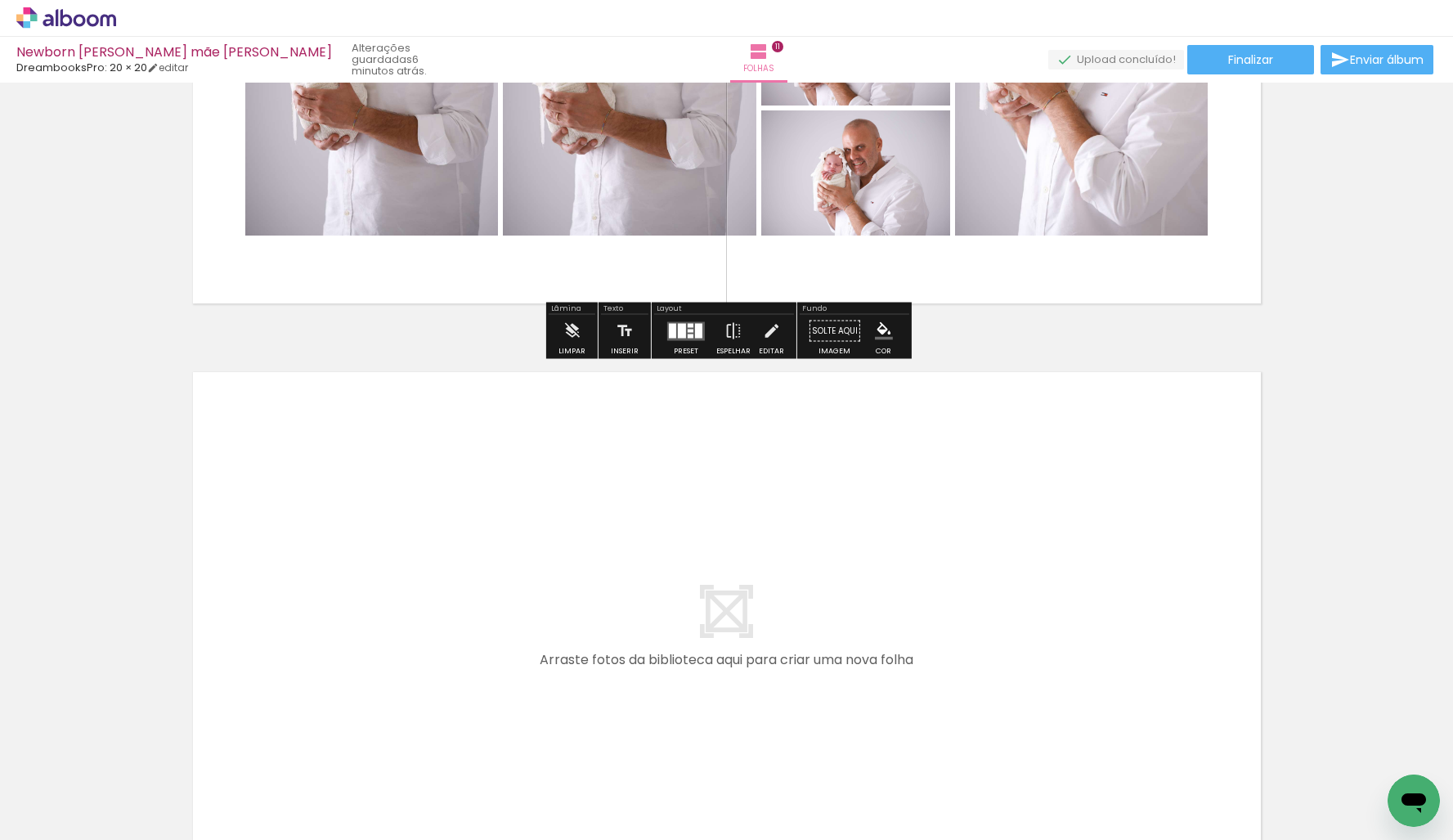
scroll to position [0, 5738]
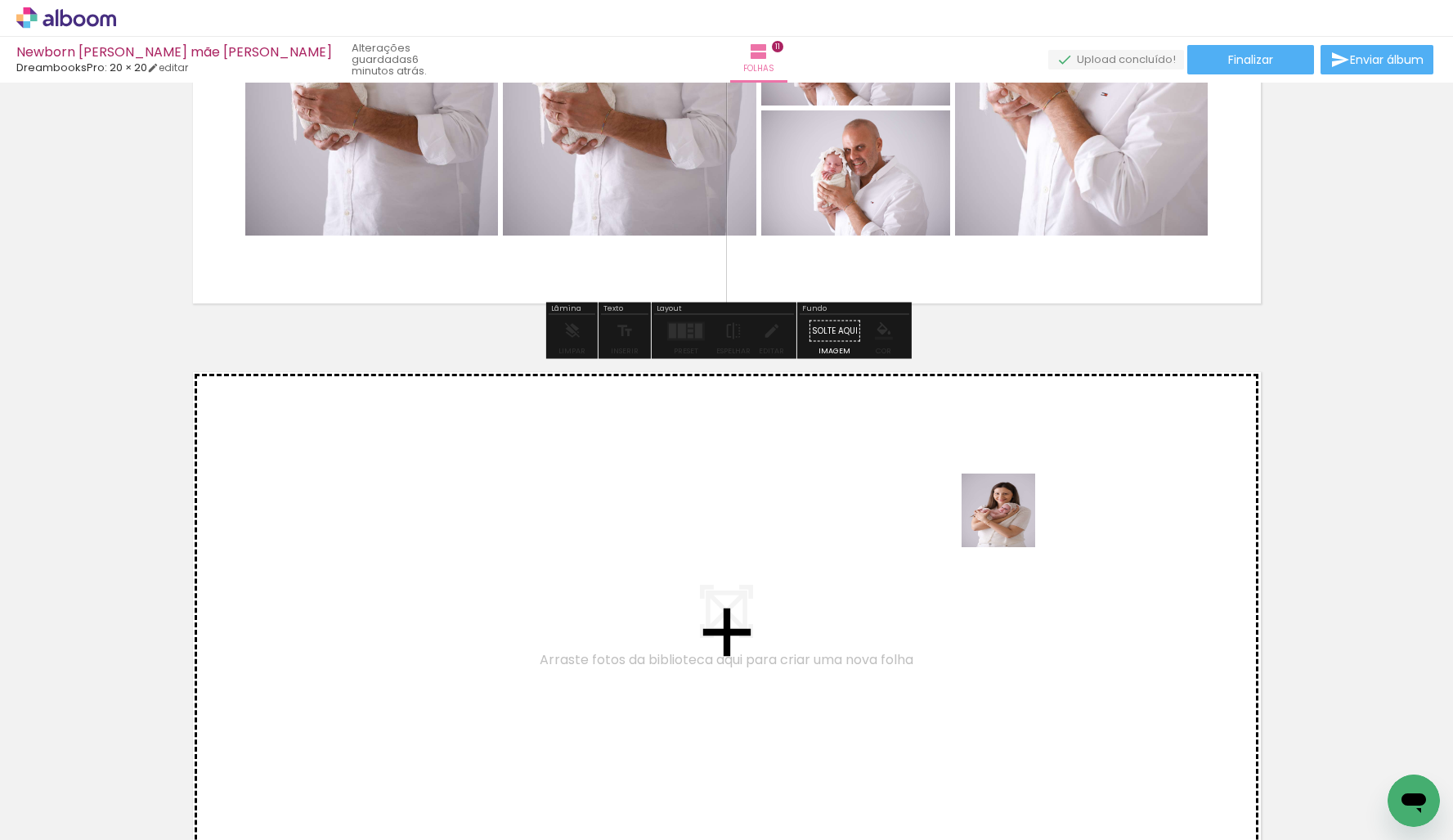
click at [1010, 521] on quentale-workspace at bounding box center [726, 420] width 1453 height 840
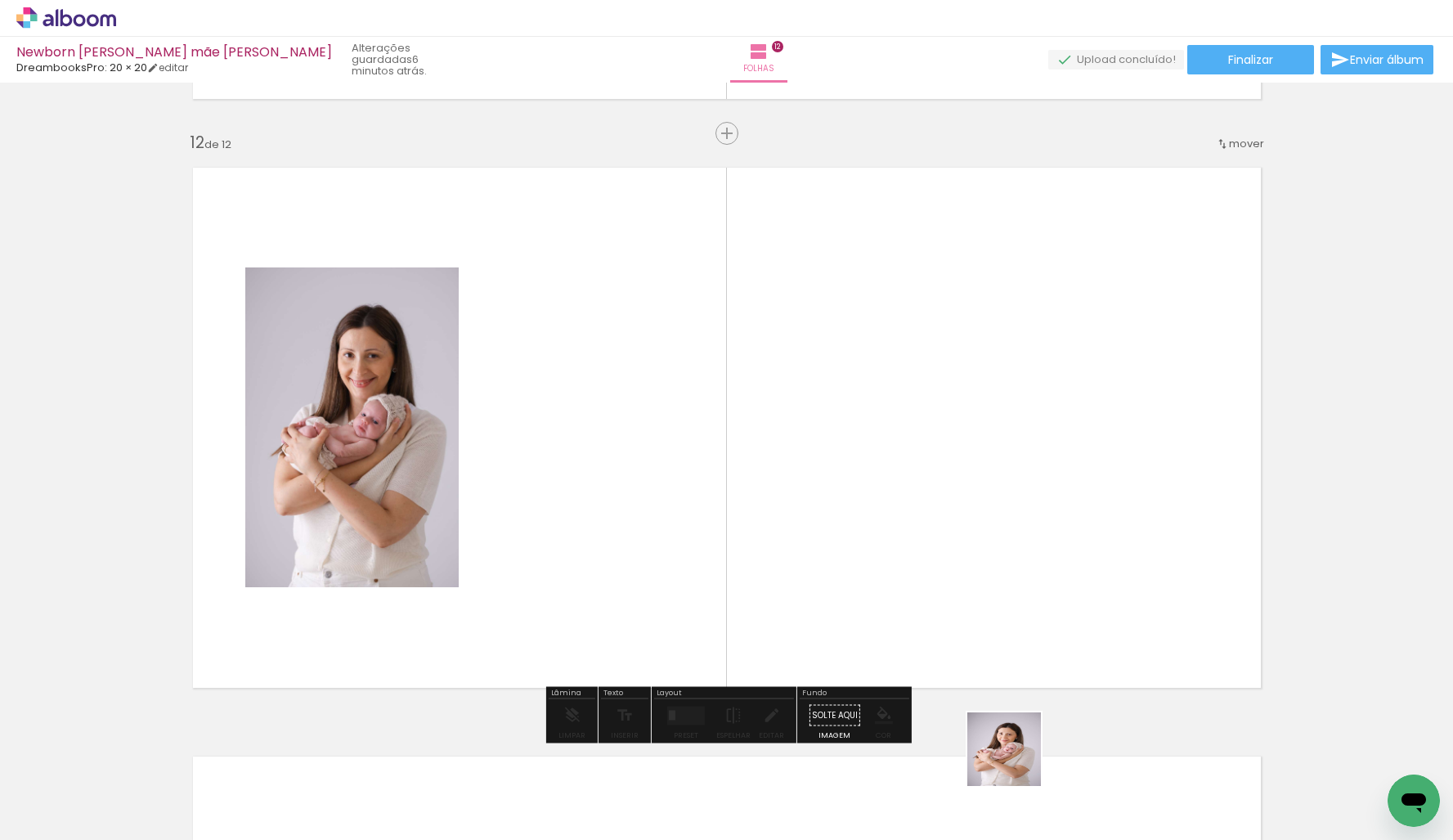
scroll to position [6470, 0]
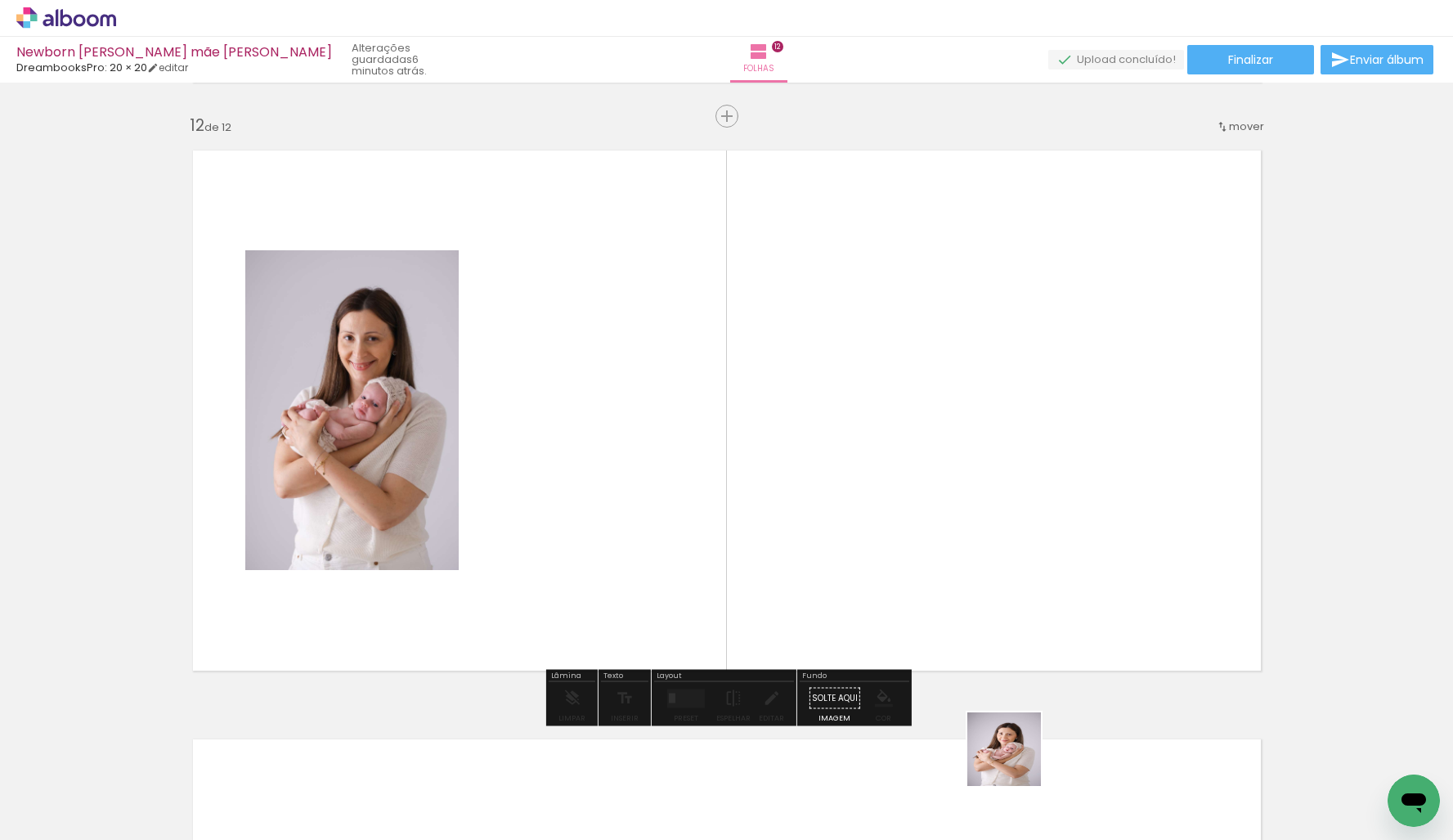
drag, startPoint x: 1017, startPoint y: 761, endPoint x: 1008, endPoint y: 524, distance: 237.2
click at [990, 501] on quentale-workspace at bounding box center [726, 420] width 1453 height 840
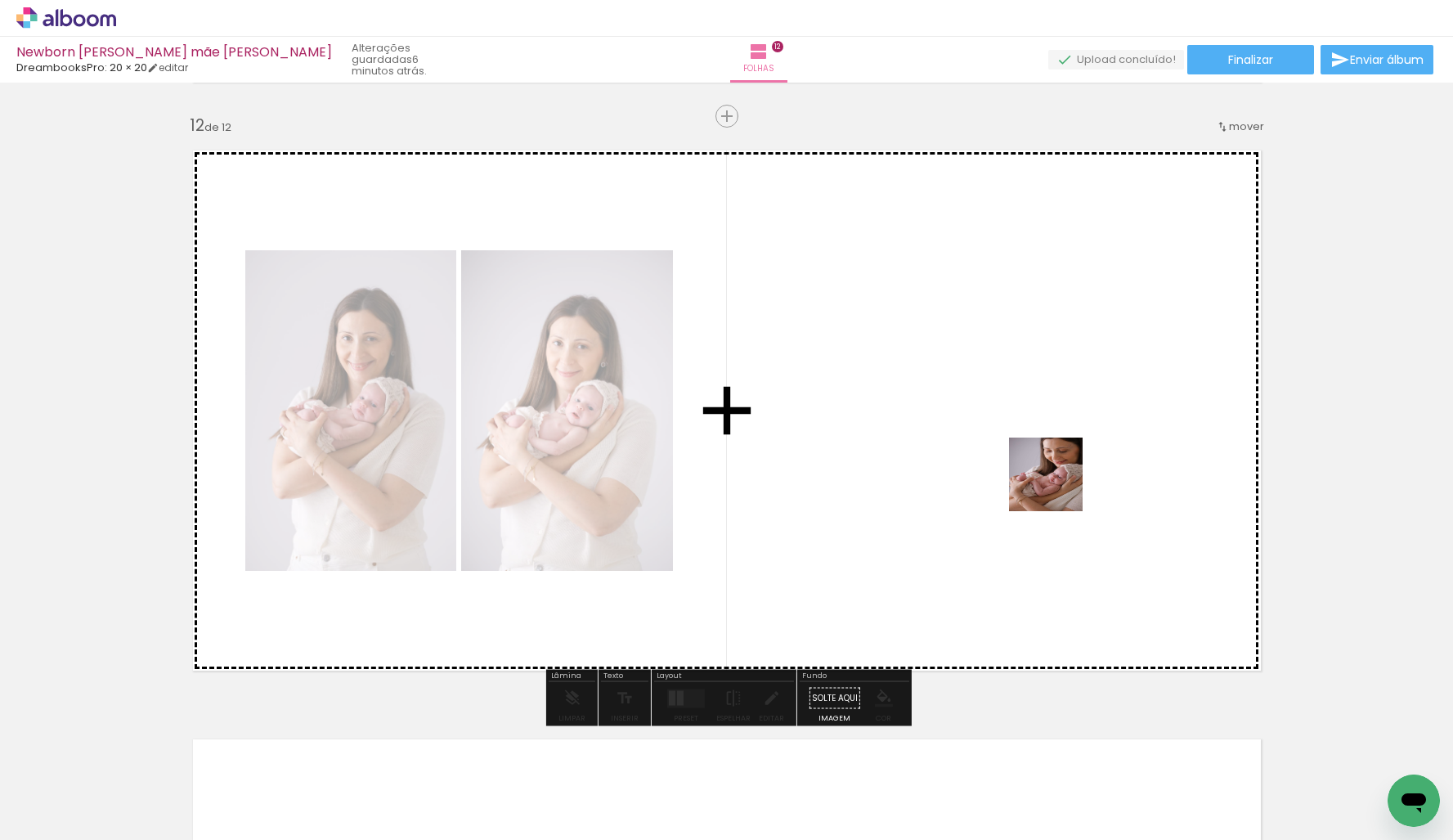
drag, startPoint x: 1162, startPoint y: 678, endPoint x: 1176, endPoint y: 612, distance: 67.5
click at [1035, 448] on quentale-workspace at bounding box center [726, 420] width 1453 height 840
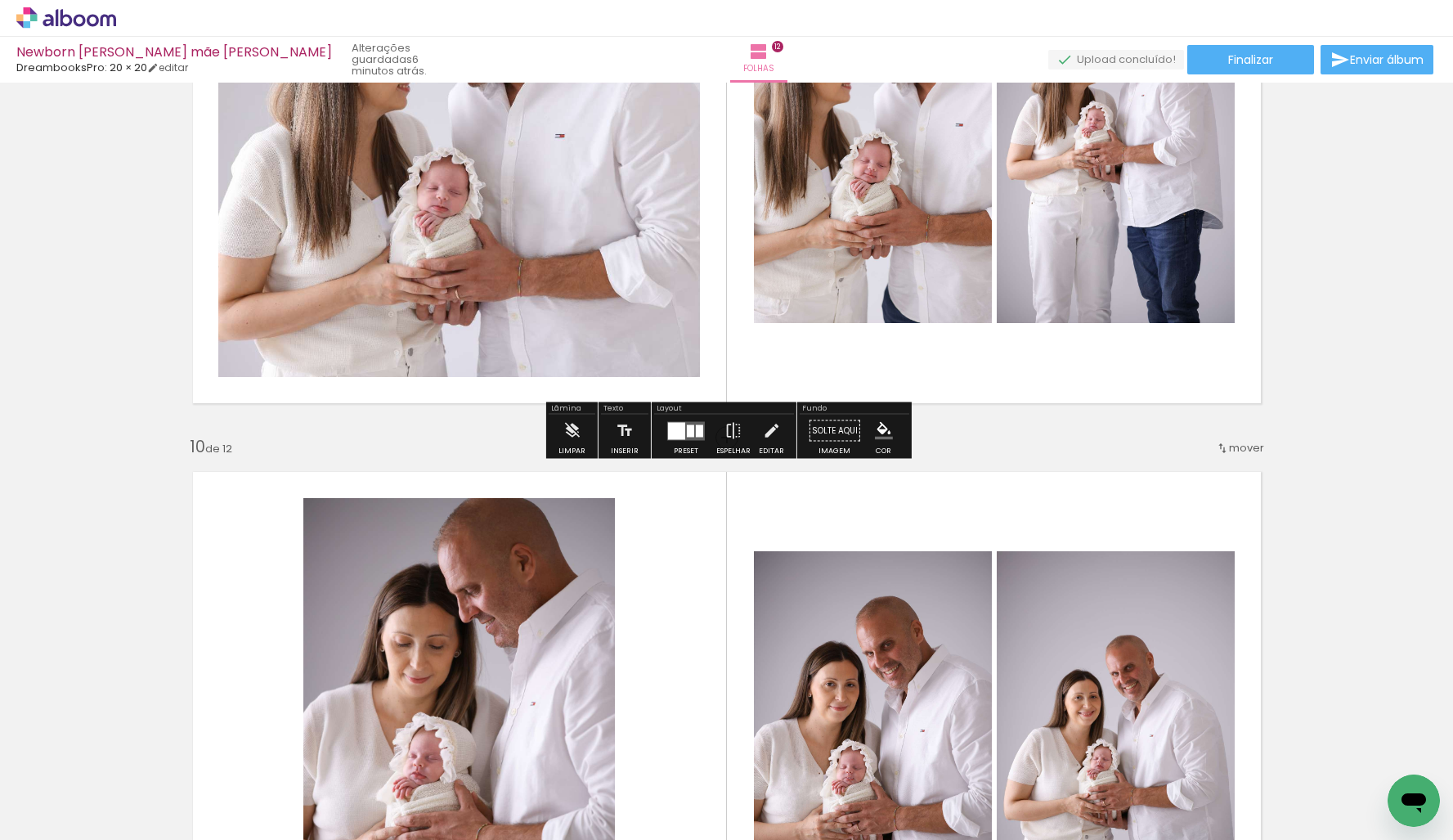
scroll to position [5004, 0]
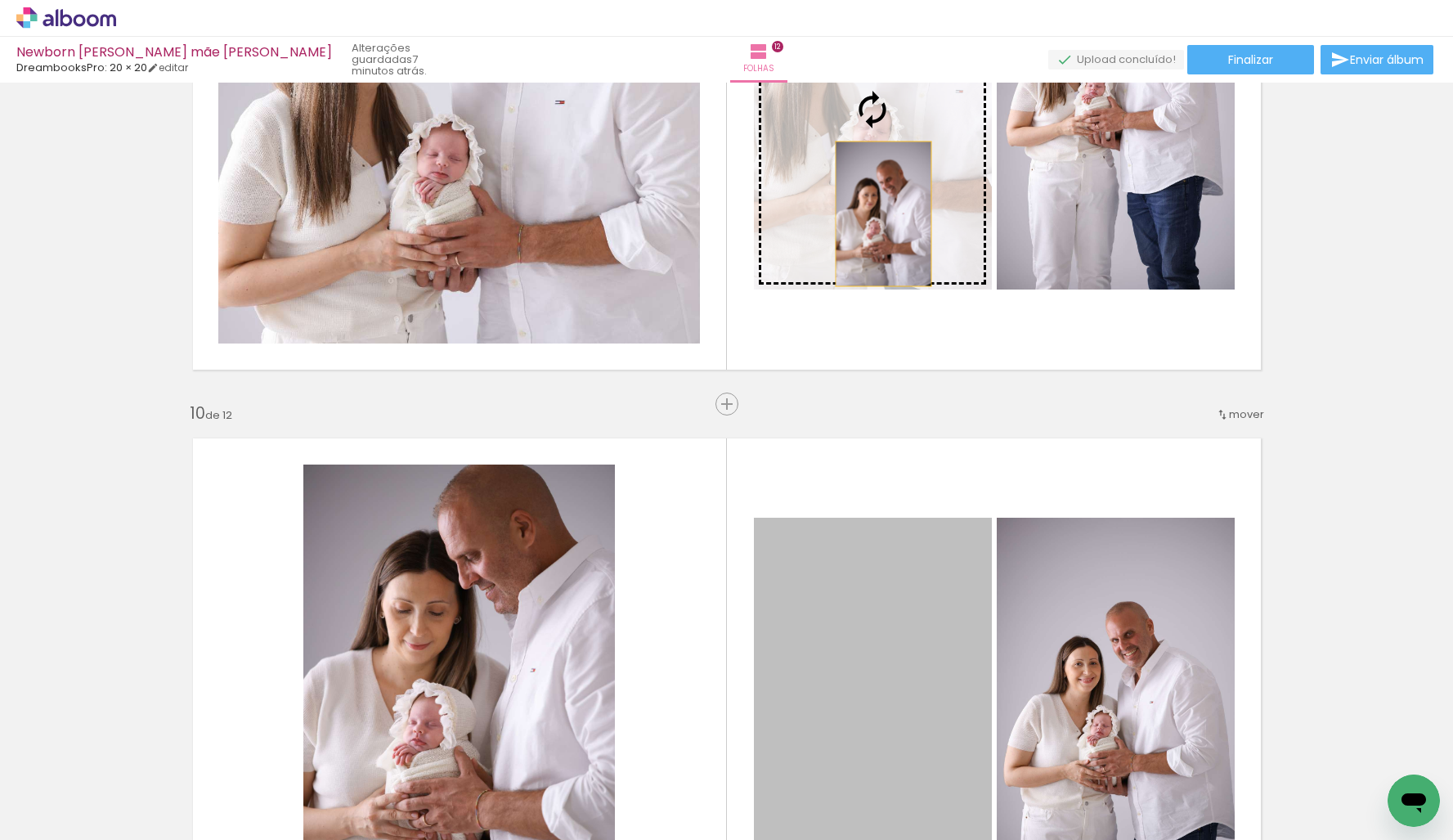
drag, startPoint x: 909, startPoint y: 657, endPoint x: 884, endPoint y: 211, distance: 446.7
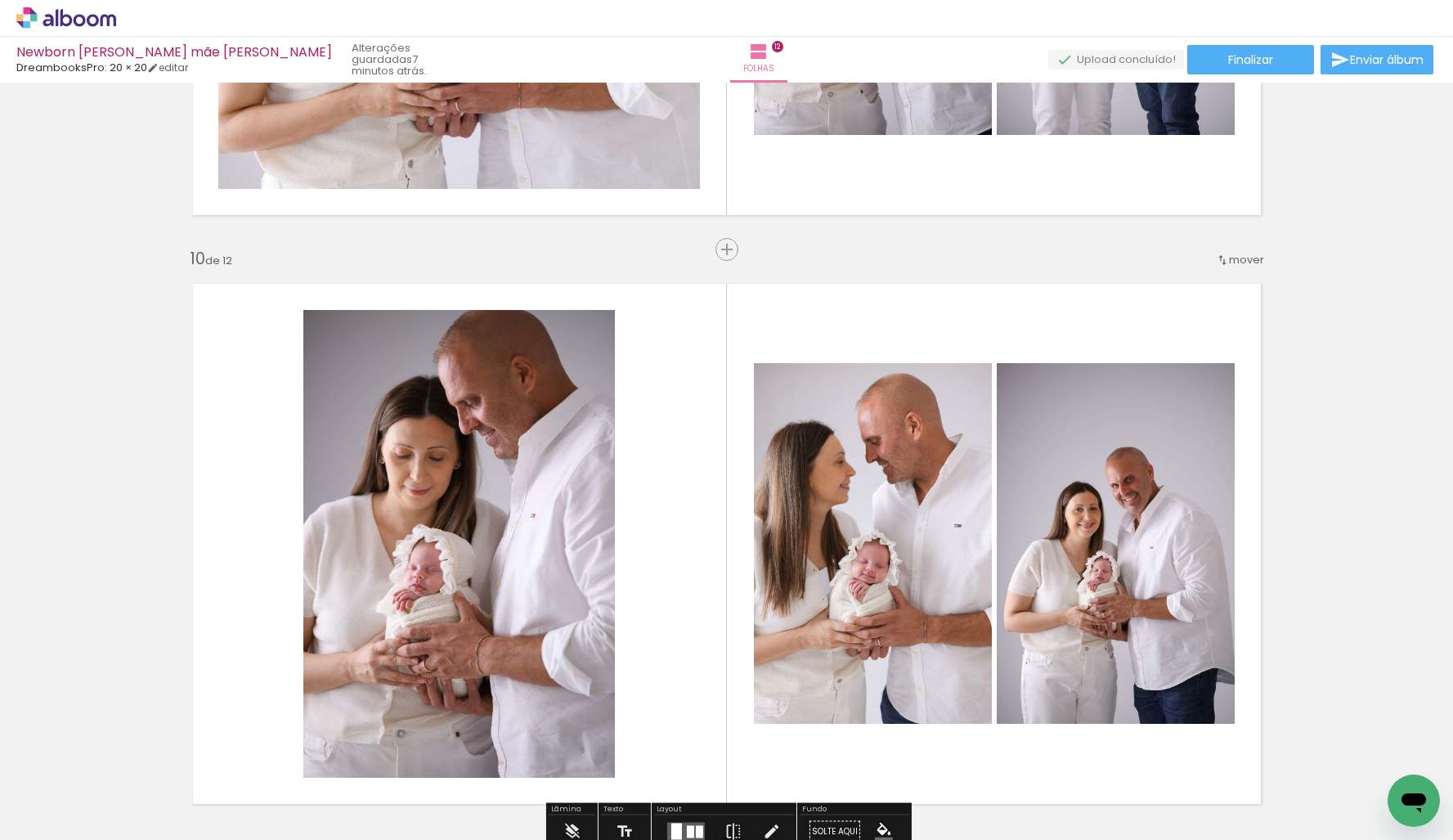
scroll to position [5175, 0]
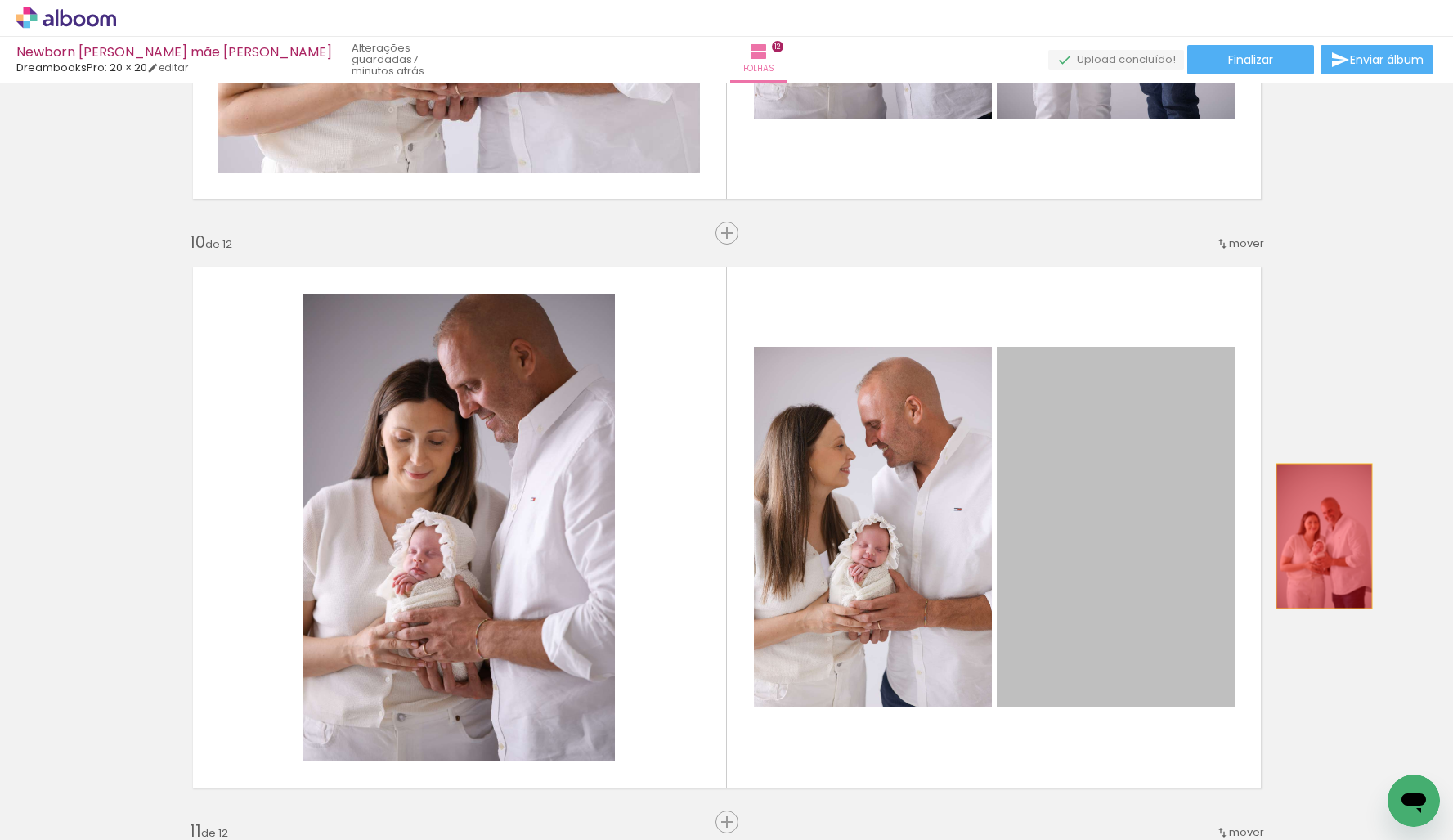
drag, startPoint x: 1094, startPoint y: 531, endPoint x: 1173, endPoint y: 537, distance: 79.2
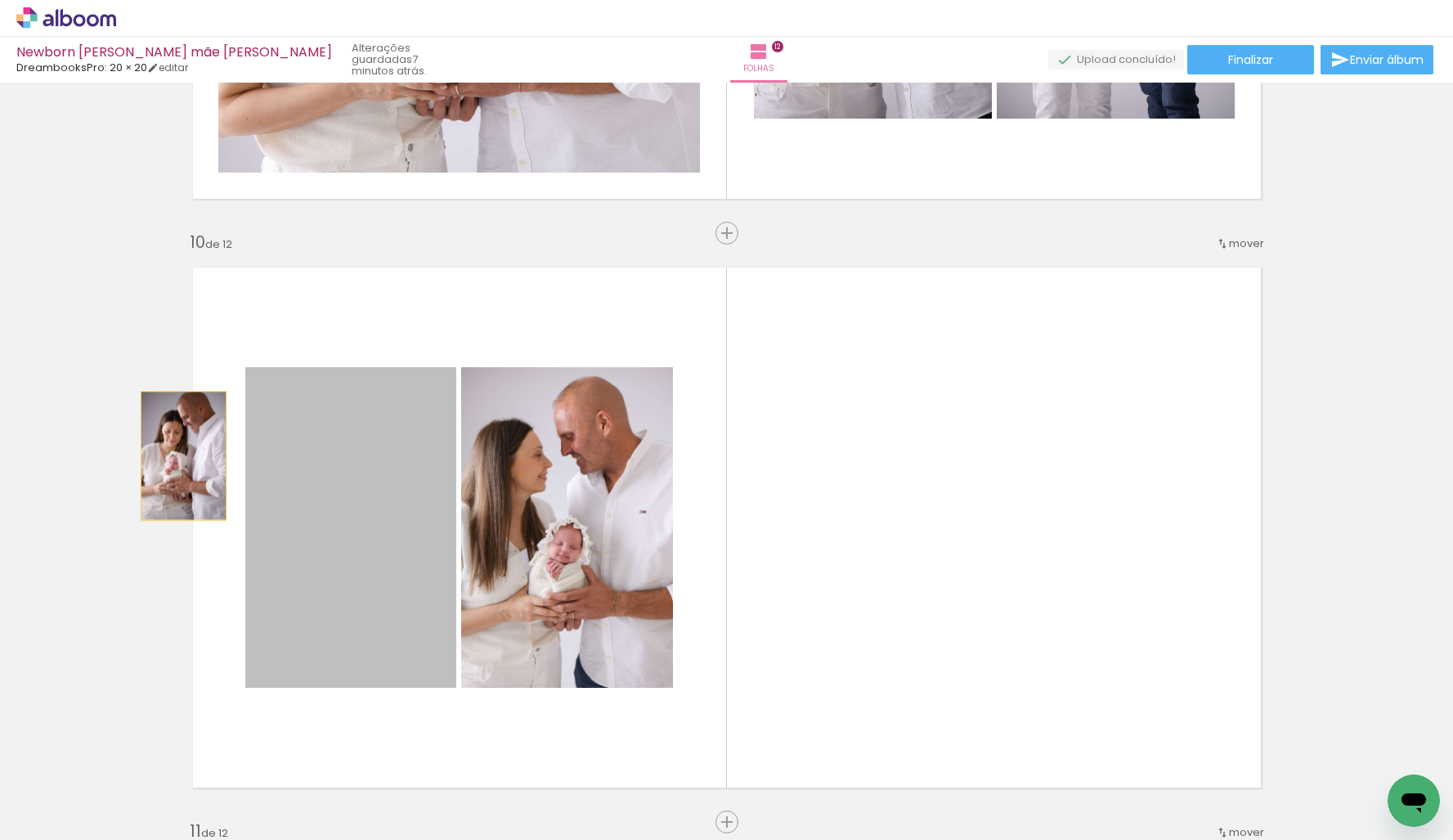
drag, startPoint x: 320, startPoint y: 527, endPoint x: 162, endPoint y: 434, distance: 183.3
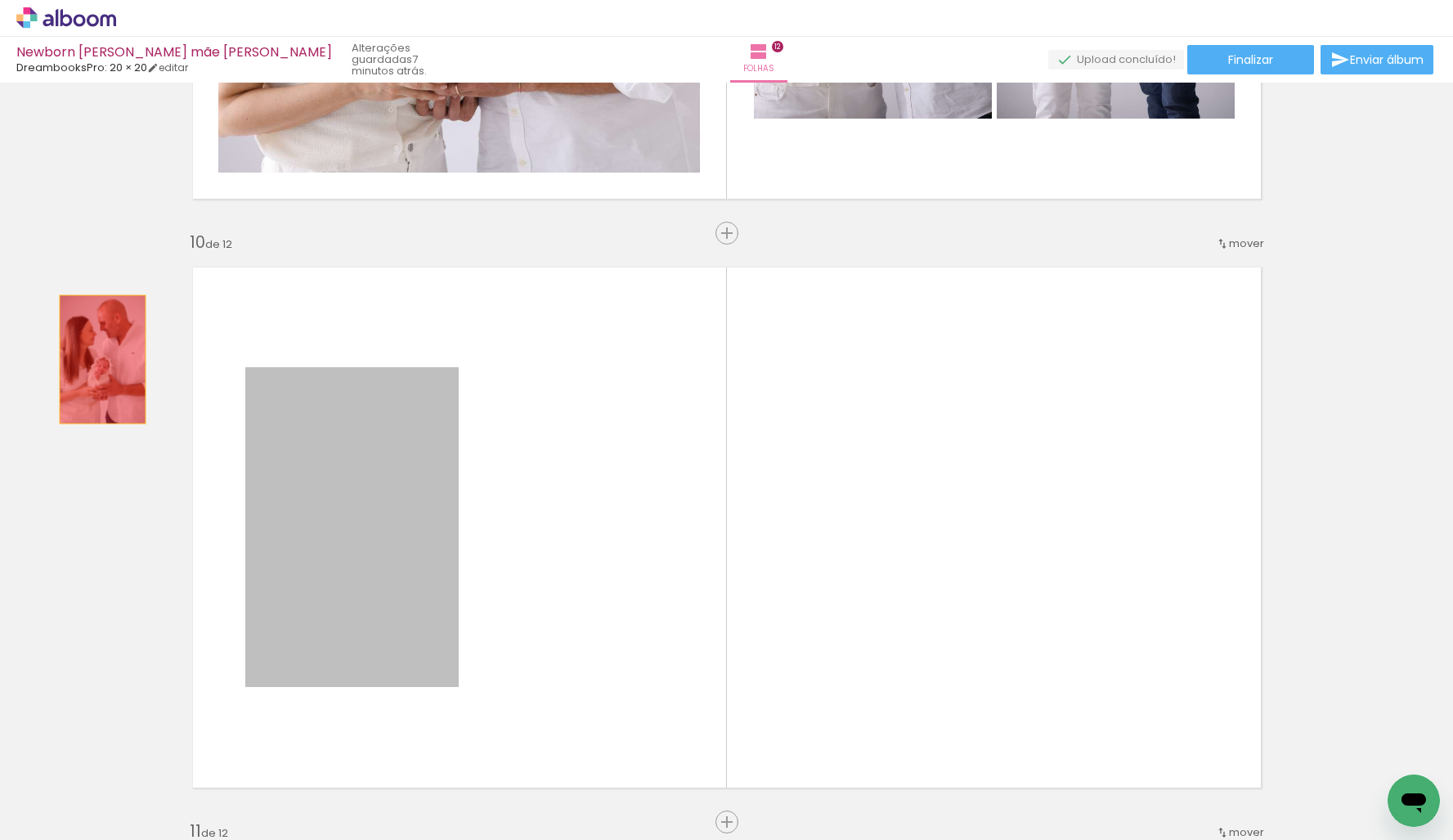
drag, startPoint x: 396, startPoint y: 519, endPoint x: 262, endPoint y: 389, distance: 186.7
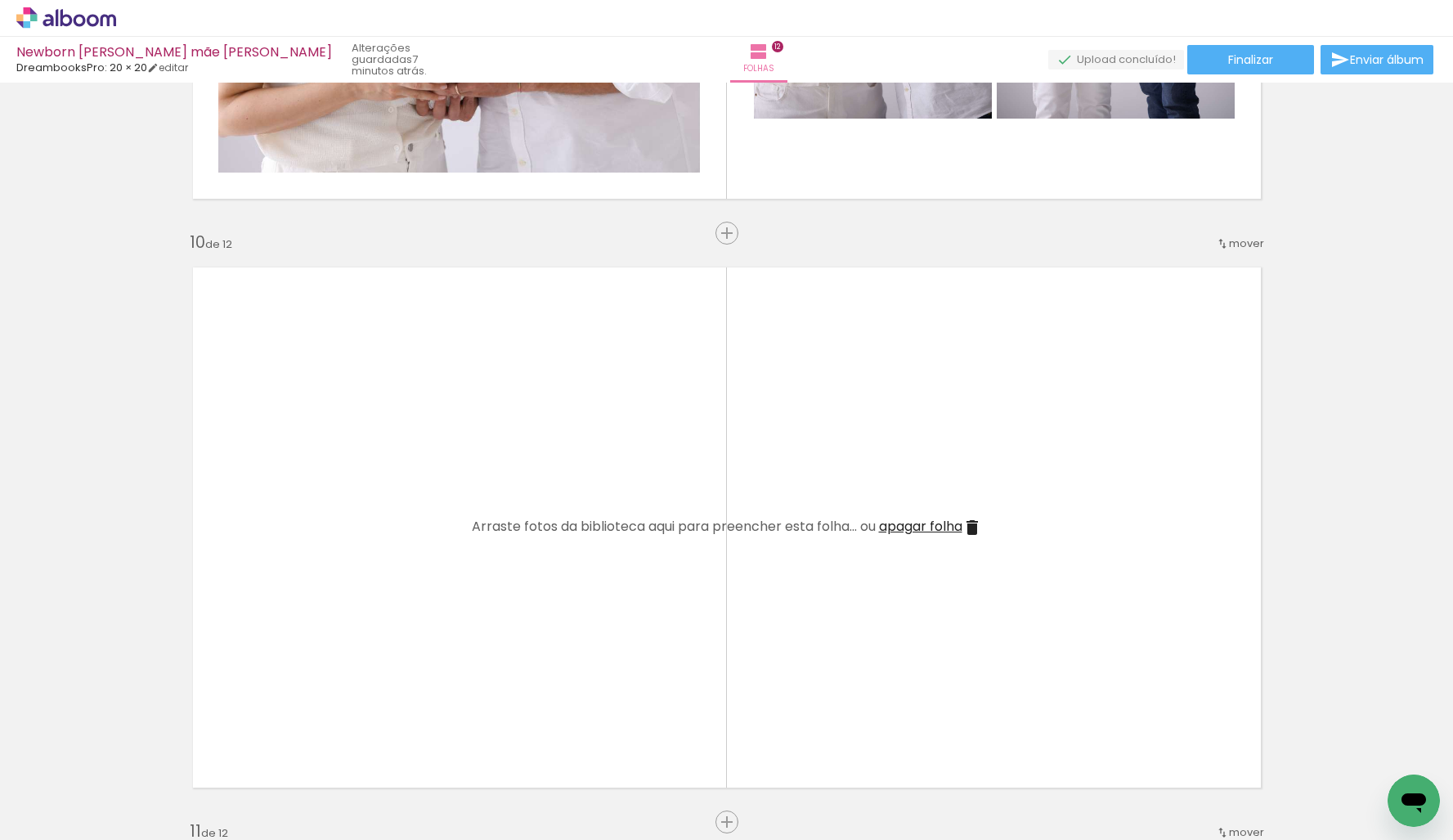
click at [930, 526] on span "apagar folha" at bounding box center [920, 526] width 83 height 19
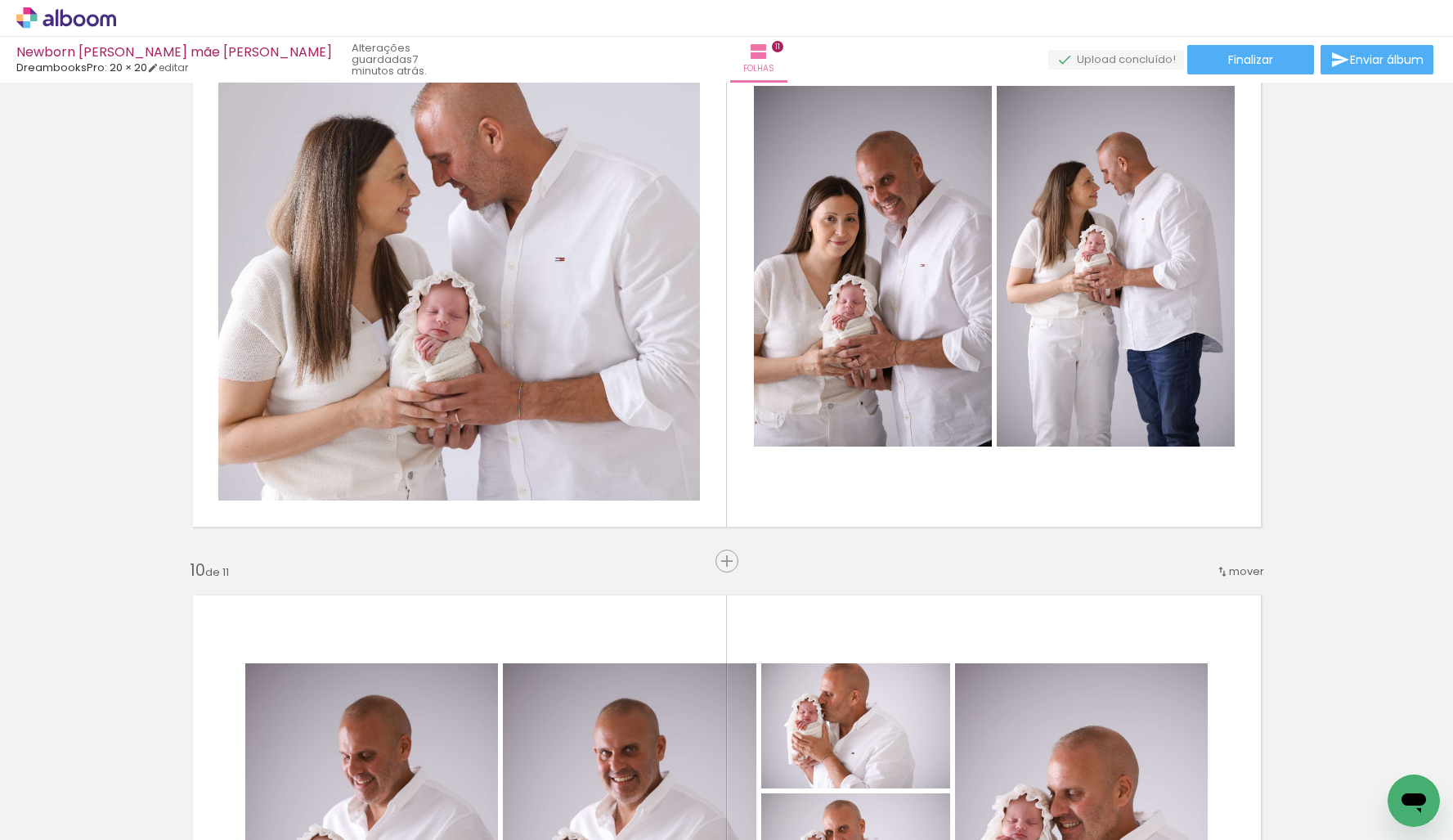
scroll to position [4853, 0]
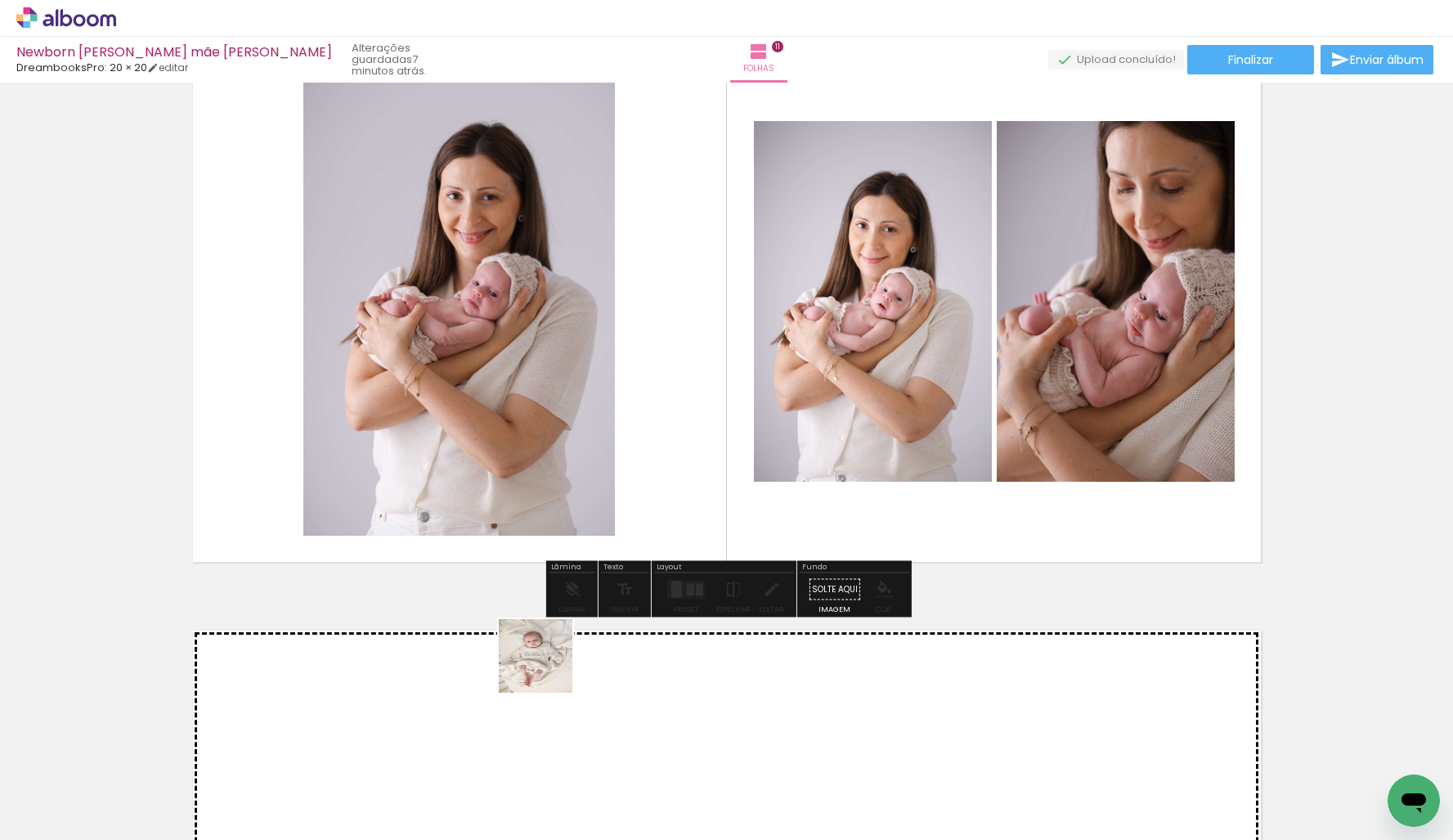
drag, startPoint x: 547, startPoint y: 727, endPoint x: 547, endPoint y: 668, distance: 59.0
click at [547, 668] on quentale-workspace at bounding box center [726, 420] width 1453 height 840
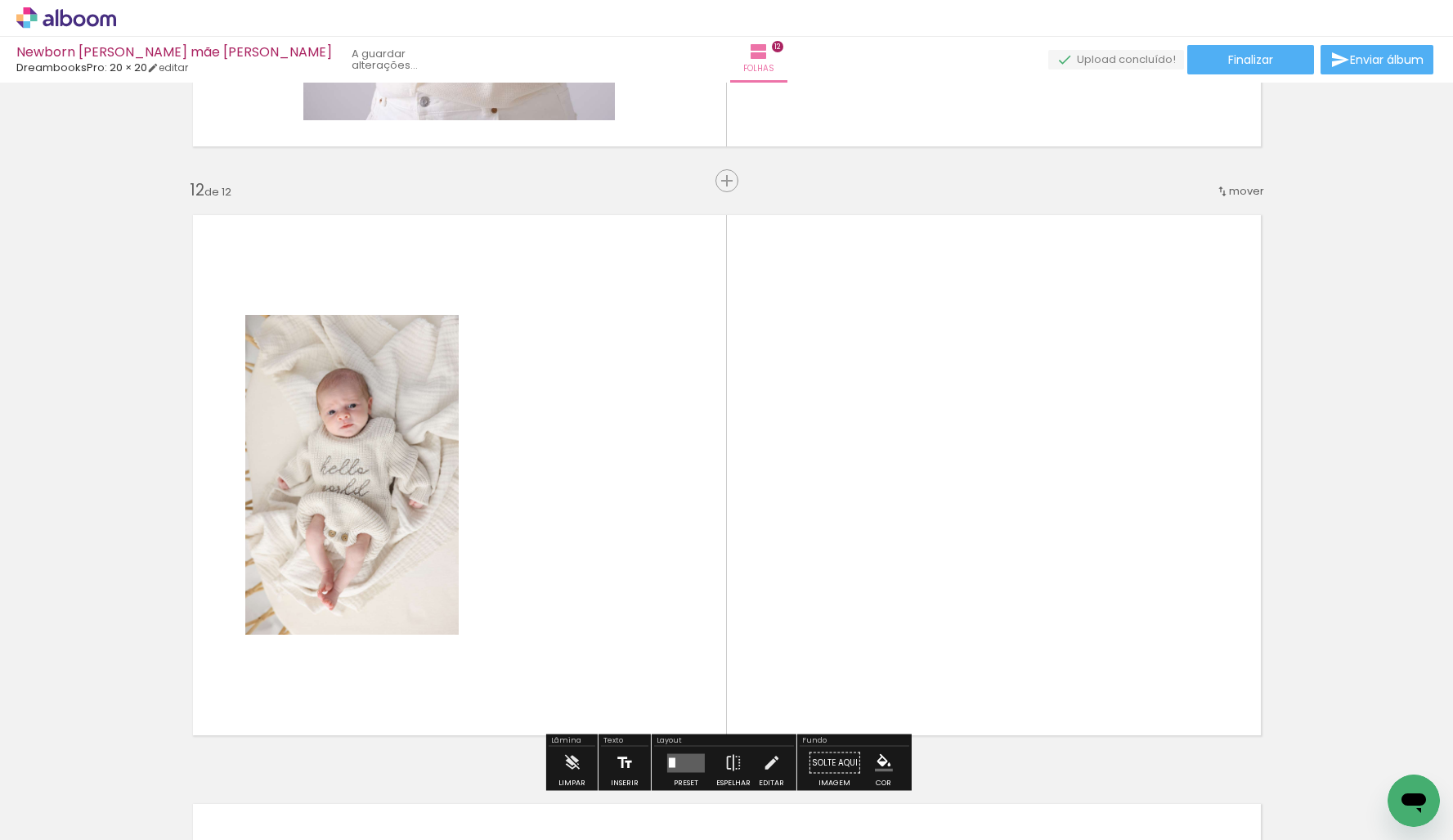
scroll to position [6475, 0]
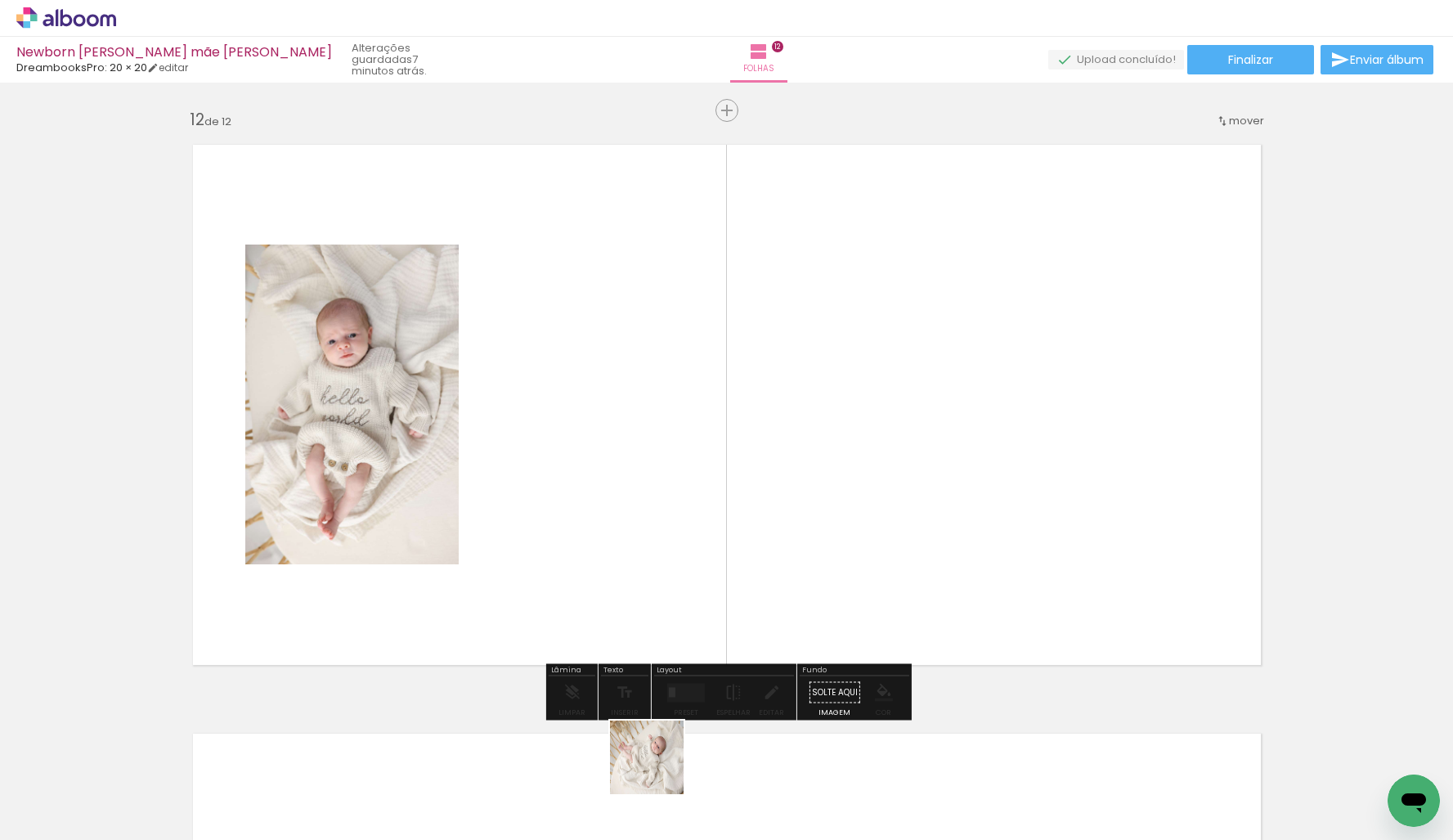
drag, startPoint x: 658, startPoint y: 792, endPoint x: 687, endPoint y: 619, distance: 175.4
click at [658, 541] on quentale-workspace at bounding box center [726, 420] width 1453 height 840
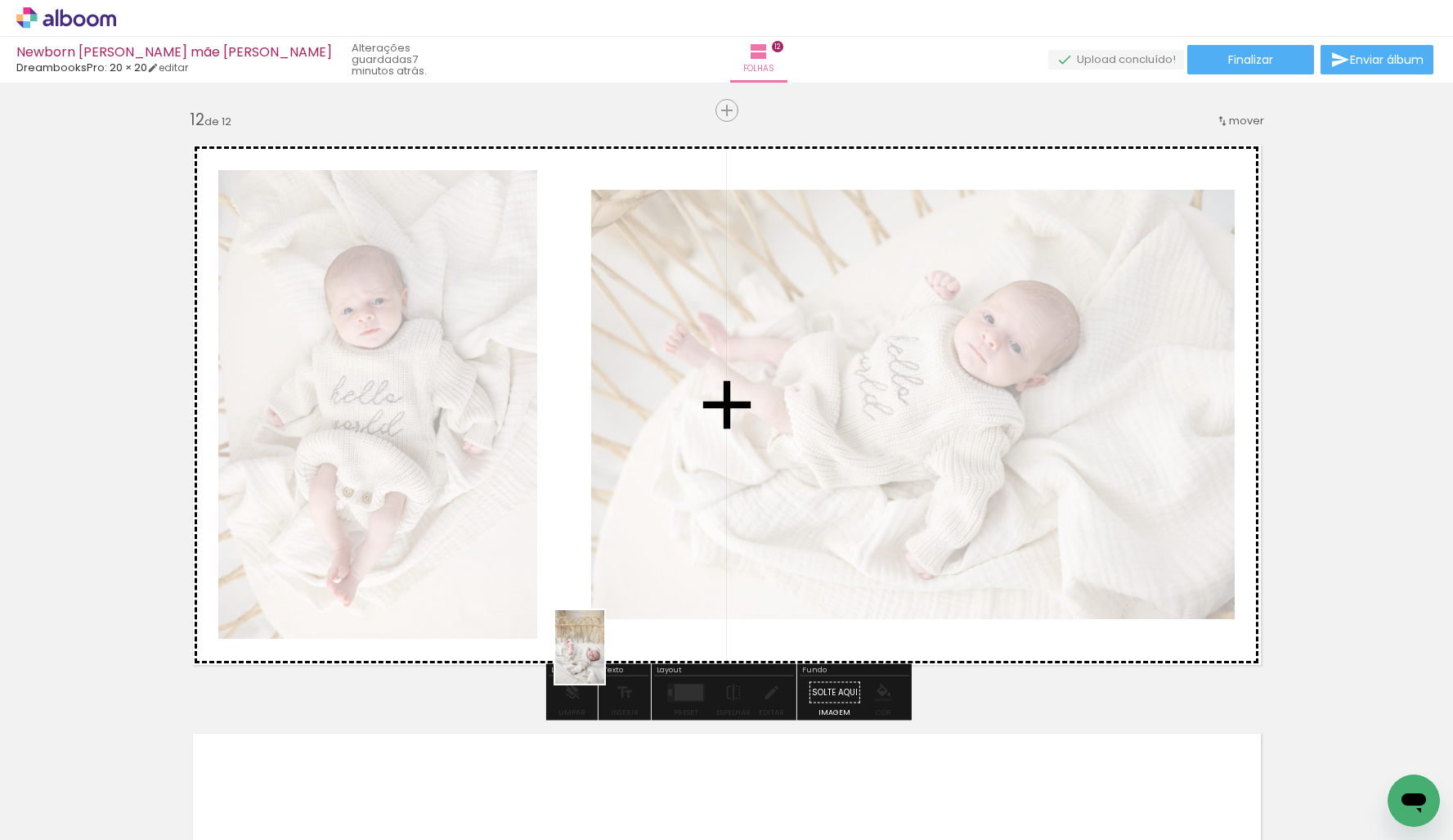
click at [578, 635] on quentale-workspace at bounding box center [726, 420] width 1453 height 840
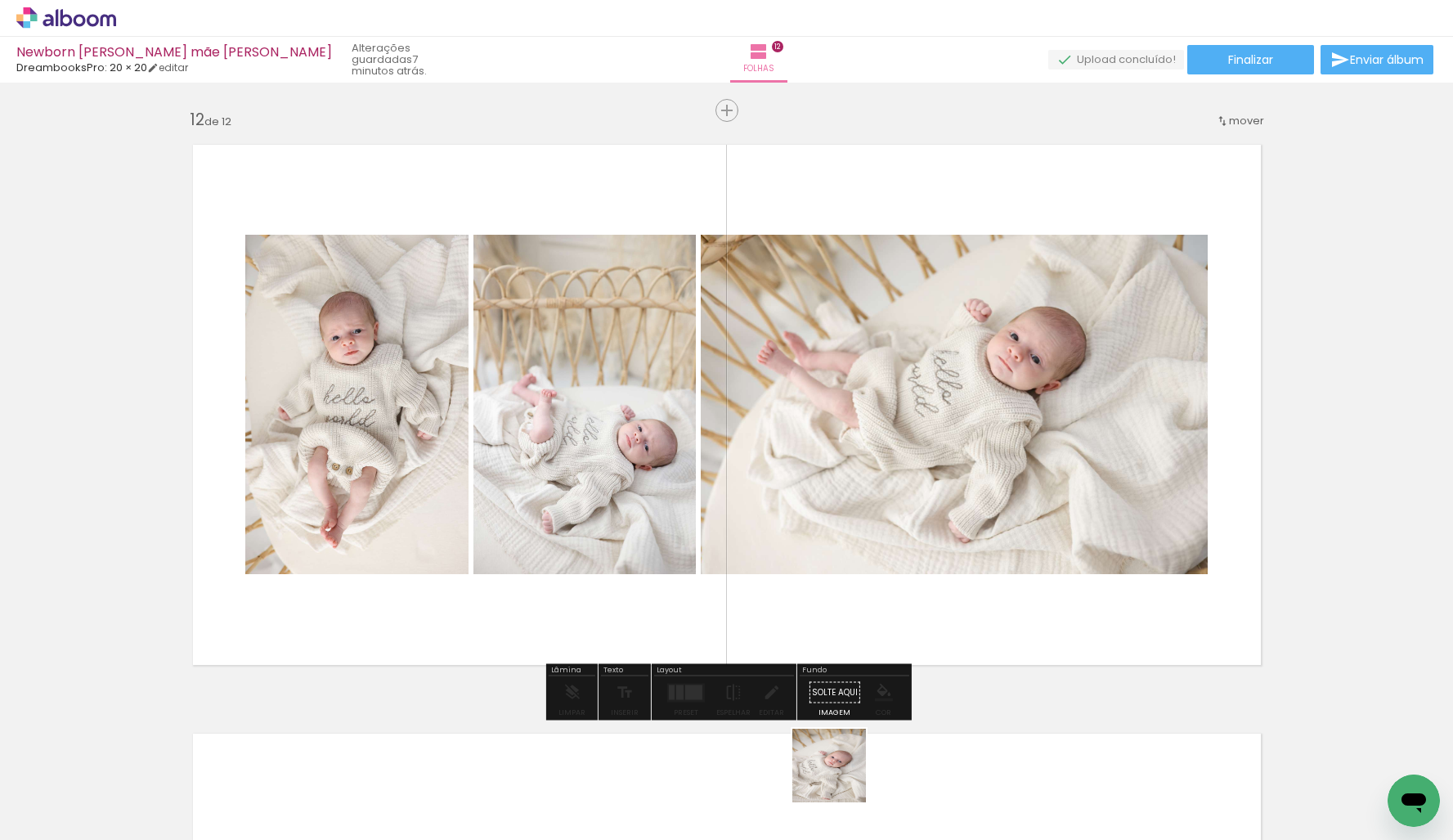
drag, startPoint x: 842, startPoint y: 777, endPoint x: 856, endPoint y: 633, distance: 144.7
click at [851, 642] on quentale-workspace at bounding box center [726, 420] width 1453 height 840
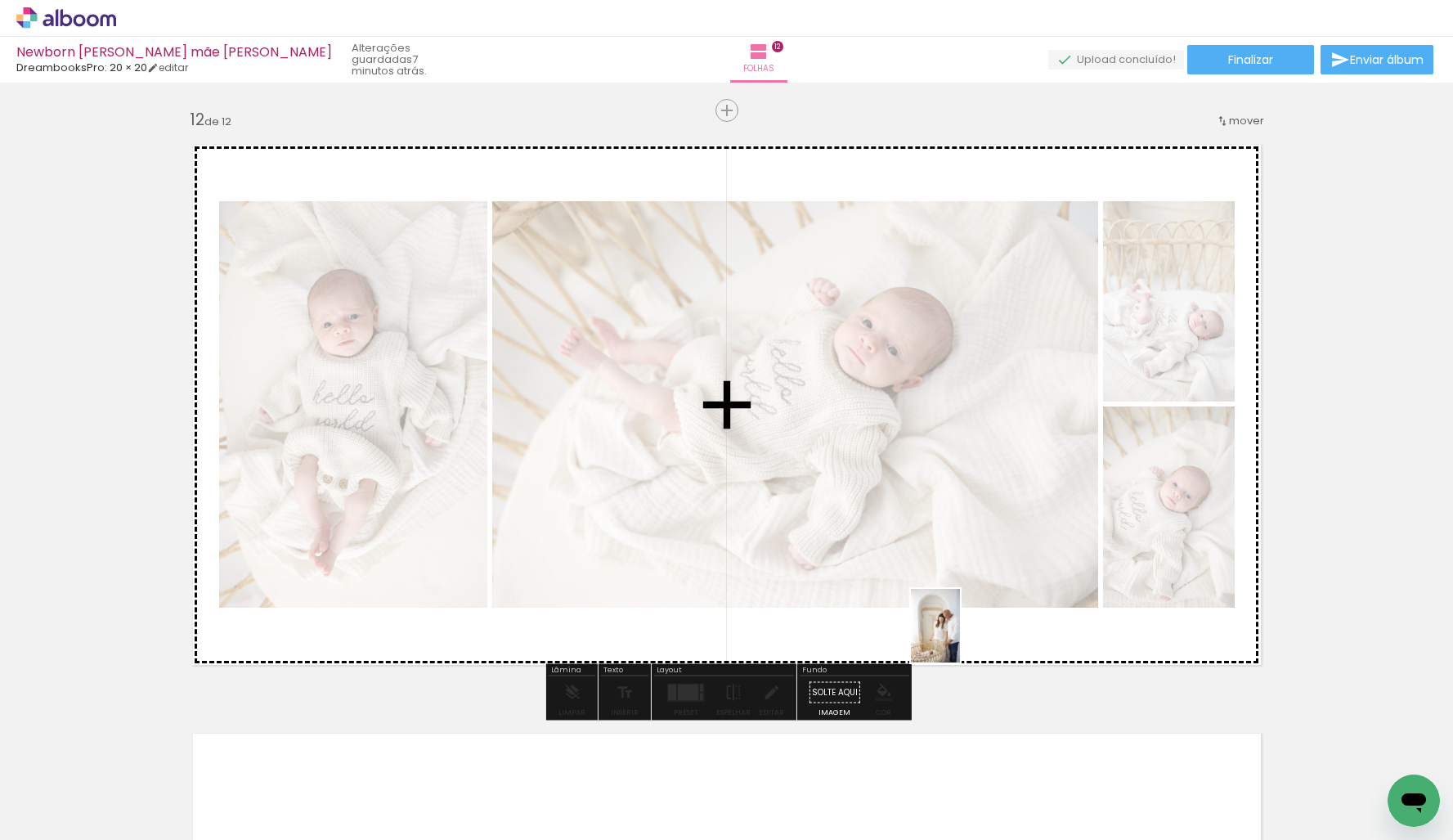
drag, startPoint x: 938, startPoint y: 786, endPoint x: 1030, endPoint y: 709, distance: 120.0
click at [963, 629] on quentale-workspace at bounding box center [726, 420] width 1453 height 840
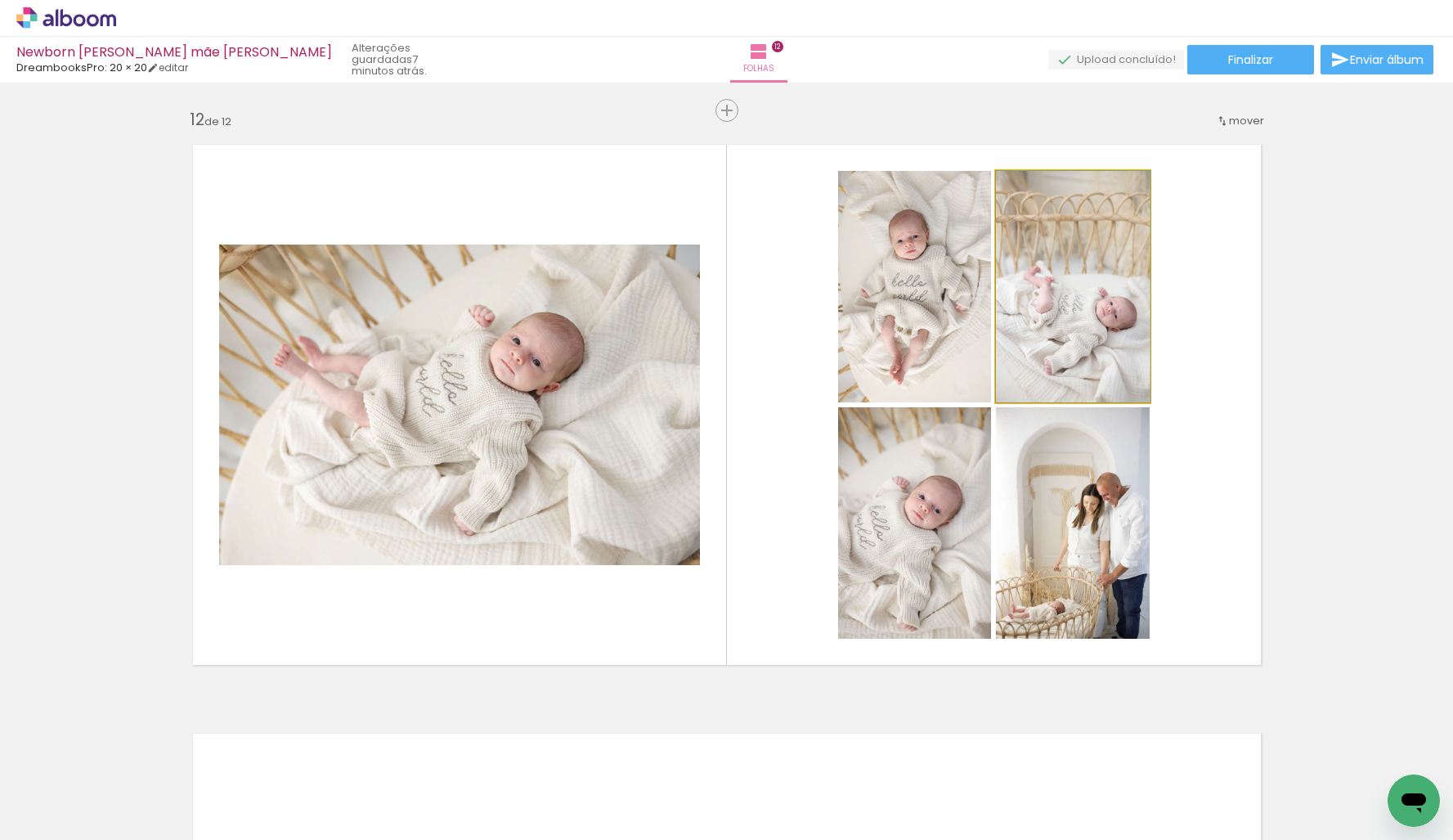
drag, startPoint x: 1061, startPoint y: 344, endPoint x: 1281, endPoint y: 357, distance: 220.4
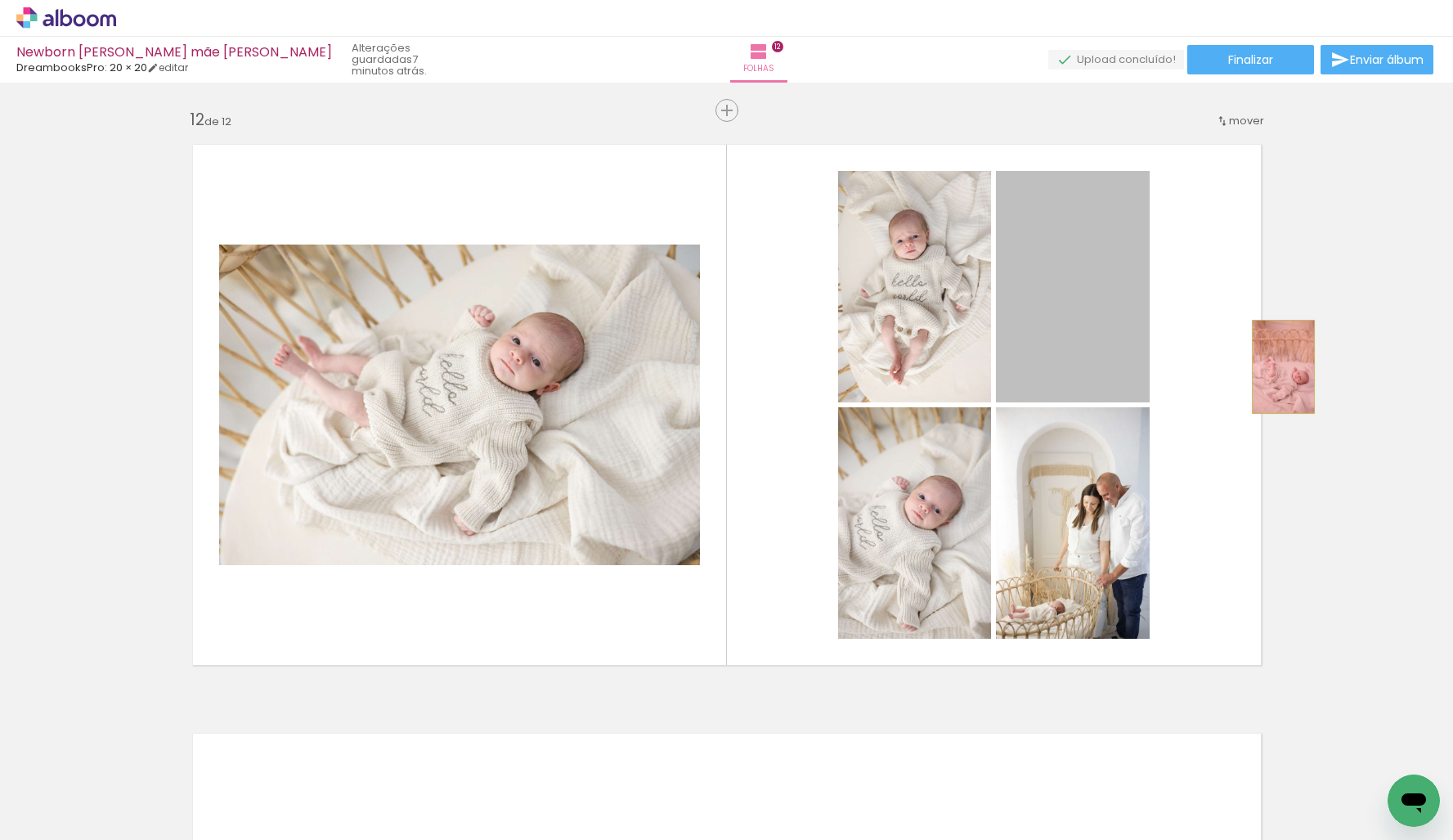
drag, startPoint x: 1064, startPoint y: 328, endPoint x: 1325, endPoint y: 381, distance: 266.3
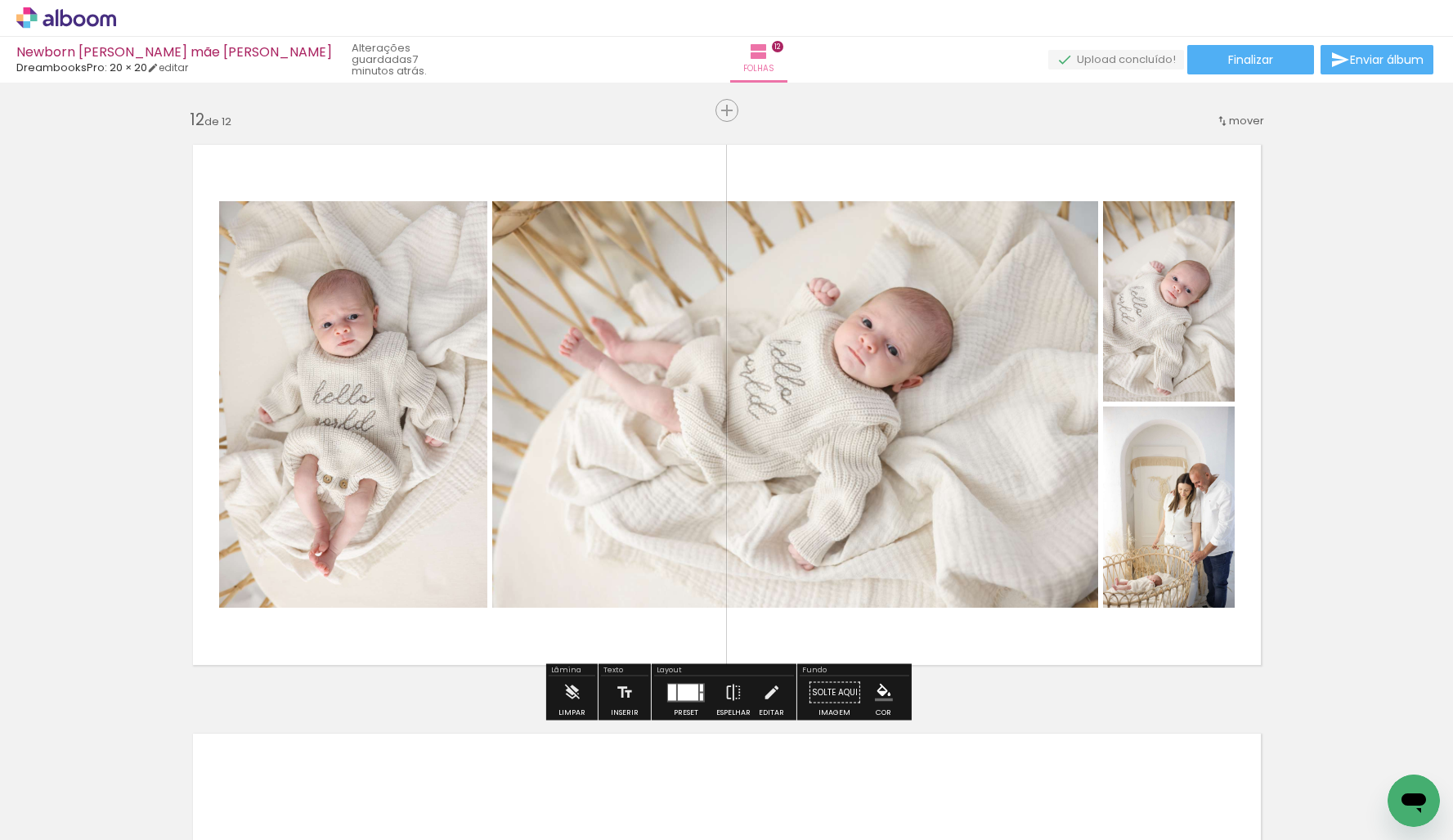
drag, startPoint x: 682, startPoint y: 687, endPoint x: 673, endPoint y: 687, distance: 9.0
click at [682, 687] on div at bounding box center [687, 692] width 21 height 16
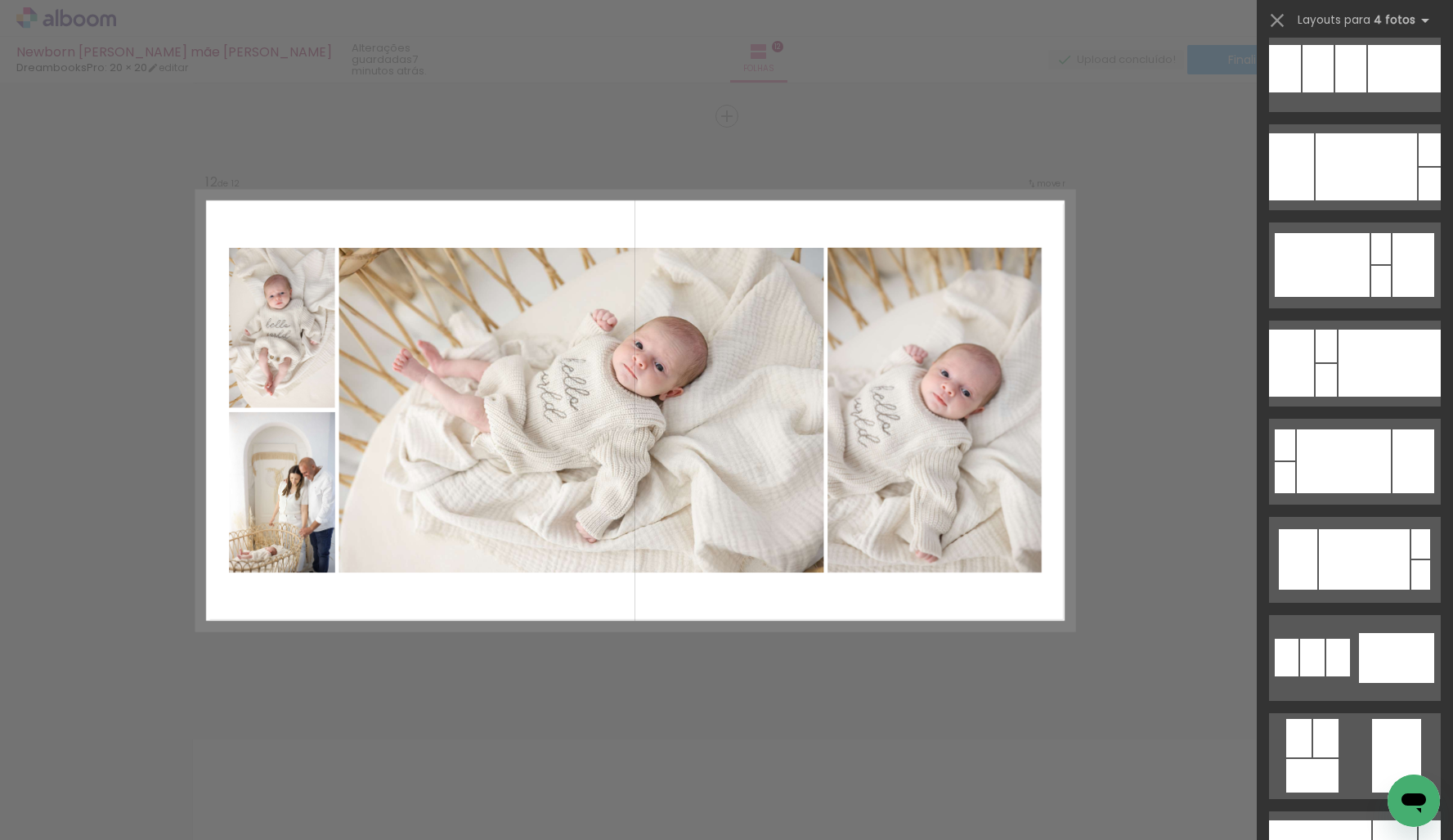
scroll to position [3828, 0]
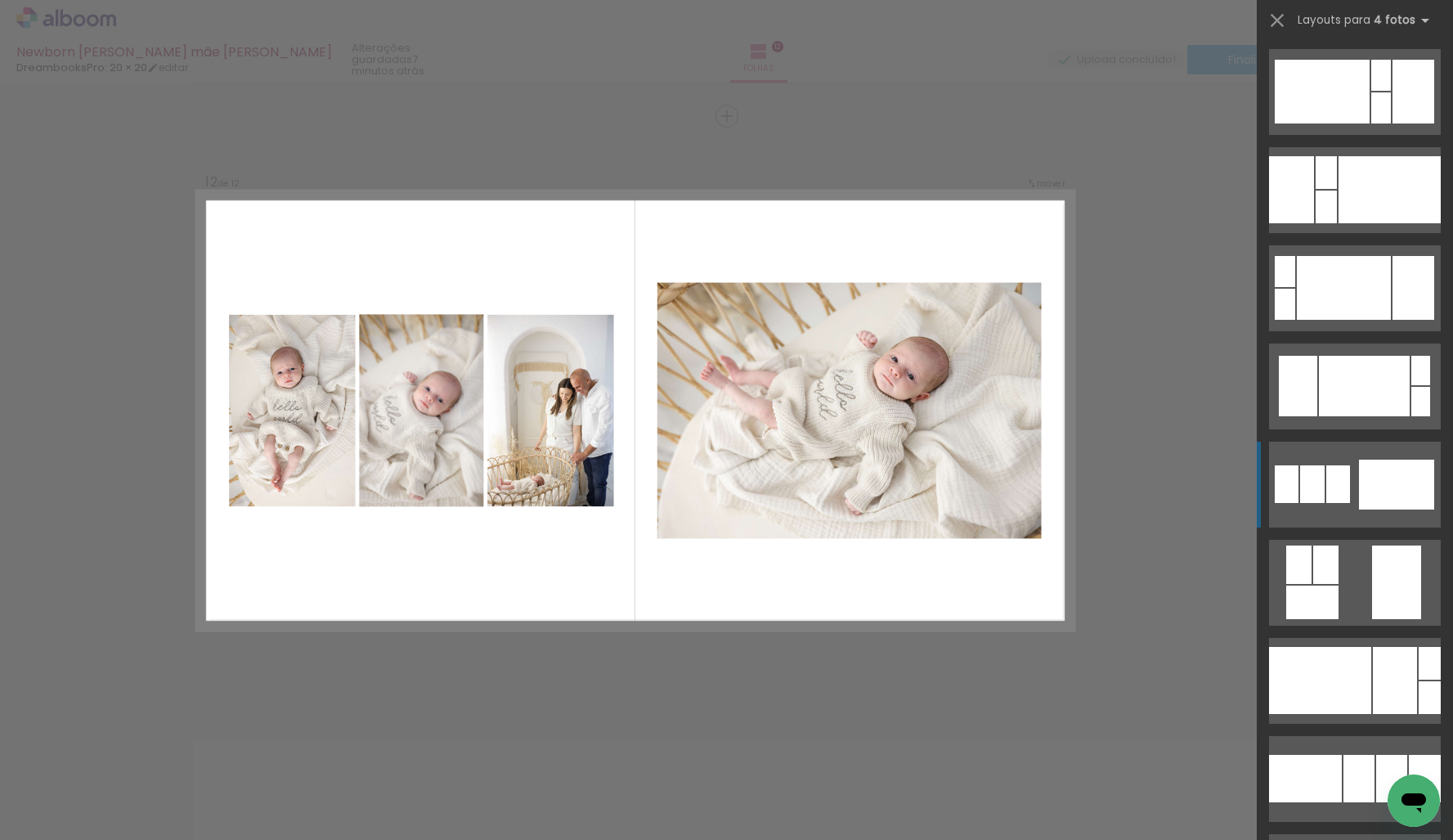
drag, startPoint x: 1397, startPoint y: 486, endPoint x: 1370, endPoint y: 486, distance: 27.0
click at [1397, 486] on div at bounding box center [1396, 485] width 75 height 50
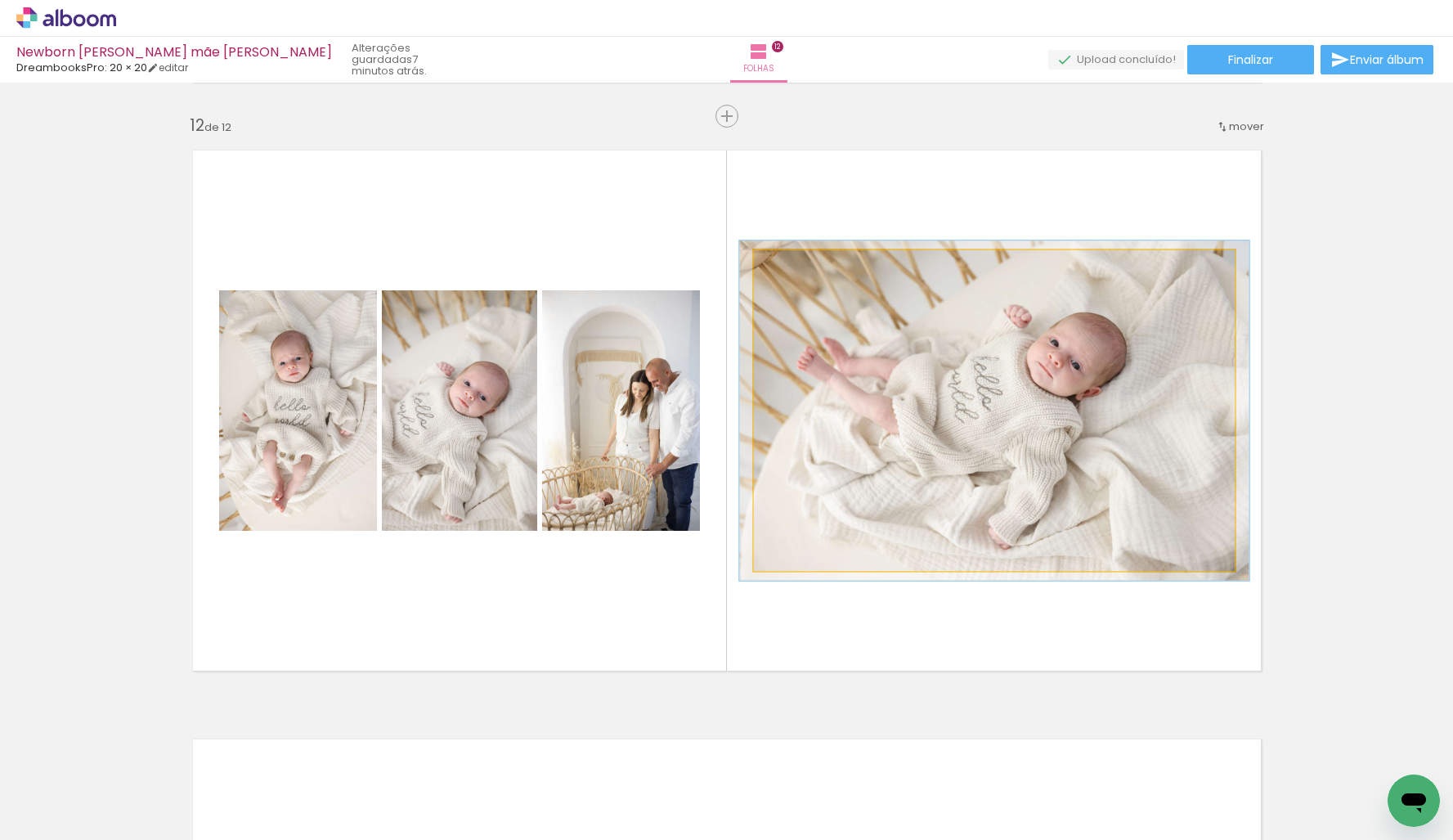
type paper-slider "106"
drag, startPoint x: 794, startPoint y: 267, endPoint x: 871, endPoint y: 320, distance: 93.5
click at [798, 271] on div at bounding box center [795, 267] width 14 height 14
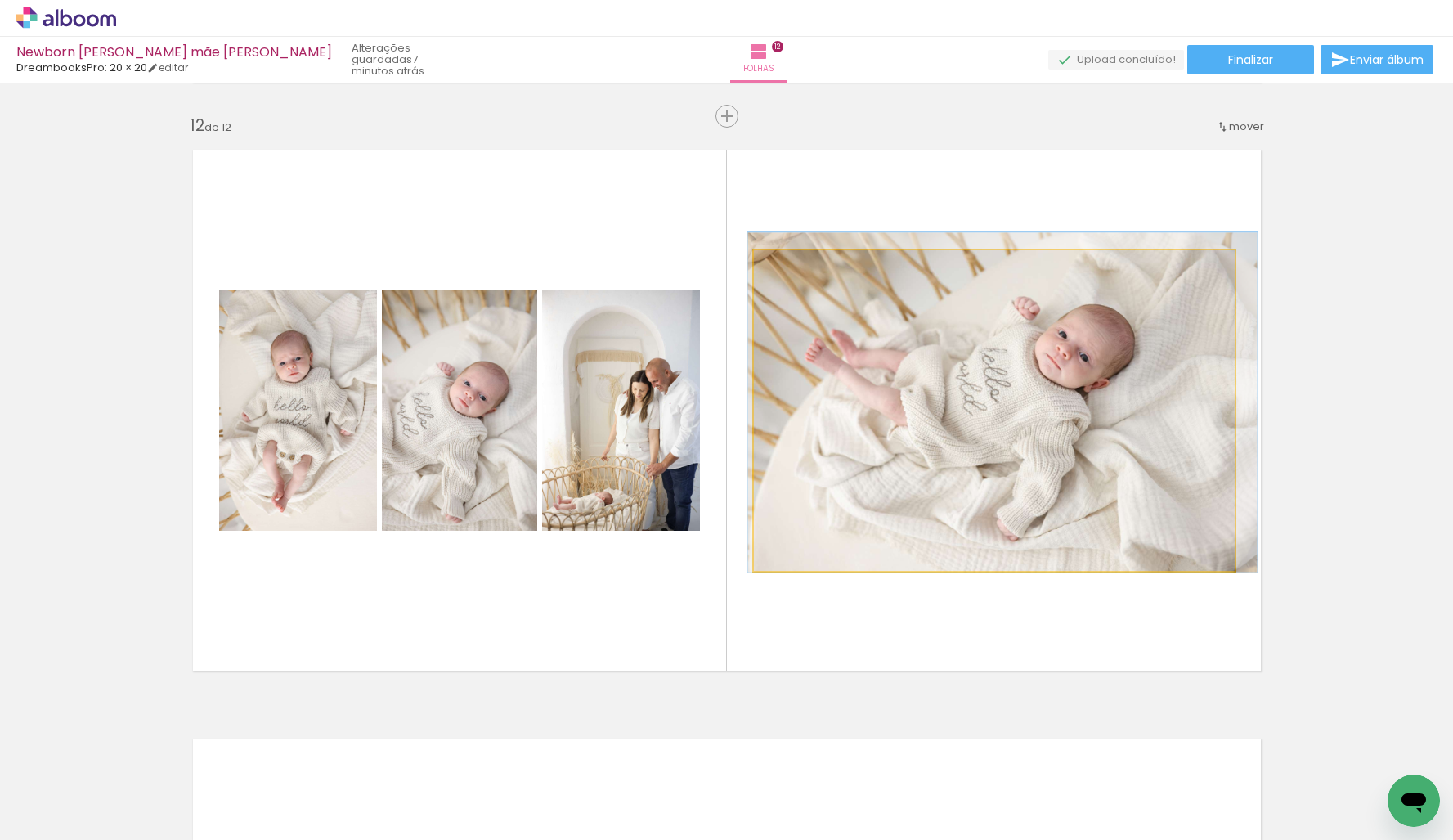
click at [896, 323] on div at bounding box center [1002, 402] width 510 height 340
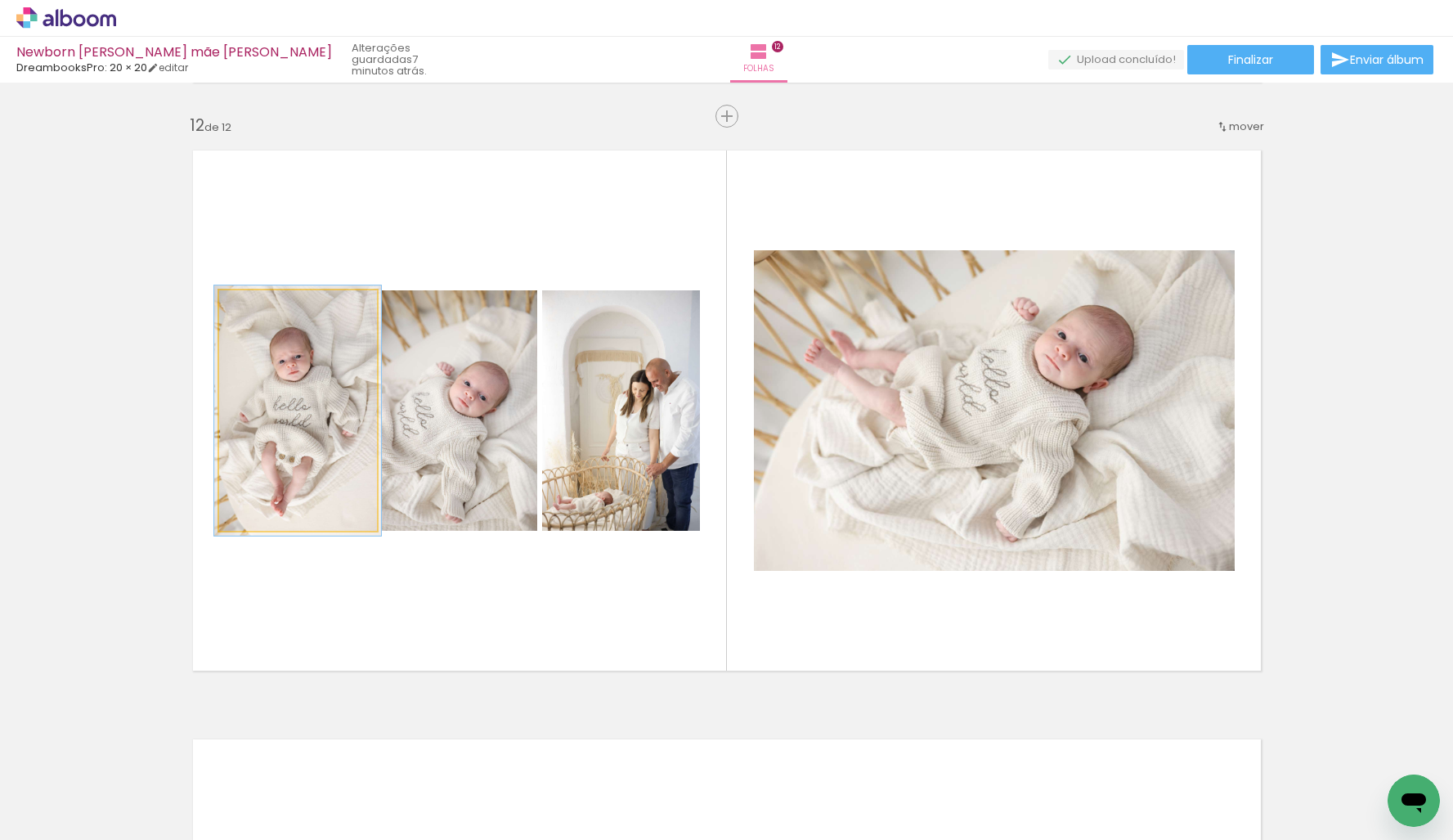
drag, startPoint x: 259, startPoint y: 307, endPoint x: 267, endPoint y: 314, distance: 10.6
type paper-slider "106"
click at [262, 311] on div at bounding box center [259, 307] width 14 height 14
click at [299, 329] on div at bounding box center [301, 404] width 171 height 255
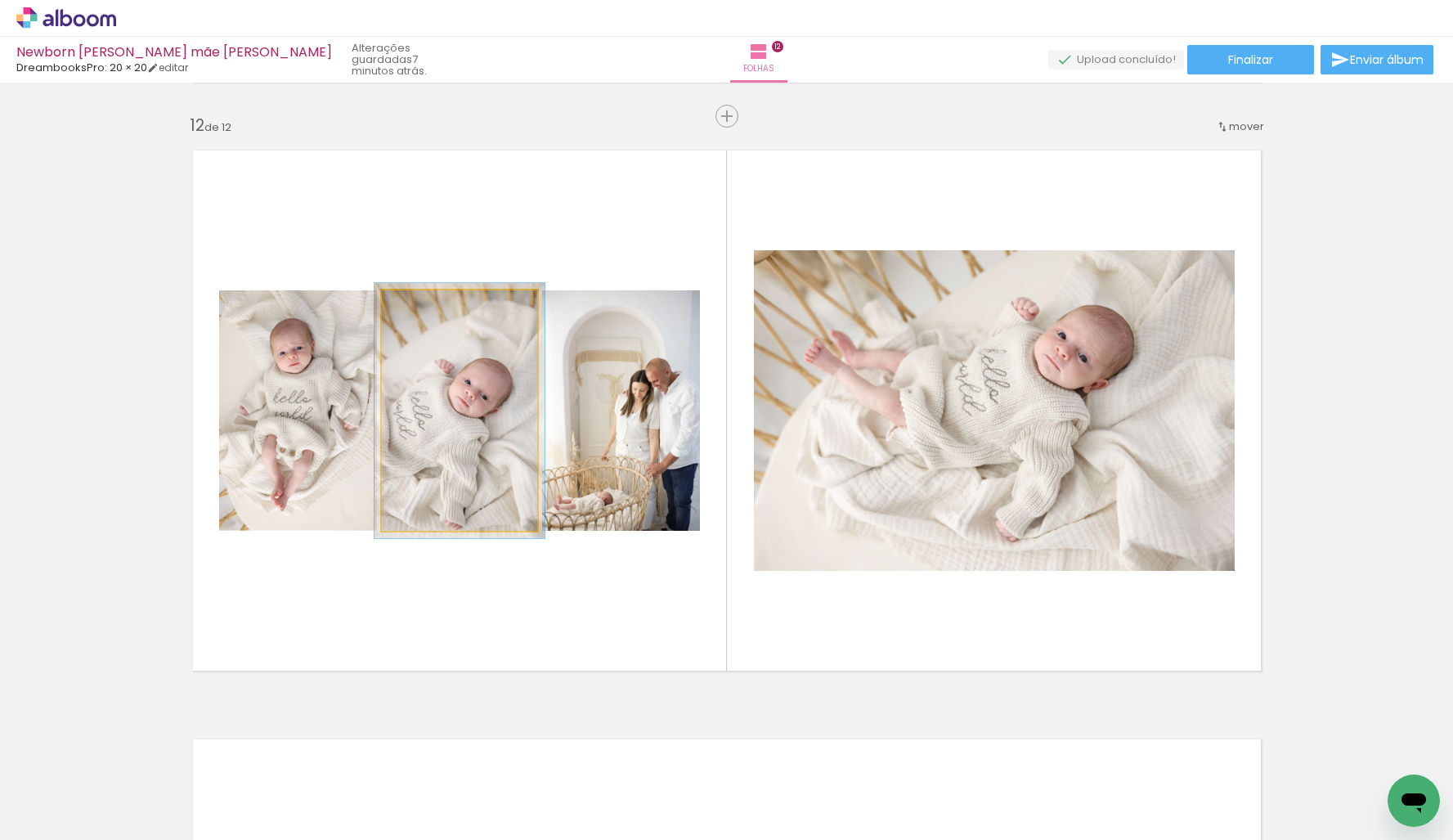
type paper-slider "108"
drag, startPoint x: 423, startPoint y: 308, endPoint x: 433, endPoint y: 323, distance: 18.0
click at [426, 313] on div at bounding box center [424, 307] width 14 height 14
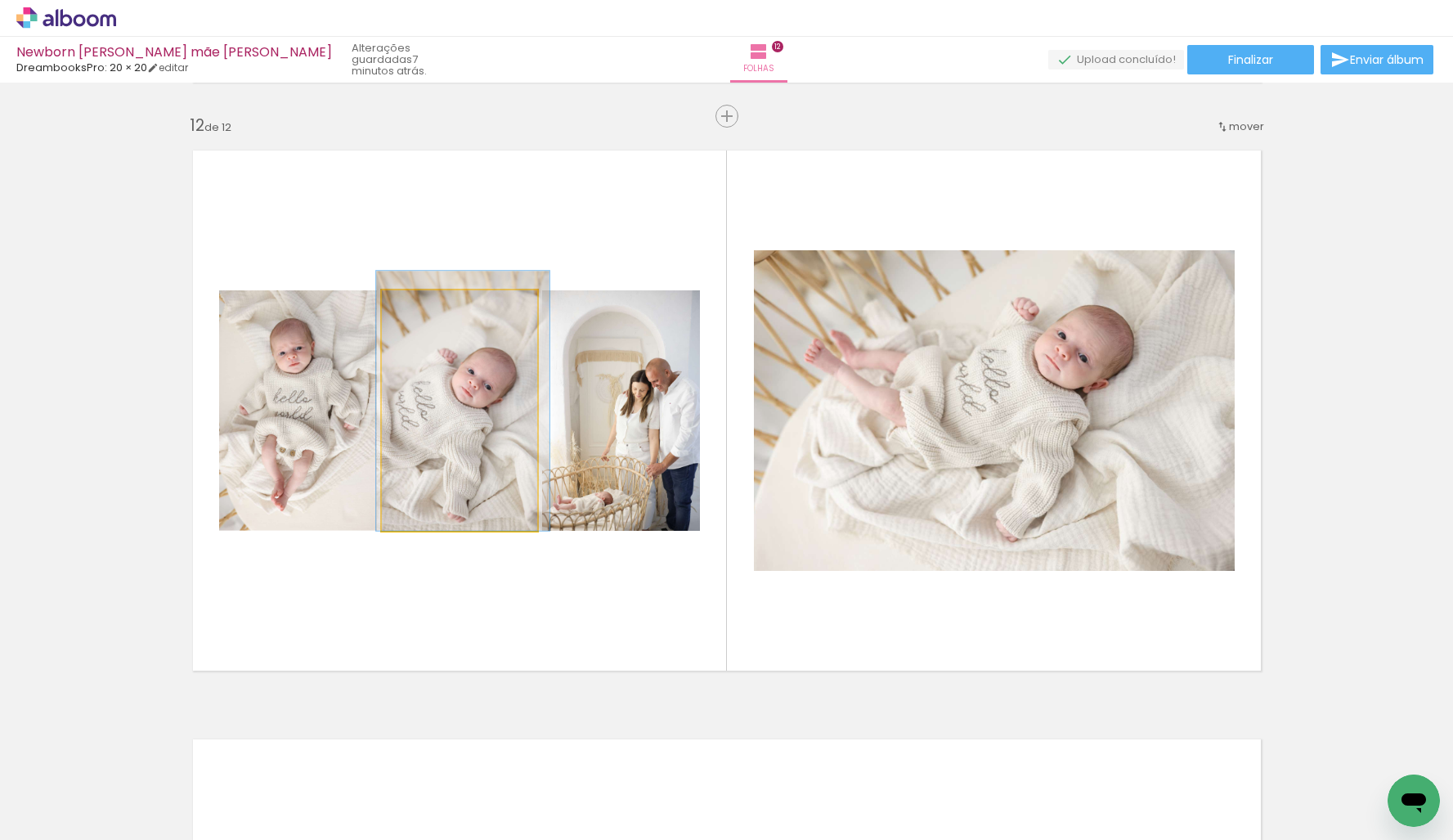
drag, startPoint x: 461, startPoint y: 379, endPoint x: 628, endPoint y: 375, distance: 167.0
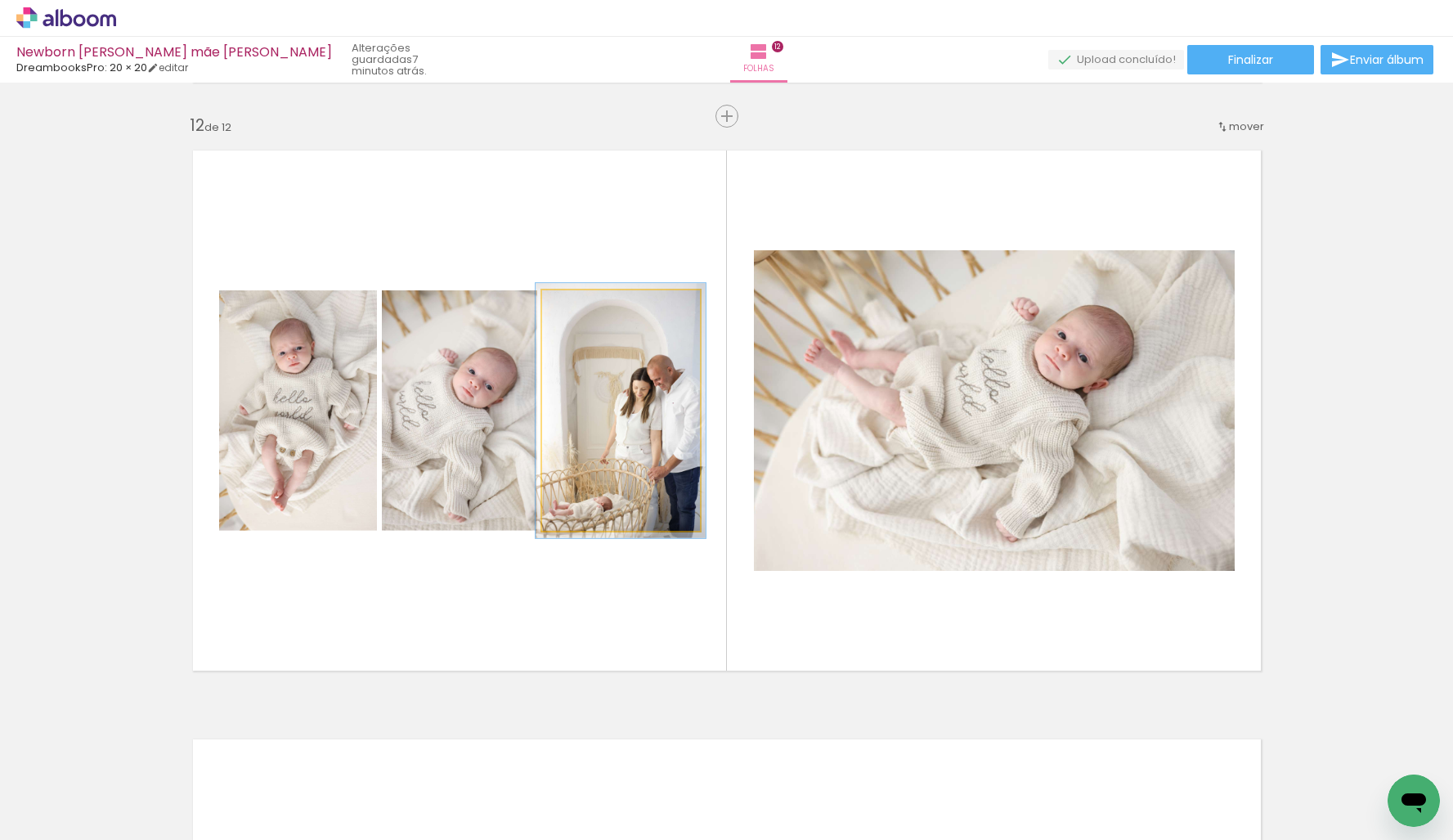
type paper-slider "106"
drag, startPoint x: 578, startPoint y: 302, endPoint x: 612, endPoint y: 354, distance: 62.1
click at [582, 306] on div at bounding box center [583, 307] width 14 height 14
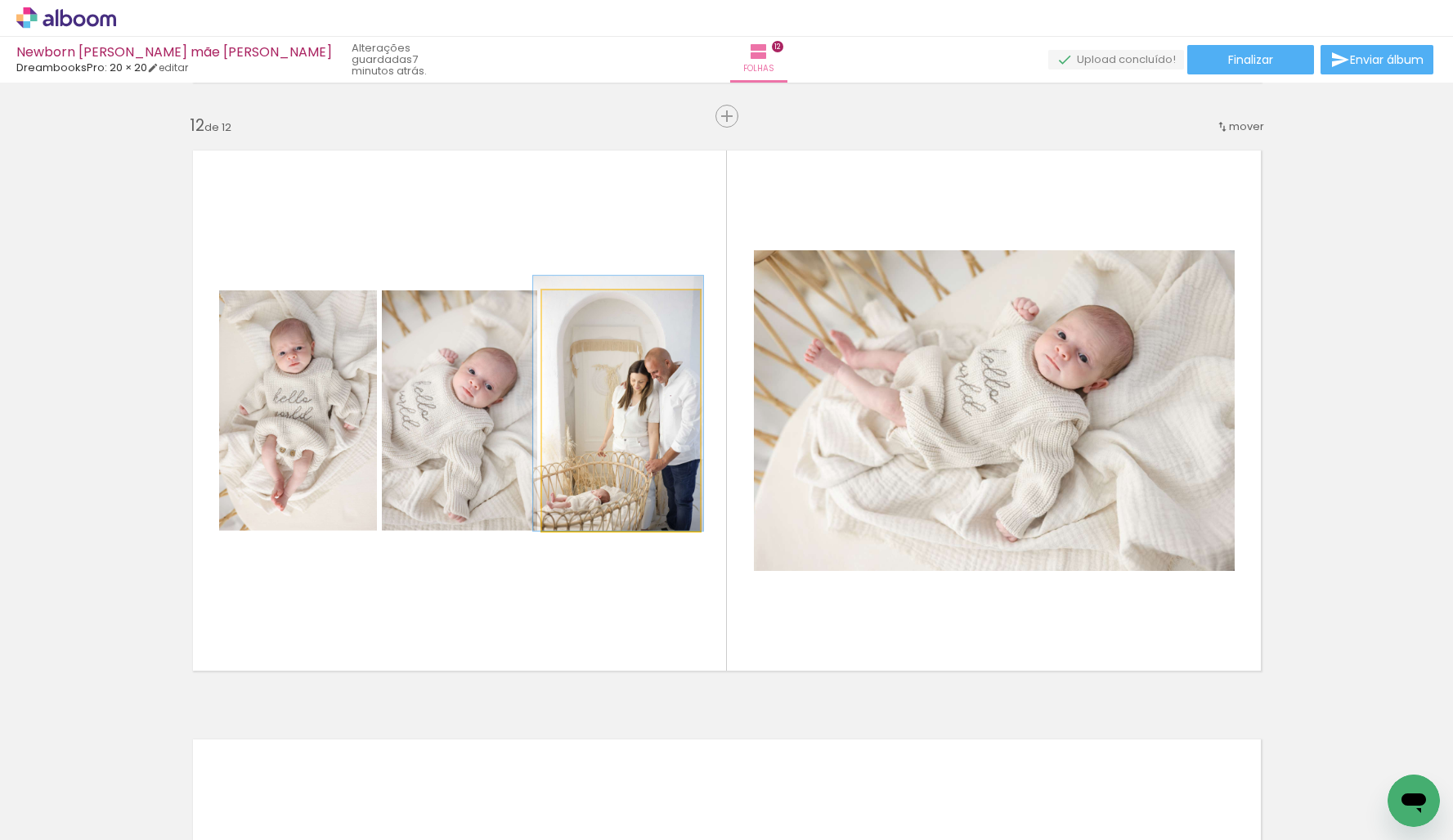
drag, startPoint x: 615, startPoint y: 366, endPoint x: 613, endPoint y: 352, distance: 14.1
click at [613, 352] on div at bounding box center [618, 403] width 171 height 255
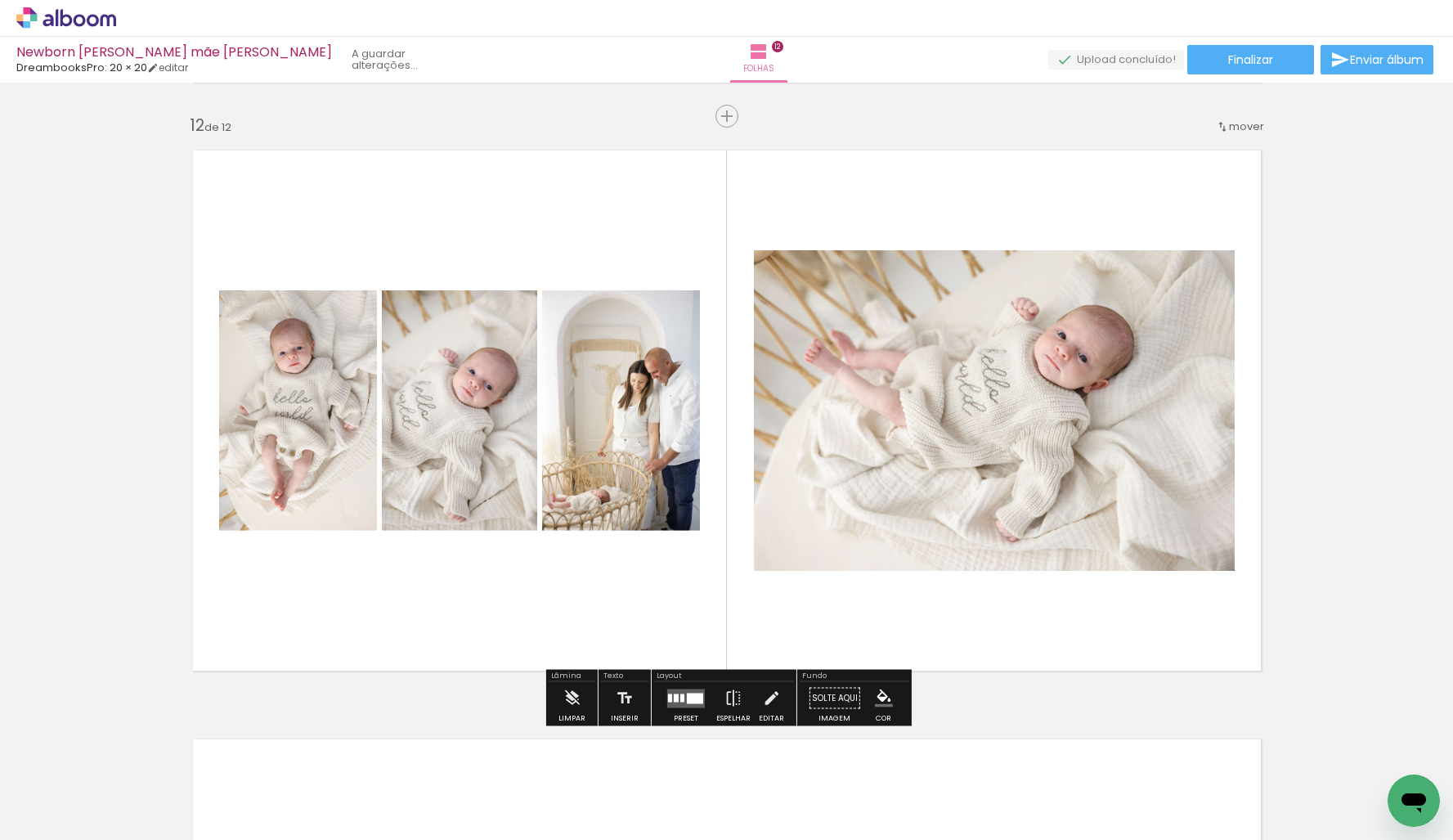
click at [1046, 205] on quentale-layouter at bounding box center [727, 410] width 1096 height 547
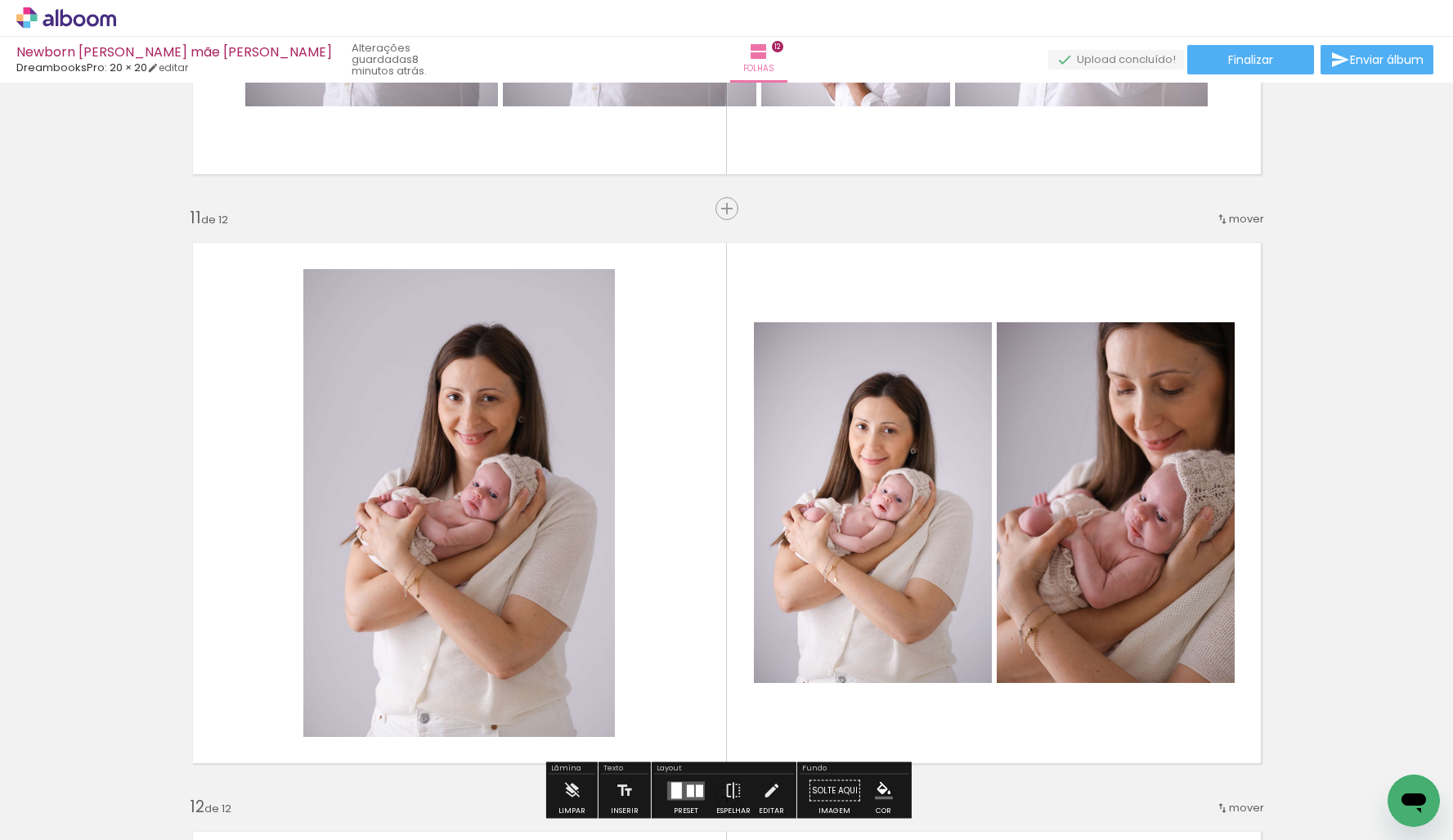
scroll to position [5866, 0]
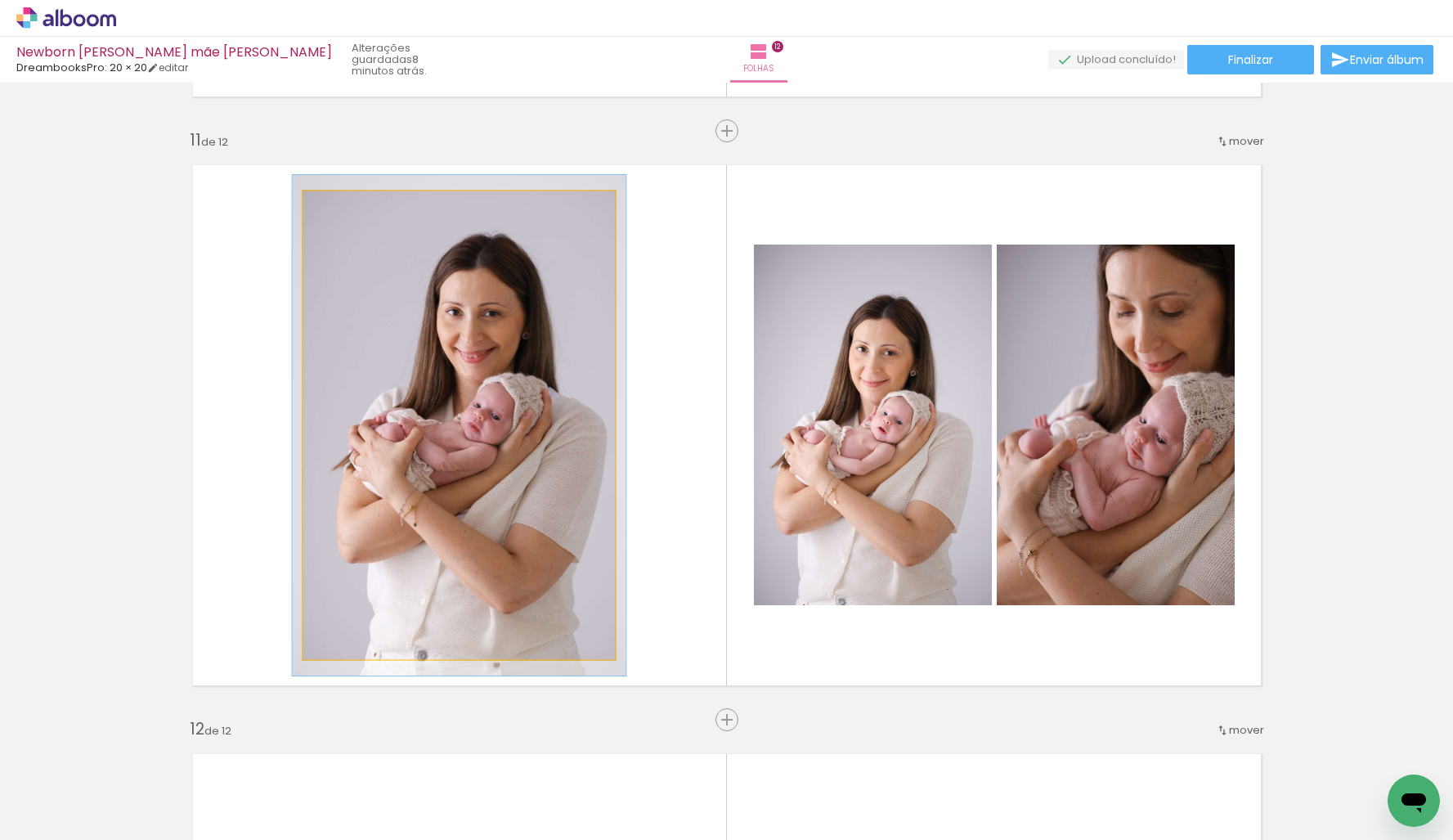
type paper-slider "109"
drag, startPoint x: 340, startPoint y: 208, endPoint x: 402, endPoint y: 263, distance: 82.9
click at [345, 214] on div at bounding box center [345, 208] width 14 height 14
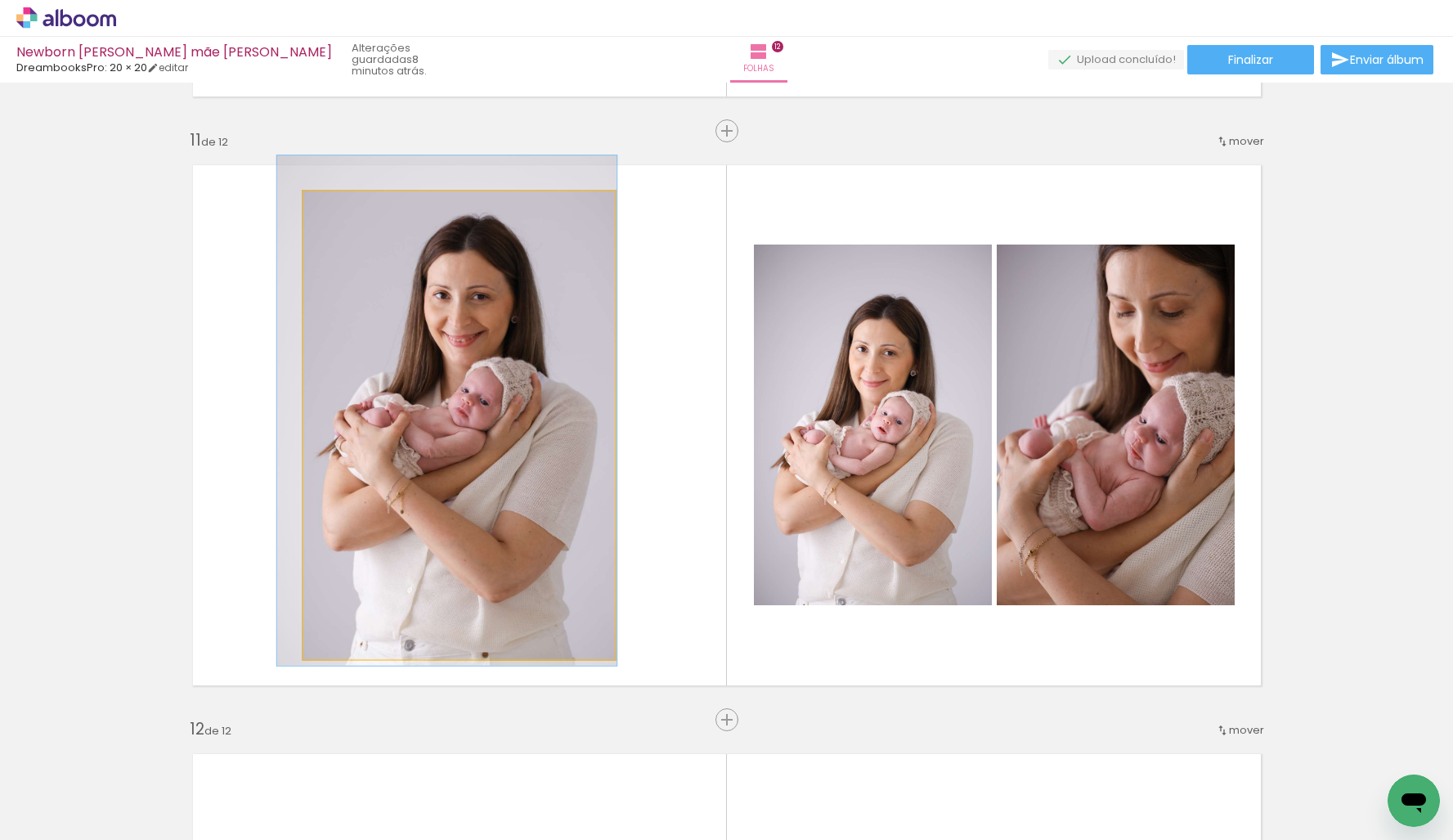
drag, startPoint x: 455, startPoint y: 308, endPoint x: 443, endPoint y: 293, distance: 19.2
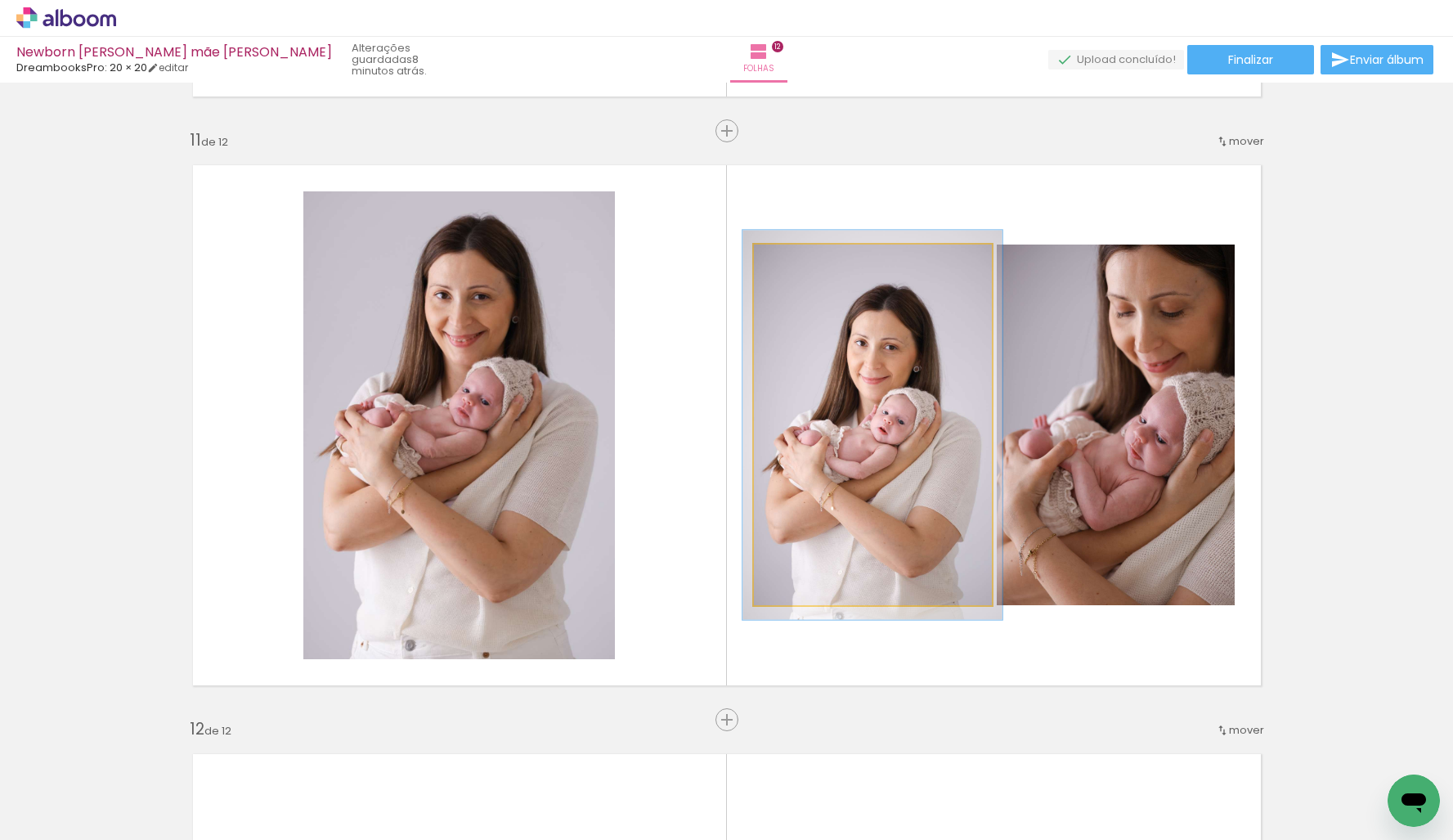
type paper-slider "110"
click at [792, 266] on div at bounding box center [796, 261] width 26 height 26
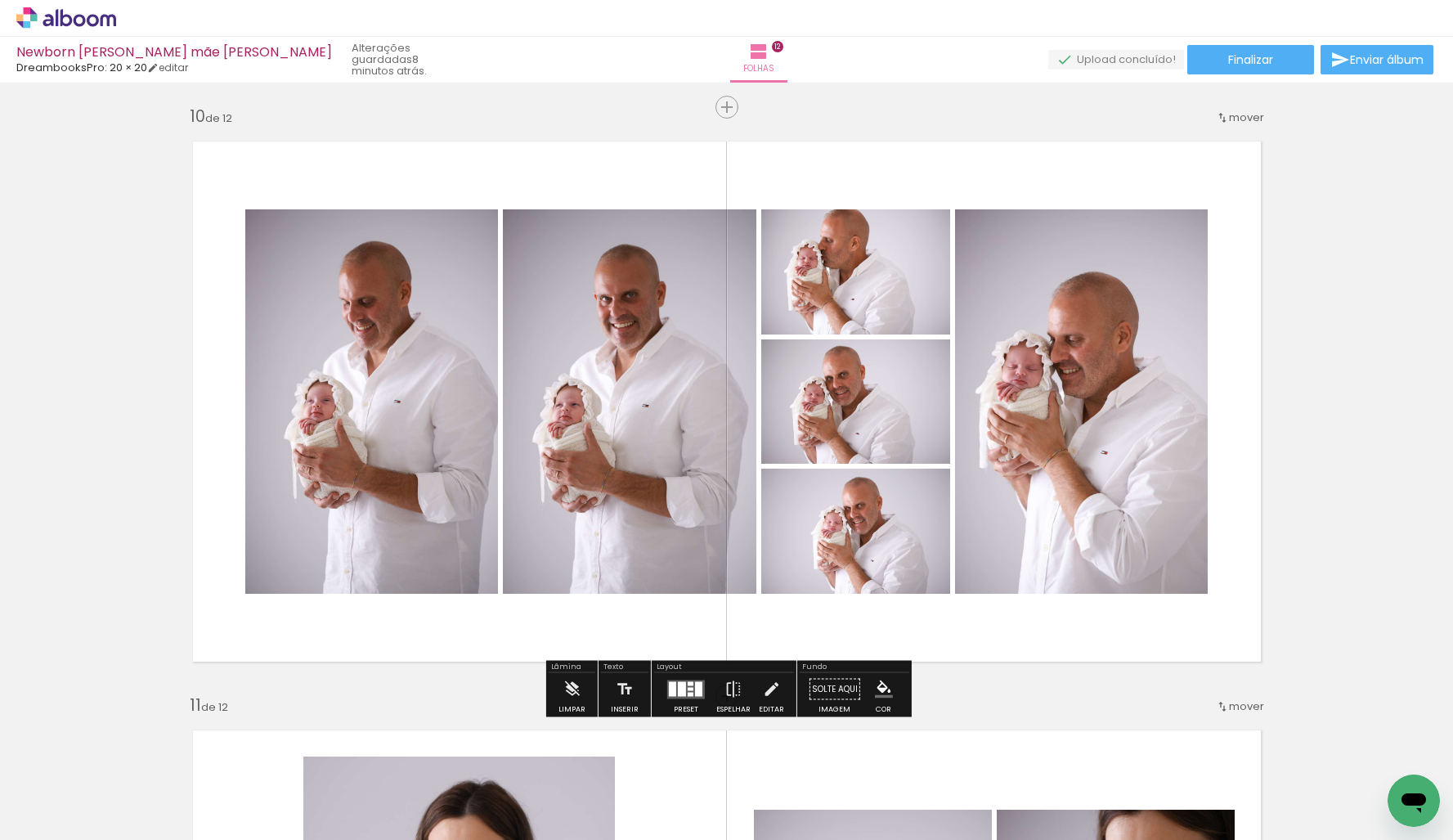
scroll to position [5239, 0]
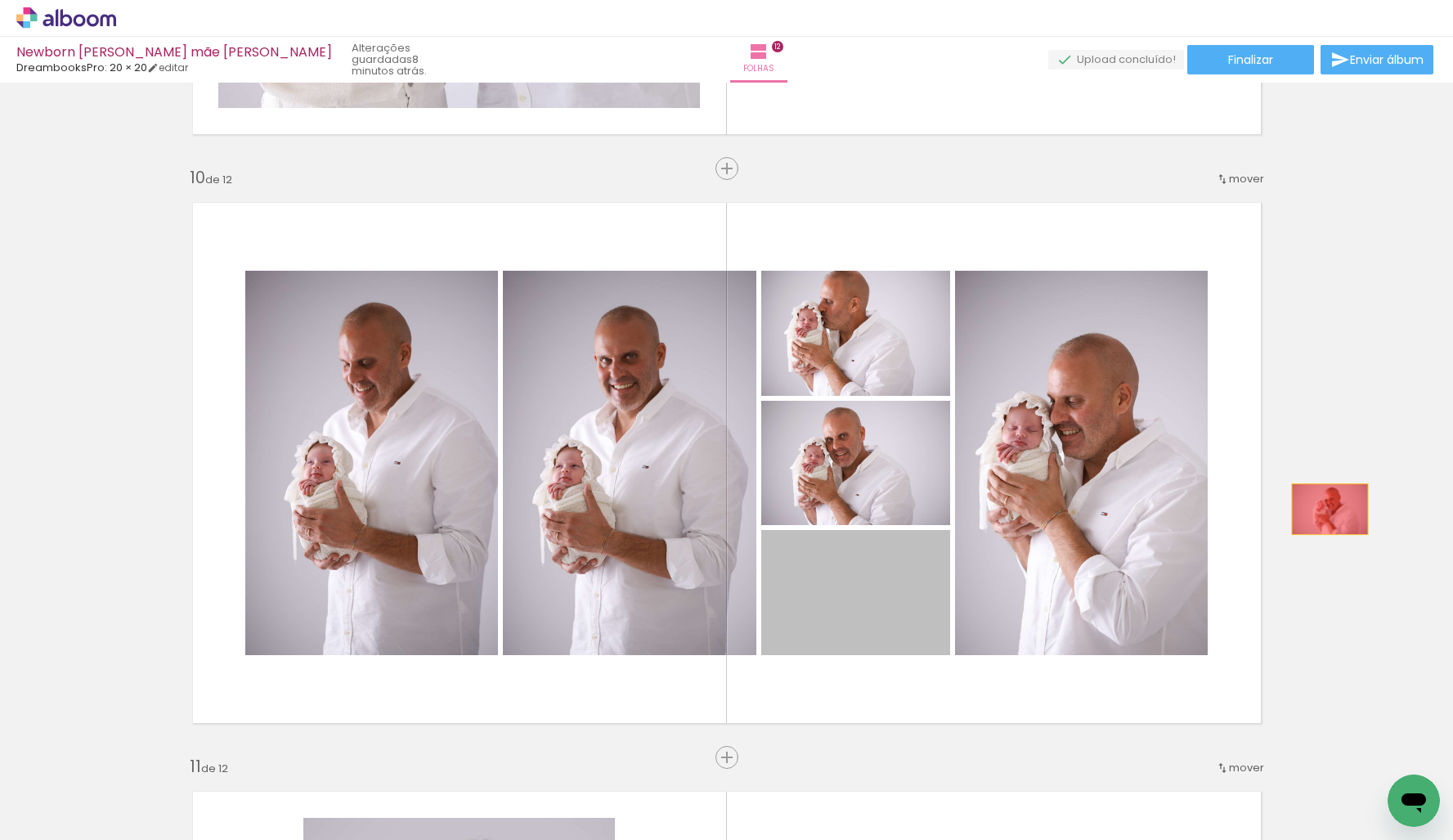
drag, startPoint x: 860, startPoint y: 604, endPoint x: 1329, endPoint y: 509, distance: 478.5
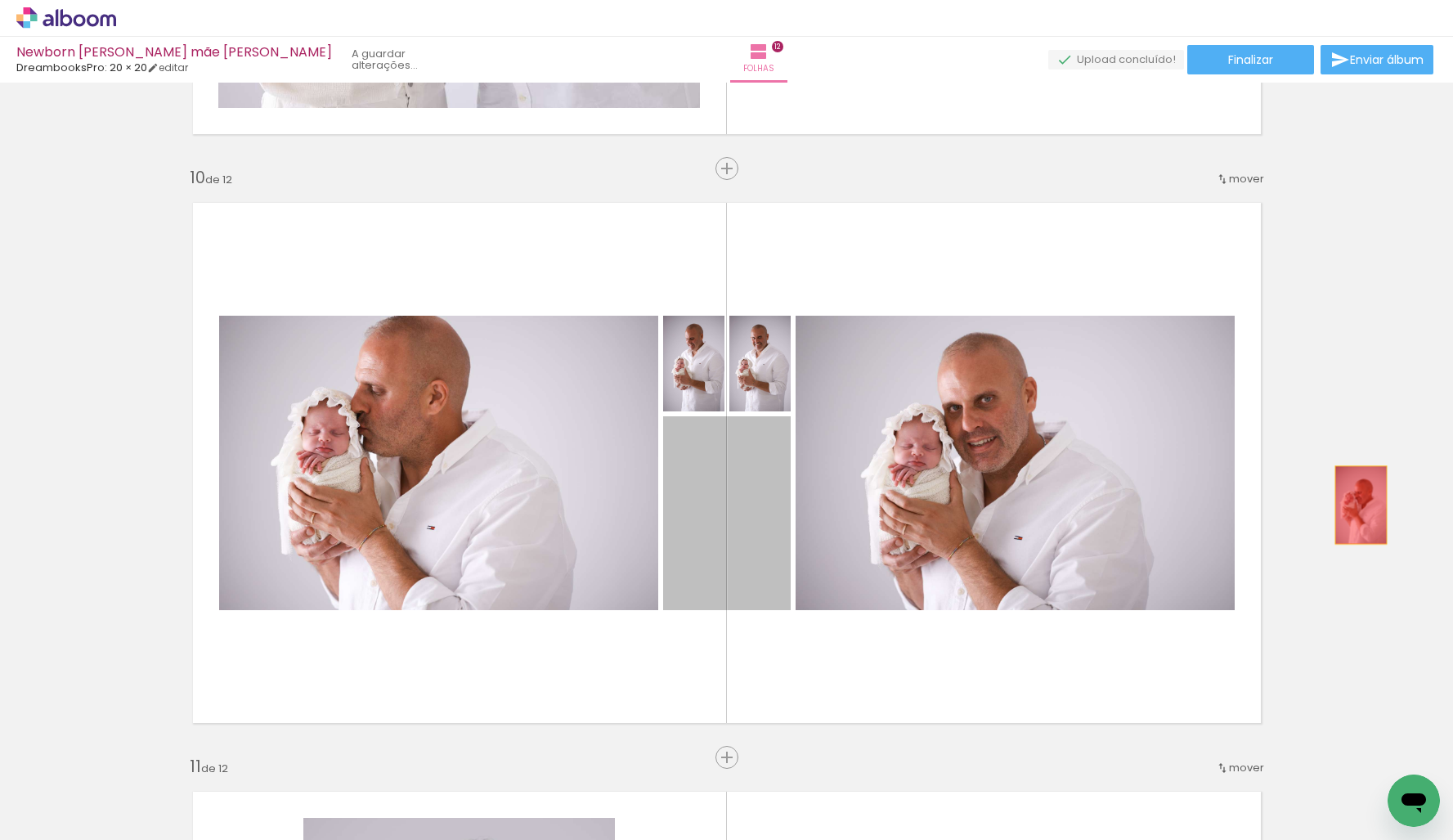
drag, startPoint x: 993, startPoint y: 546, endPoint x: 1361, endPoint y: 504, distance: 370.4
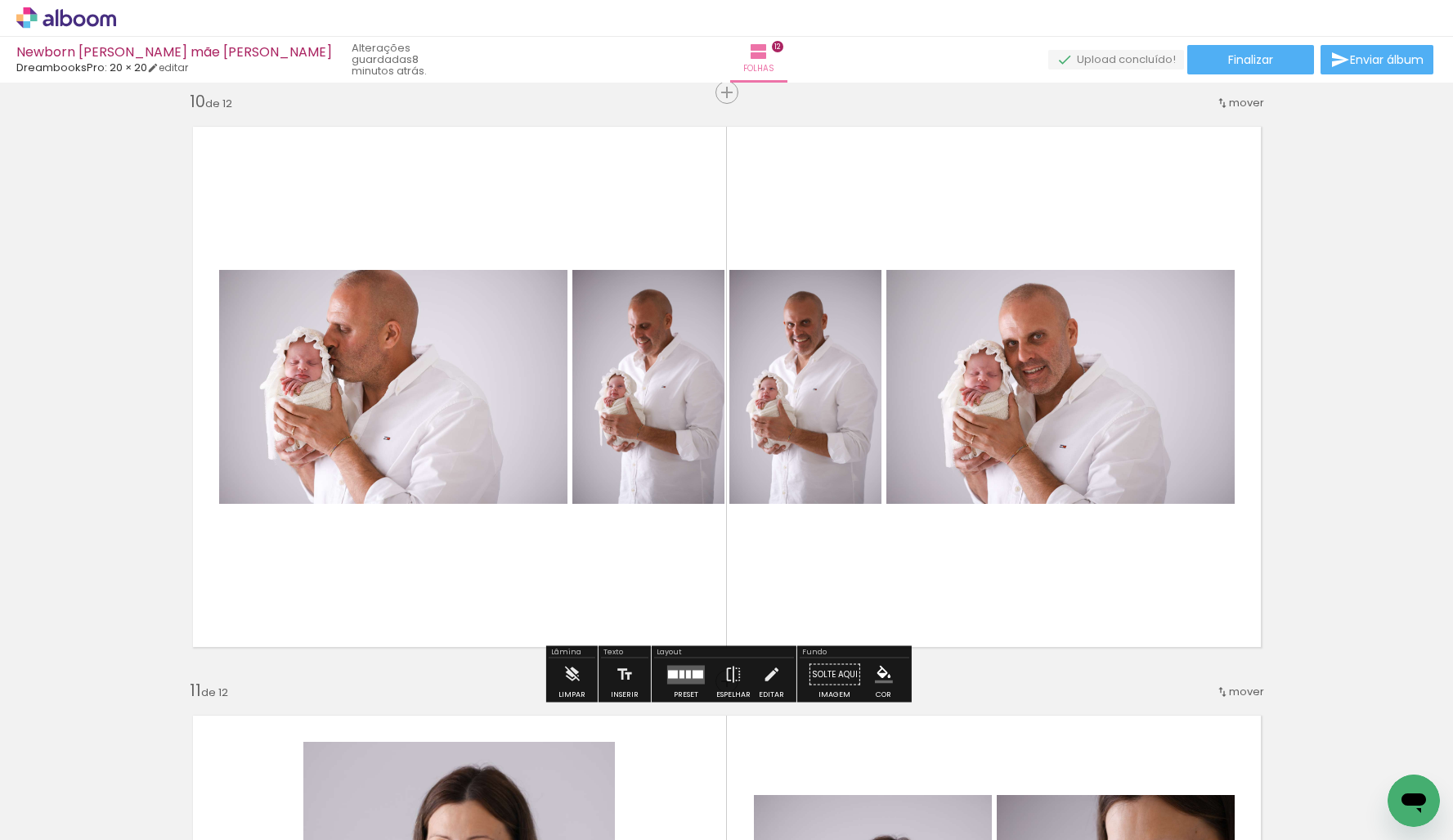
scroll to position [5327, 0]
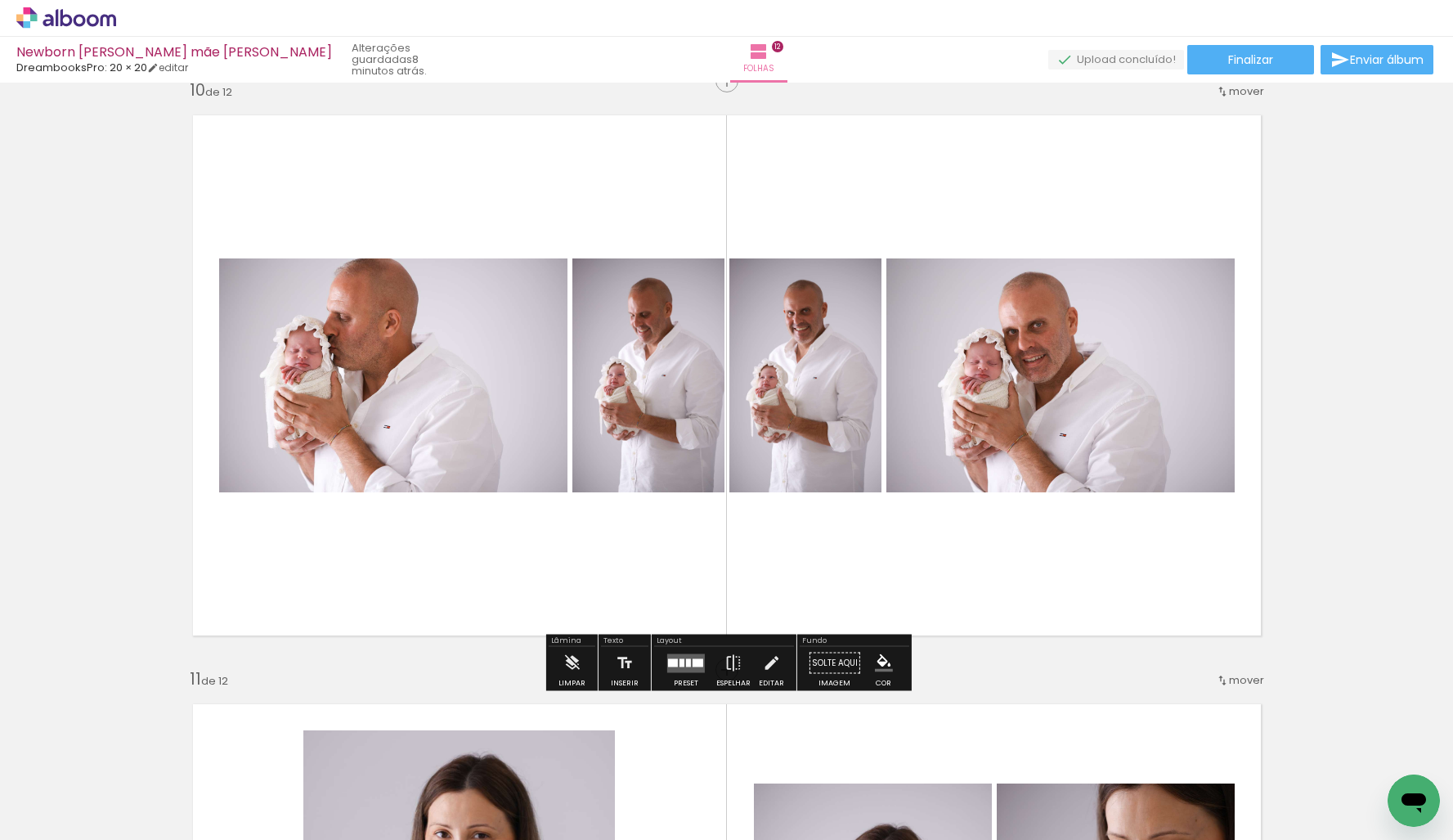
drag, startPoint x: 679, startPoint y: 663, endPoint x: 705, endPoint y: 655, distance: 27.2
click at [679, 663] on div at bounding box center [681, 661] width 4 height 8
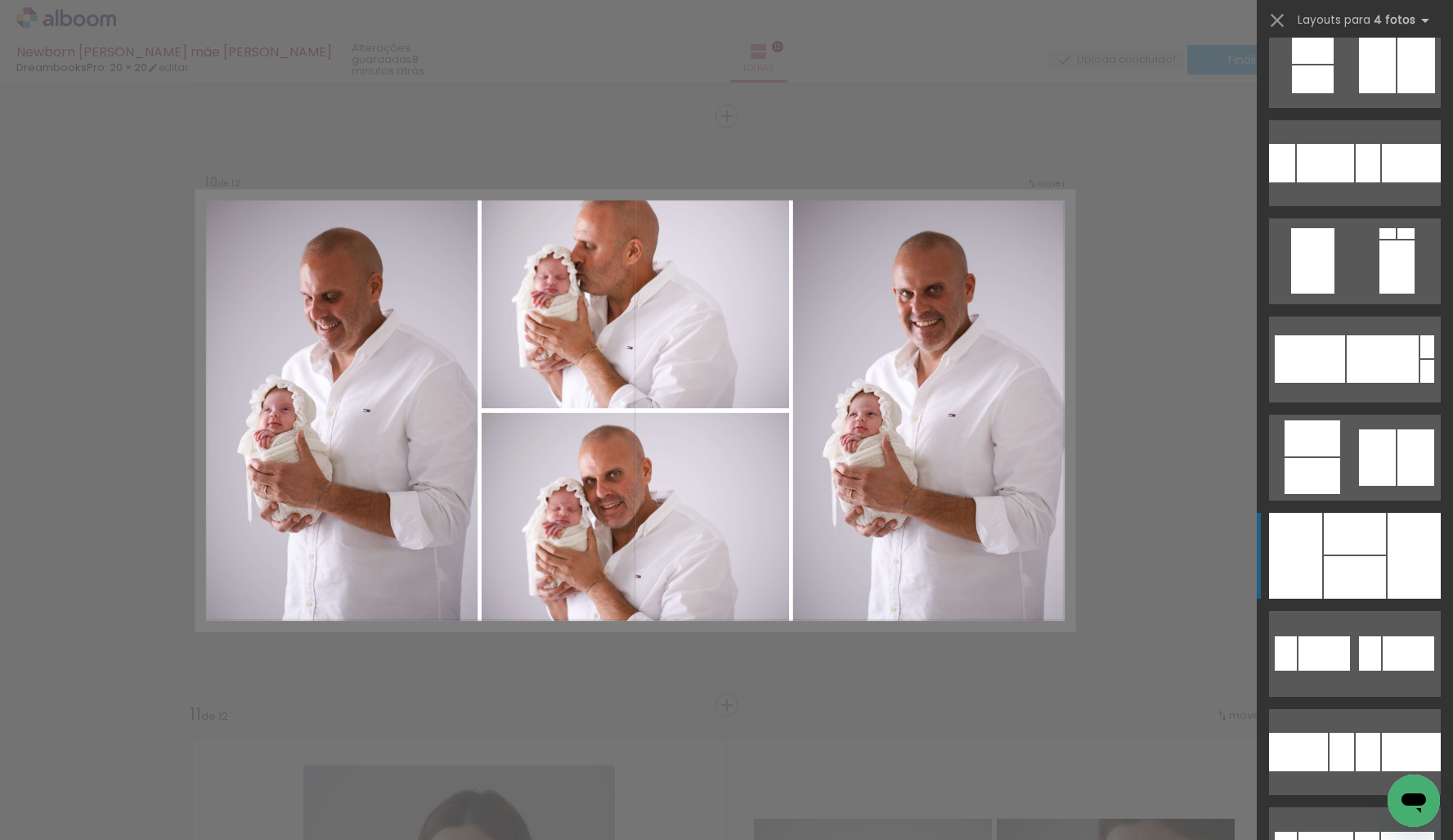
scroll to position [2501, 0]
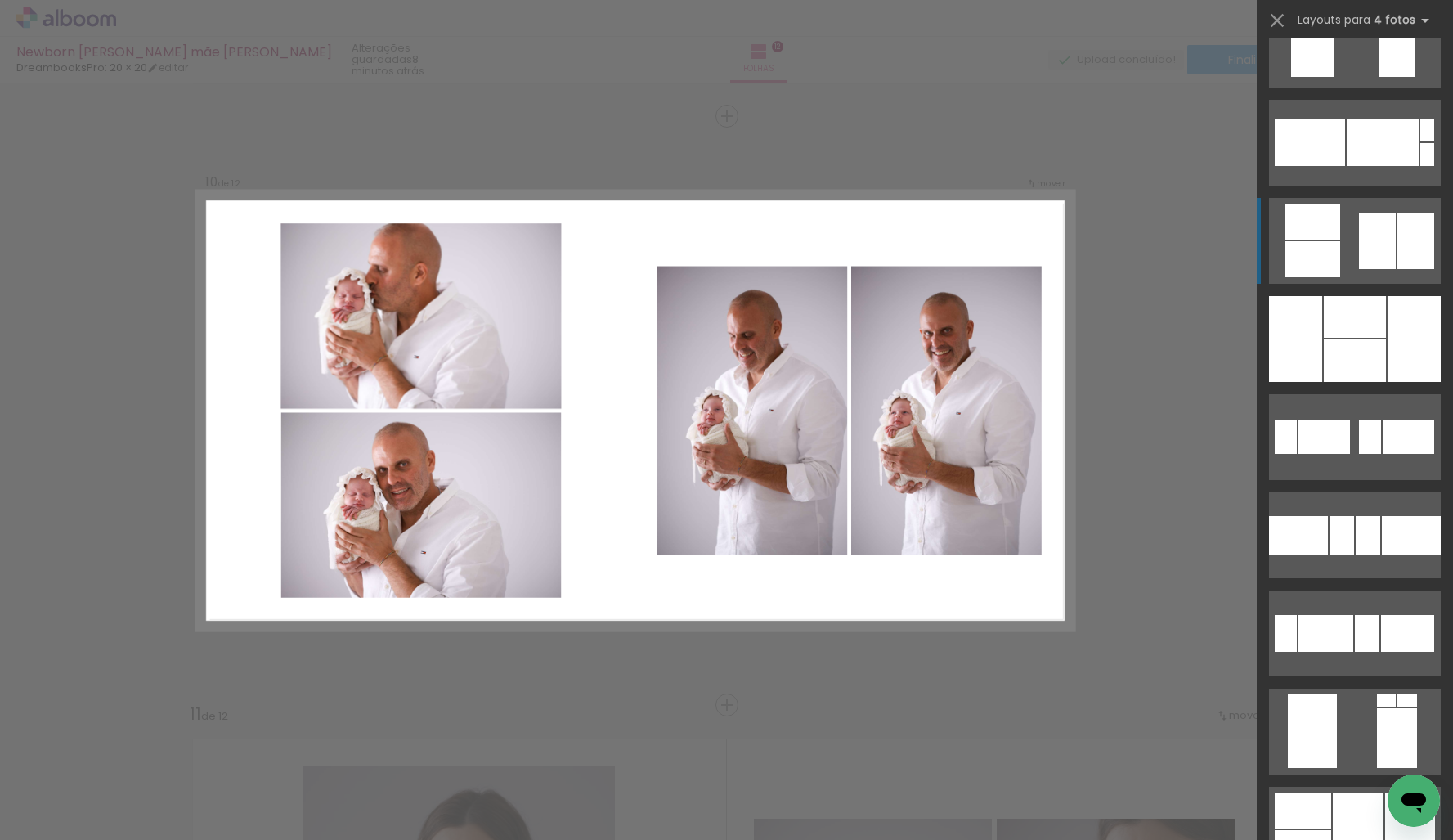
click at [1362, 223] on div at bounding box center [1377, 241] width 37 height 57
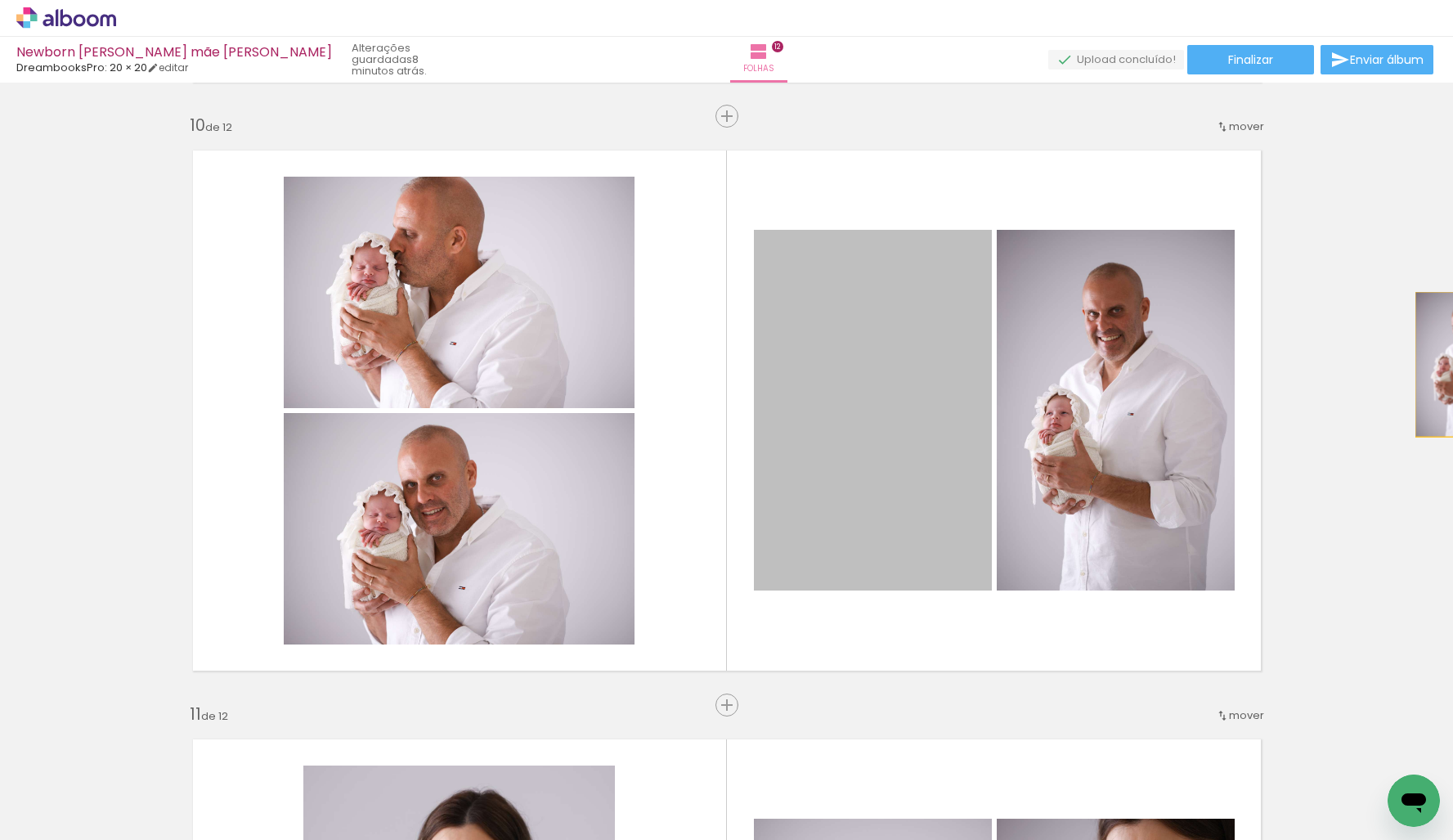
drag, startPoint x: 817, startPoint y: 395, endPoint x: 1405, endPoint y: 363, distance: 588.9
click at [1452, 363] on html "link( href="../../bower_components/polymer/polymer.html" rel="import" ) picture…" at bounding box center [726, 420] width 1453 height 840
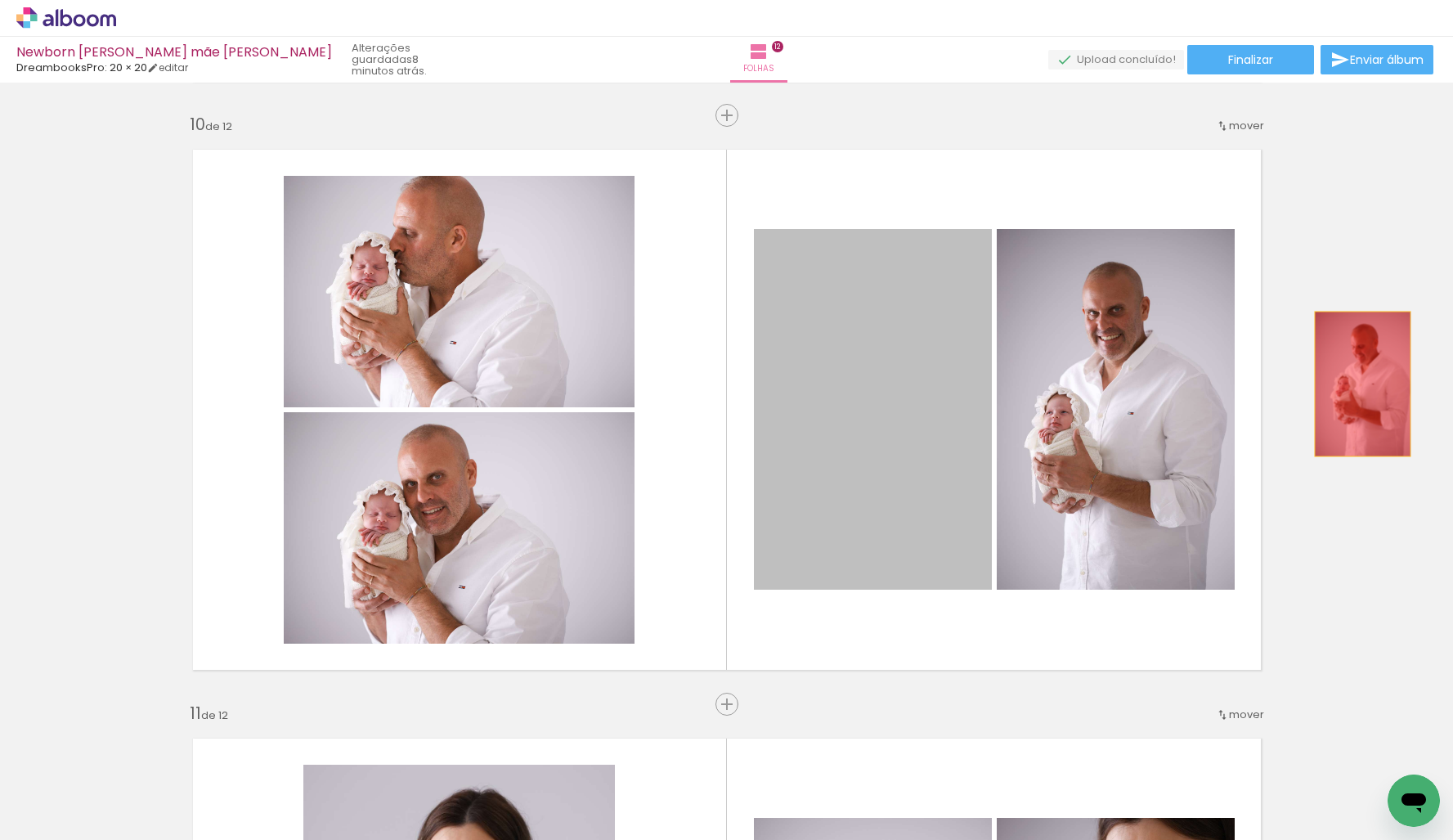
drag, startPoint x: 971, startPoint y: 391, endPoint x: 1272, endPoint y: 435, distance: 304.2
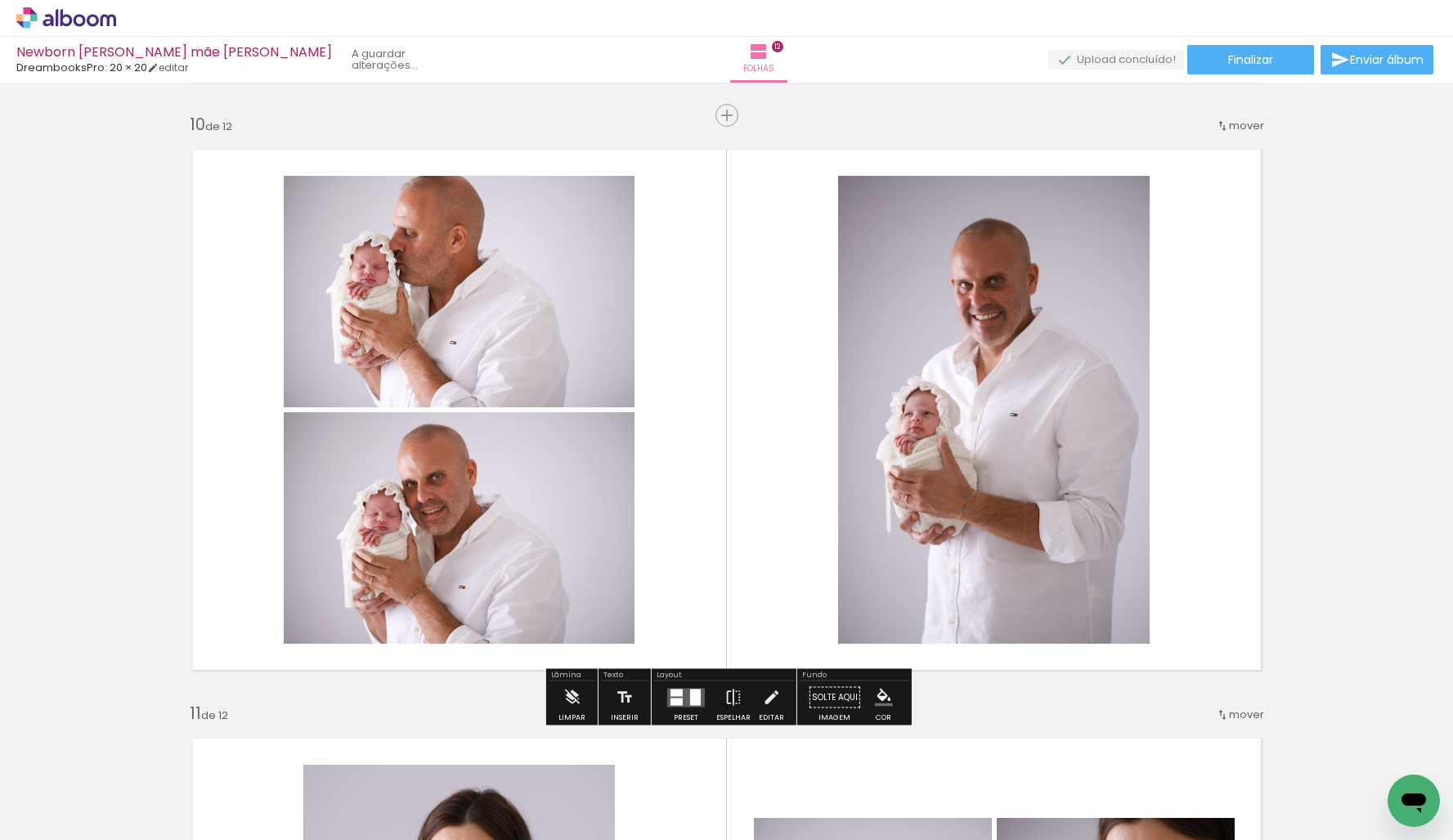
scroll to position [5288, 0]
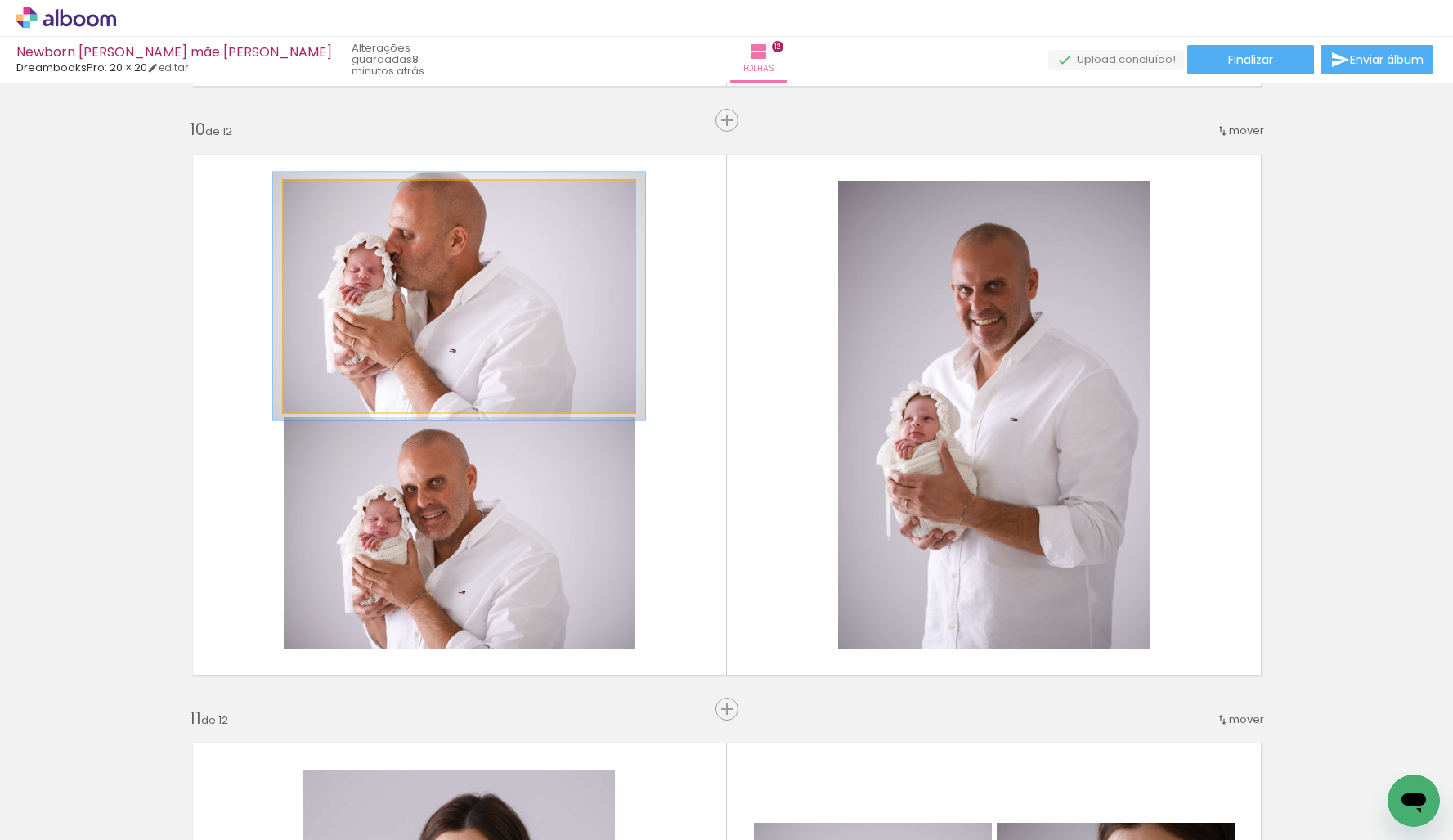
type paper-slider "106"
click at [324, 202] on div at bounding box center [325, 197] width 14 height 14
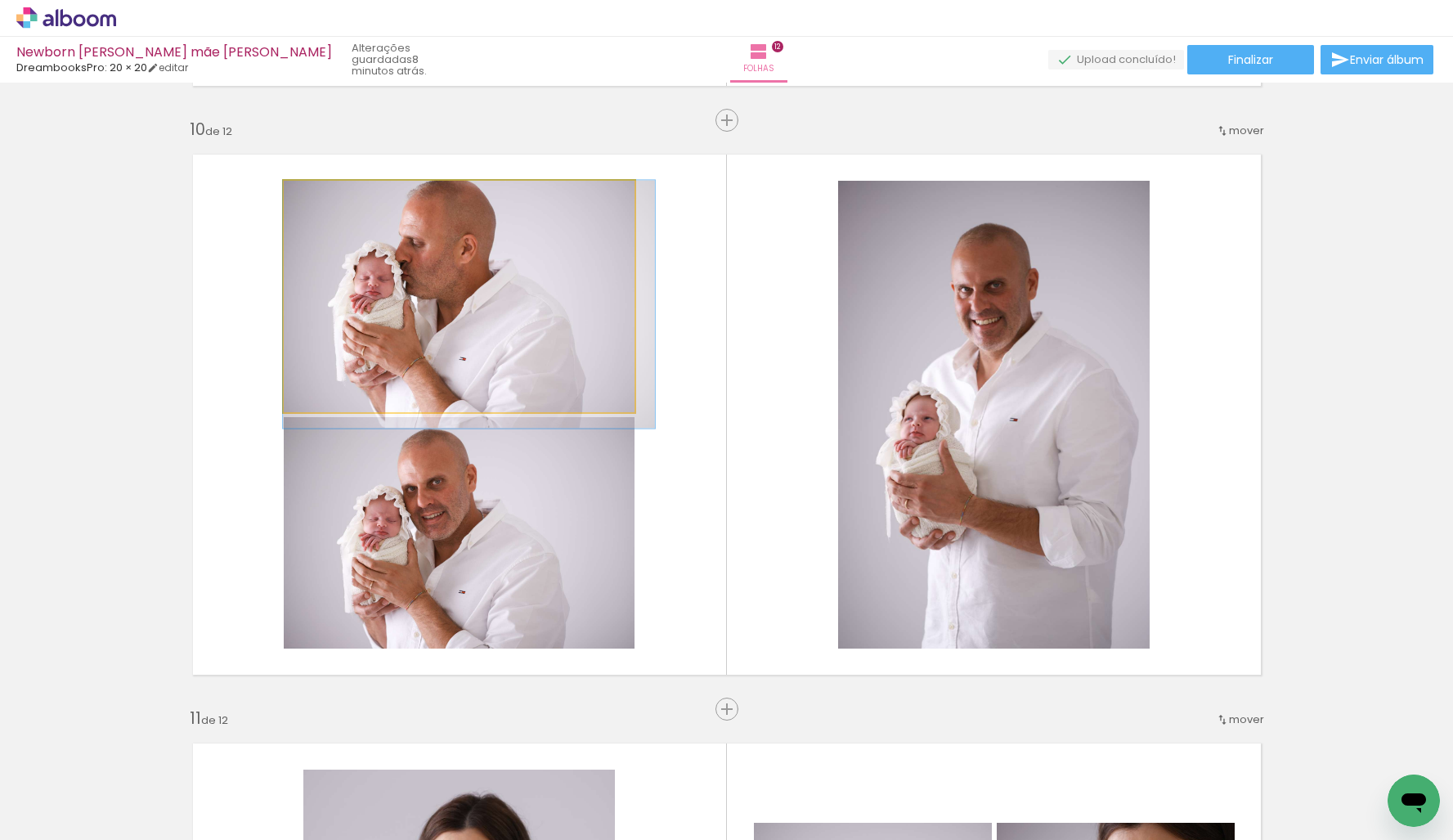
drag, startPoint x: 358, startPoint y: 239, endPoint x: 425, endPoint y: 308, distance: 96.2
click at [389, 254] on div at bounding box center [468, 303] width 372 height 248
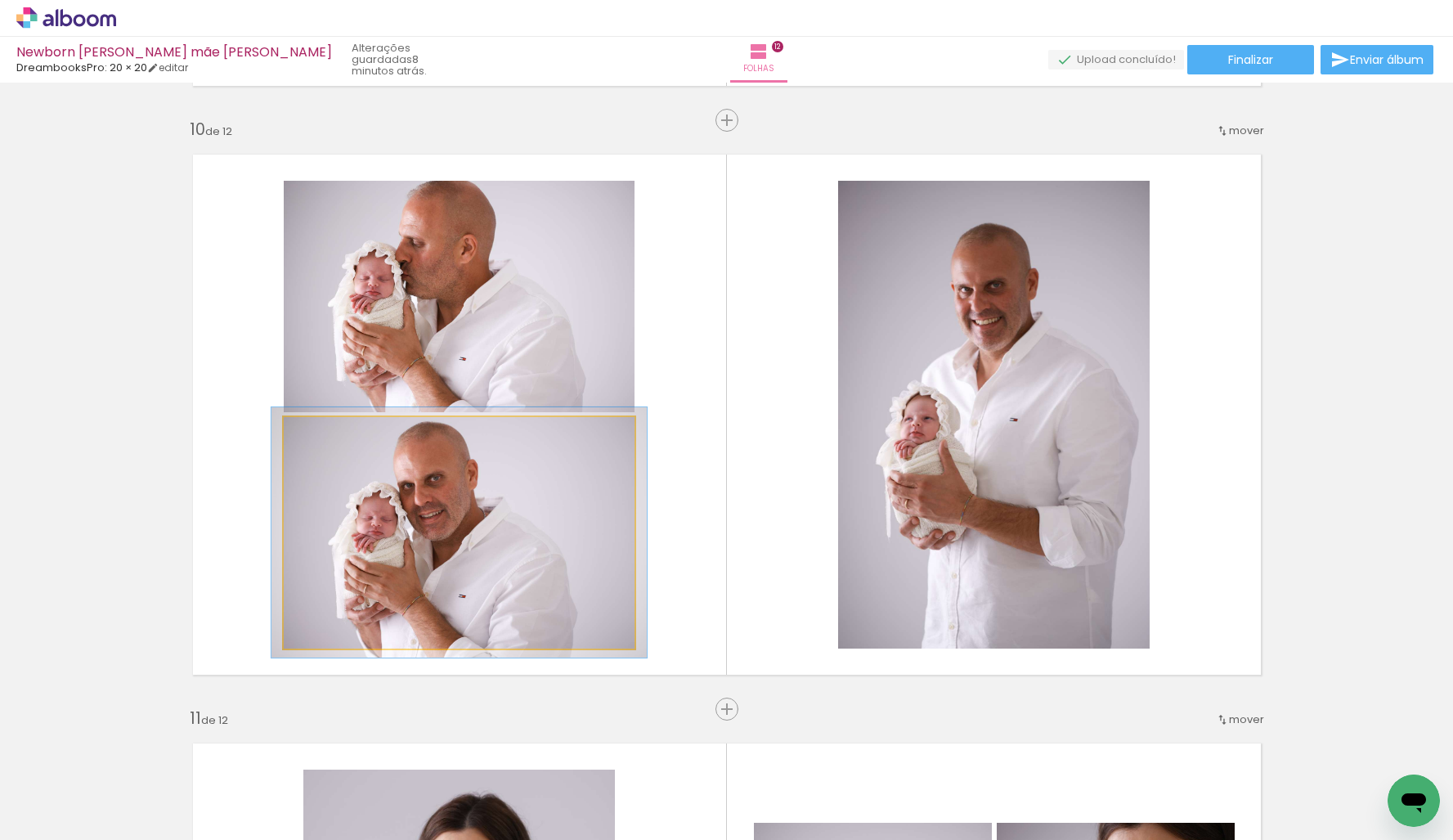
type paper-slider "107"
click at [327, 437] on div at bounding box center [325, 434] width 14 height 14
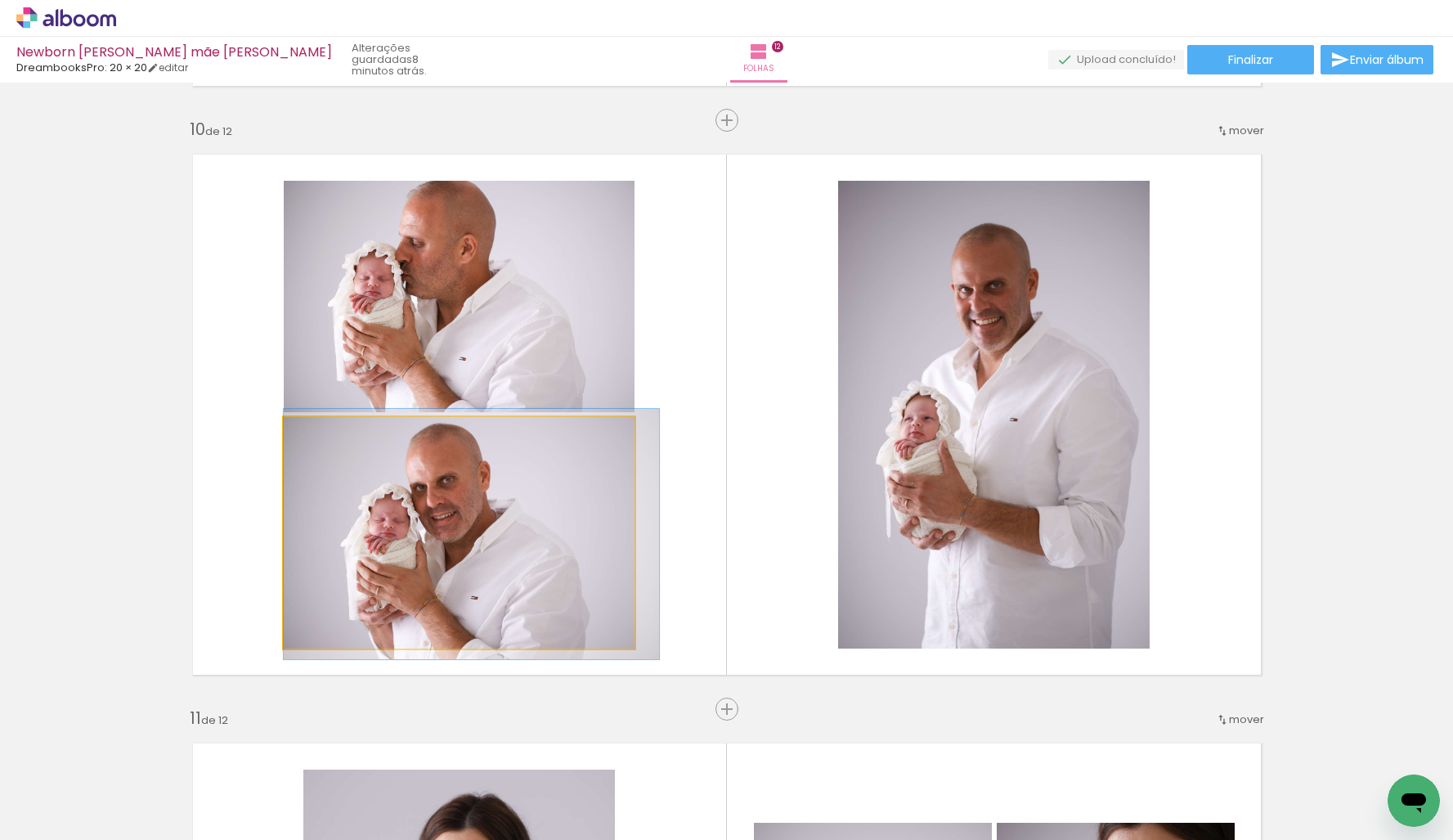
drag, startPoint x: 363, startPoint y: 459, endPoint x: 377, endPoint y: 462, distance: 14.3
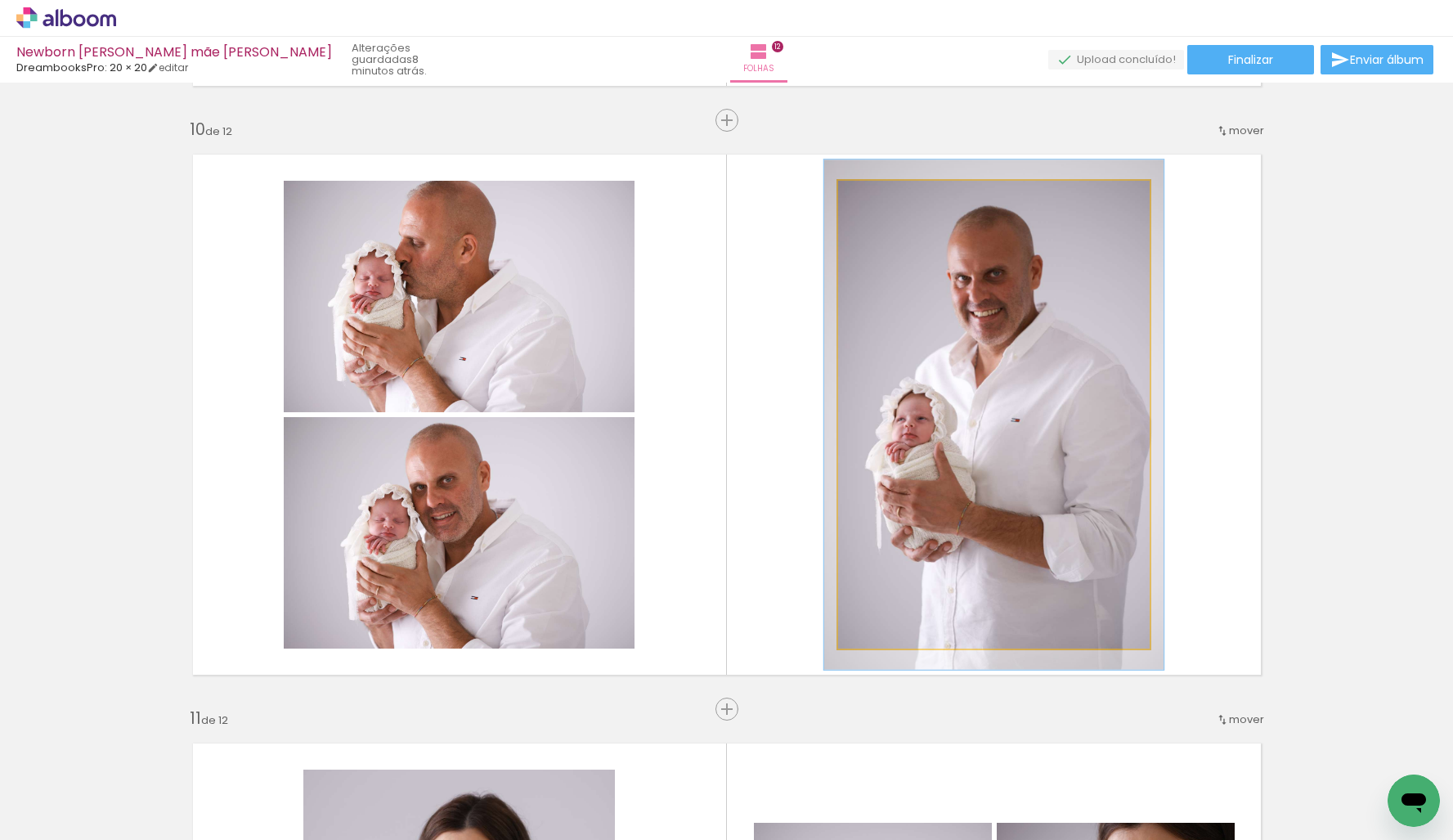
drag, startPoint x: 879, startPoint y: 194, endPoint x: 977, endPoint y: 248, distance: 111.9
type paper-slider "109"
click at [883, 197] on div at bounding box center [881, 197] width 14 height 14
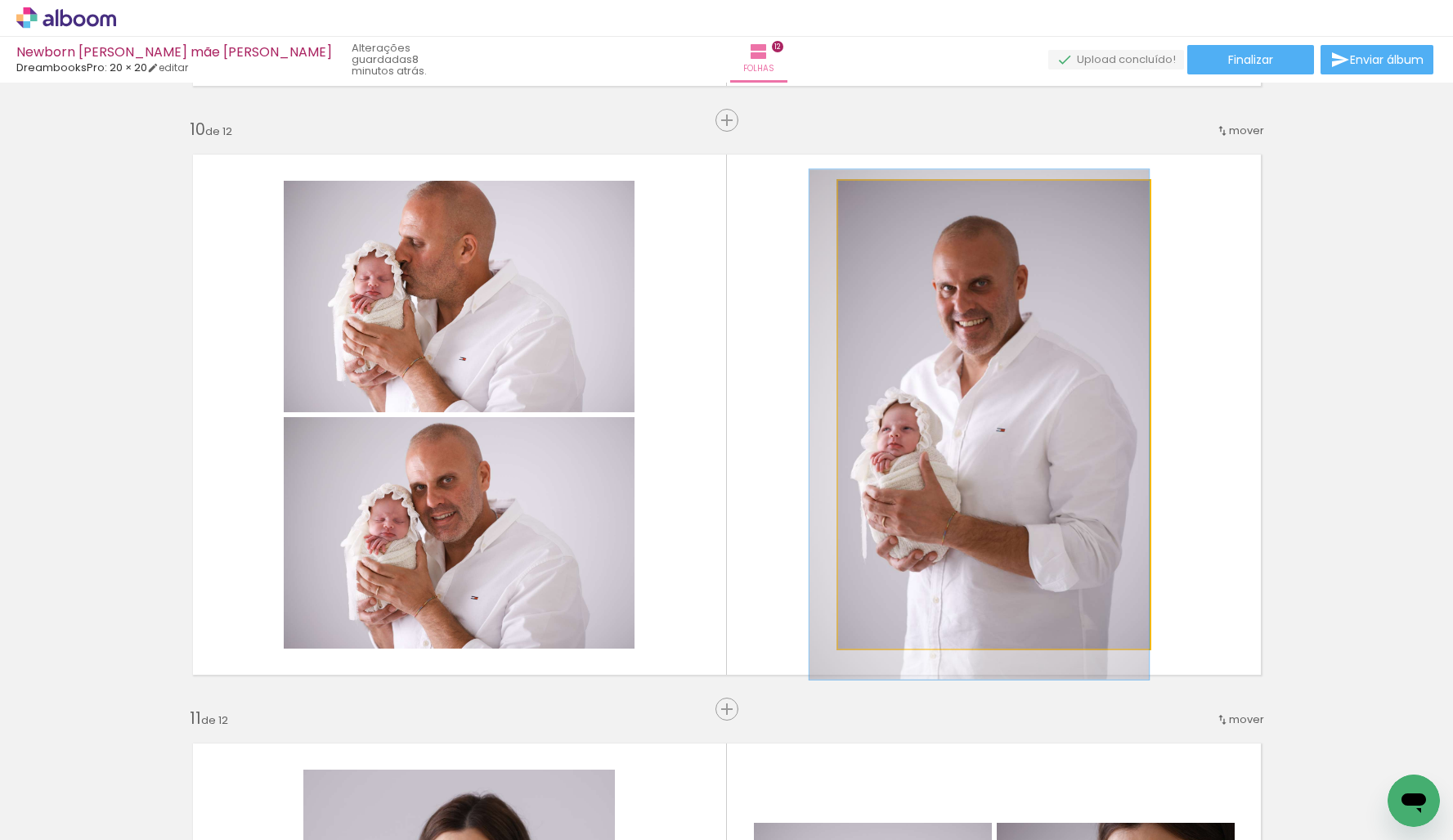
drag, startPoint x: 989, startPoint y: 259, endPoint x: 977, endPoint y: 268, distance: 15.0
click at [983, 267] on div at bounding box center [978, 424] width 339 height 510
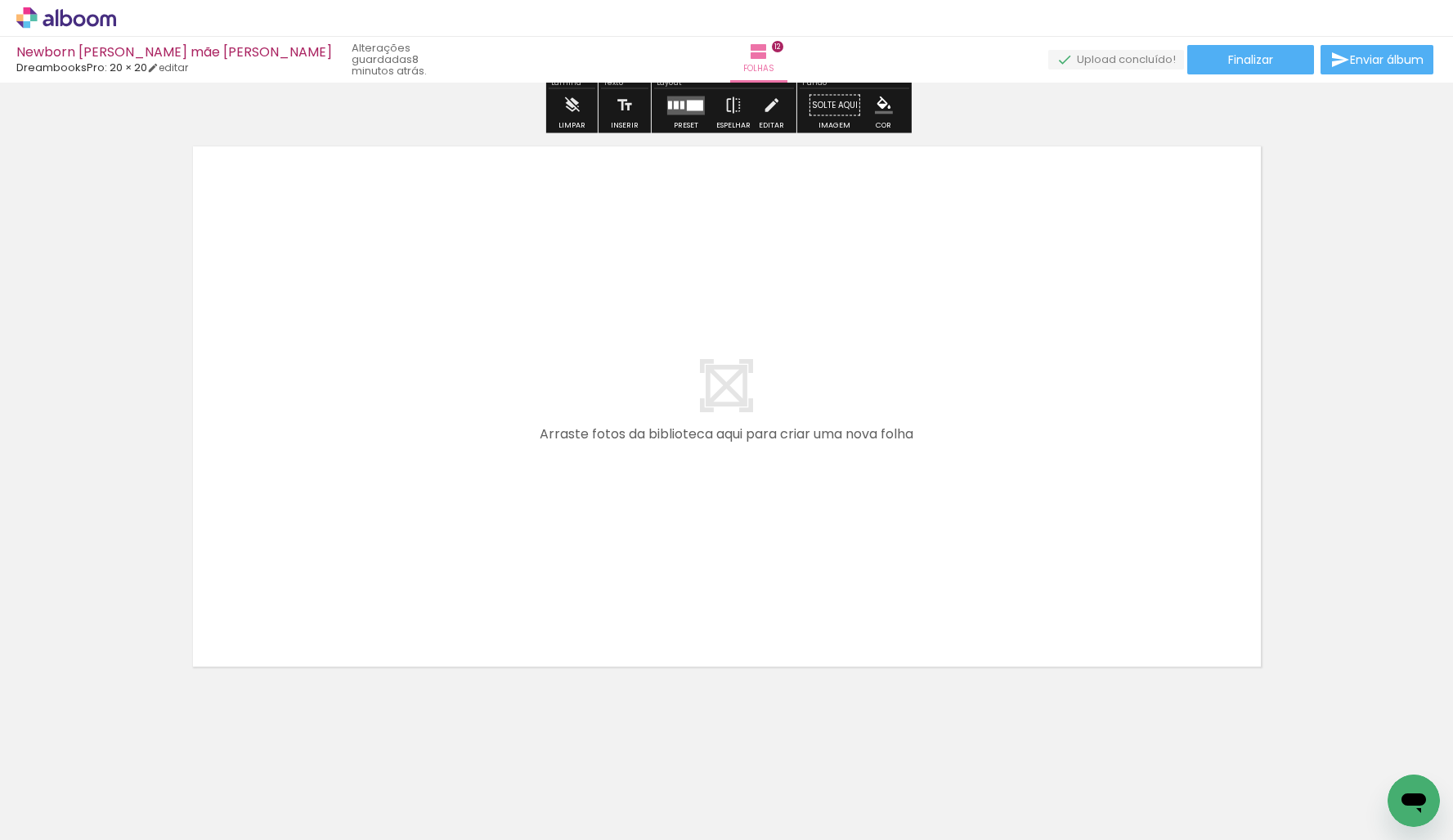
scroll to position [6600, 0]
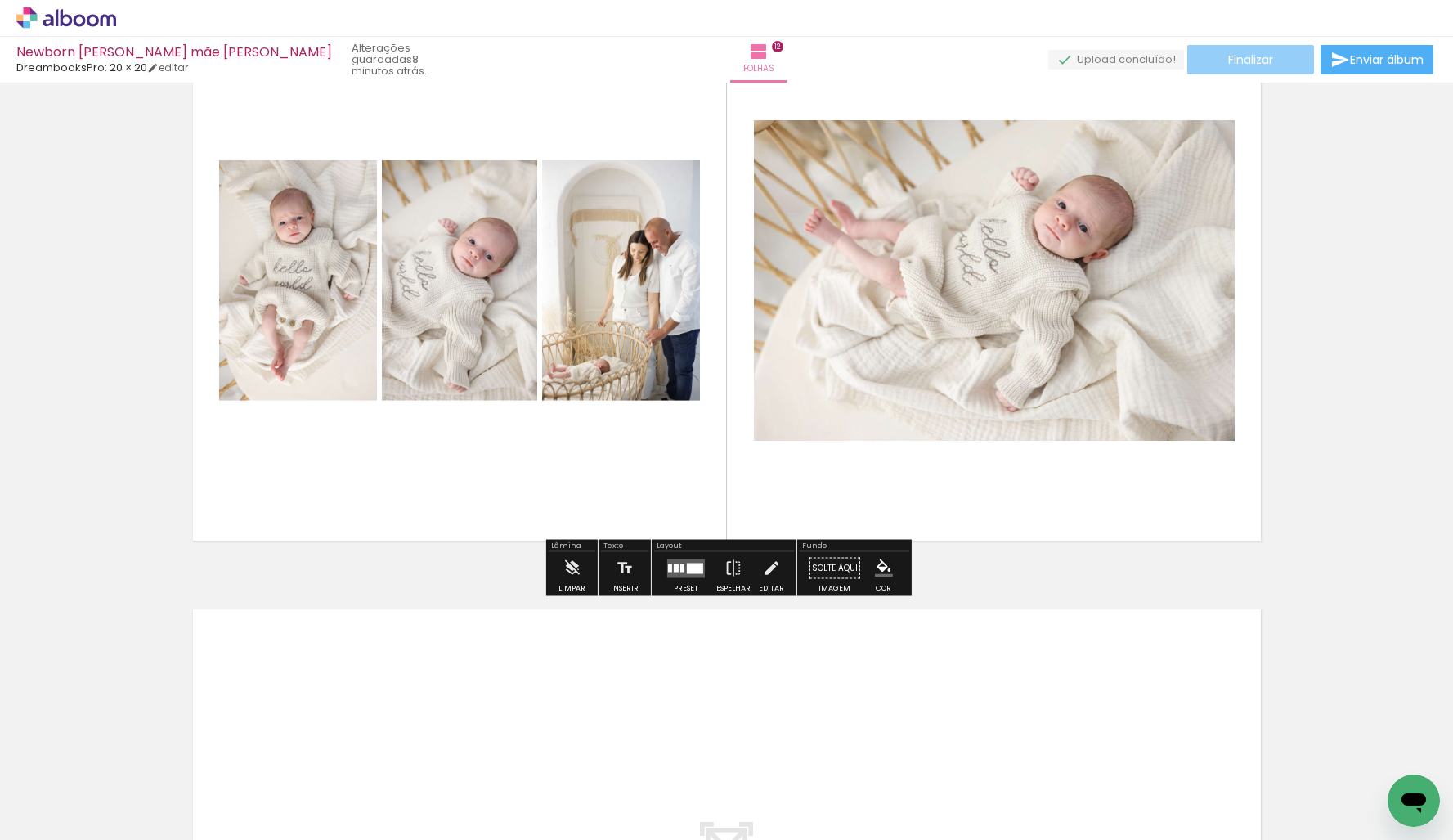
click at [1265, 56] on span "Finalizar" at bounding box center [1251, 59] width 45 height 12
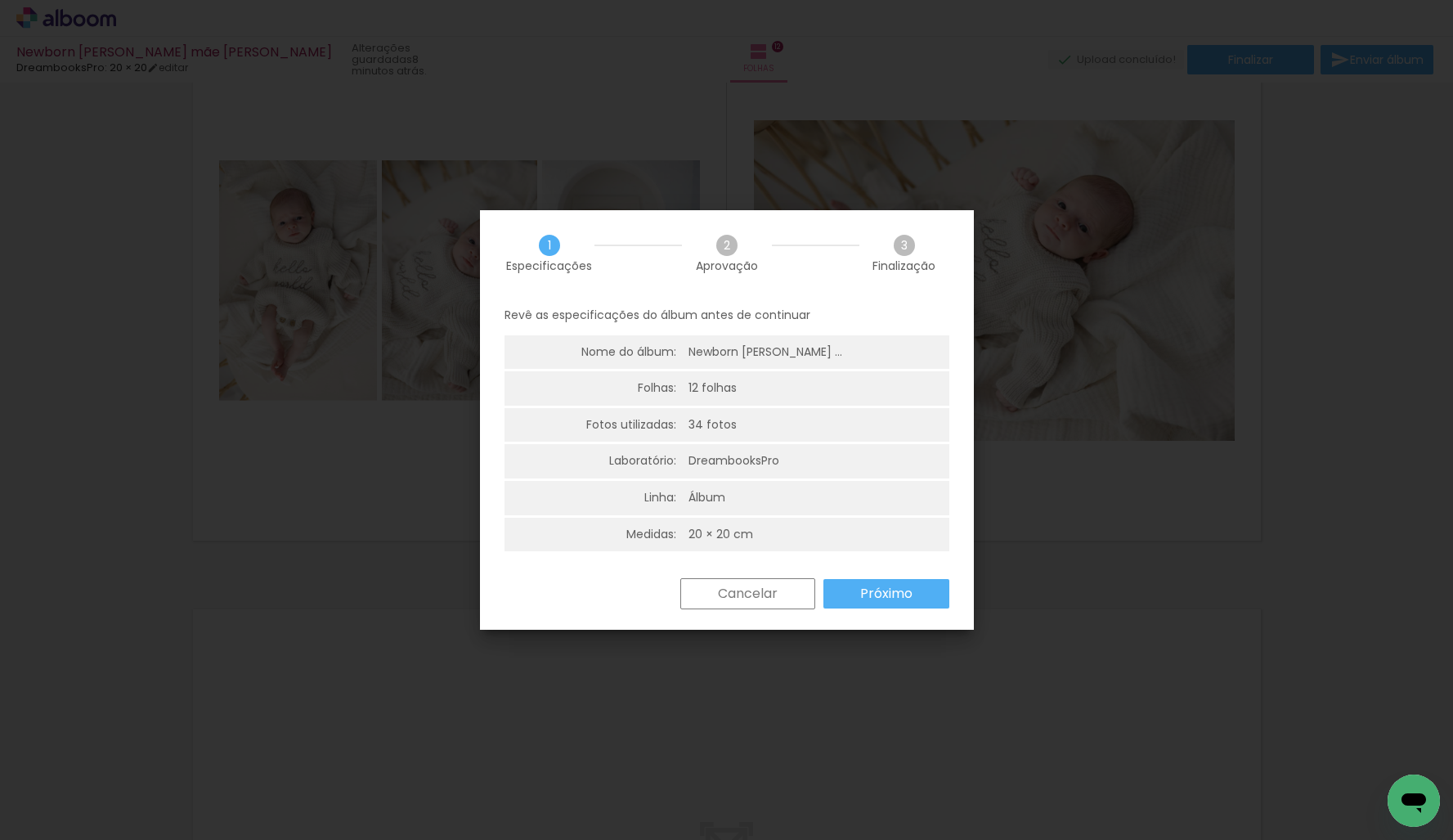
click at [0, 0] on slot "Próximo" at bounding box center [0, 0] width 0 height 0
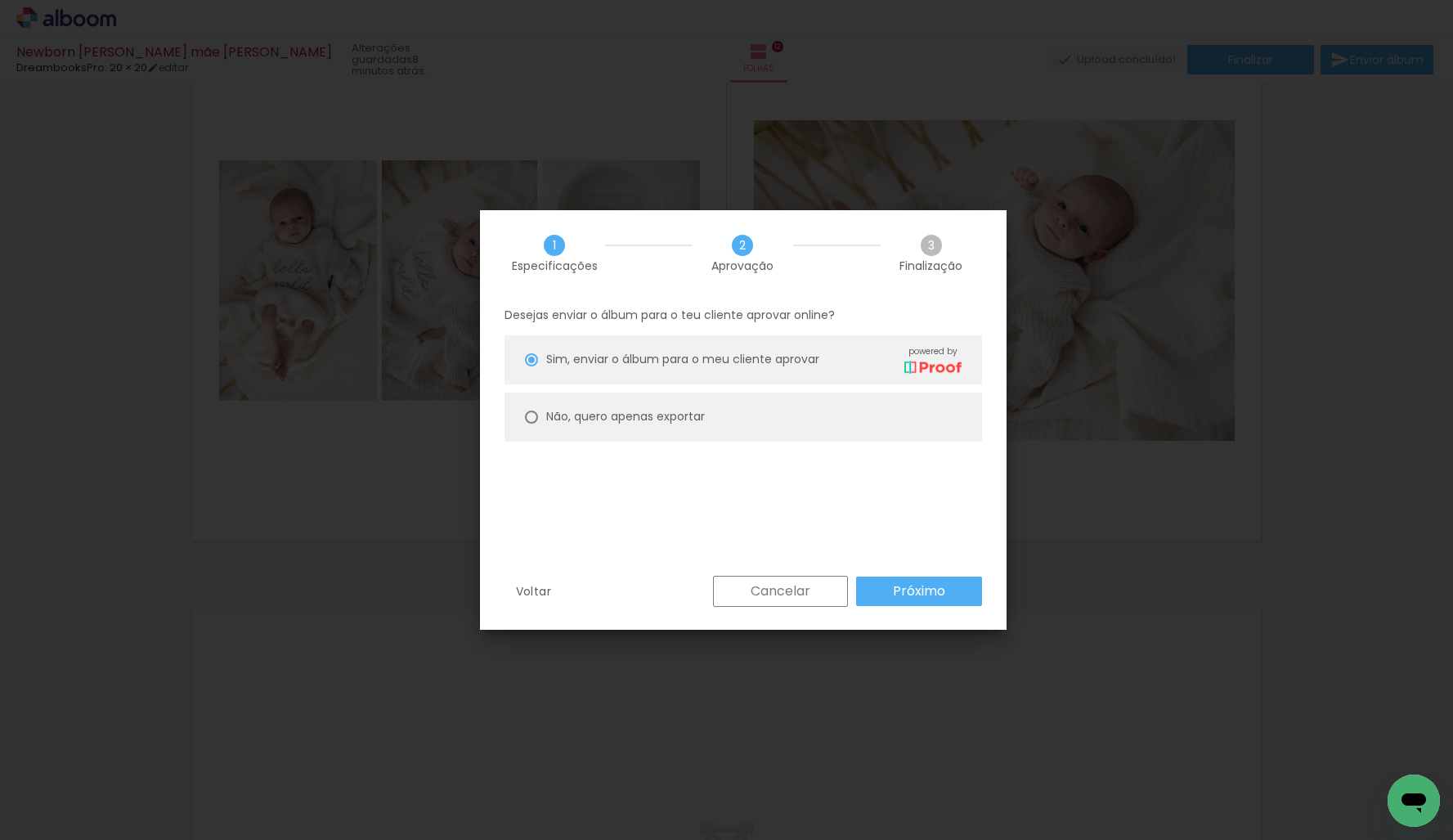
click at [0, 0] on slot "Não, quero apenas exportar" at bounding box center [0, 0] width 0 height 0
type paper-radio-button "on"
click at [0, 0] on slot "Próximo" at bounding box center [0, 0] width 0 height 0
type input "Alta, 300 DPI"
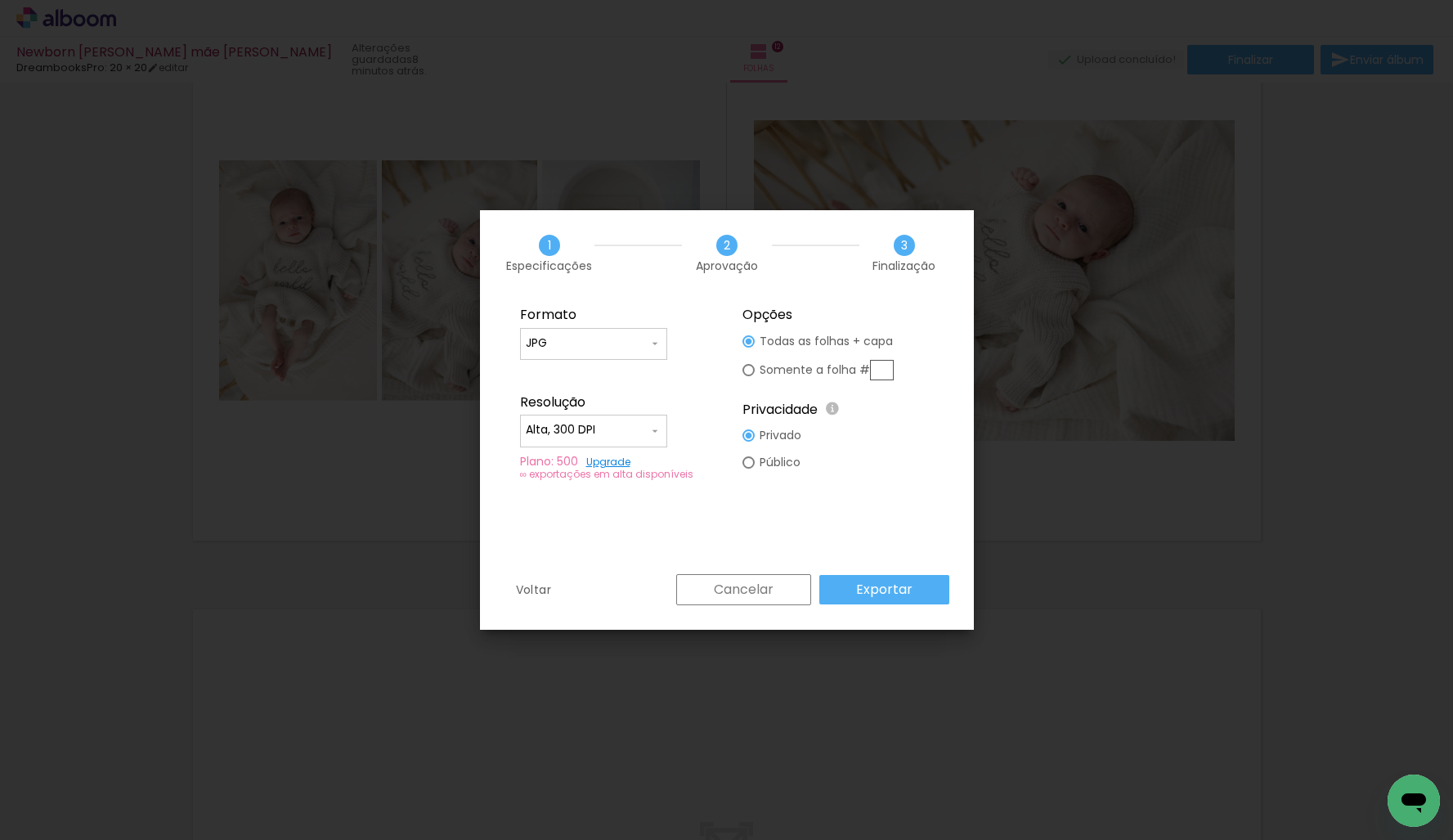
click at [924, 585] on paper-button "Exportar" at bounding box center [884, 590] width 130 height 30
